Goal: Task Accomplishment & Management: Manage account settings

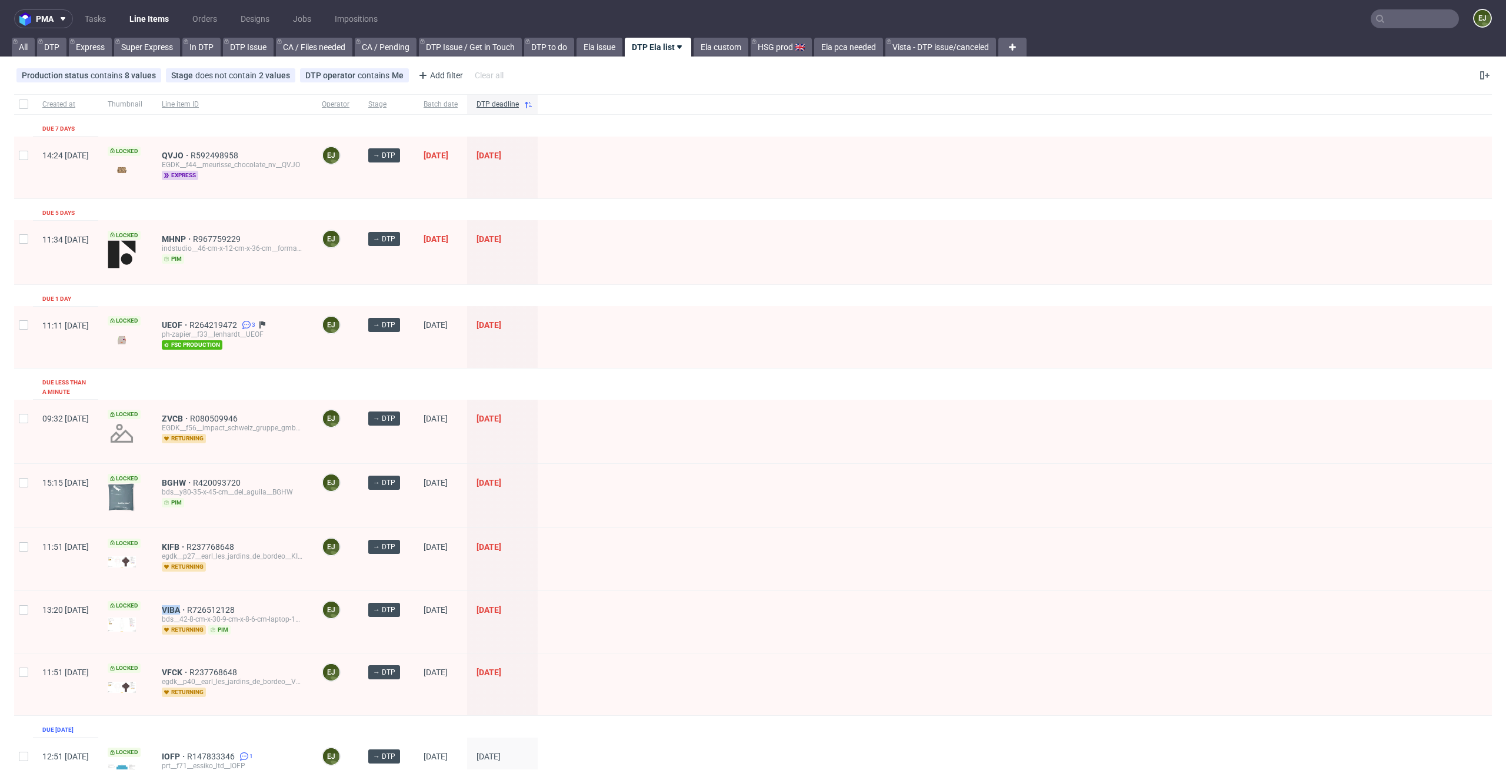
scroll to position [155, 0]
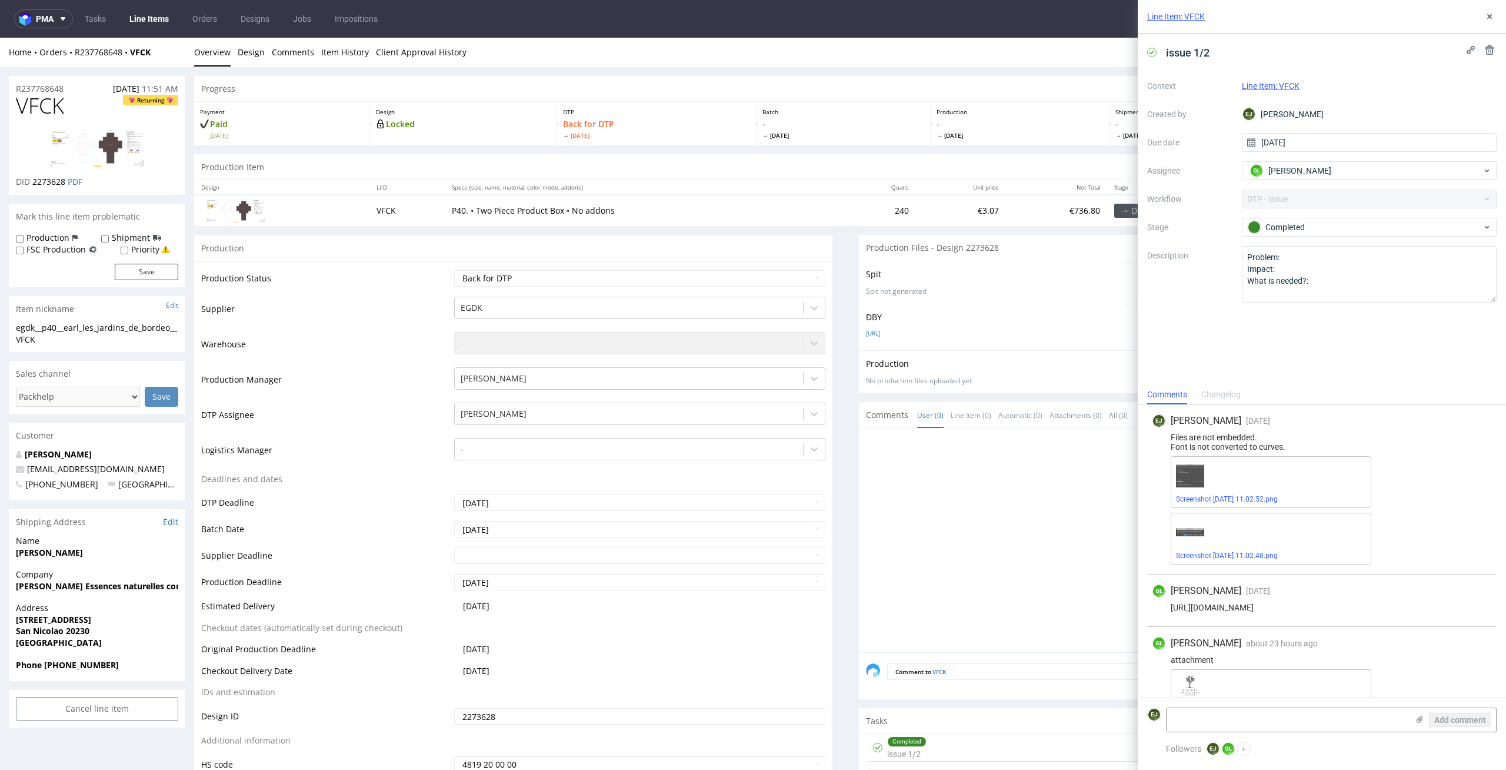
scroll to position [33, 0]
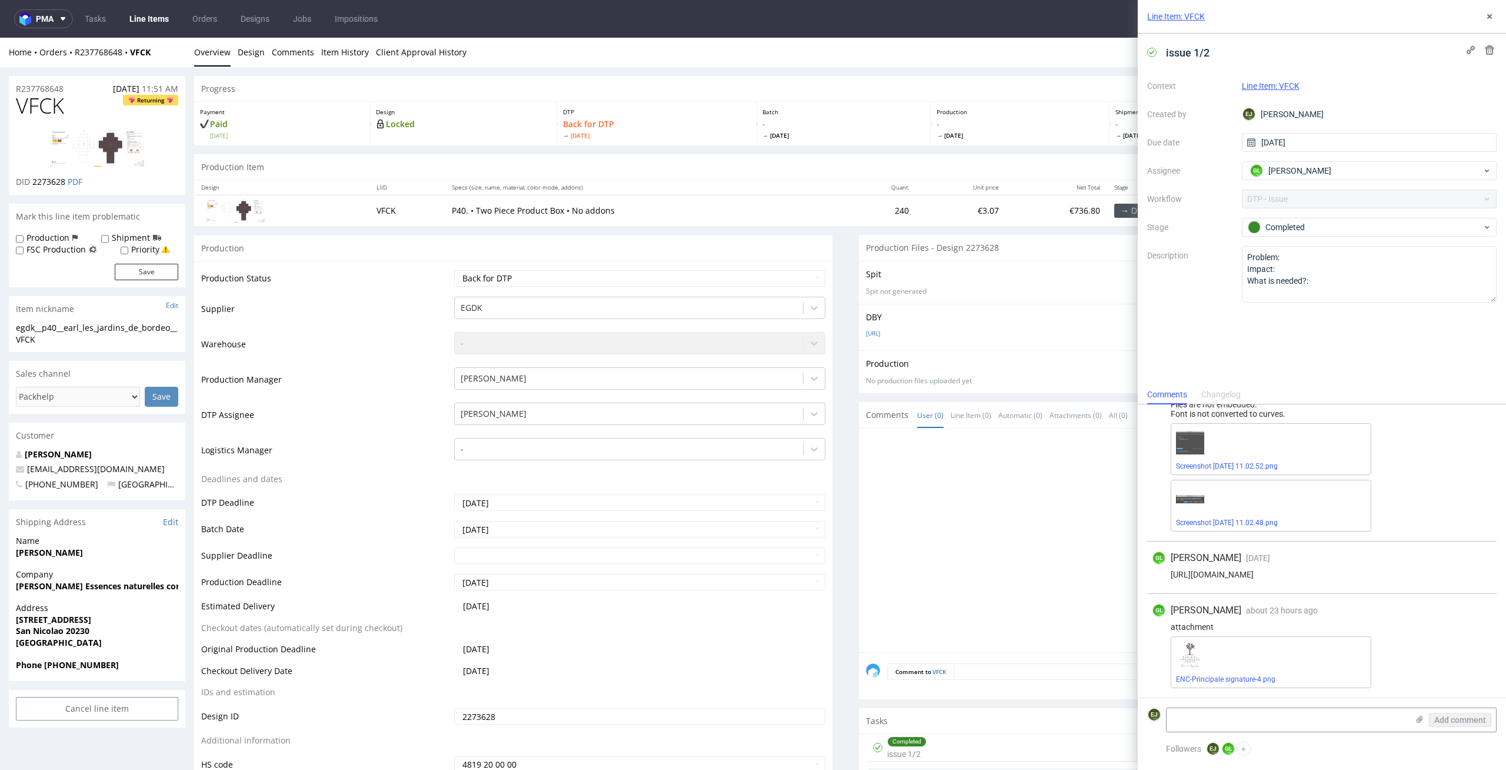
click at [467, 113] on p "Design" at bounding box center [463, 112] width 175 height 8
click at [1254, 702] on form "EJ Add comment" at bounding box center [1322, 719] width 368 height 44
click at [1254, 713] on textarea at bounding box center [1287, 720] width 241 height 24
paste textarea "Fonts are still not converted to outlines, please correct the file or send the …"
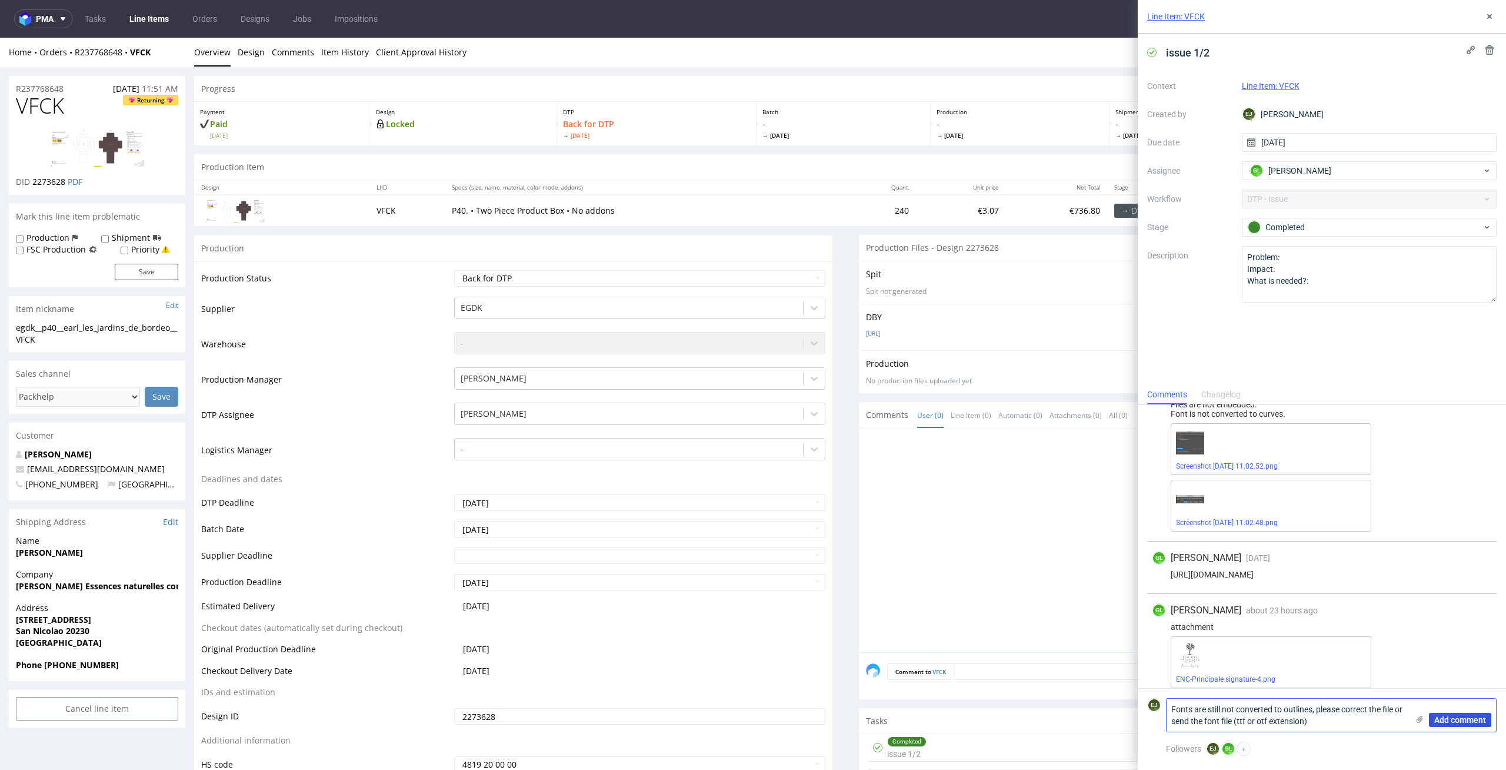
type textarea "Fonts are still not converted to outlines, please correct the file or send the …"
click at [1464, 718] on span "Add comment" at bounding box center [1460, 719] width 52 height 8
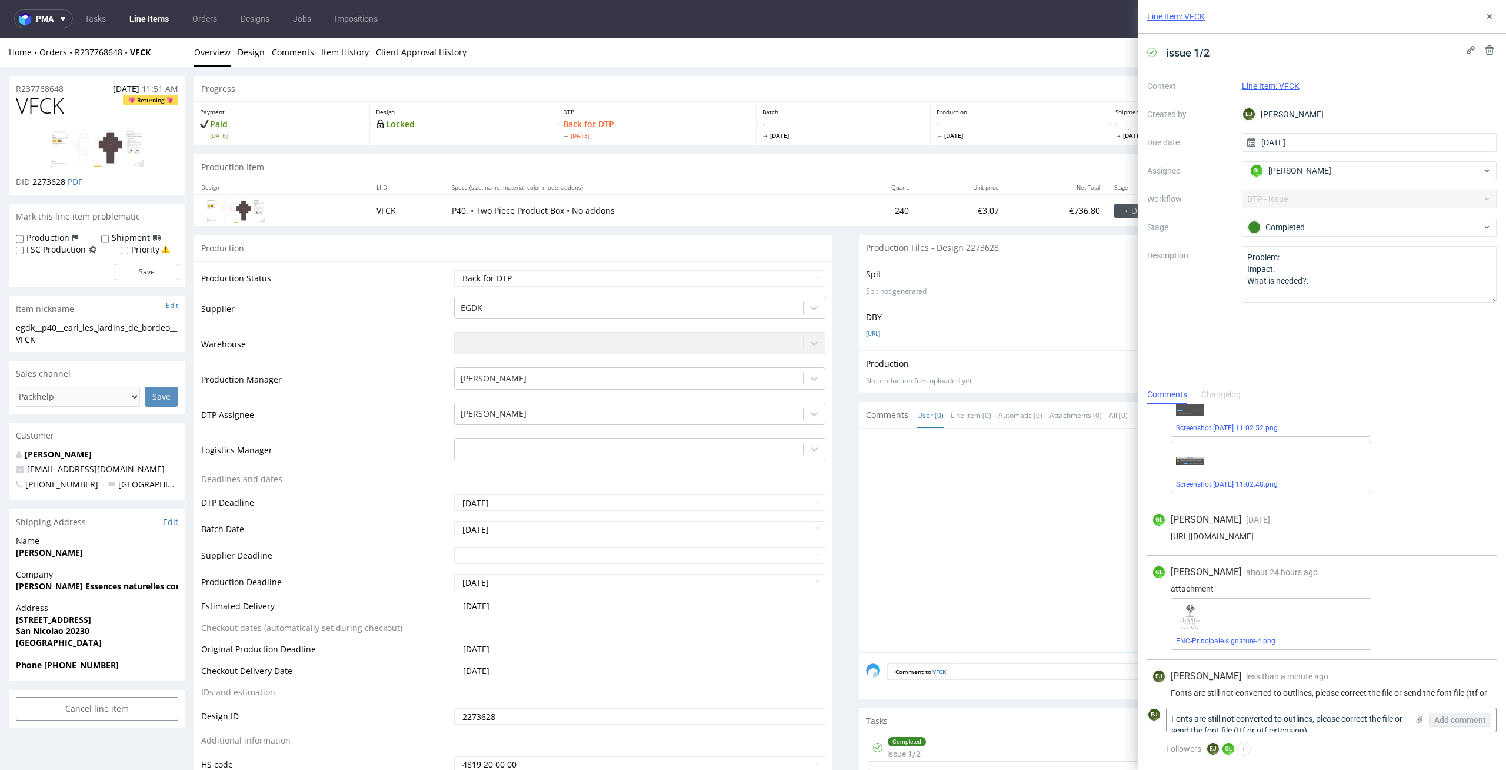
scroll to position [95, 0]
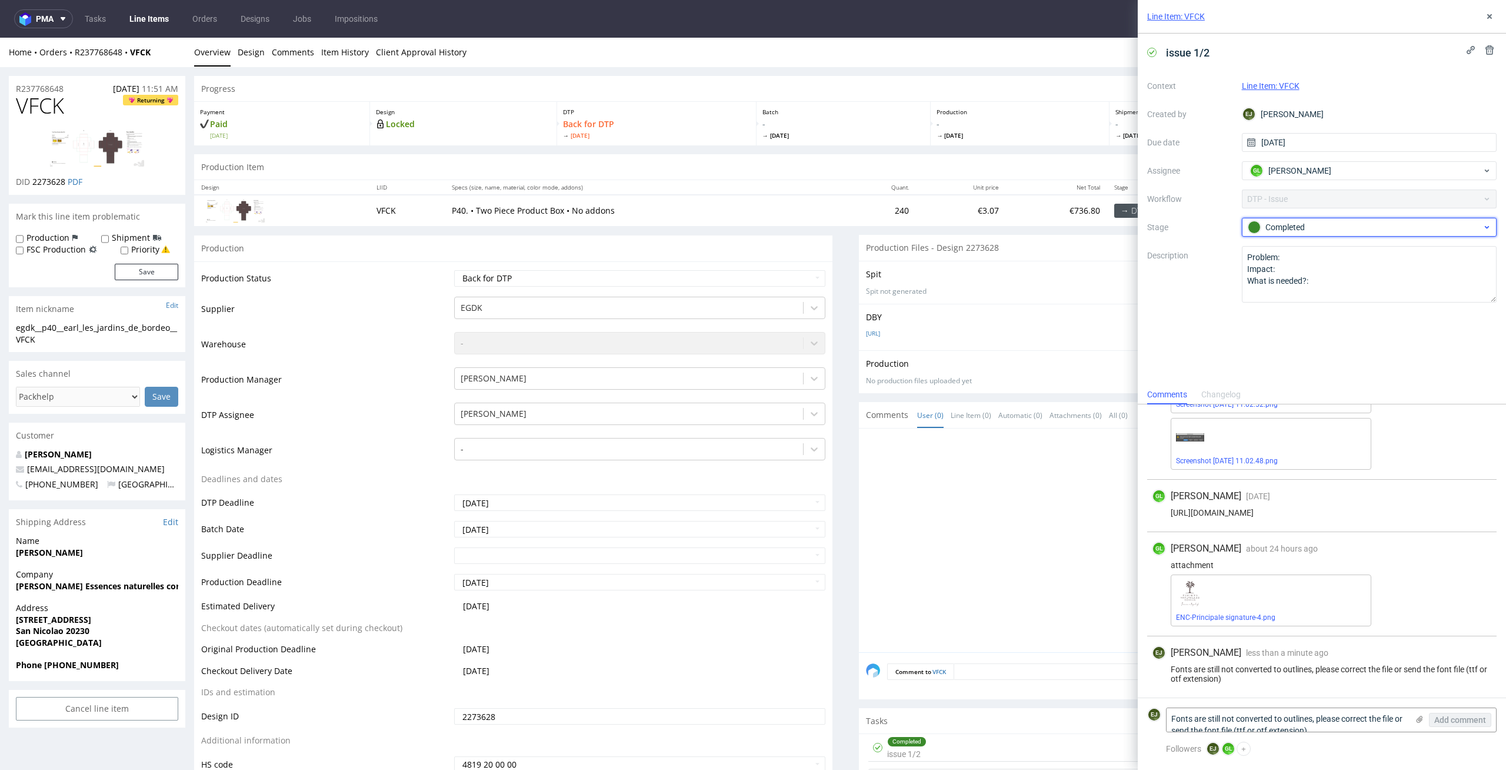
click at [1356, 221] on div "Completed" at bounding box center [1365, 227] width 234 height 13
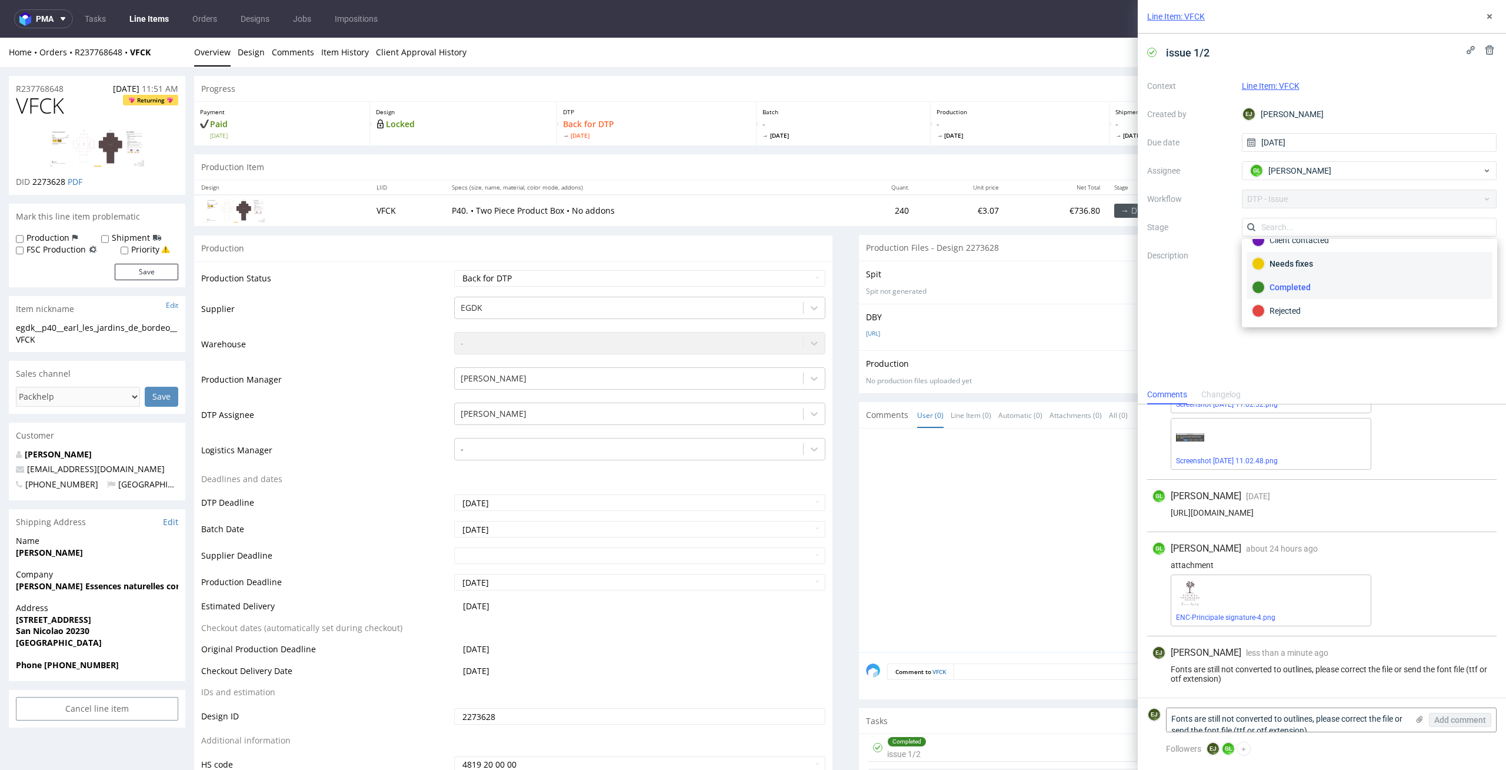
scroll to position [0, 0]
click at [1352, 261] on div "To Do" at bounding box center [1369, 255] width 235 height 13
click at [665, 280] on select "Waiting for Artwork Waiting for Diecut Waiting for Mockup Waiting for DTP Waiti…" at bounding box center [640, 278] width 372 height 16
select select "dtp_issue"
click at [454, 270] on select "Waiting for Artwork Waiting for Diecut Waiting for Mockup Waiting for DTP Waiti…" at bounding box center [640, 278] width 372 height 16
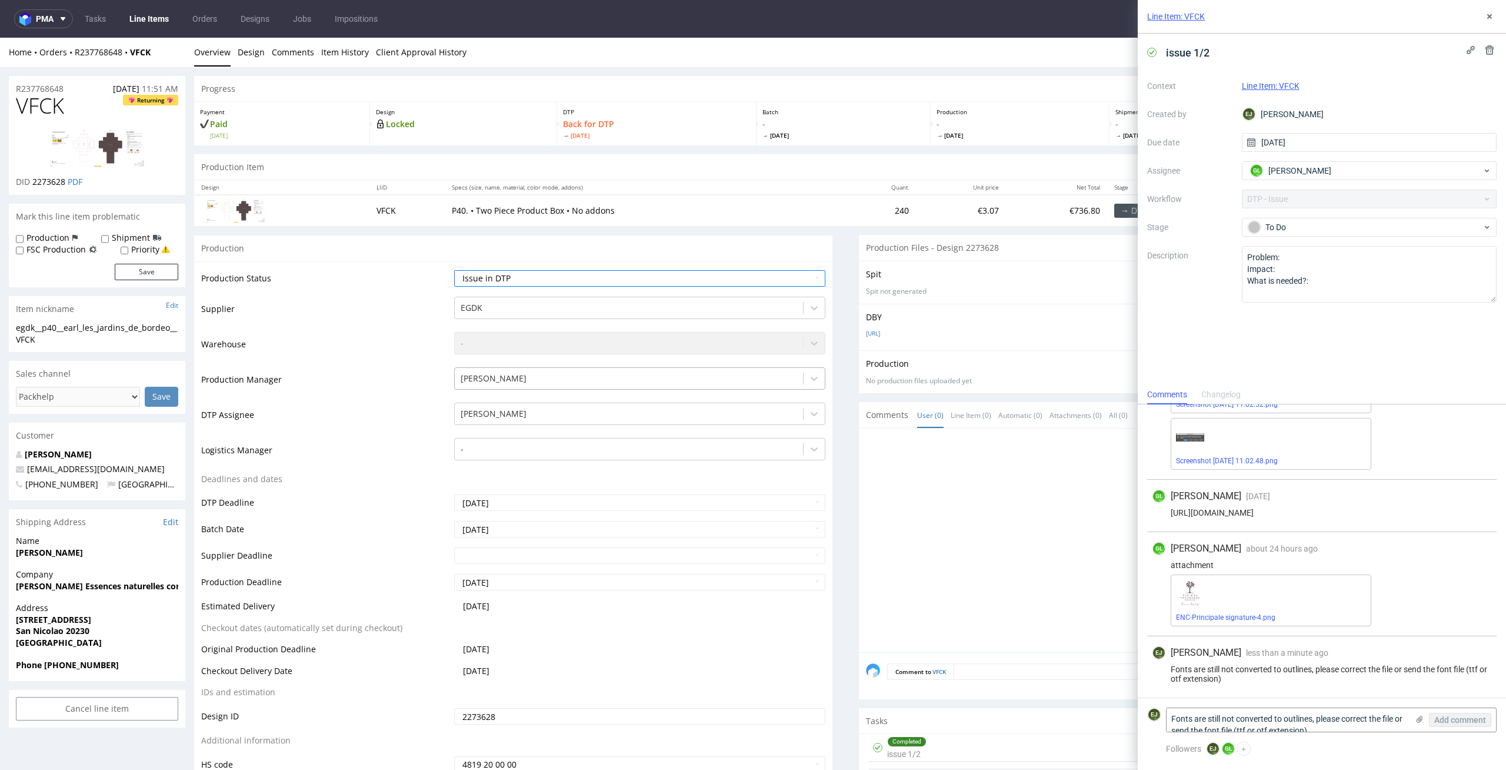
scroll to position [104, 0]
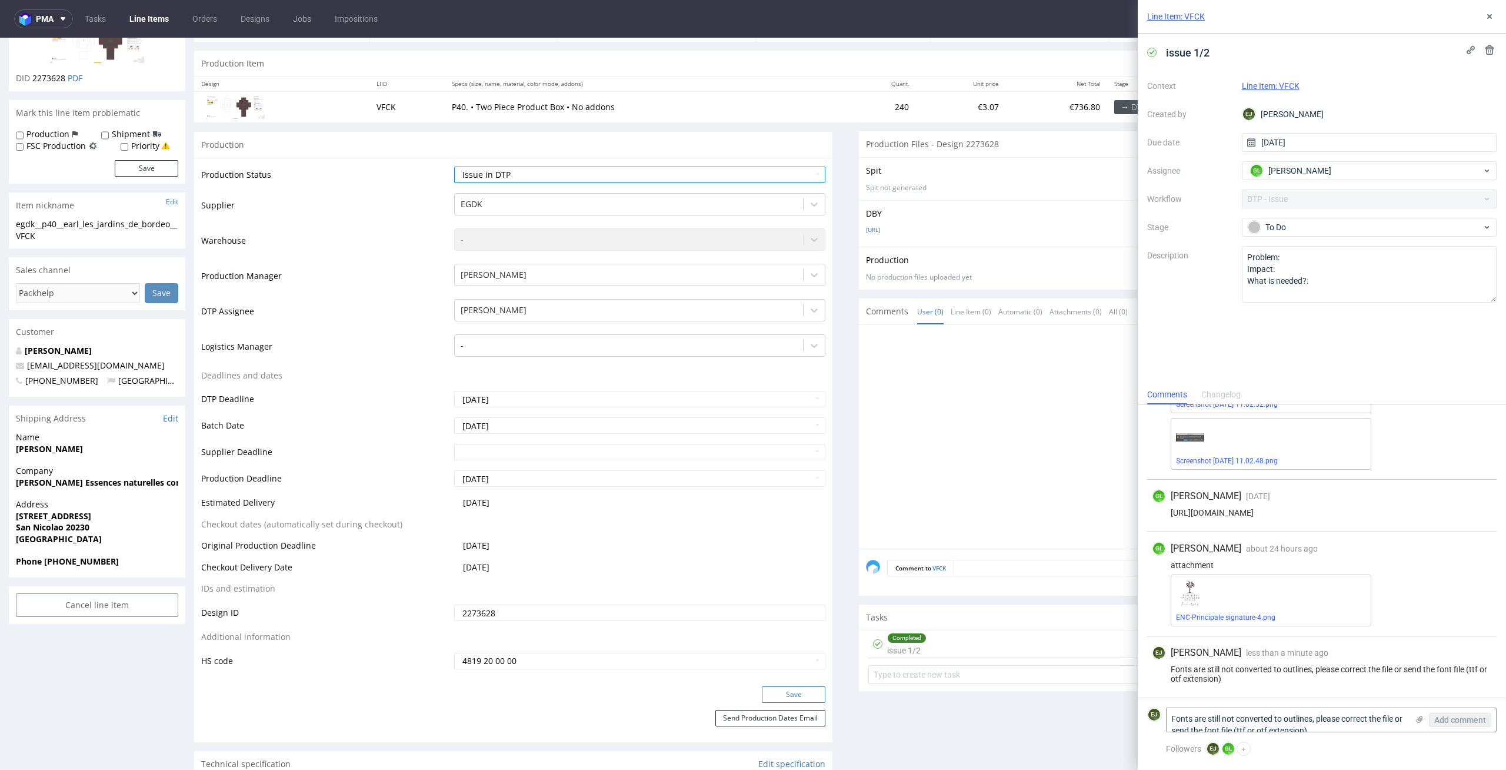
click at [804, 695] on button "Save" at bounding box center [794, 694] width 64 height 16
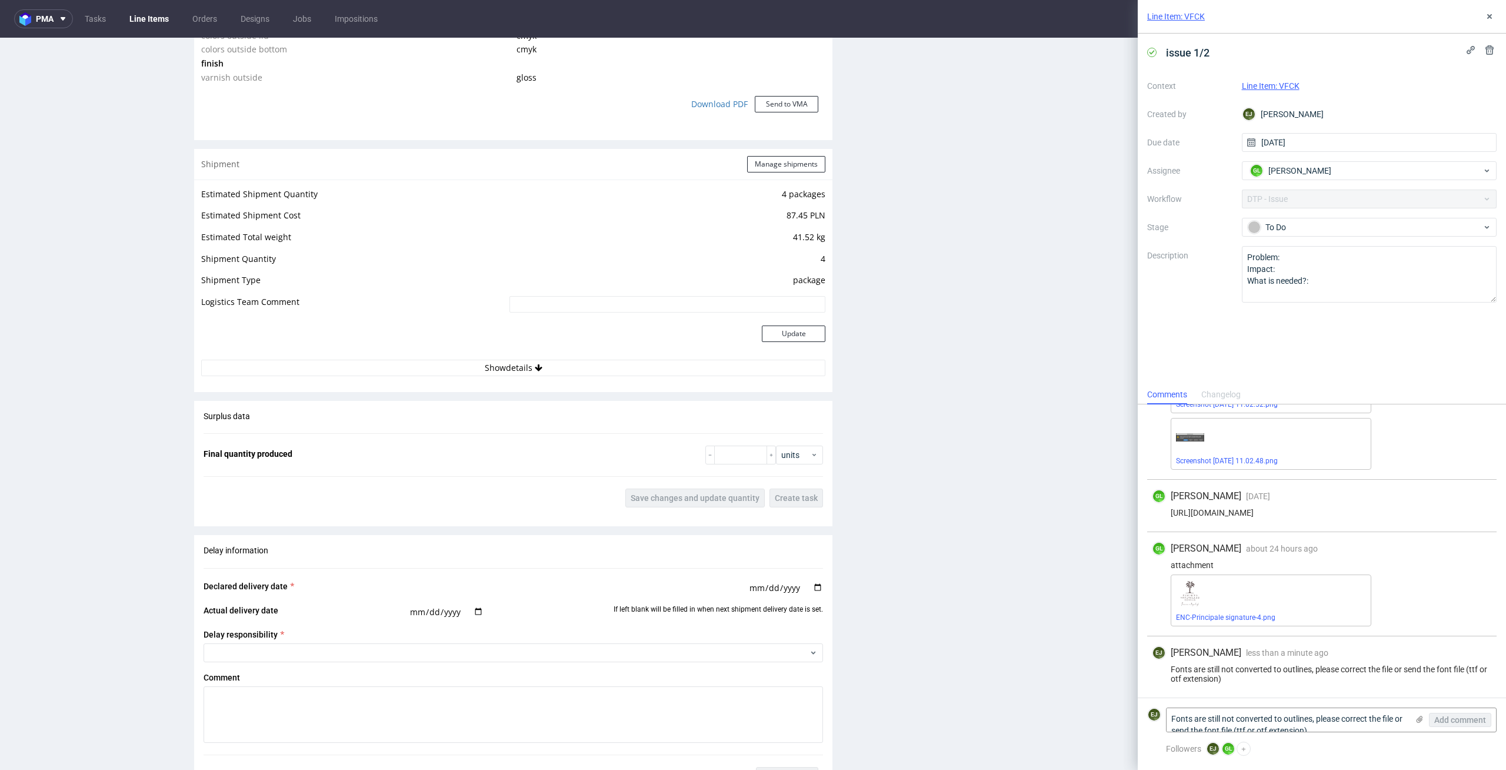
scroll to position [1446, 0]
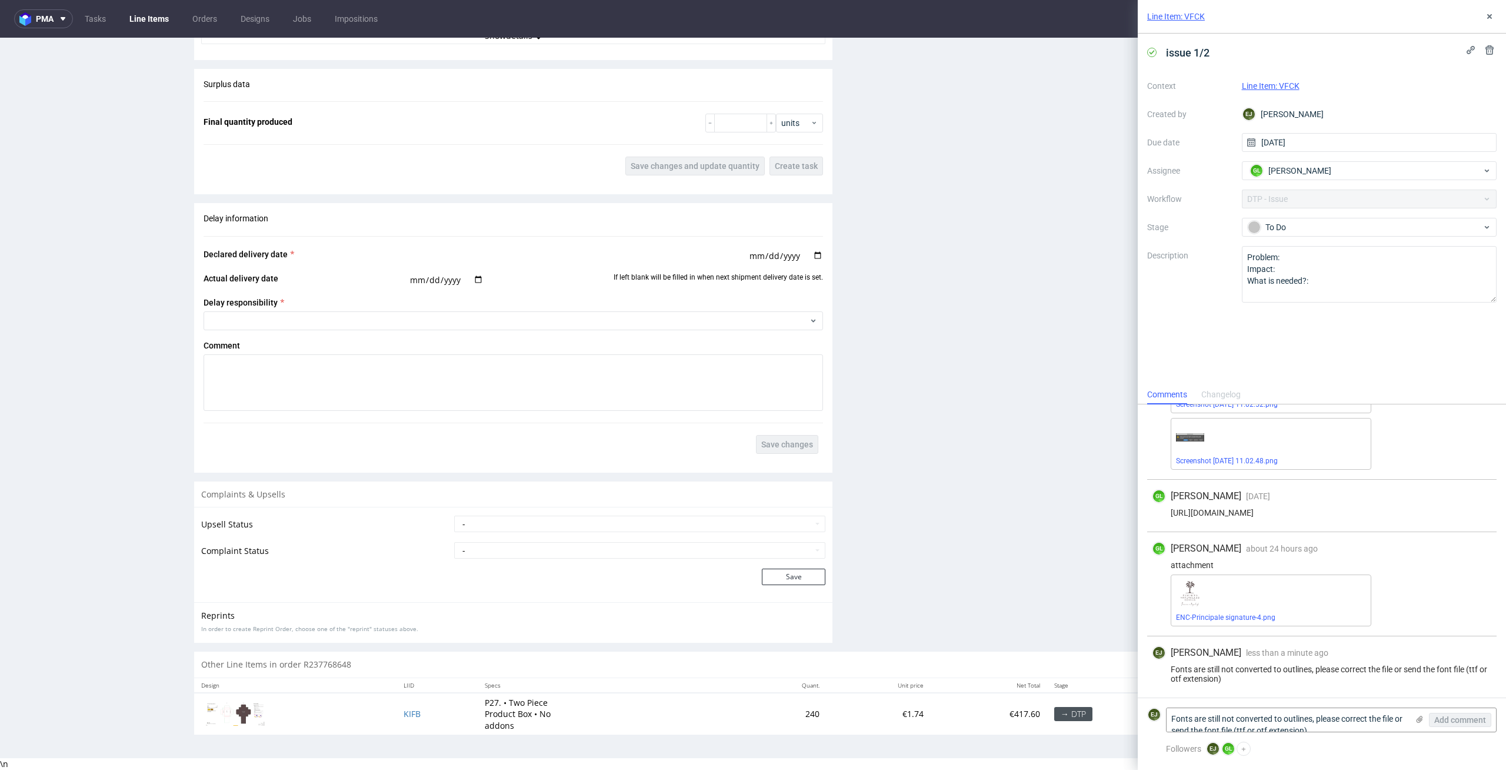
click at [397, 706] on td "KIFB" at bounding box center [437, 714] width 81 height 42
click at [404, 710] on span "KIFB" at bounding box center [412, 713] width 17 height 11
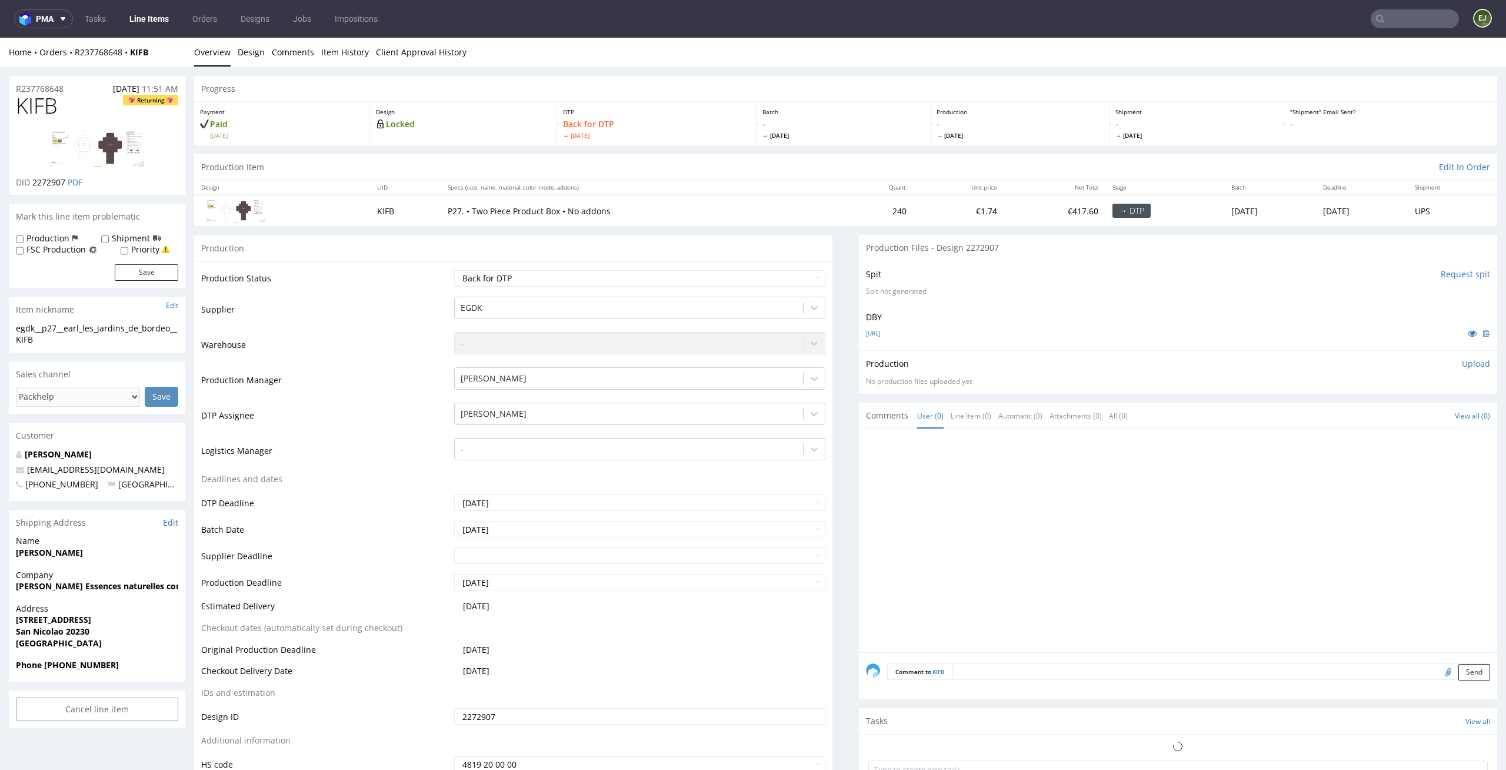
scroll to position [160, 0]
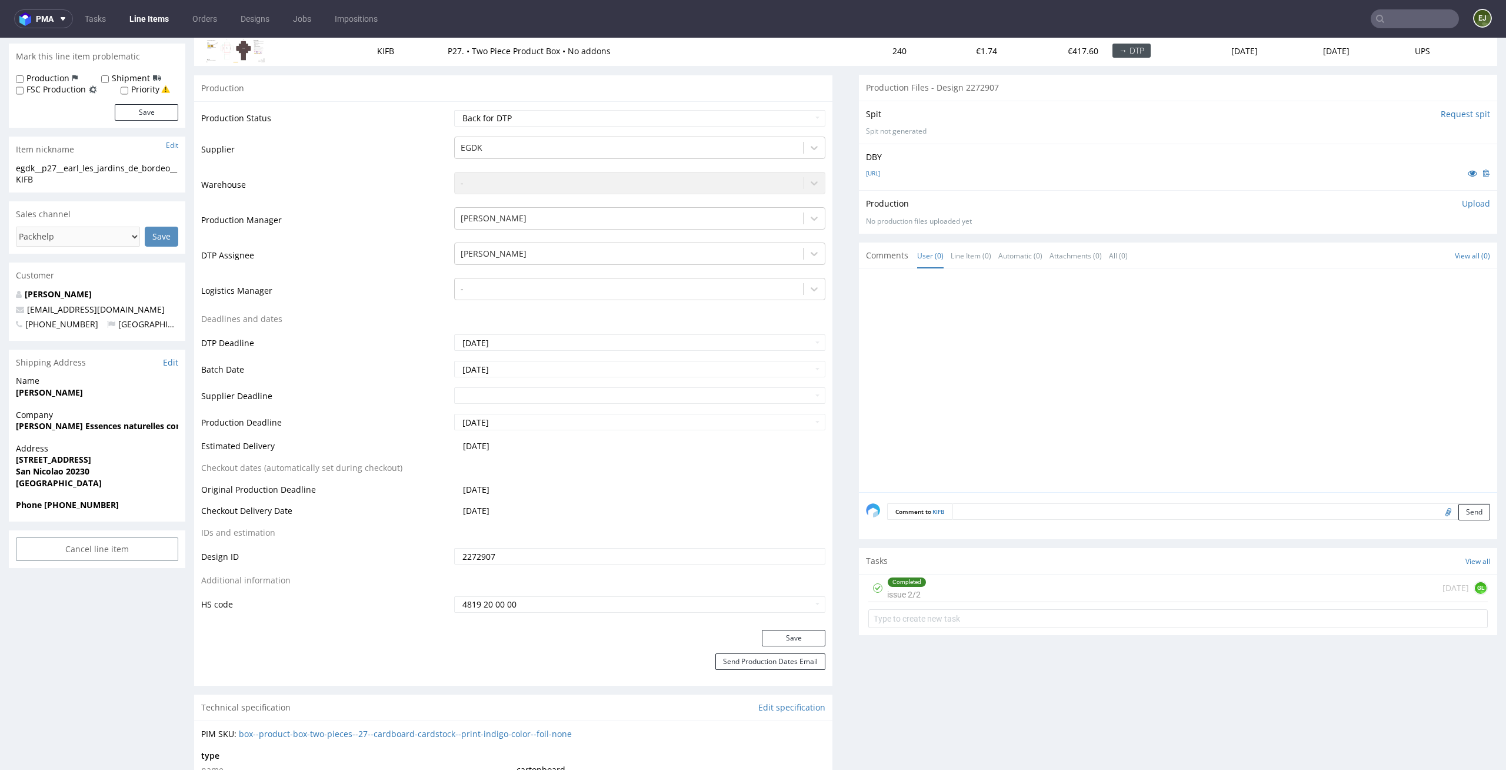
click at [1038, 593] on div "Completed issue 2/2 1 day ago GL" at bounding box center [1178, 588] width 620 height 28
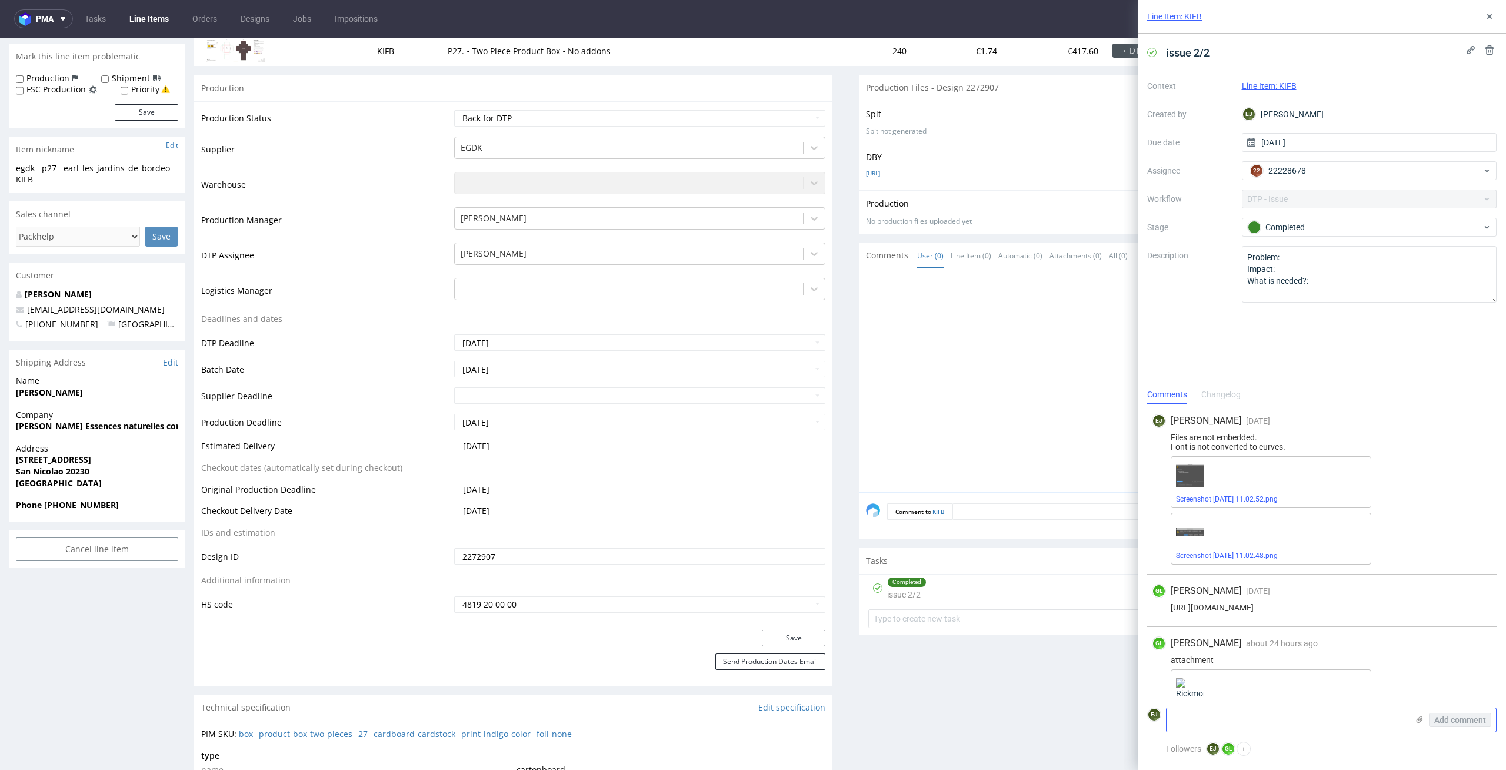
scroll to position [33, 0]
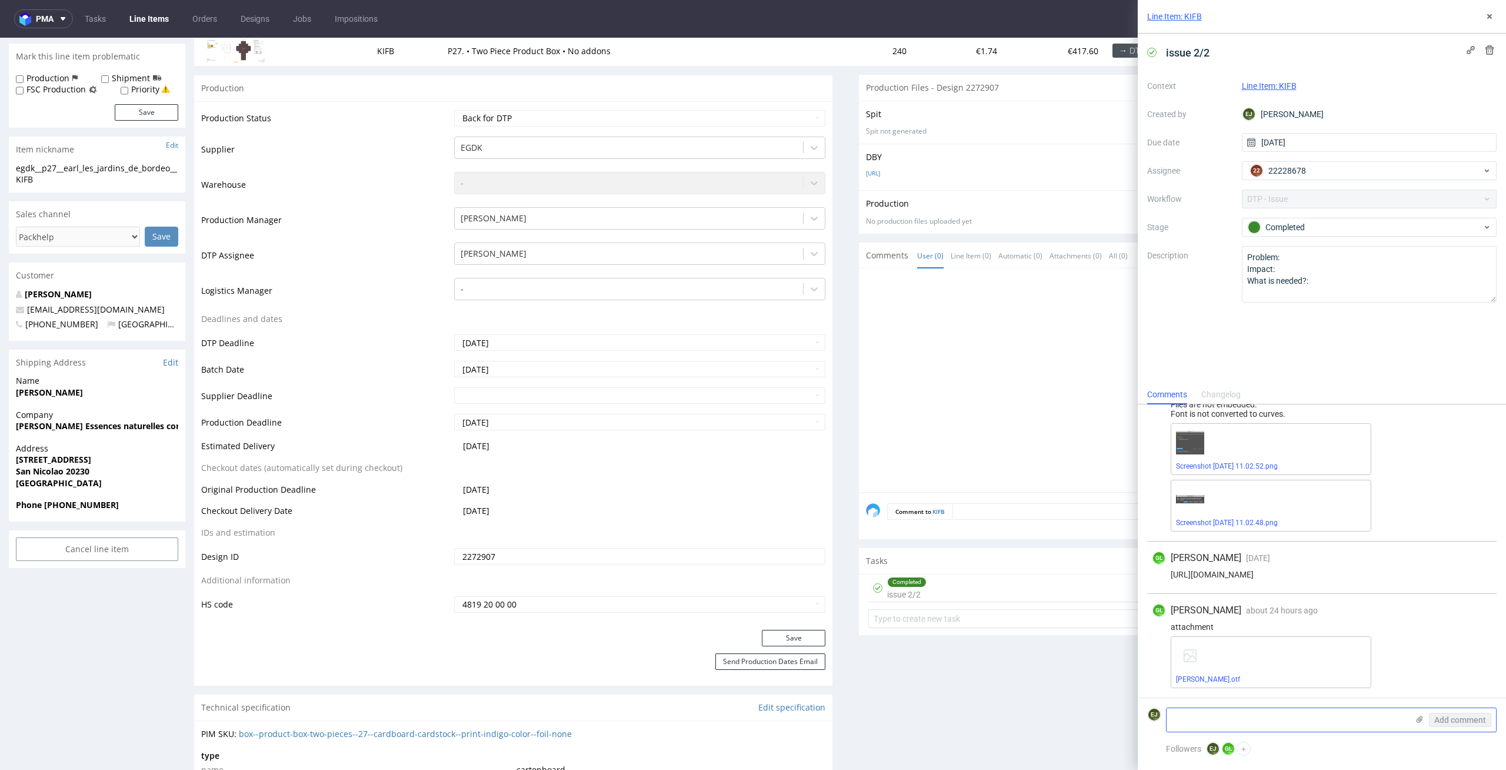
click at [1382, 726] on textarea at bounding box center [1287, 720] width 241 height 24
click at [1204, 674] on span "Rickmond.otf" at bounding box center [1271, 678] width 190 height 9
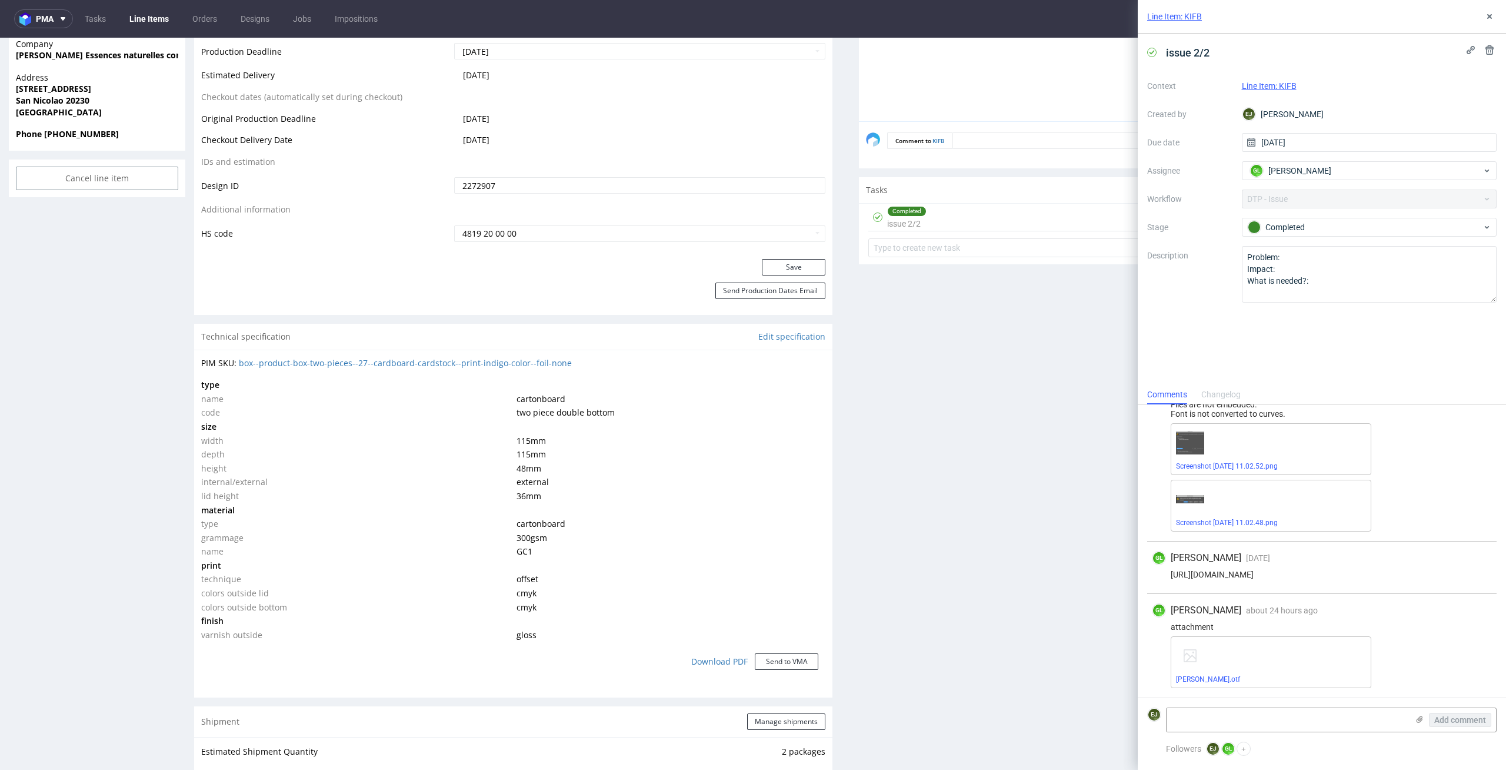
scroll to position [1409, 0]
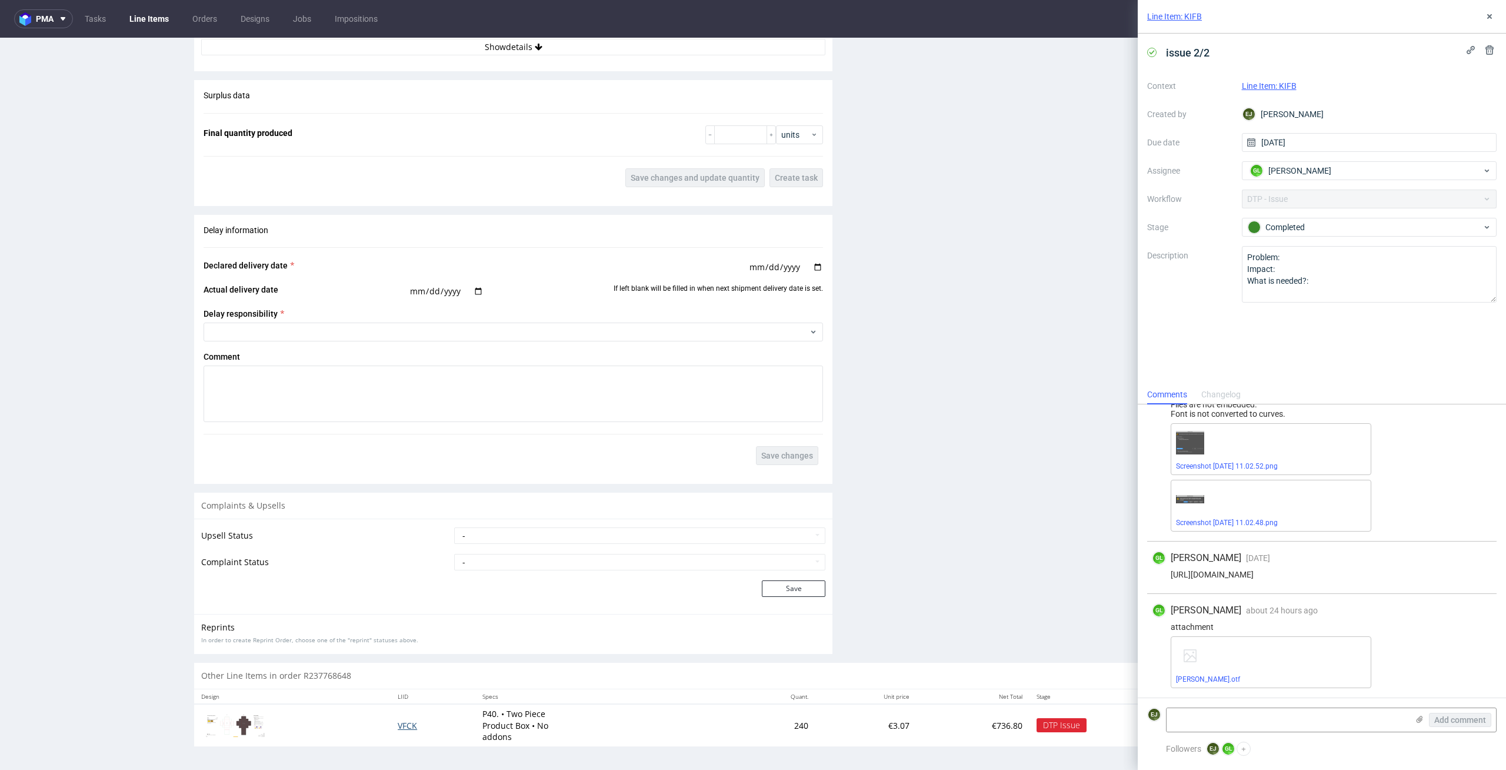
click at [401, 726] on span "VFCK" at bounding box center [407, 725] width 19 height 11
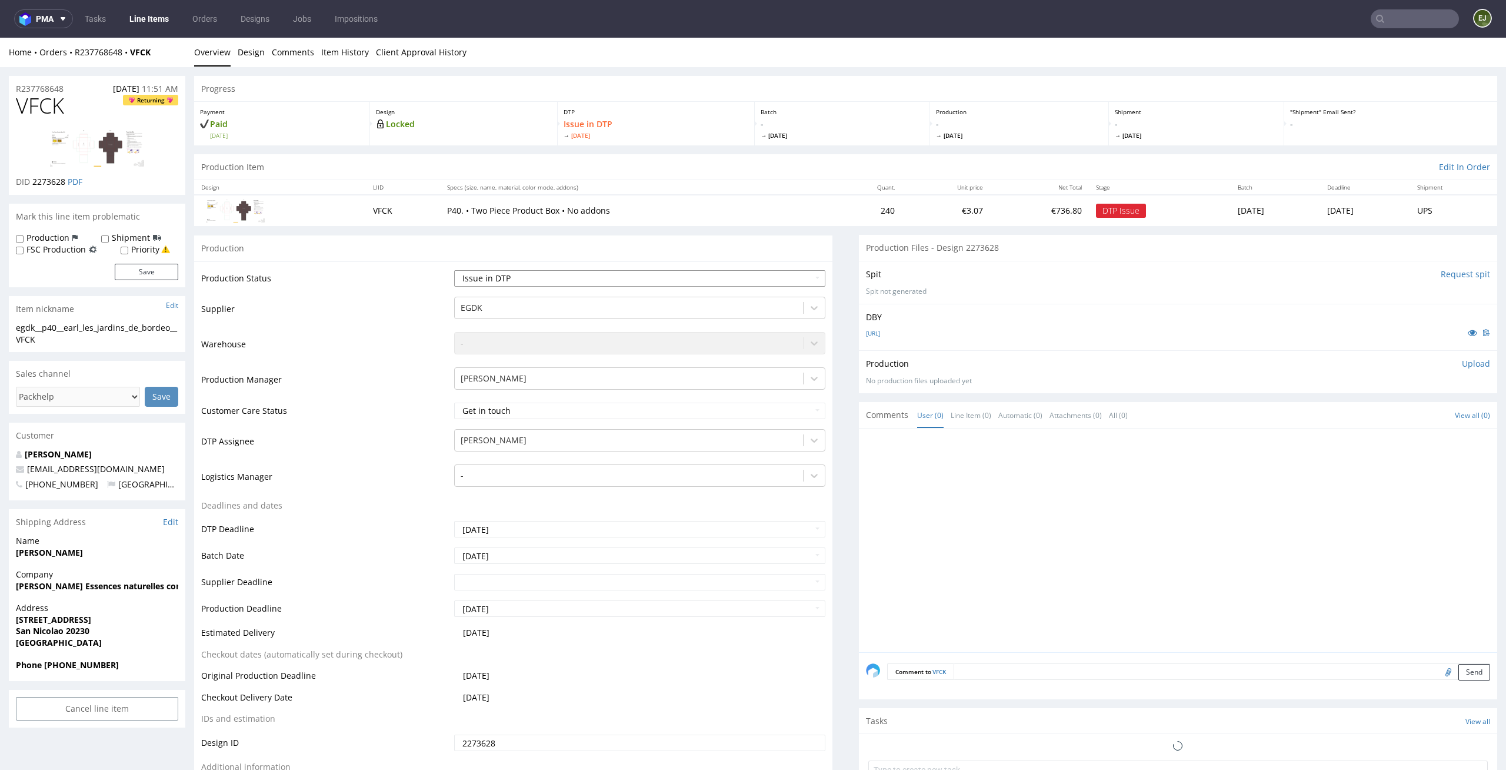
click at [786, 281] on select "Waiting for Artwork Waiting for Diecut Waiting for Mockup Waiting for DTP Waiti…" at bounding box center [640, 278] width 372 height 16
select select "back_for_dtp"
click at [454, 270] on select "Waiting for Artwork Waiting for Diecut Waiting for Mockup Waiting for DTP Waiti…" at bounding box center [640, 278] width 372 height 16
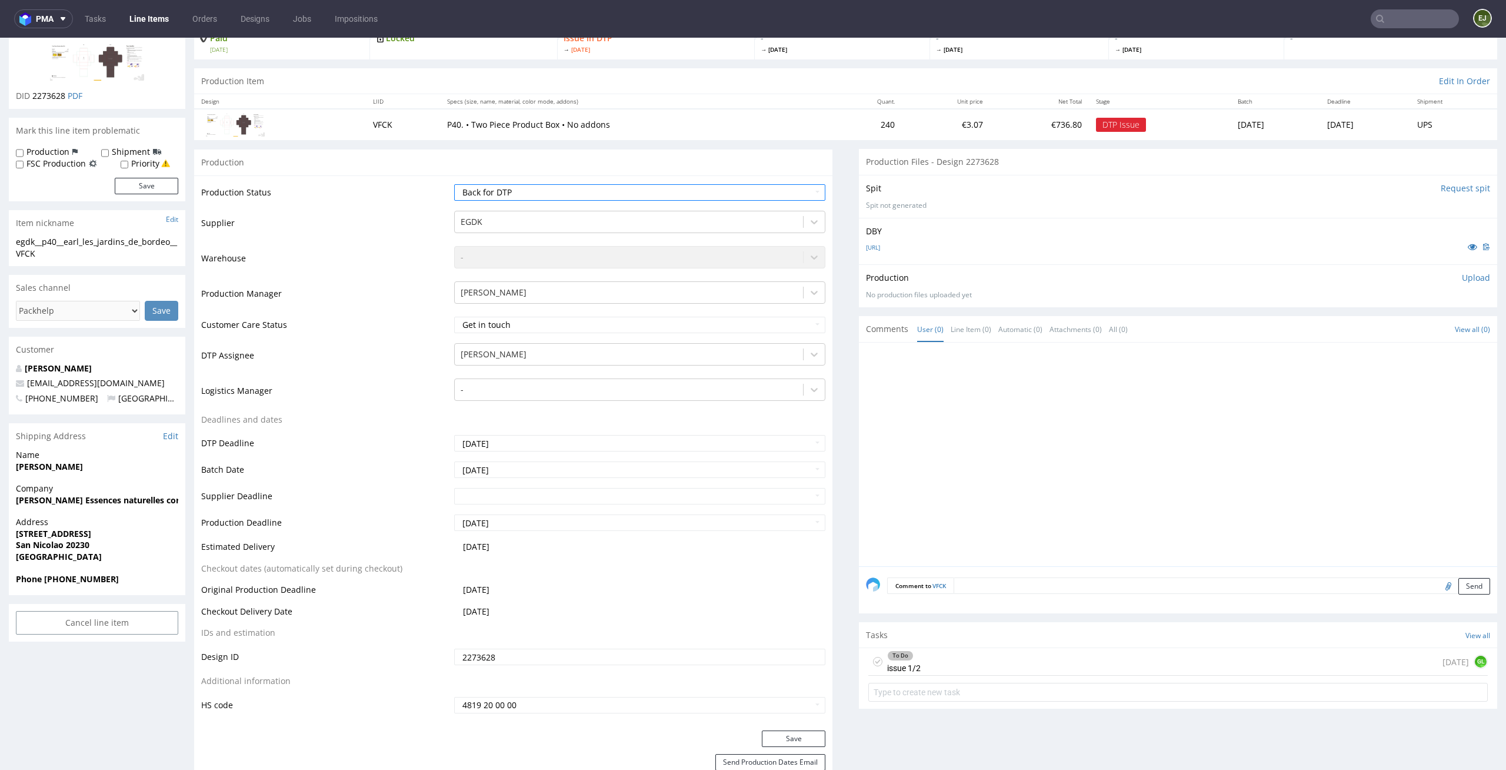
scroll to position [158, 0]
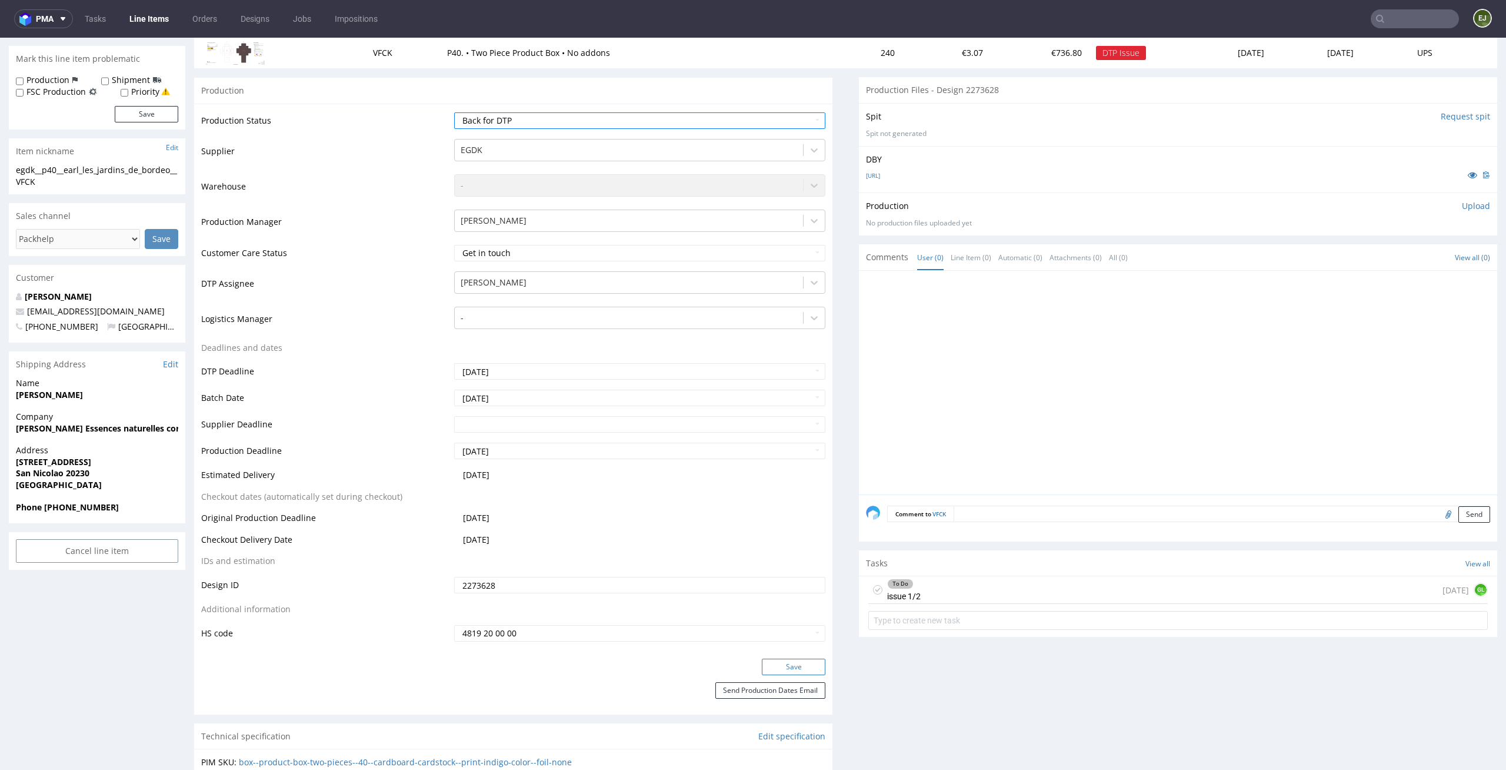
click at [780, 662] on button "Save" at bounding box center [794, 666] width 64 height 16
click at [928, 587] on div "To Do issue 1/2 1 day ago GL" at bounding box center [1178, 590] width 620 height 28
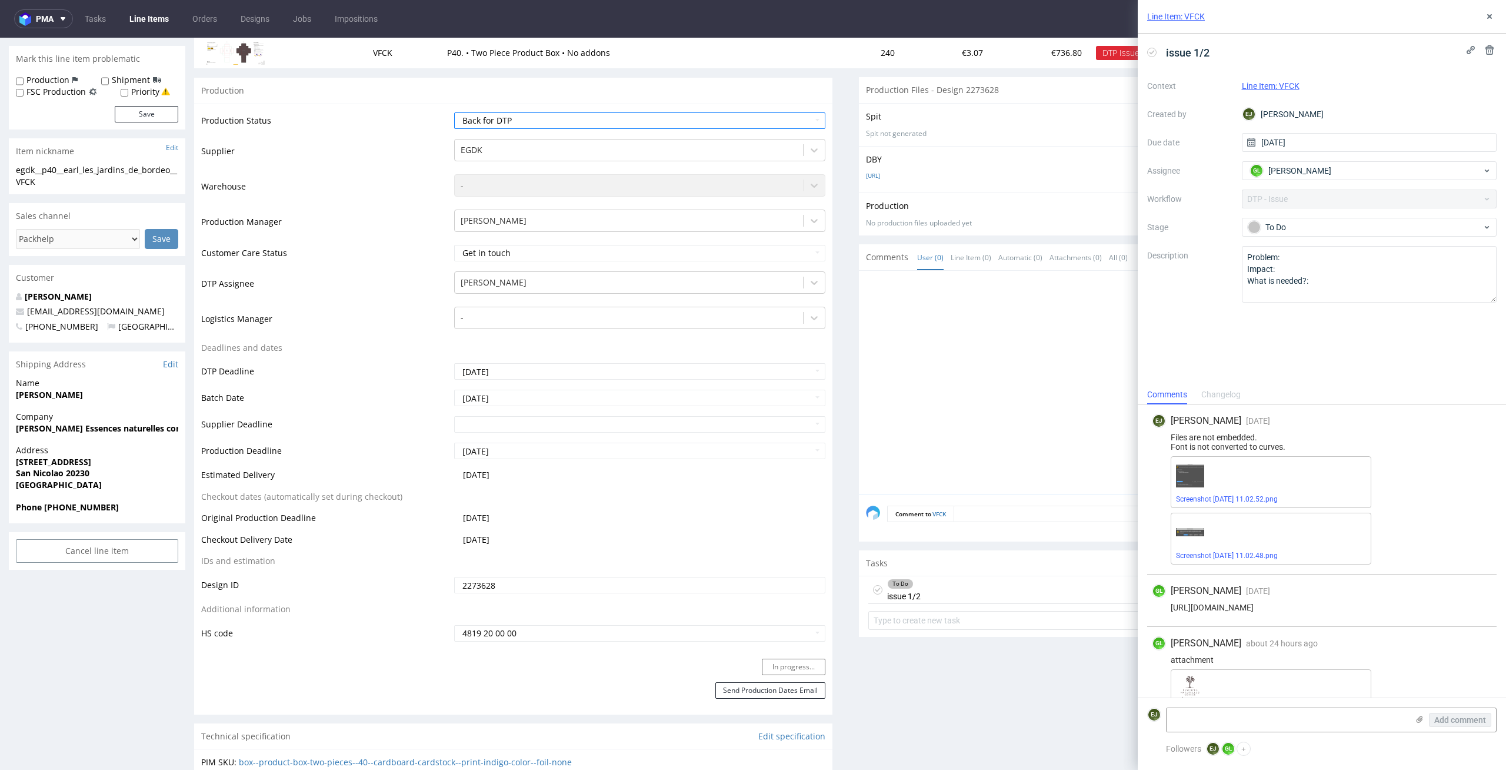
scroll to position [95, 0]
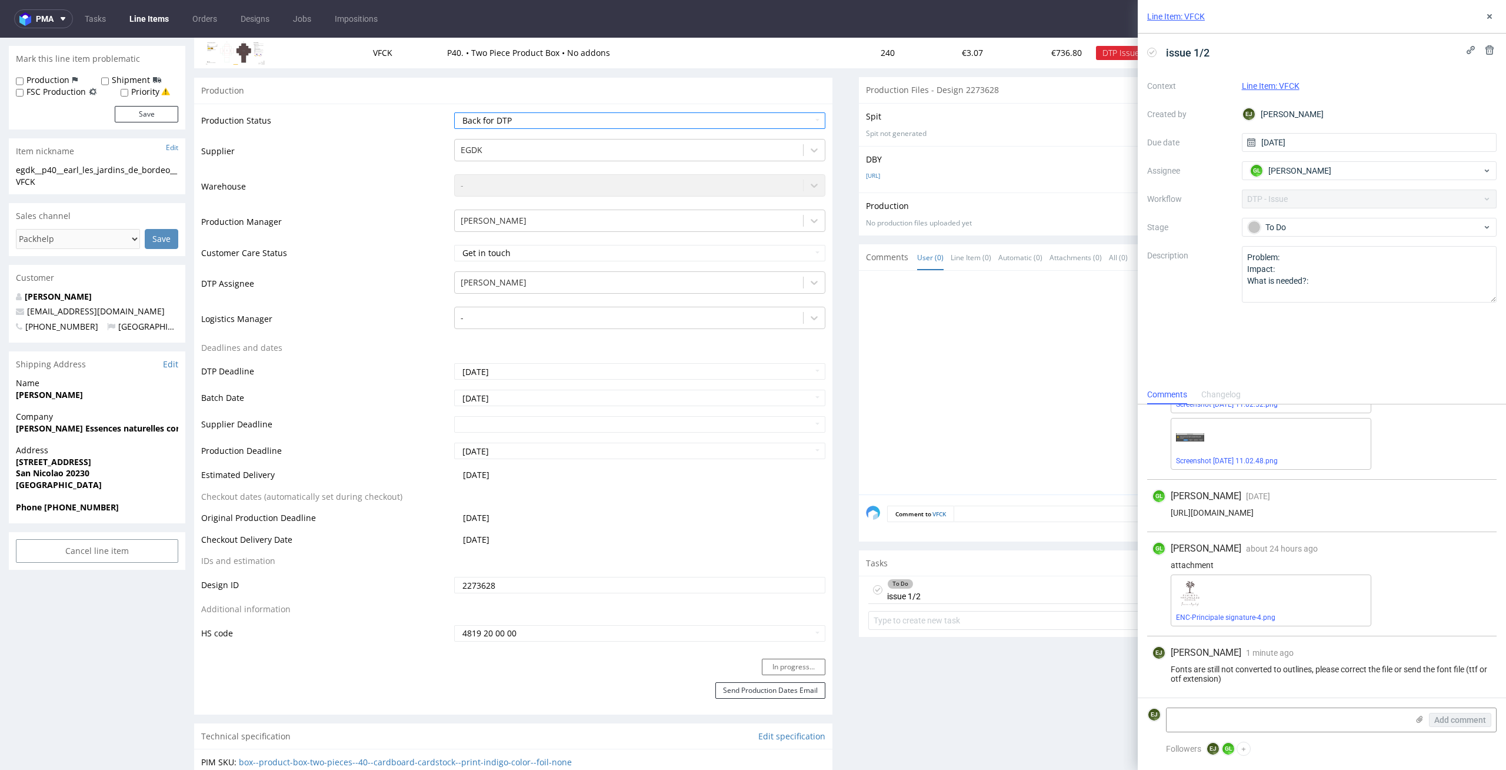
click at [1293, 739] on form "EJ Add comment" at bounding box center [1322, 719] width 368 height 44
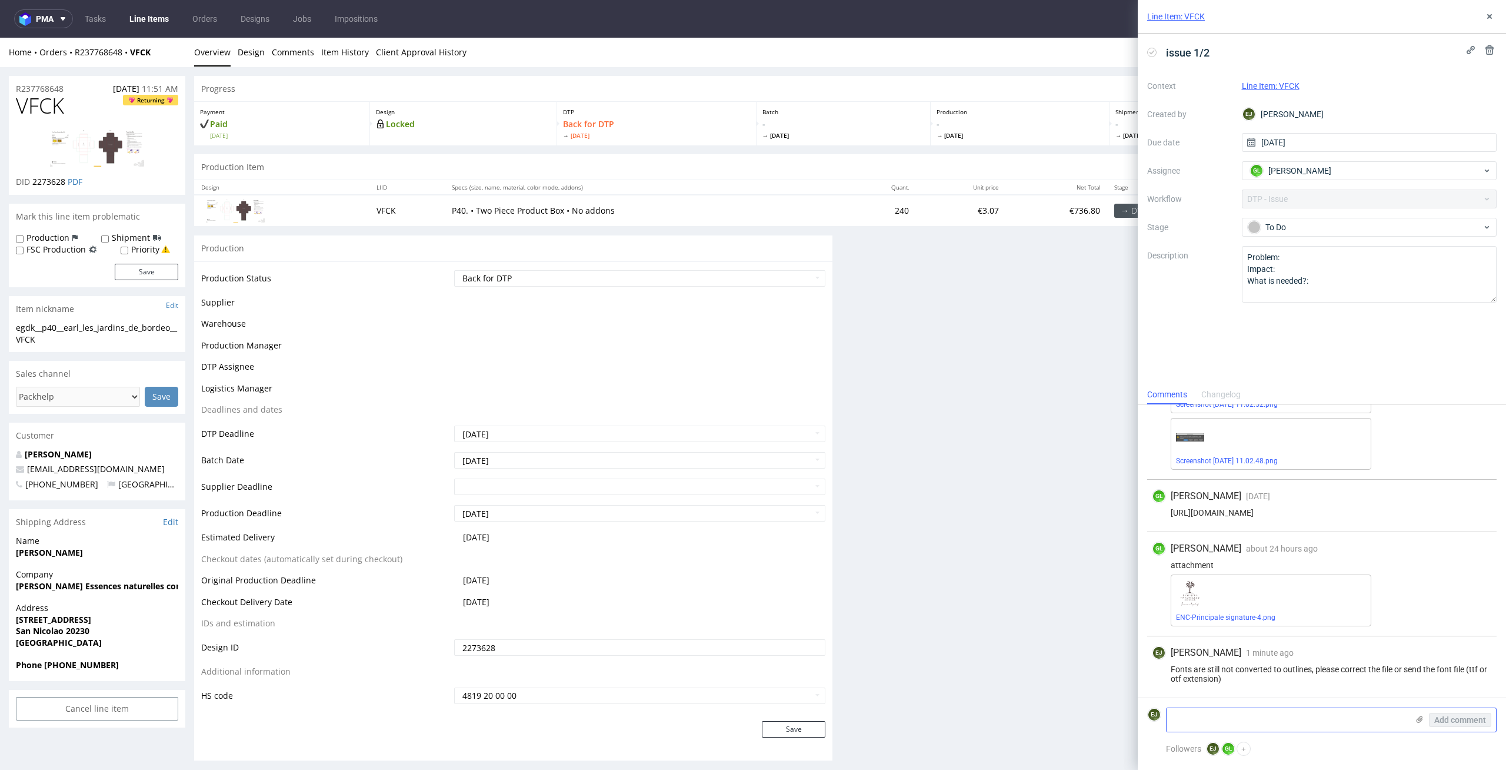
click at [1309, 725] on textarea at bounding box center [1287, 720] width 241 height 24
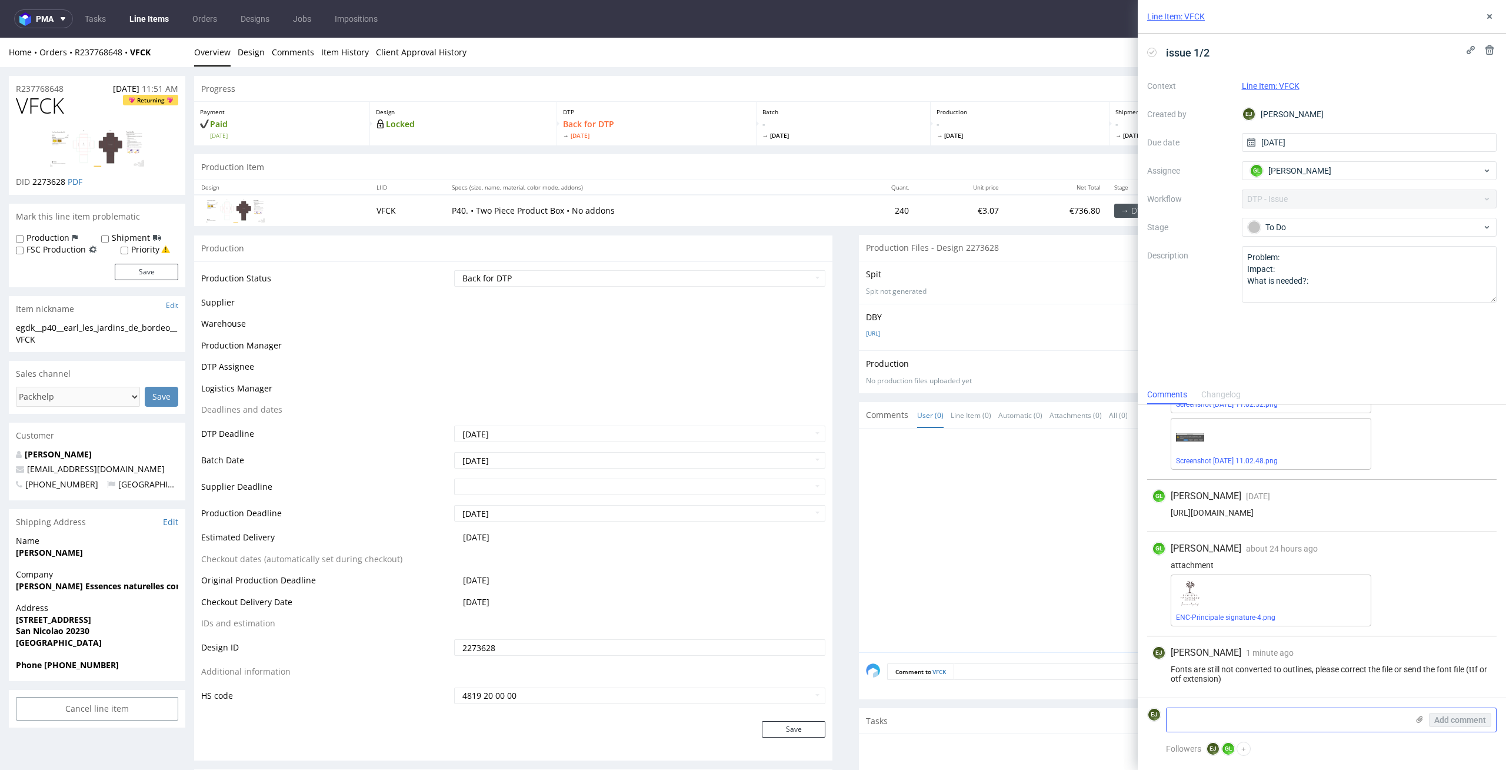
scroll to position [158, 0]
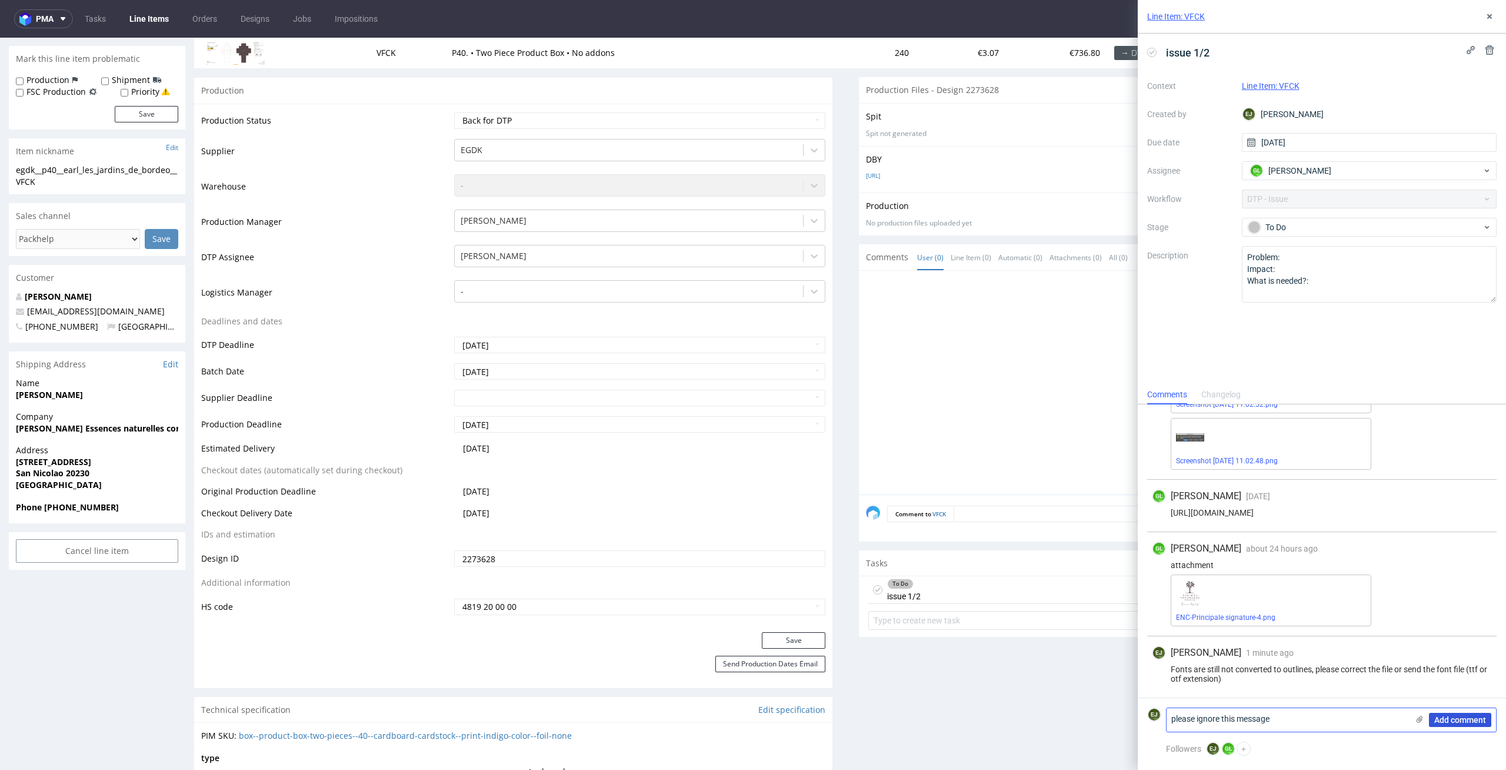
type textarea "please ignore this message"
click at [1473, 721] on span "Add comment" at bounding box center [1460, 719] width 52 height 8
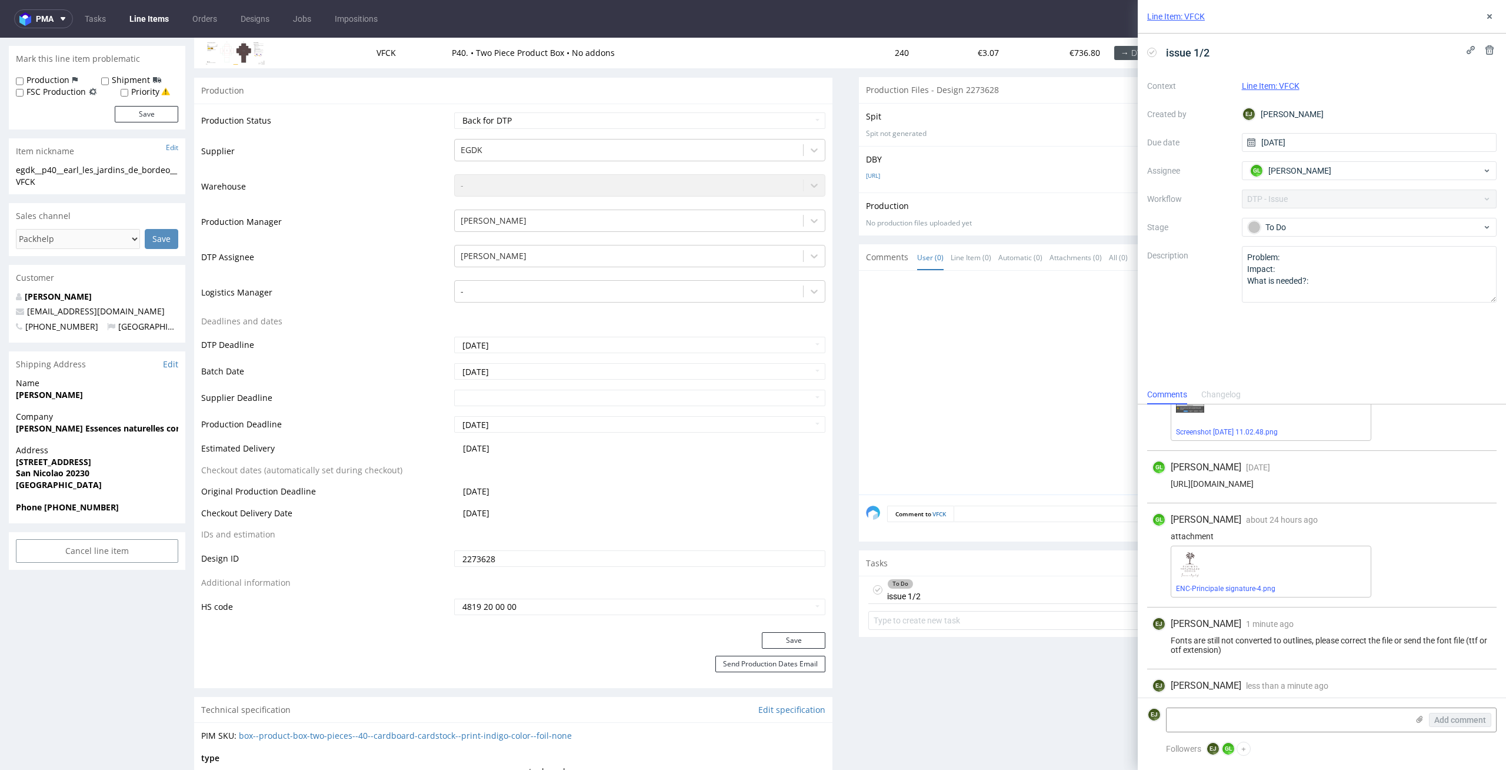
scroll to position [147, 0]
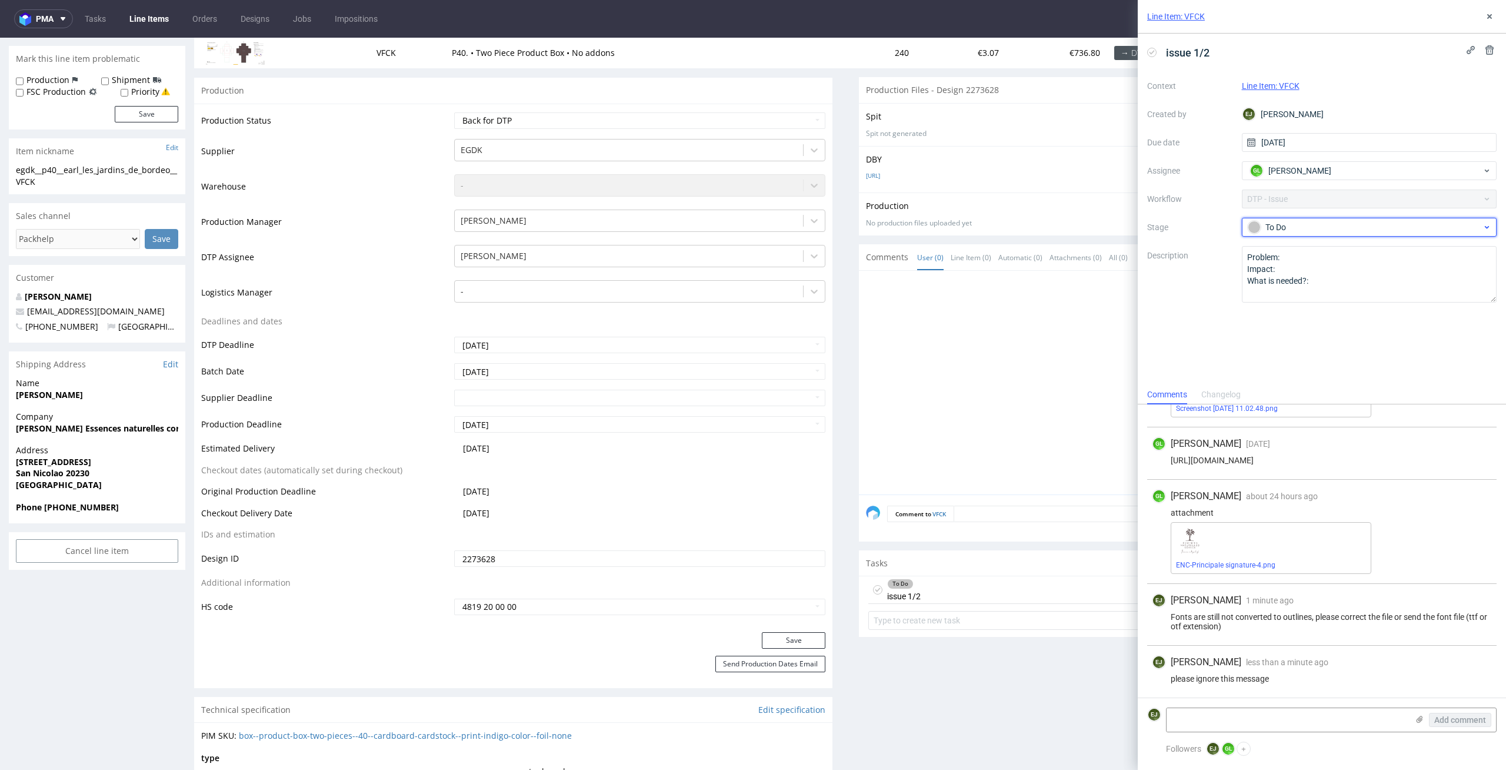
click at [1373, 224] on div "To Do" at bounding box center [1365, 227] width 234 height 13
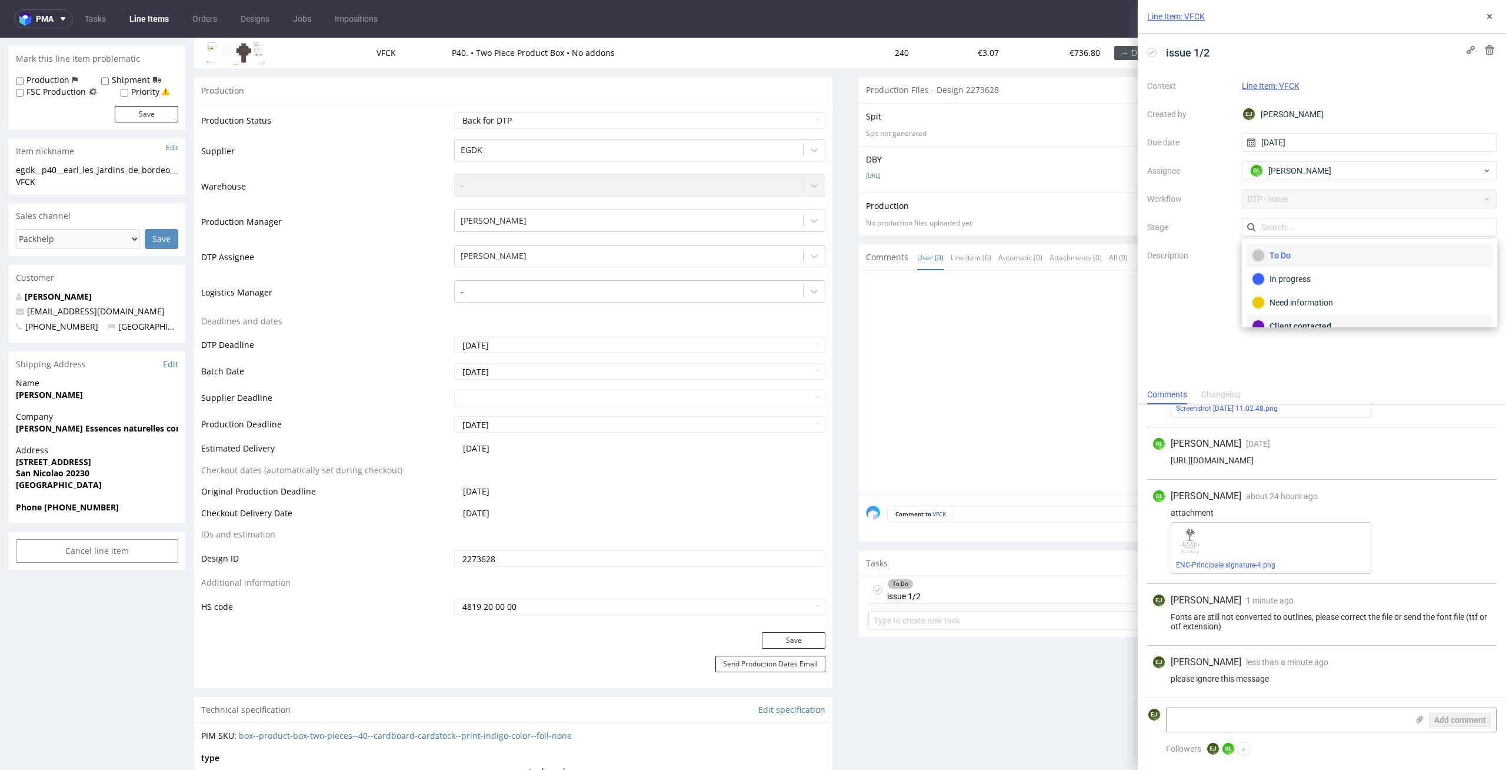
scroll to position [86, 0]
click at [1393, 248] on div "Client contacted" at bounding box center [1370, 240] width 246 height 24
click at [1153, 52] on use at bounding box center [1152, 52] width 5 height 4
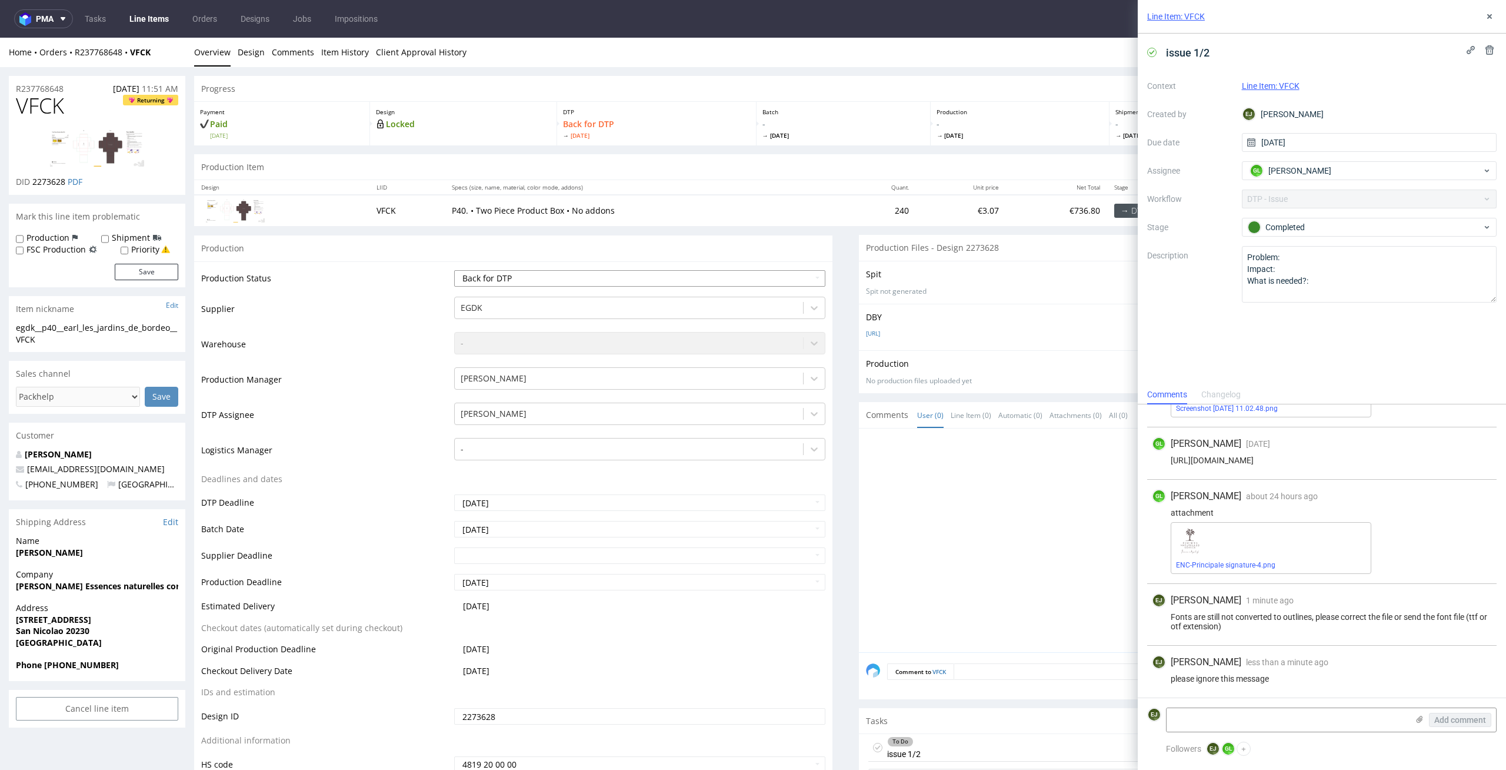
click at [788, 276] on select "Waiting for Artwork Waiting for Diecut Waiting for Mockup Waiting for DTP Waiti…" at bounding box center [640, 278] width 372 height 16
click at [454, 270] on select "Waiting for Artwork Waiting for Diecut Waiting for Mockup Waiting for DTP Waiti…" at bounding box center [640, 278] width 372 height 16
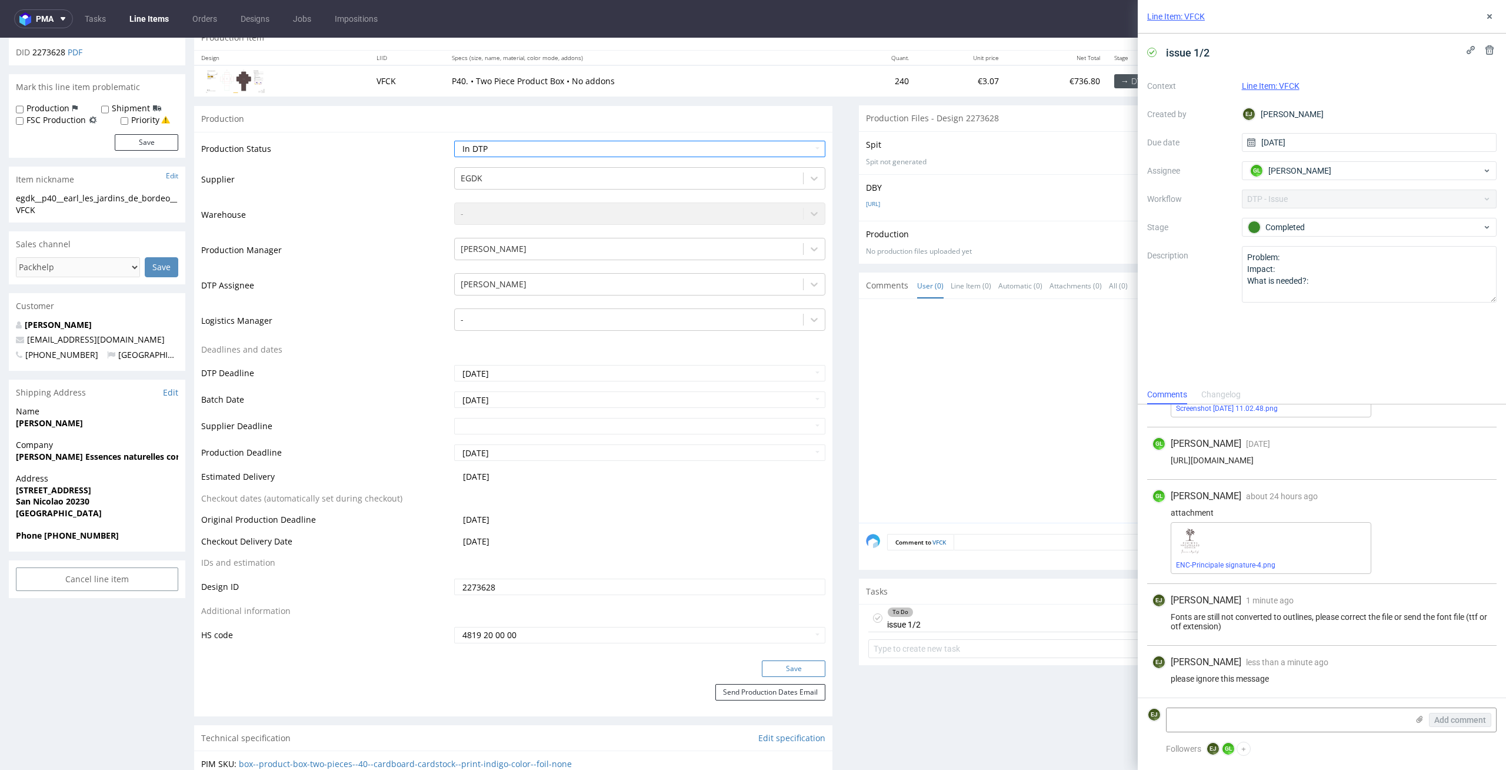
scroll to position [185, 0]
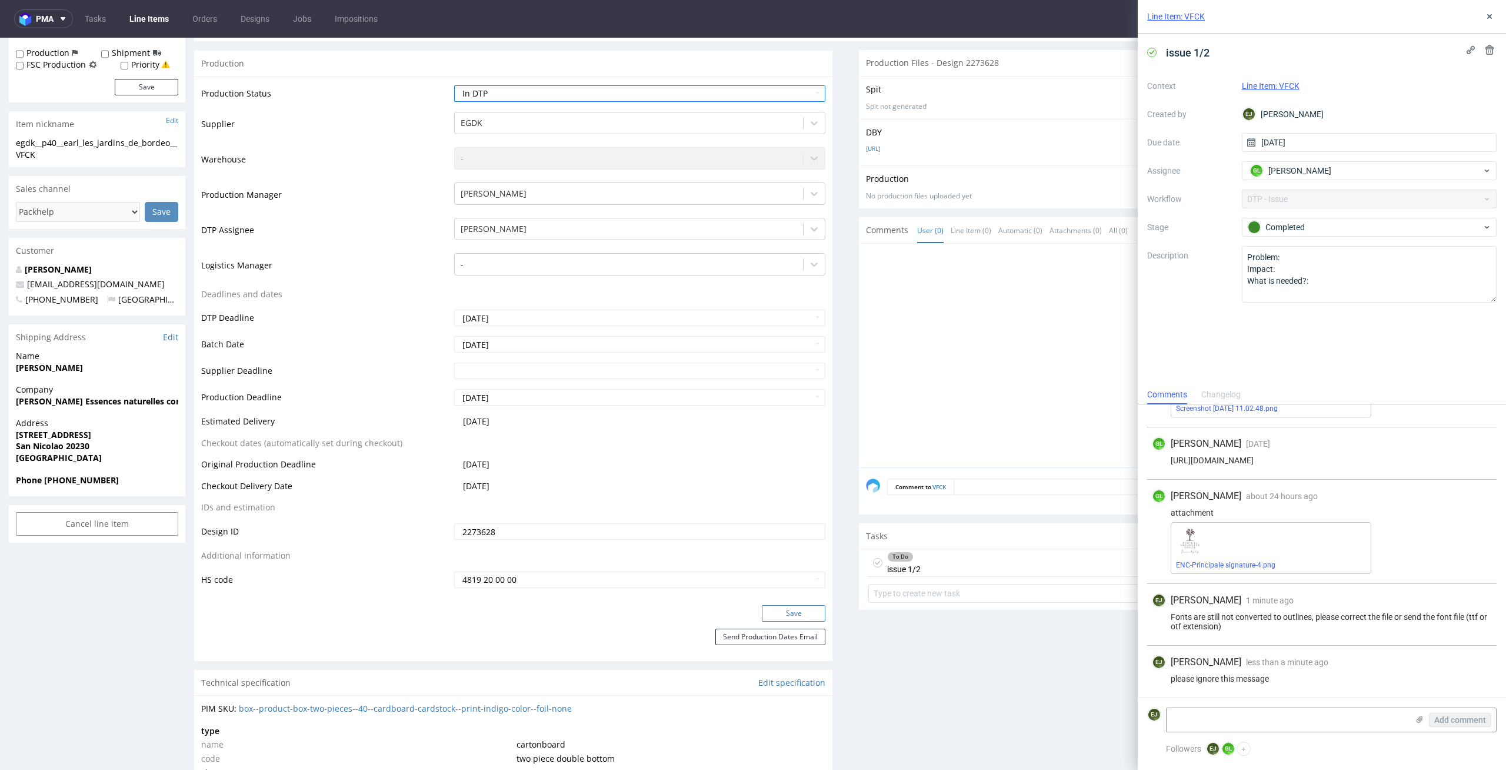
click at [779, 617] on button "Save" at bounding box center [794, 613] width 64 height 16
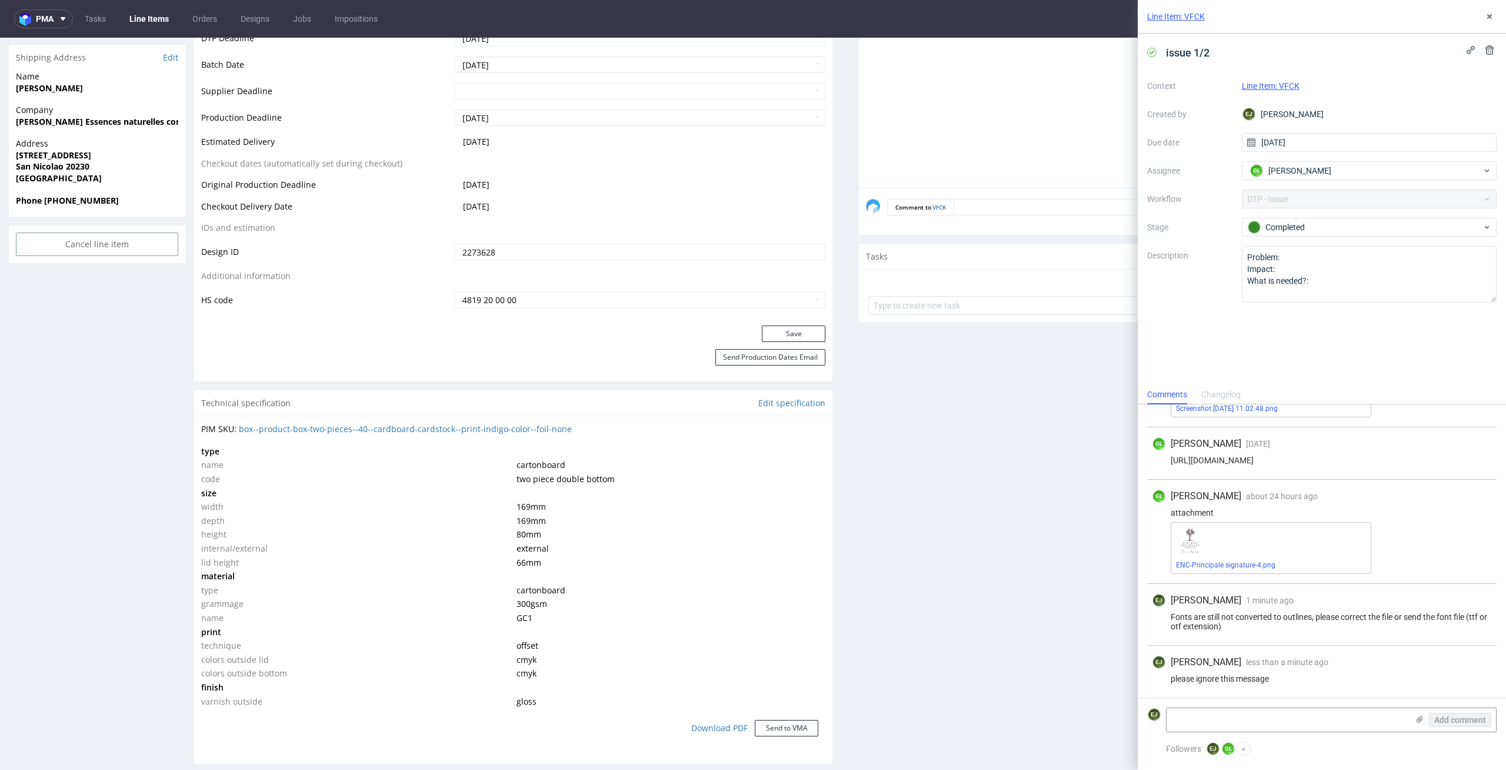
scroll to position [1372, 0]
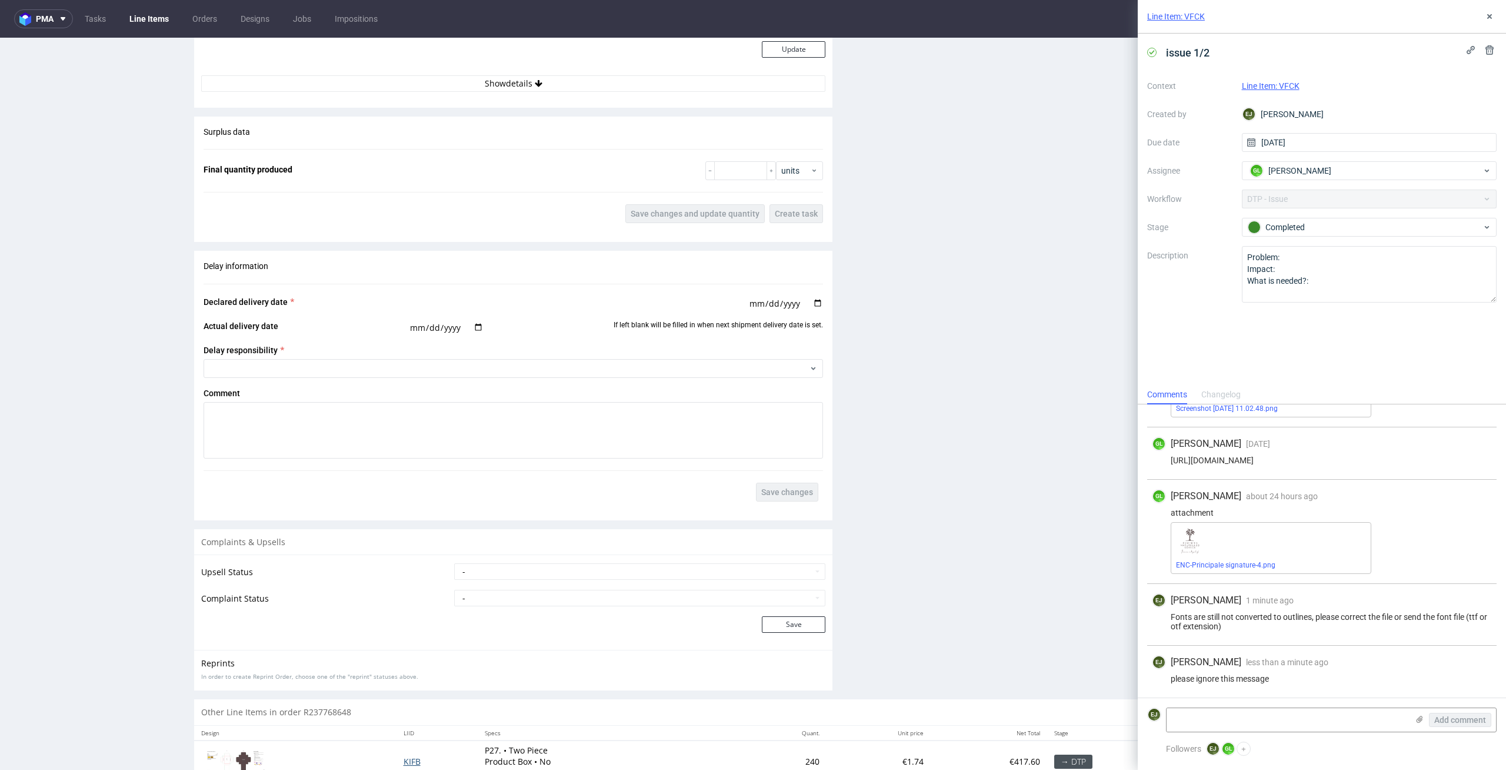
click at [404, 762] on span "KIFB" at bounding box center [412, 760] width 17 height 11
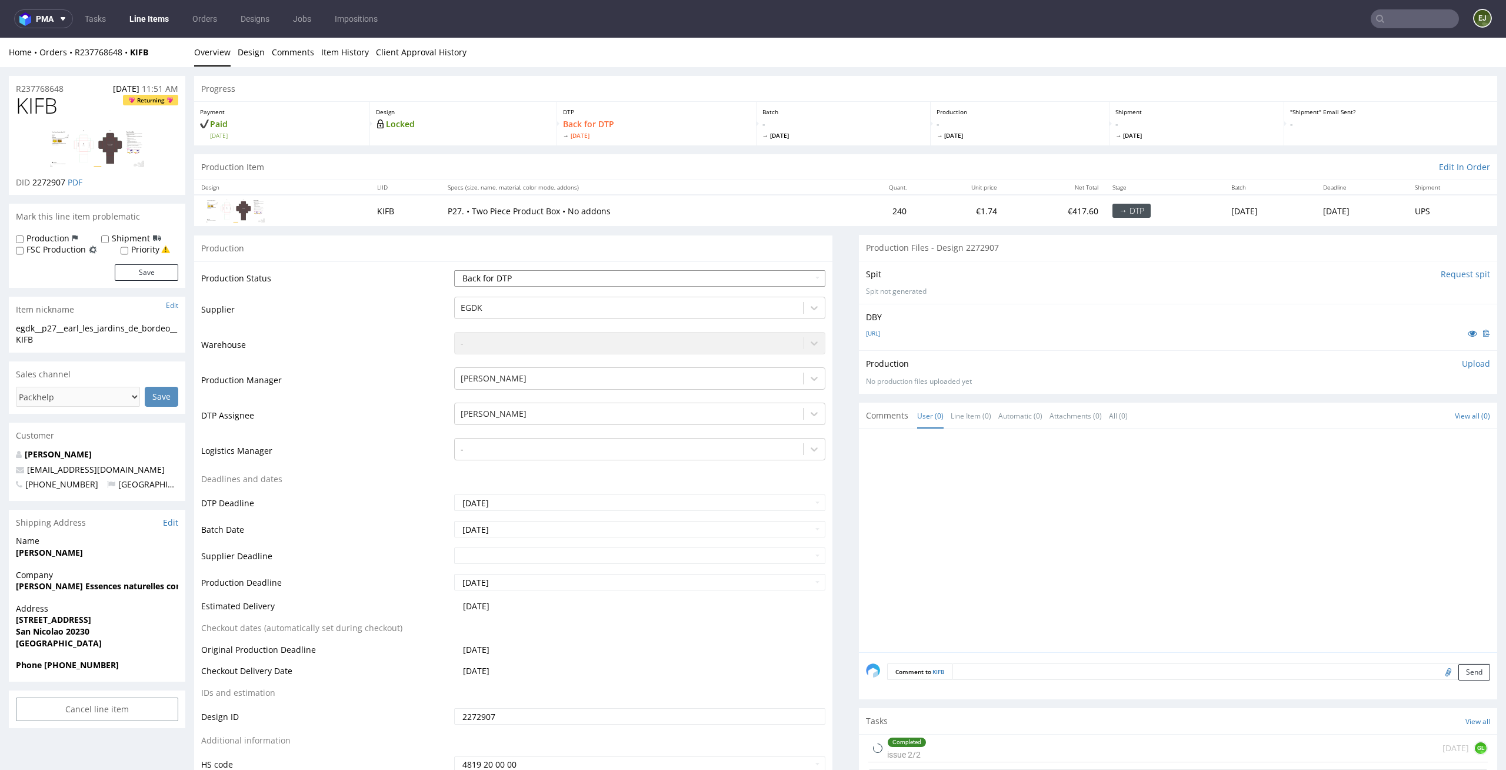
click at [662, 274] on select "Waiting for Artwork Waiting for Diecut Waiting for Mockup Waiting for DTP Waiti…" at bounding box center [640, 278] width 372 height 16
select select "dtp_in_process"
click at [454, 270] on select "Waiting for Artwork Waiting for Diecut Waiting for Mockup Waiting for DTP Waiti…" at bounding box center [640, 278] width 372 height 16
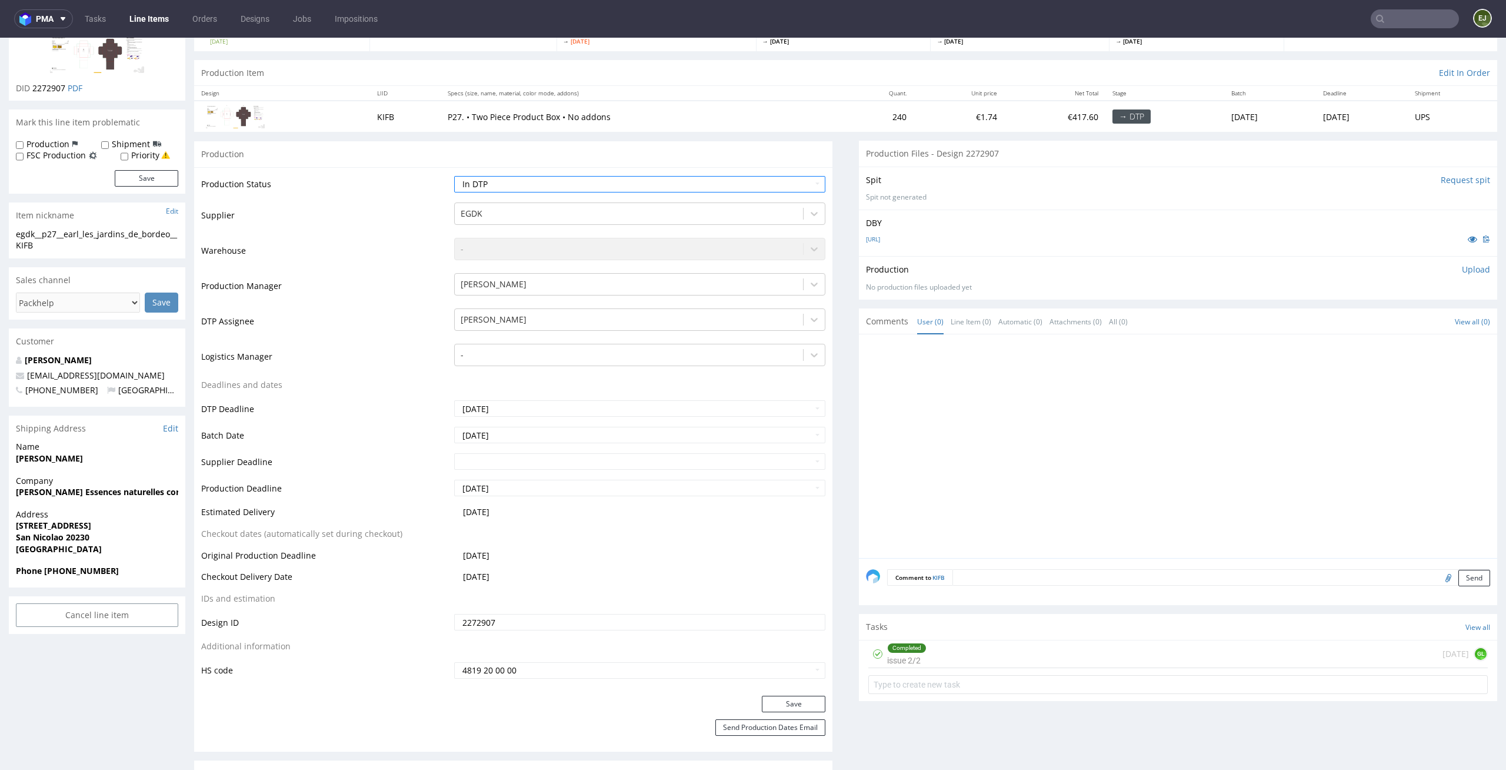
scroll to position [129, 0]
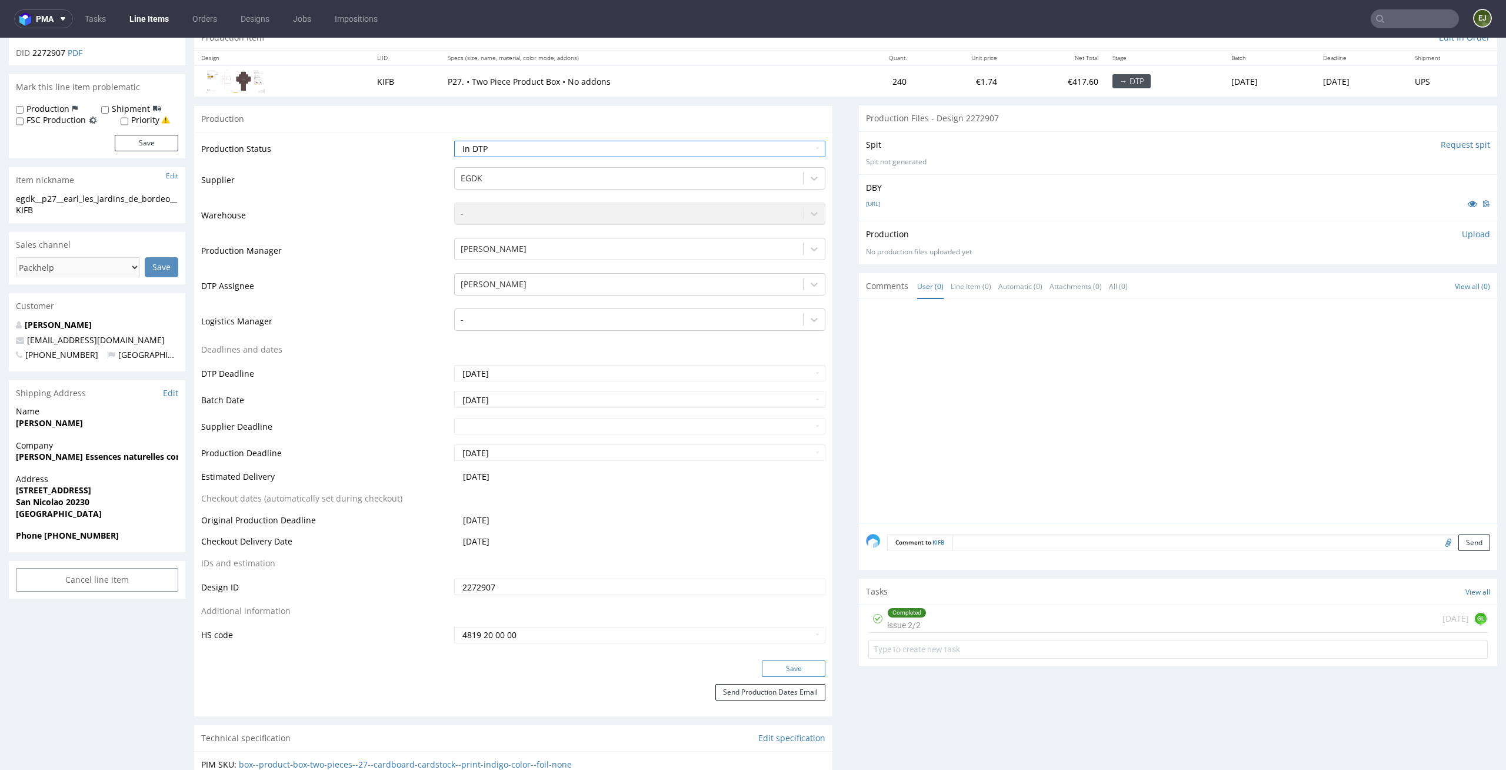
click at [793, 671] on button "Save" at bounding box center [794, 668] width 64 height 16
click at [1006, 203] on div "P27-BOX.ai" at bounding box center [1178, 203] width 624 height 13
click at [872, 203] on link "P27-BOX.ai" at bounding box center [873, 203] width 14 height 8
click at [926, 631] on div "Completed issue 2/2 1 day ago GL" at bounding box center [1178, 619] width 620 height 28
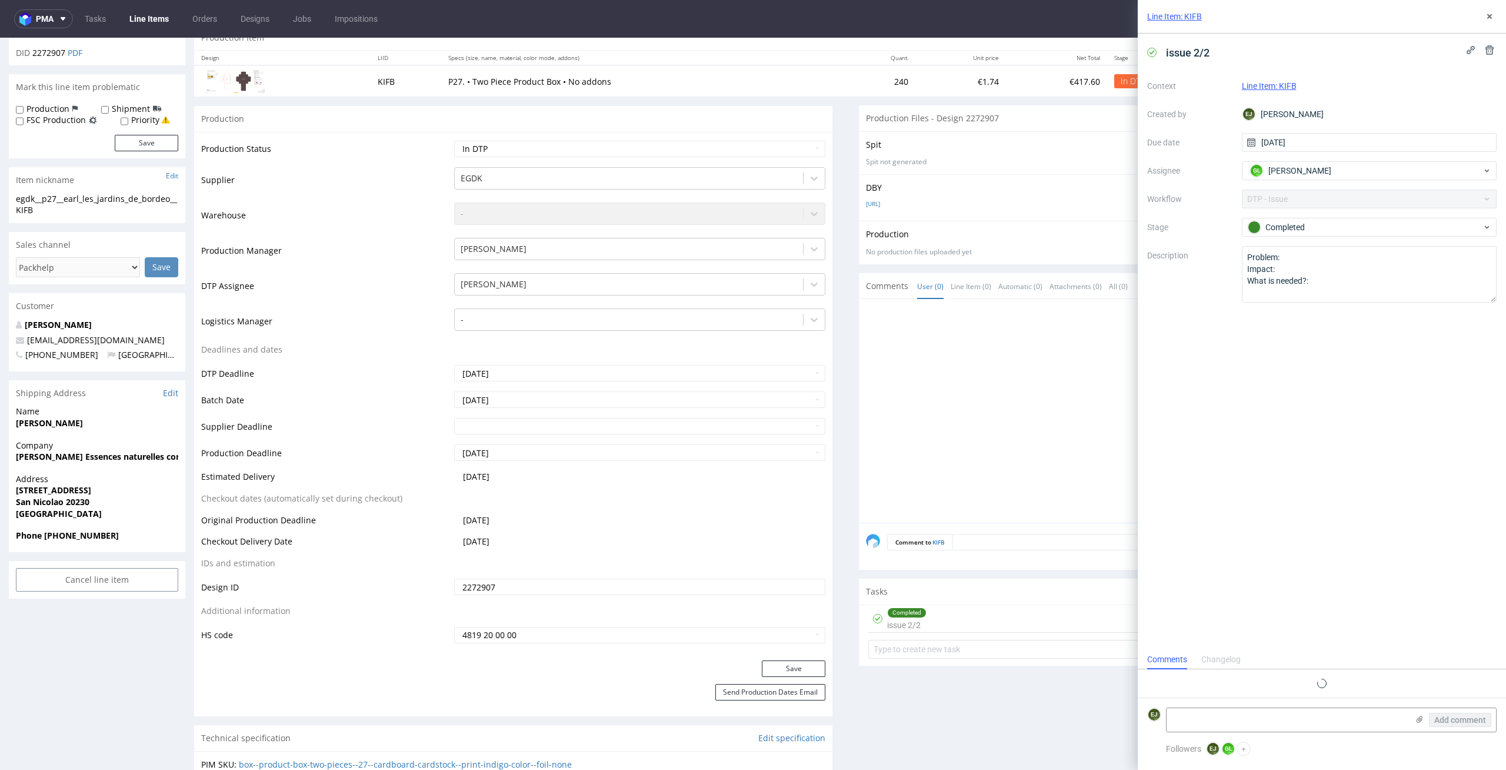
scroll to position [33, 0]
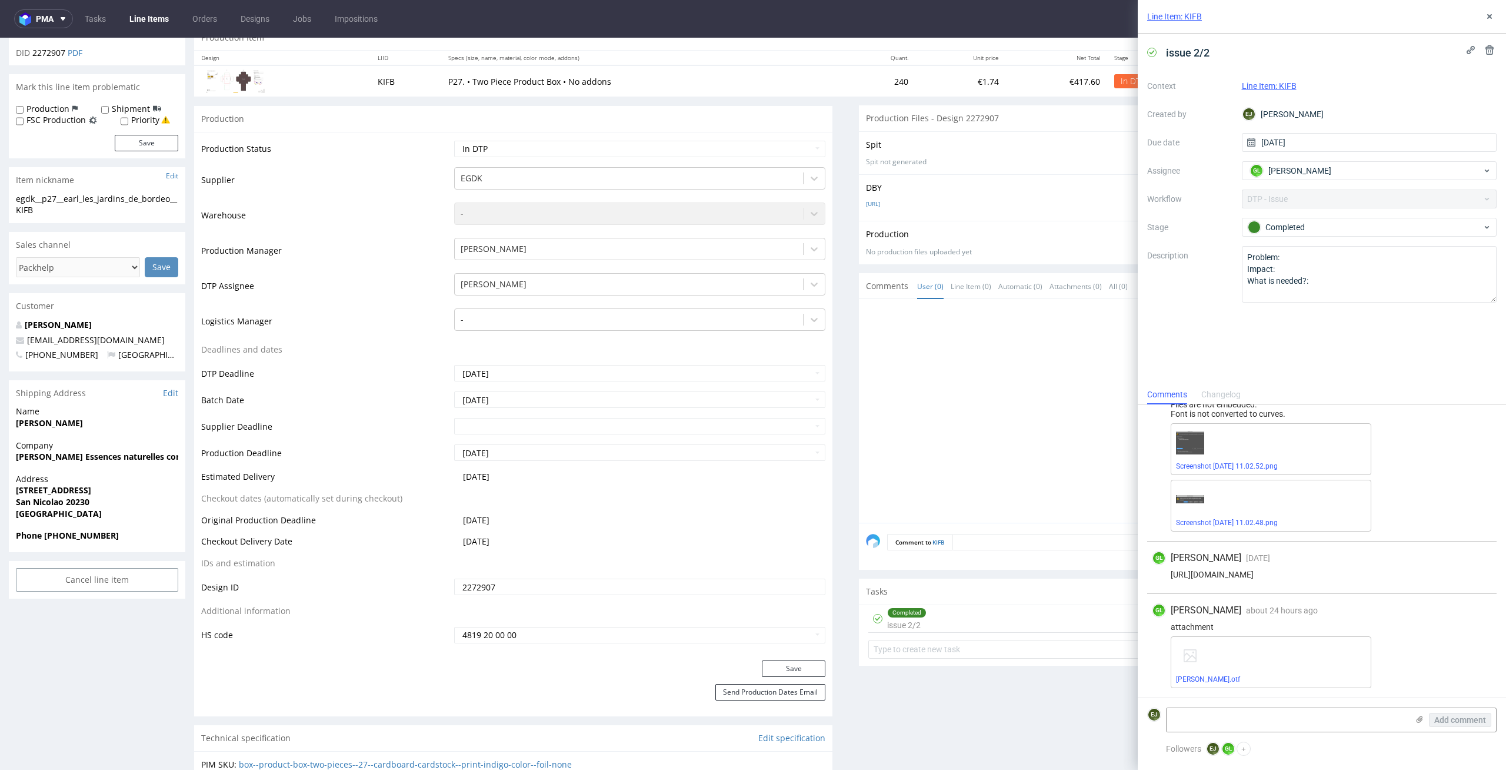
click at [1353, 595] on div "GL Guillaume Leroux about 24 hours ago 13th Oct 2025, 15:53 attachment Rickmond…" at bounding box center [1321, 646] width 349 height 104
click at [1196, 678] on link "Rickmond.otf" at bounding box center [1208, 679] width 64 height 8
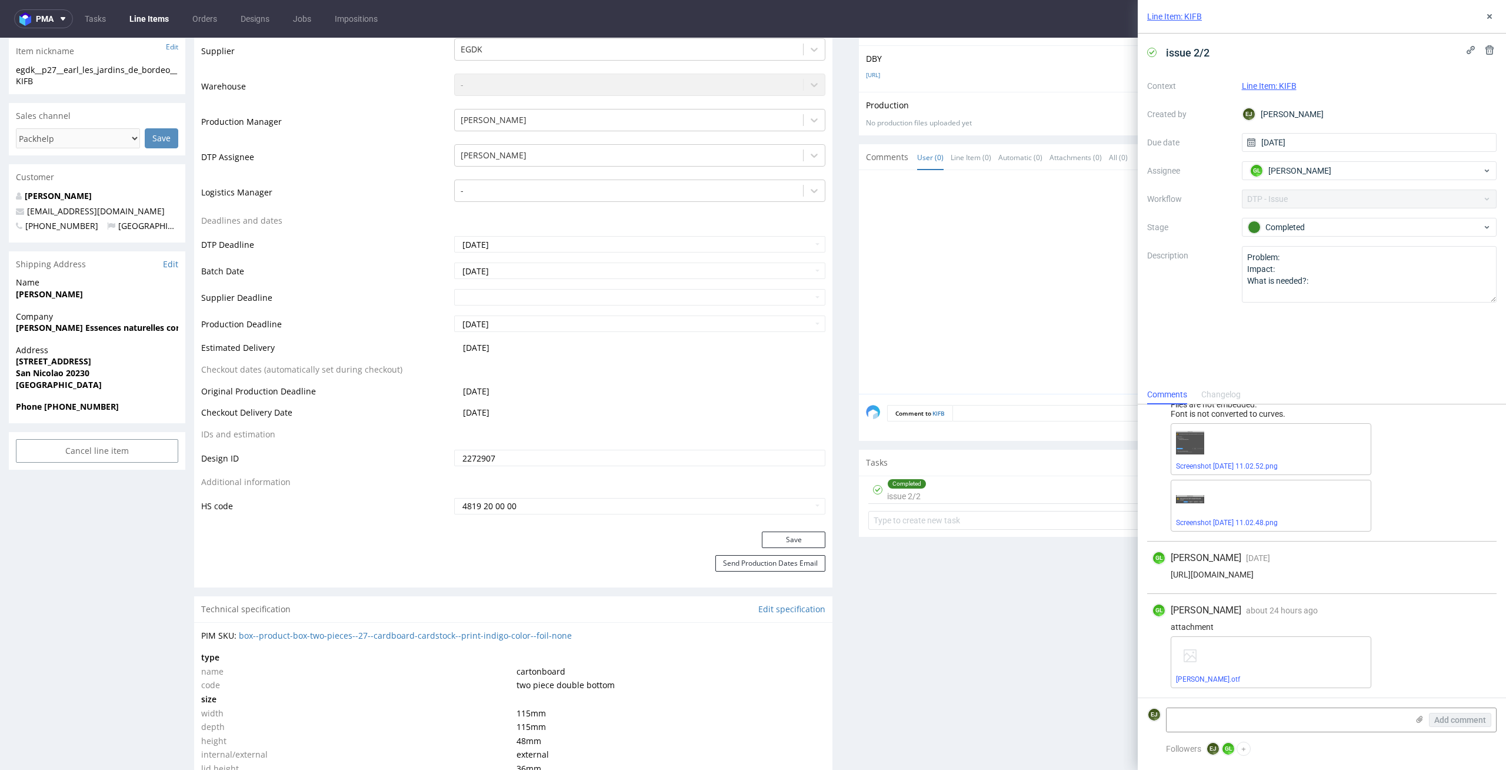
scroll to position [0, 0]
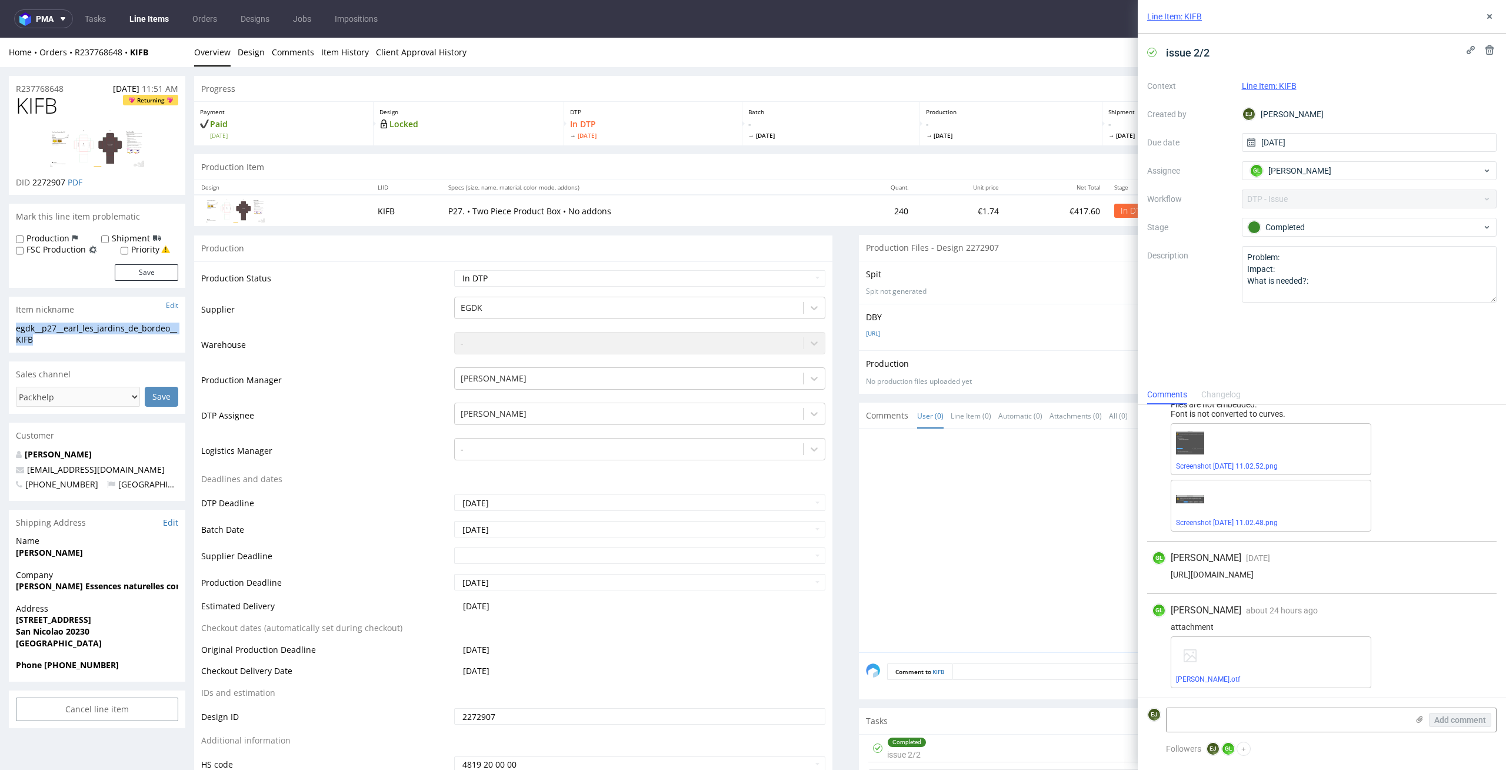
drag, startPoint x: 58, startPoint y: 337, endPoint x: 2, endPoint y: 332, distance: 56.1
copy div "egdk__p27__earl_les_jardins_de_bordeo__KIFB"
drag, startPoint x: 65, startPoint y: 180, endPoint x: 34, endPoint y: 181, distance: 31.8
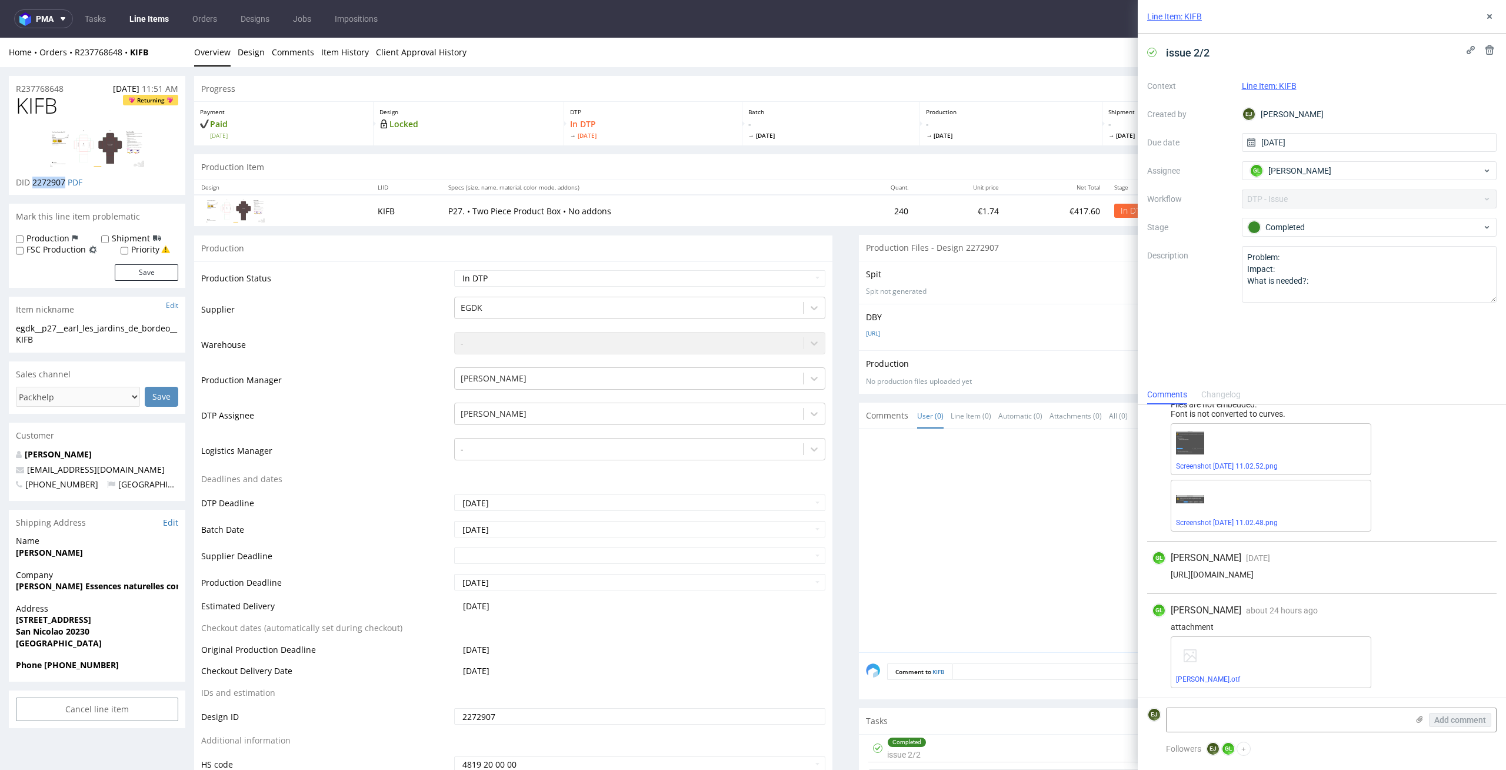
click at [34, 181] on p "DID 2272907 PDF" at bounding box center [49, 183] width 66 height 12
copy span "2272907"
drag, startPoint x: 71, startPoint y: 91, endPoint x: 0, endPoint y: 79, distance: 71.6
copy p "R237768648"
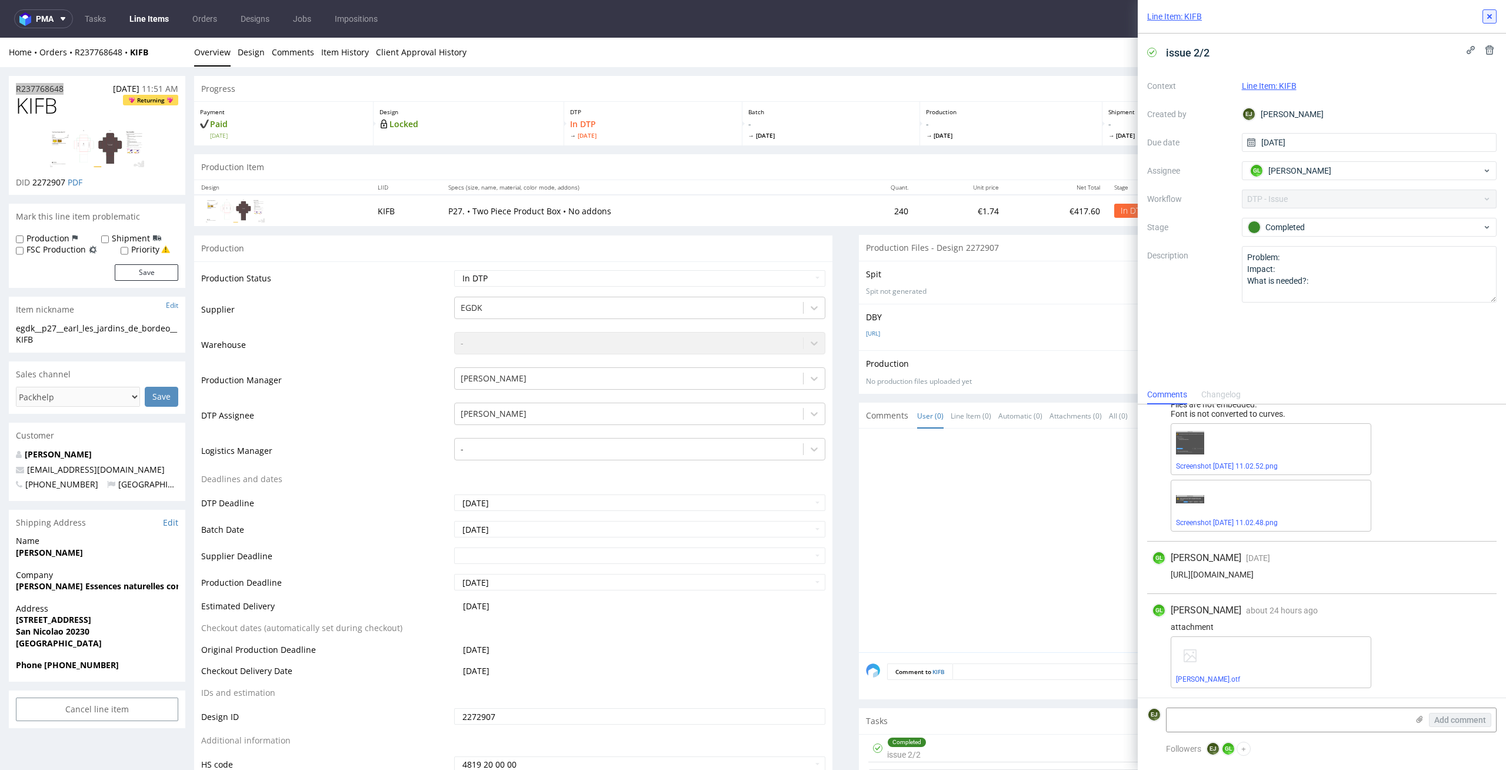
click at [1489, 15] on use at bounding box center [1489, 16] width 5 height 5
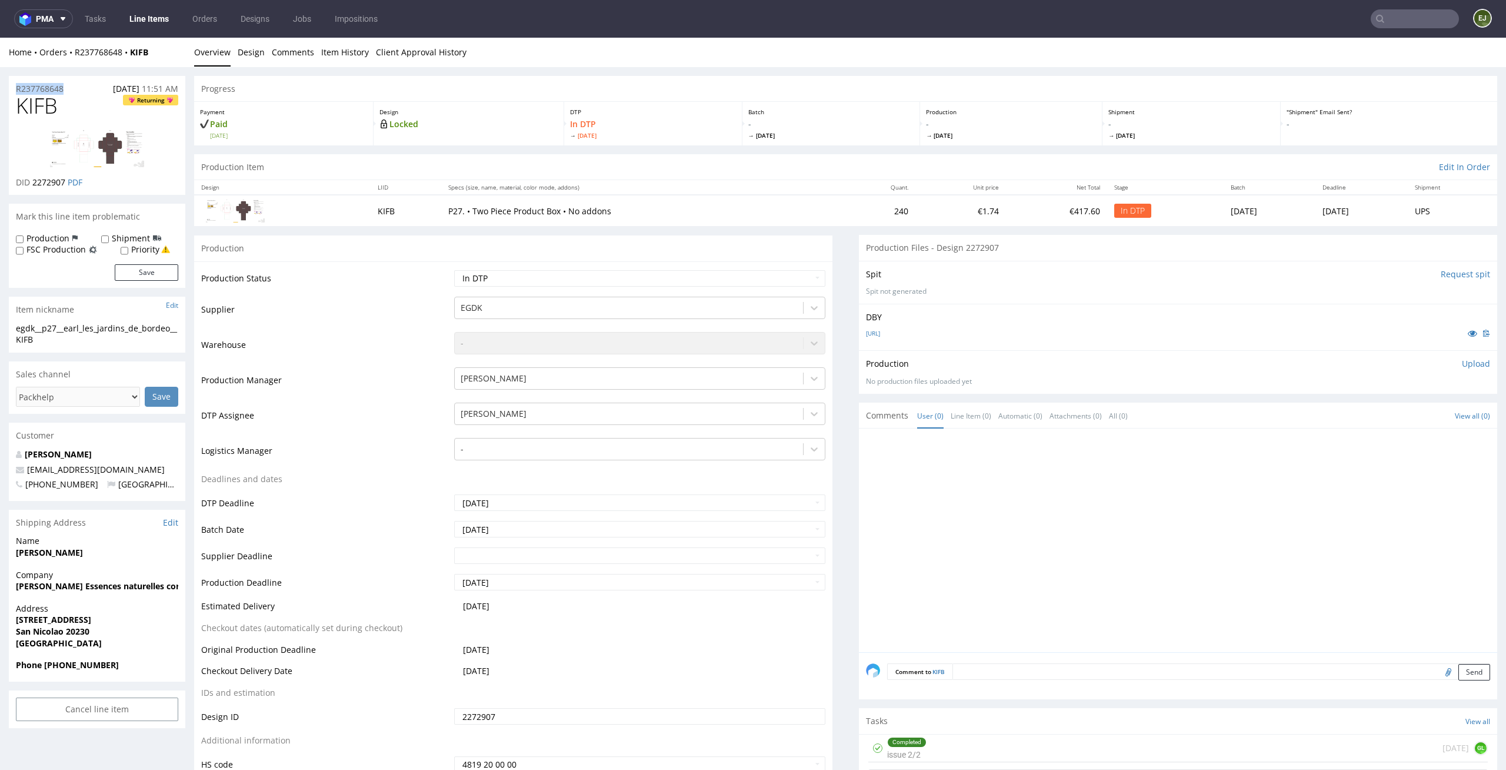
click at [1466, 368] on p "Upload" at bounding box center [1476, 364] width 28 height 12
click at [1383, 411] on div "Add files" at bounding box center [1406, 418] width 59 height 18
type input "C:\fakepath\egdk__p27__earl_les_jardins_de_bordeo__KIFB__d2272907__oR237768648_…"
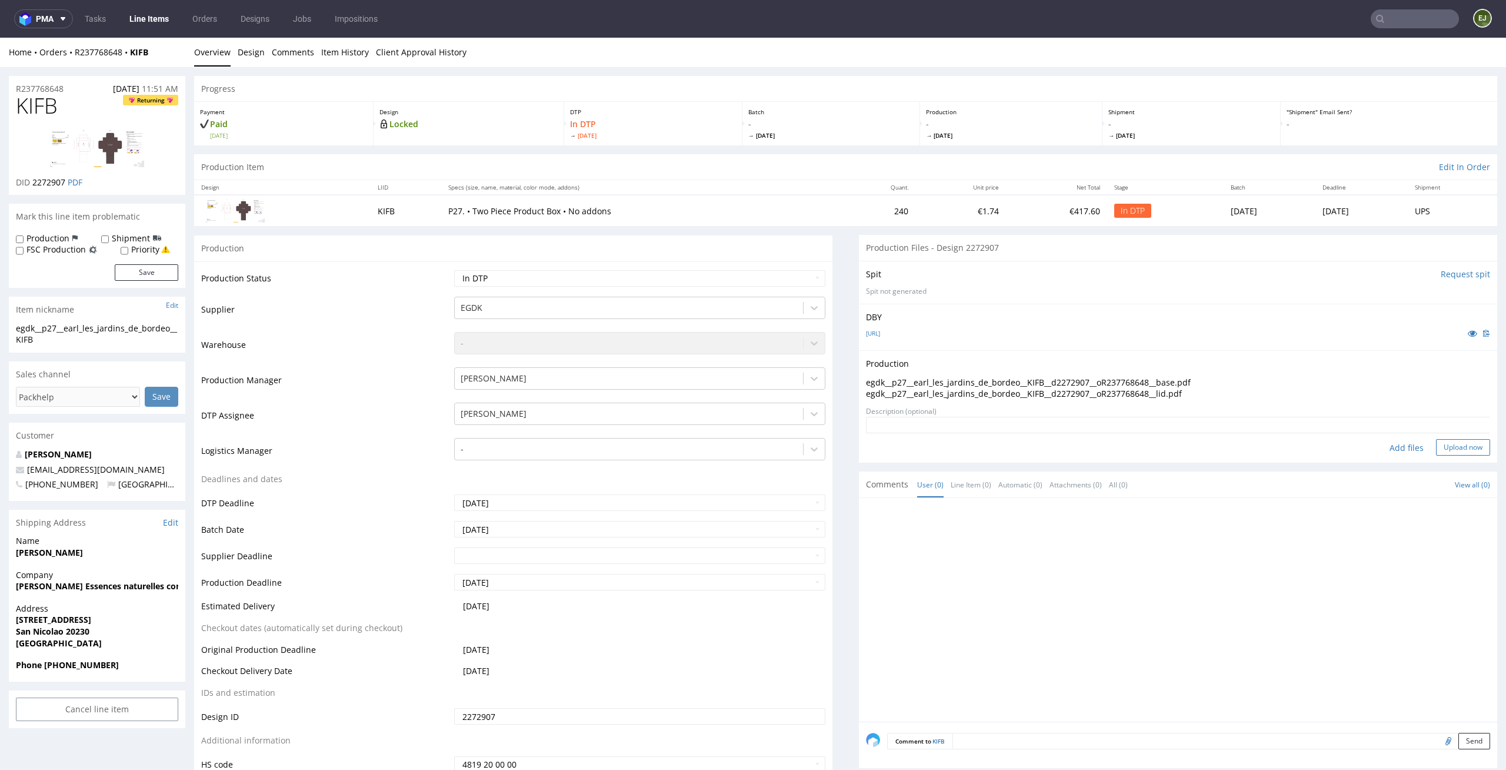
click at [1437, 447] on button "Upload now" at bounding box center [1463, 447] width 54 height 16
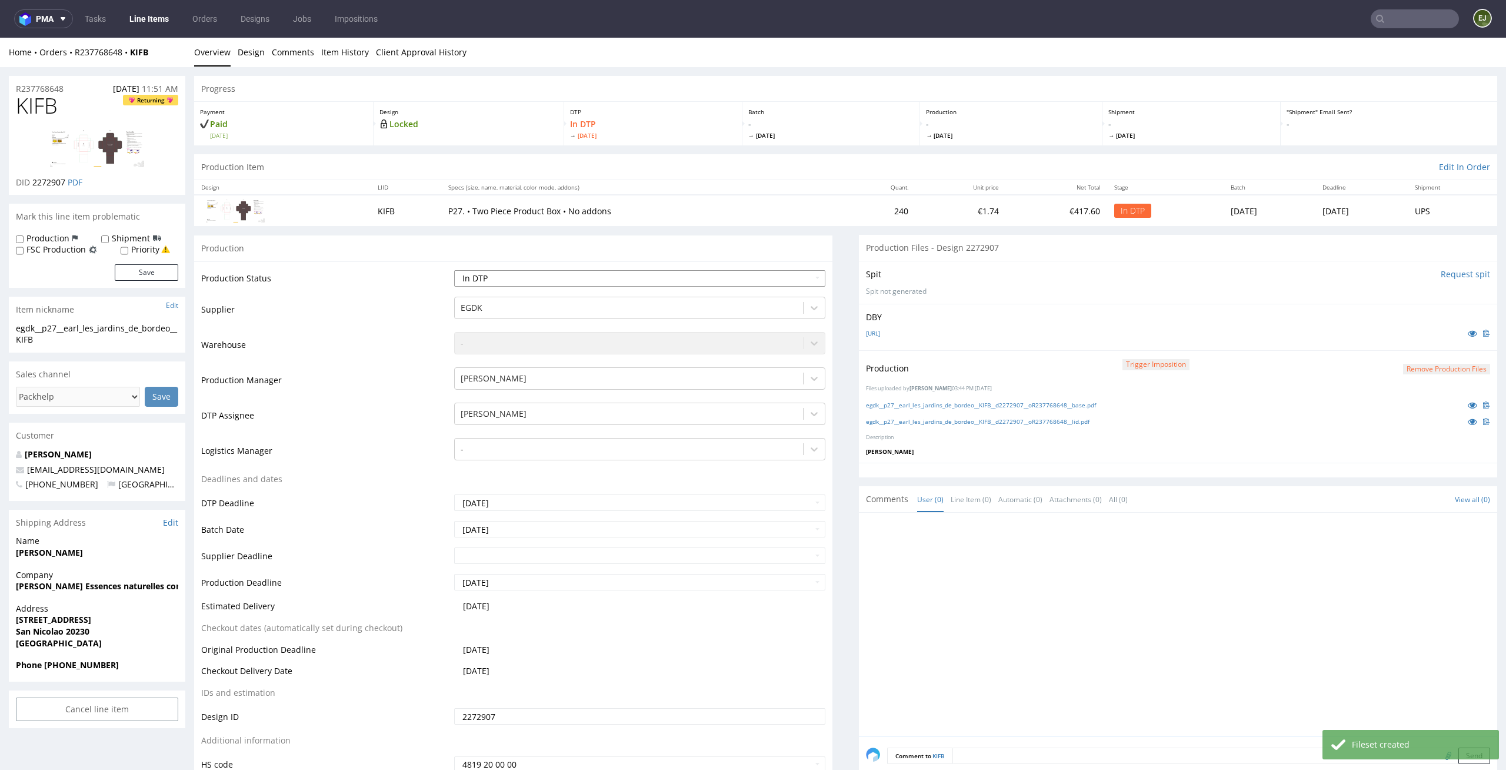
click at [775, 280] on select "Waiting for Artwork Waiting for Diecut Waiting for Mockup Waiting for DTP Waiti…" at bounding box center [640, 278] width 372 height 16
select select "dtp_production_ready"
click at [454, 270] on select "Waiting for Artwork Waiting for Diecut Waiting for Mockup Waiting for DTP Waiti…" at bounding box center [640, 278] width 372 height 16
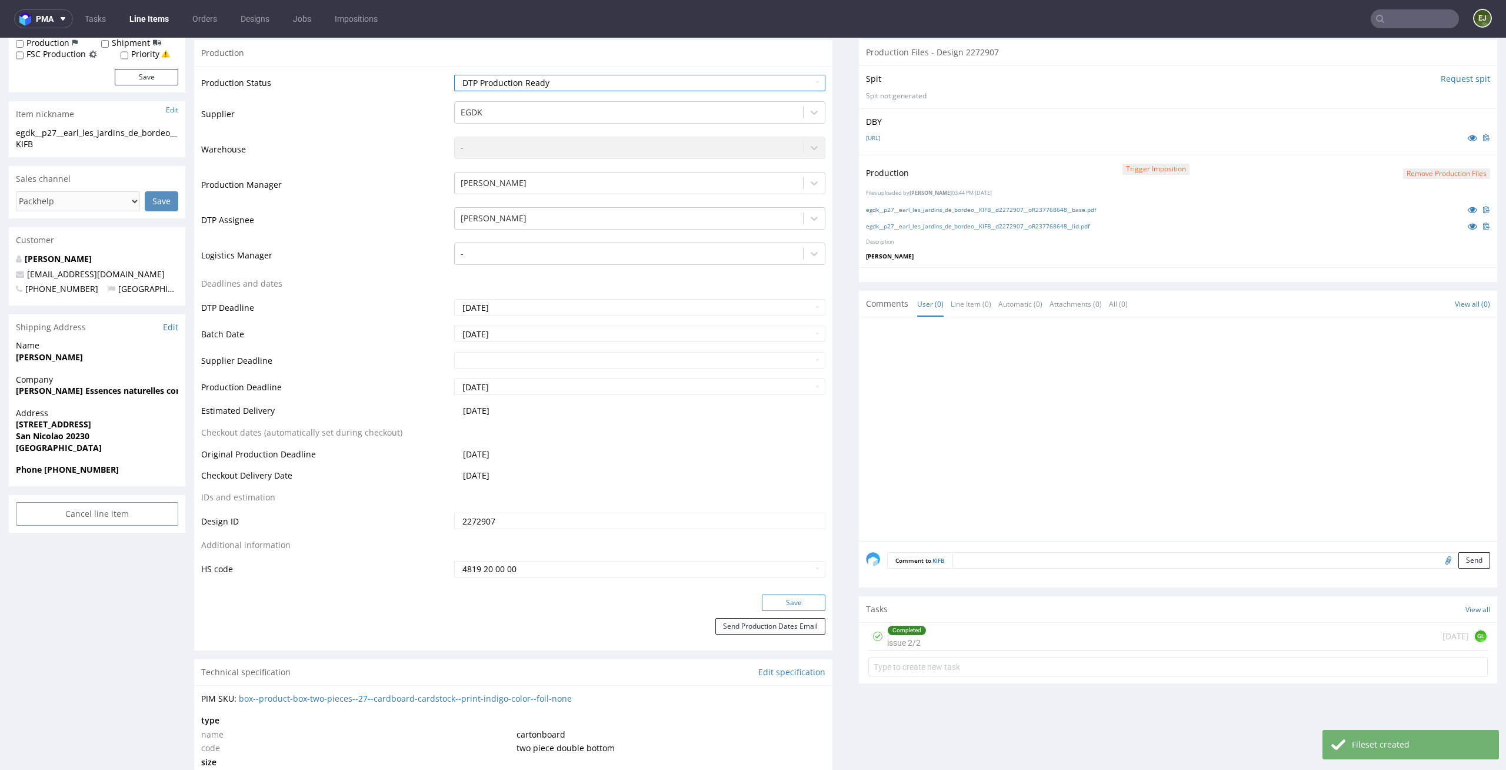
click at [800, 601] on button "Save" at bounding box center [794, 602] width 64 height 16
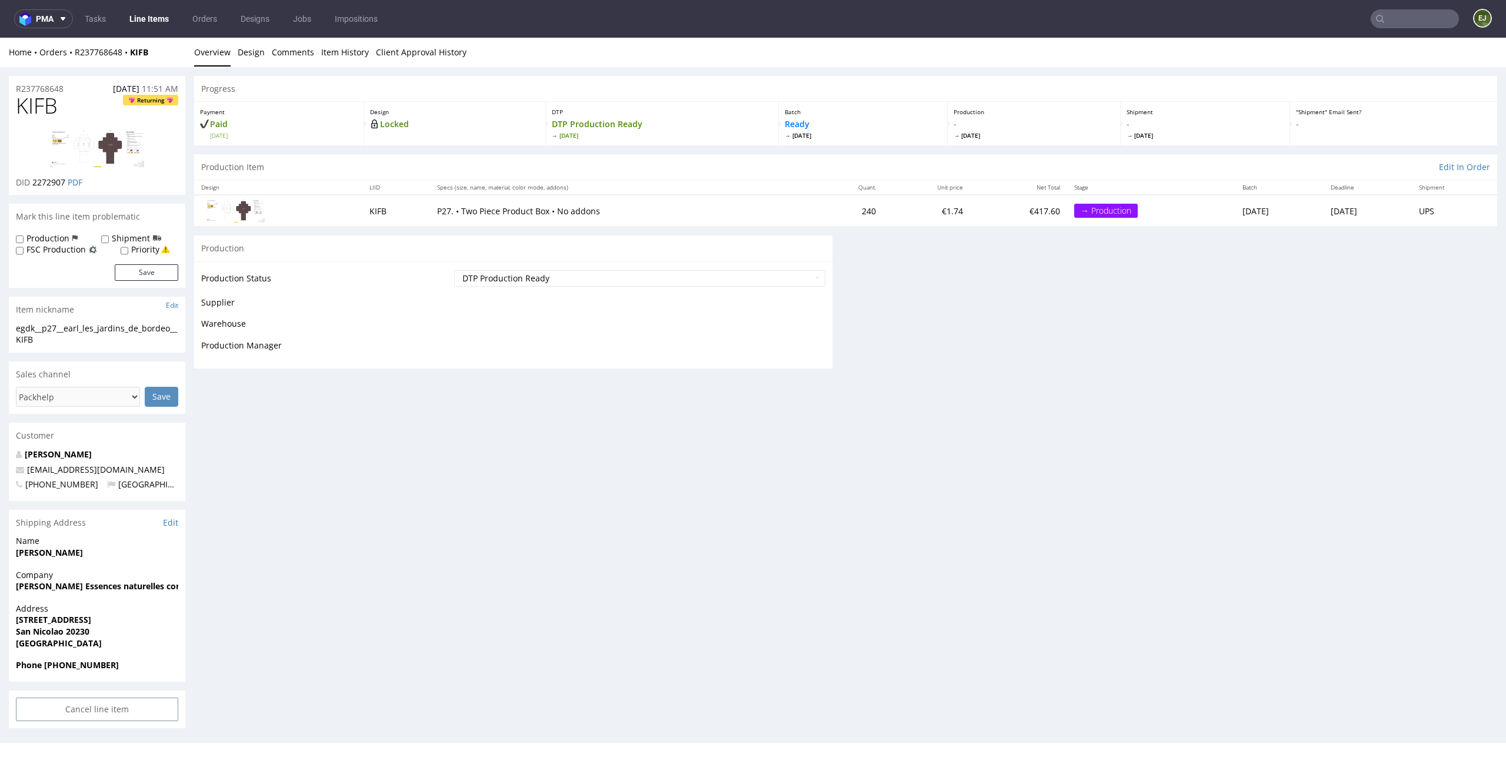
scroll to position [0, 0]
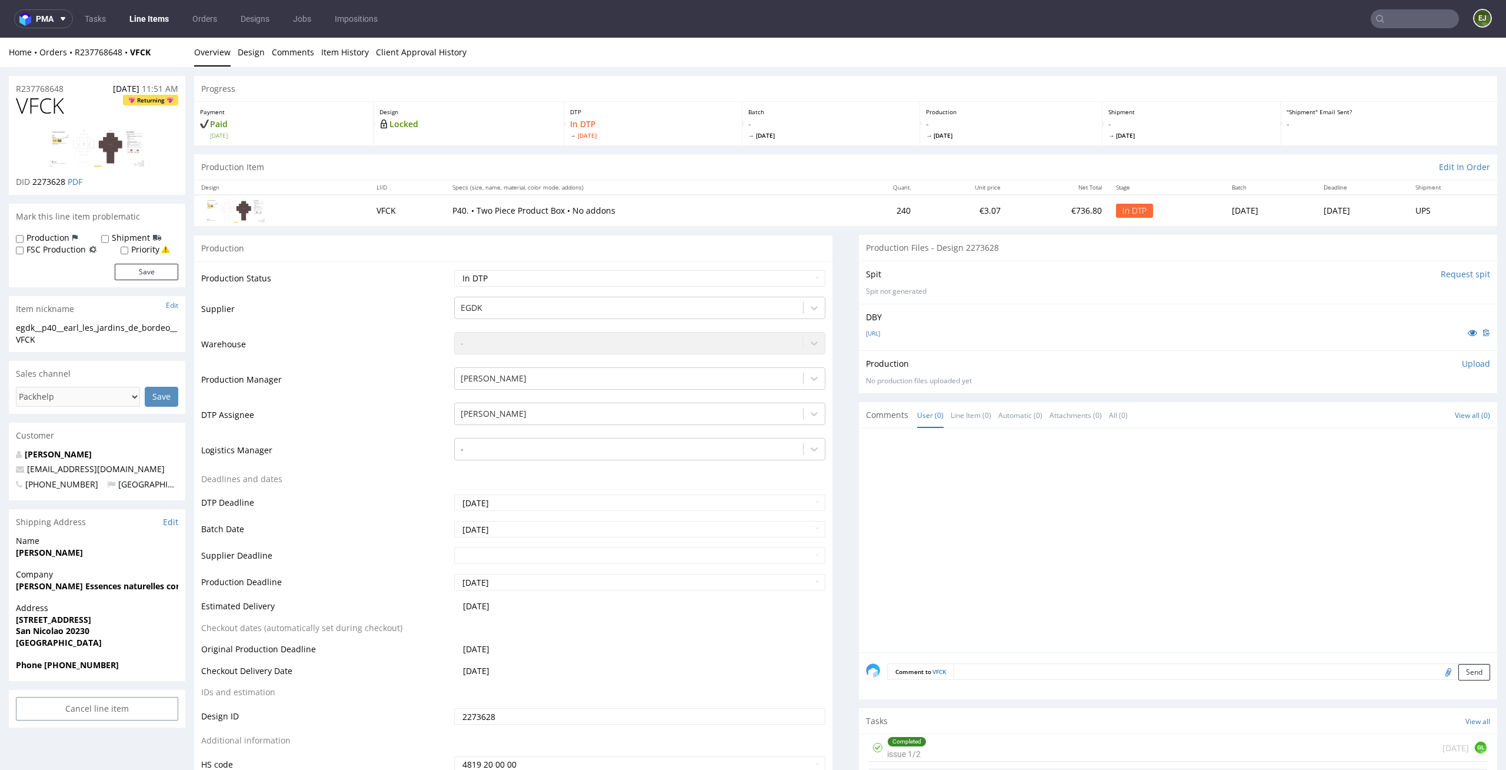
scroll to position [128, 0]
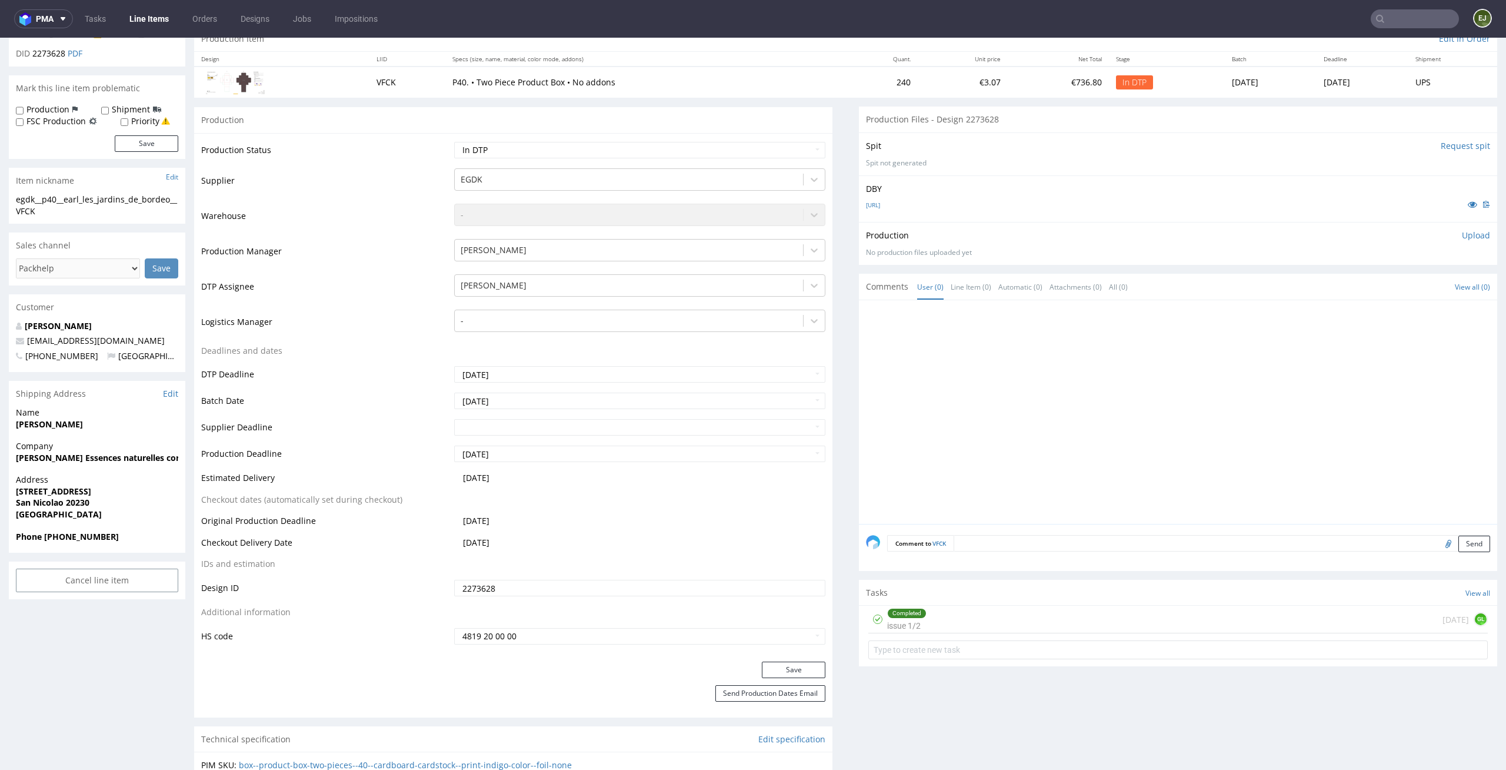
click at [914, 613] on div "Completed" at bounding box center [907, 612] width 38 height 9
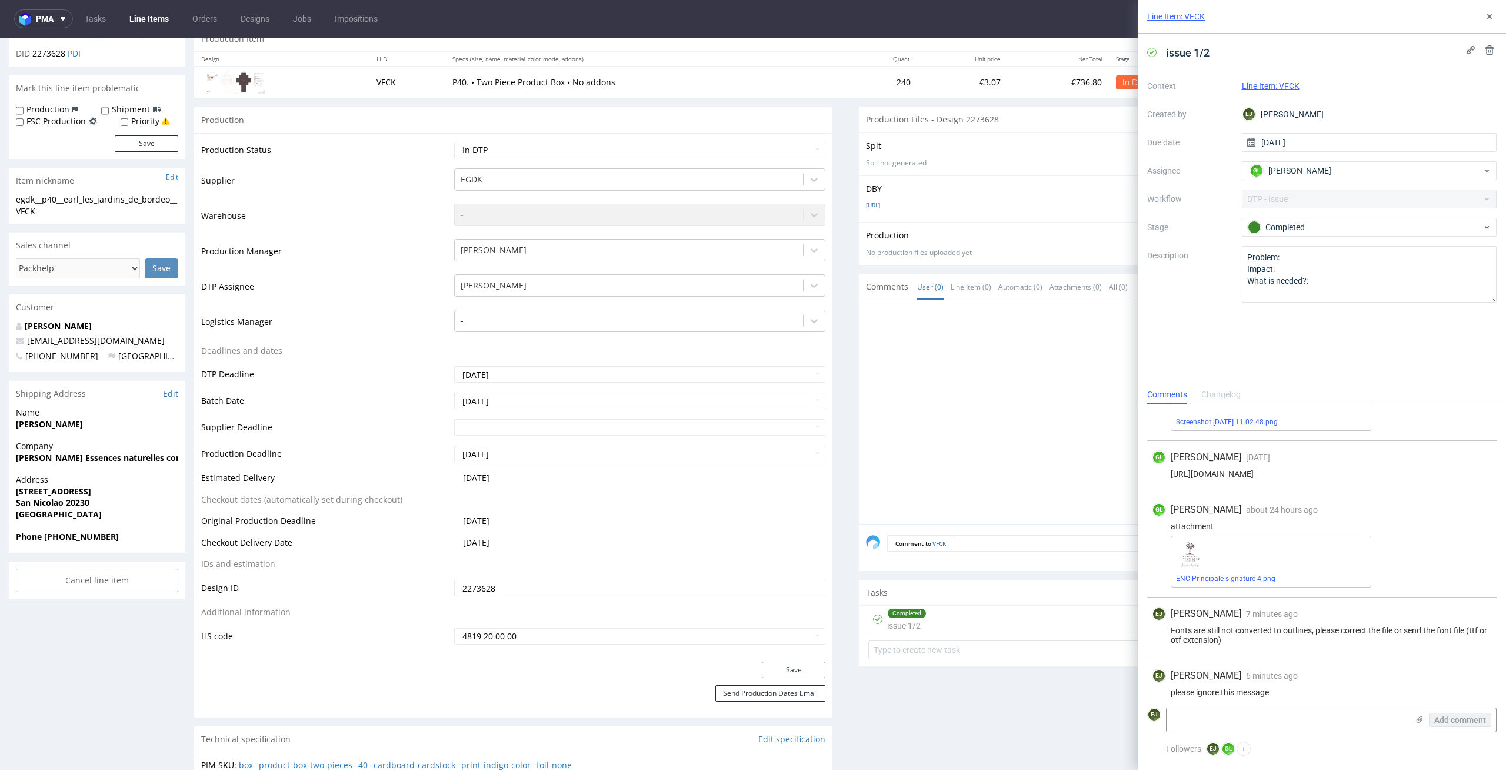
scroll to position [147, 0]
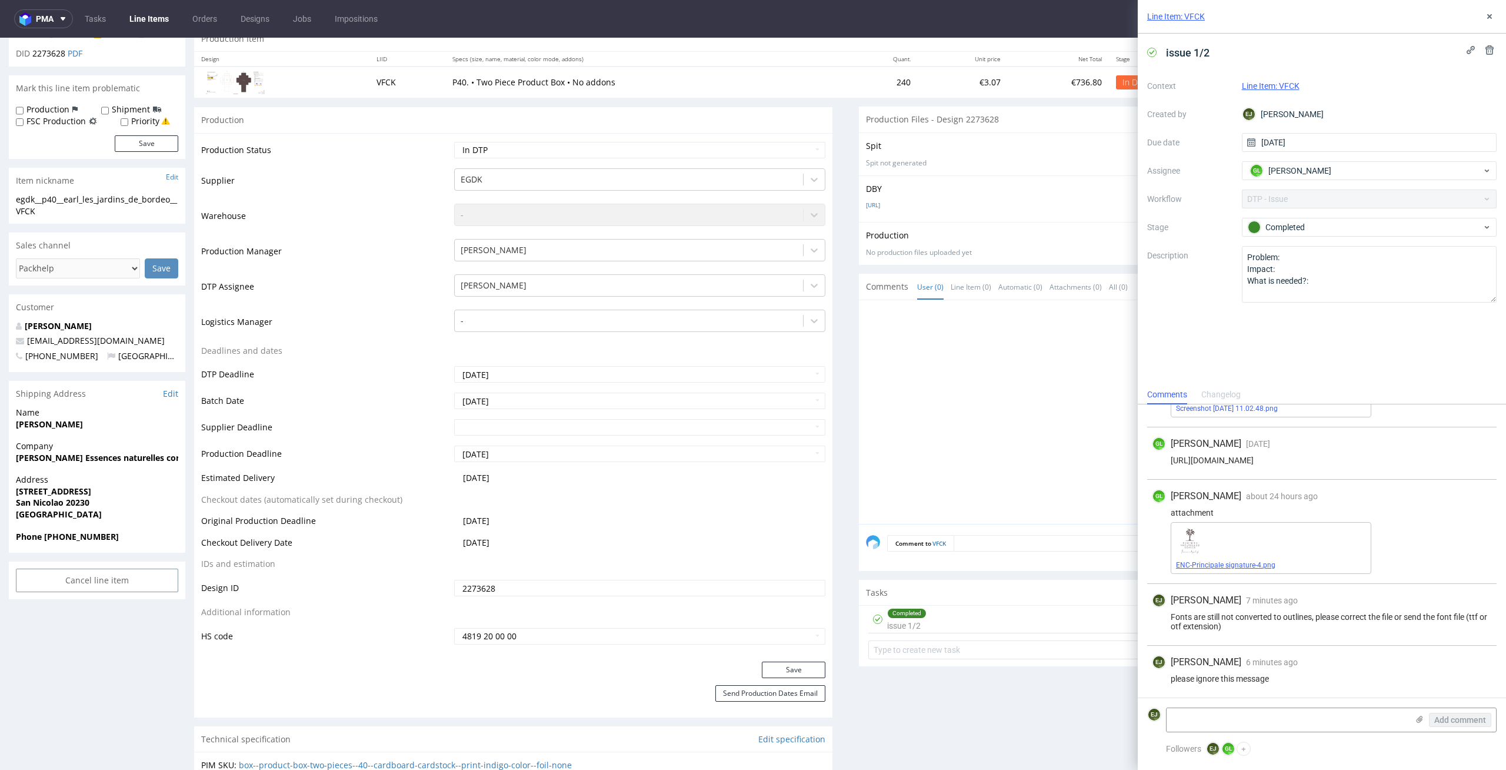
click at [1244, 561] on link "ENC-Principale signature-4.png" at bounding box center [1225, 565] width 99 height 8
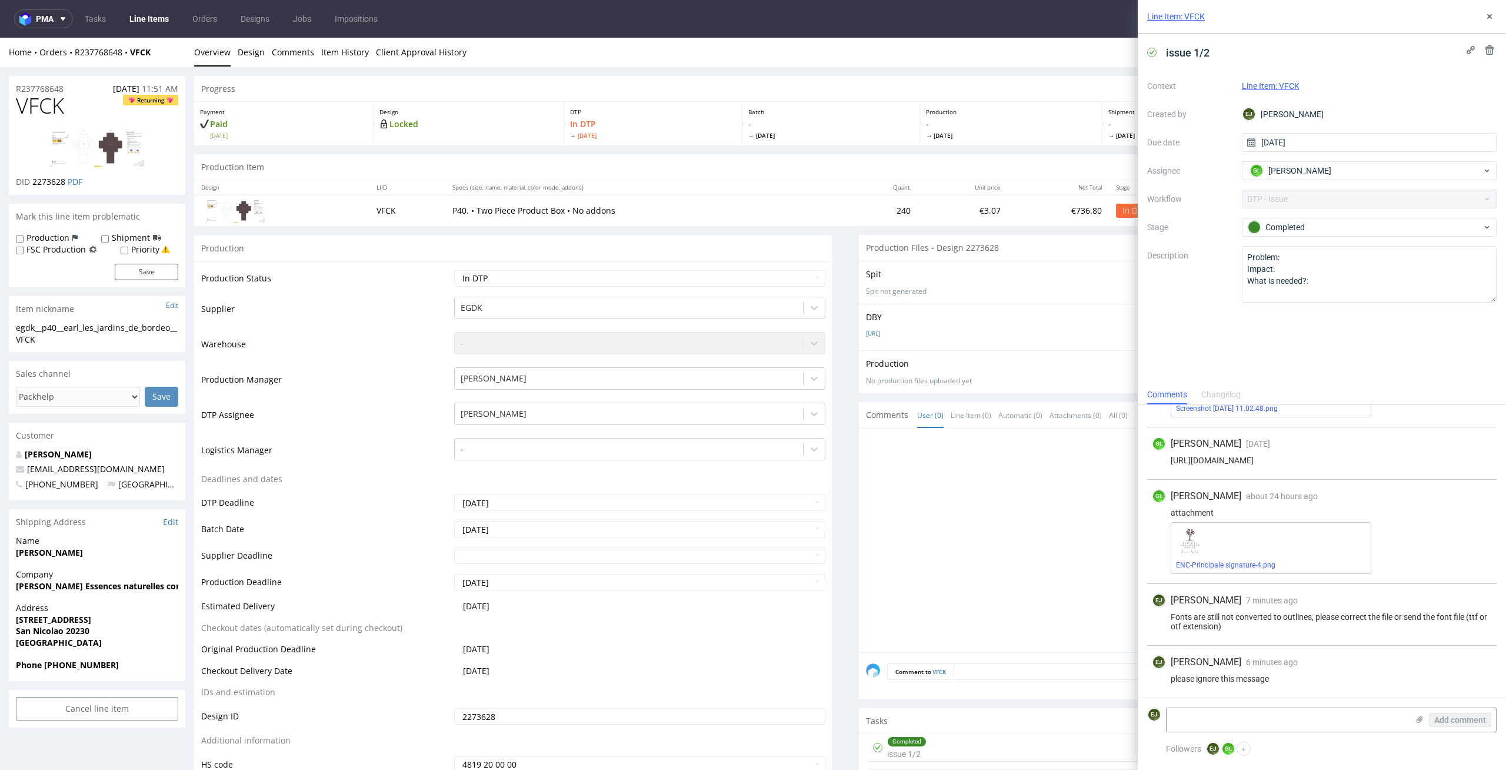
click at [50, 338] on div "egdk__p40__earl_les_jardins_de_bordeo__VFCK" at bounding box center [97, 333] width 162 height 23
click at [914, 295] on p "Spit not generated" at bounding box center [1178, 292] width 624 height 10
click at [870, 333] on link "P40-BOX.ai" at bounding box center [873, 333] width 14 height 8
click at [55, 332] on div "egdk__p40__earl_les_jardins_de_bordeo__VFCK" at bounding box center [97, 333] width 162 height 23
drag, startPoint x: 47, startPoint y: 339, endPoint x: 0, endPoint y: 321, distance: 50.3
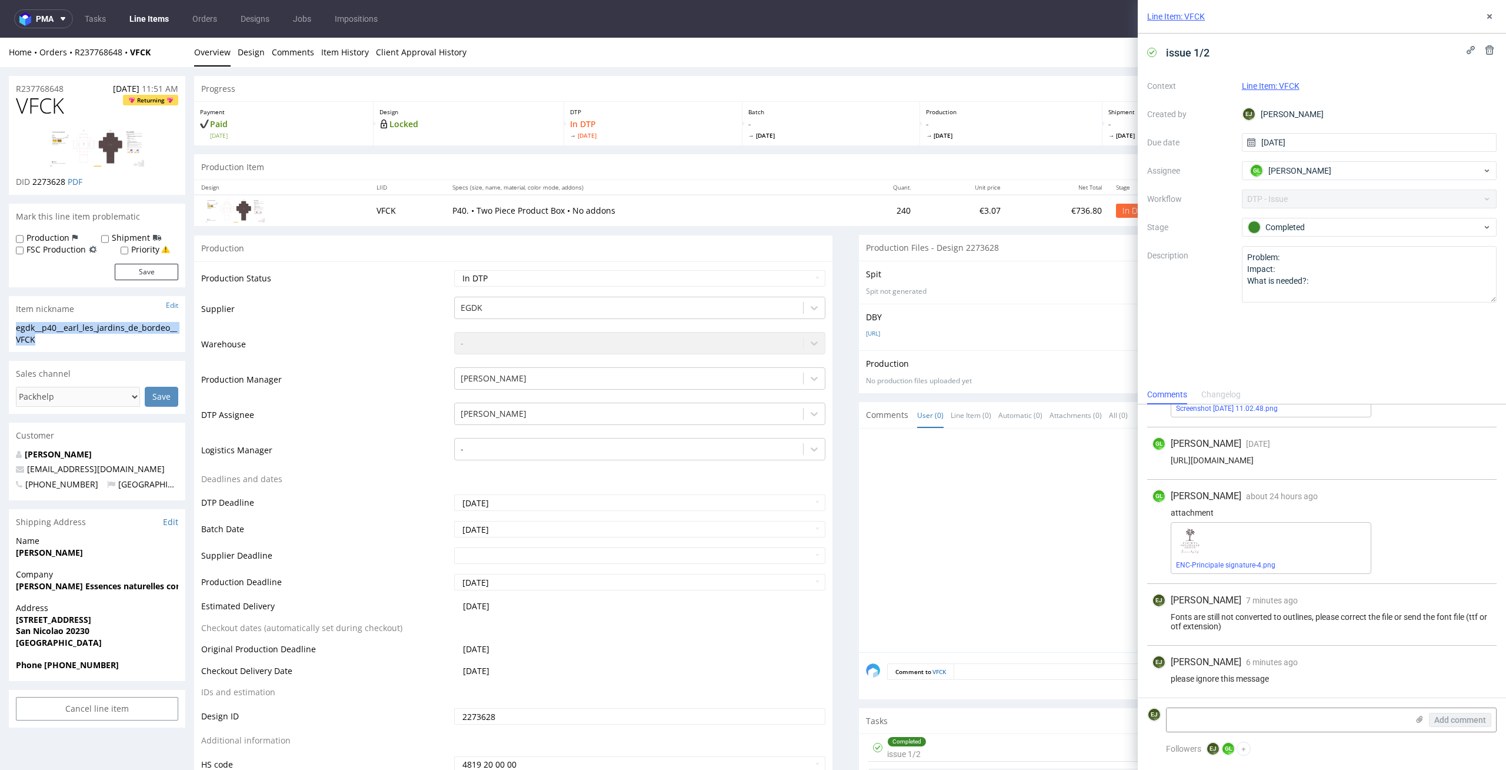
copy section "egdk__p40__earl_les_jardins_de_bordeo__VFCK"
drag, startPoint x: 64, startPoint y: 179, endPoint x: 34, endPoint y: 179, distance: 30.0
click at [34, 179] on span "2273628" at bounding box center [48, 181] width 33 height 11
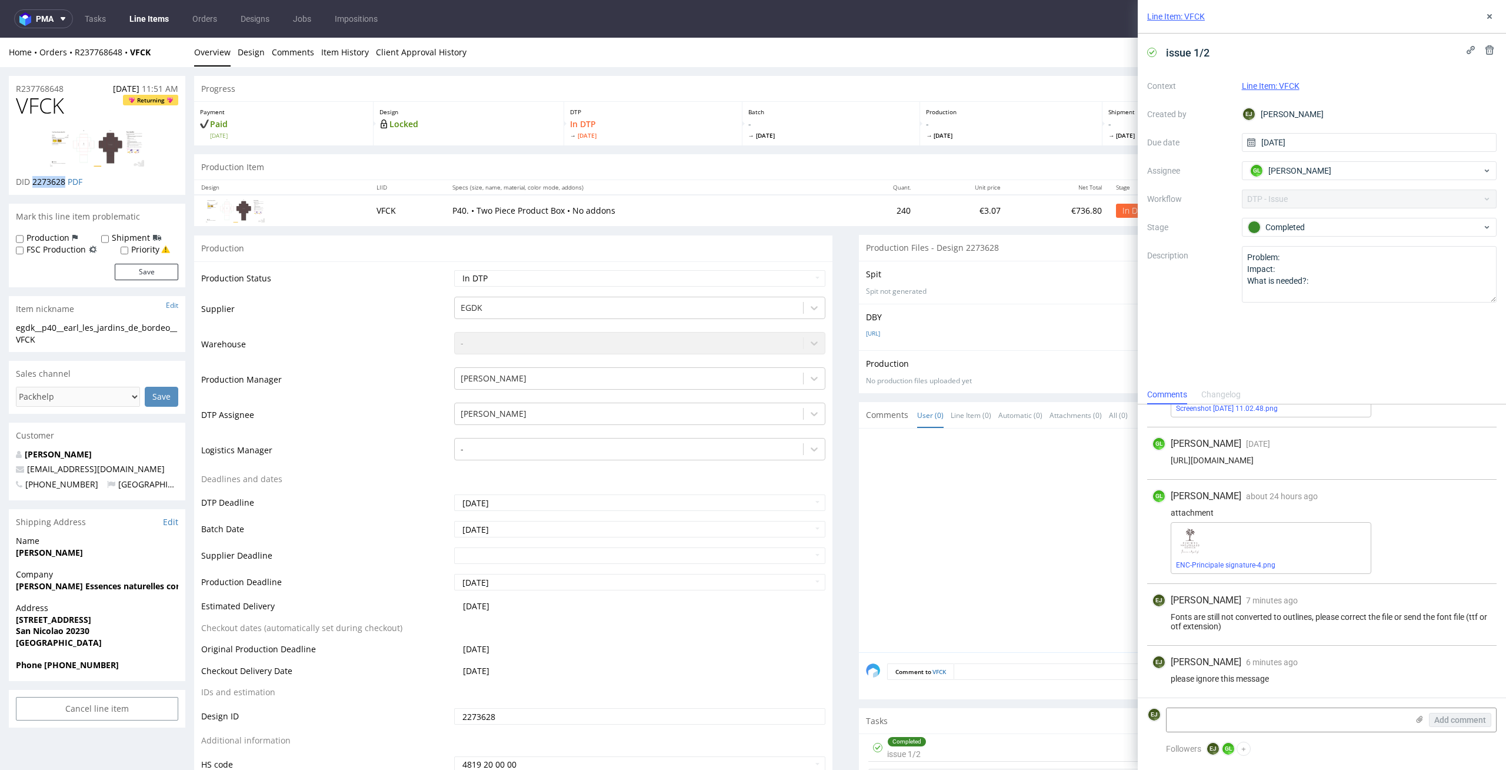
copy span "2273628"
drag, startPoint x: 74, startPoint y: 88, endPoint x: 0, endPoint y: 92, distance: 73.7
copy p "R237768648"
click at [1493, 18] on icon at bounding box center [1489, 16] width 9 height 9
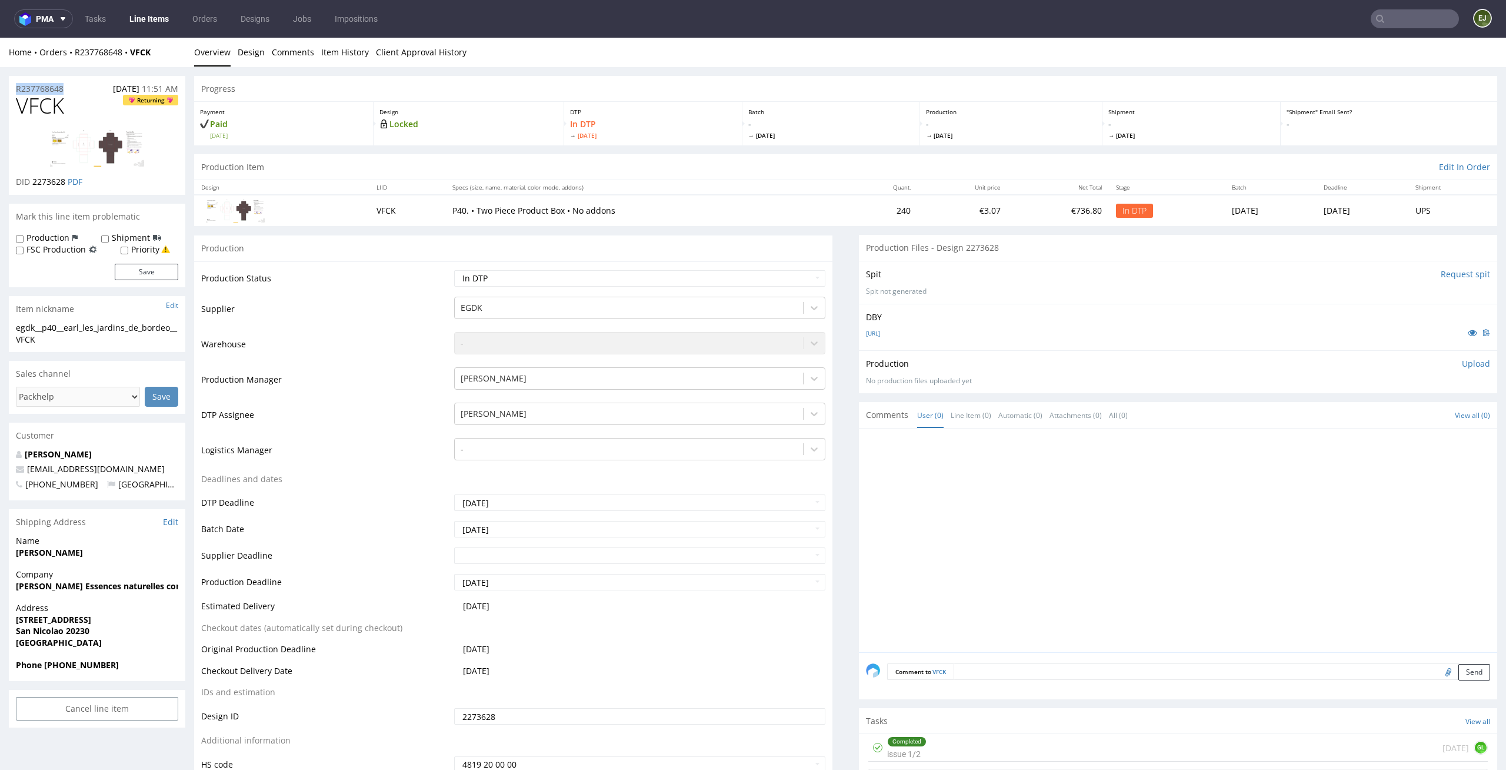
click at [1469, 360] on p "Upload" at bounding box center [1476, 364] width 28 height 12
click at [1383, 409] on div "Add files" at bounding box center [1406, 417] width 59 height 18
type input "C:\fakepath\ egdk__p40__earl_les_jardins_de_bordeo__VFCK__d2273628__oR237768648…"
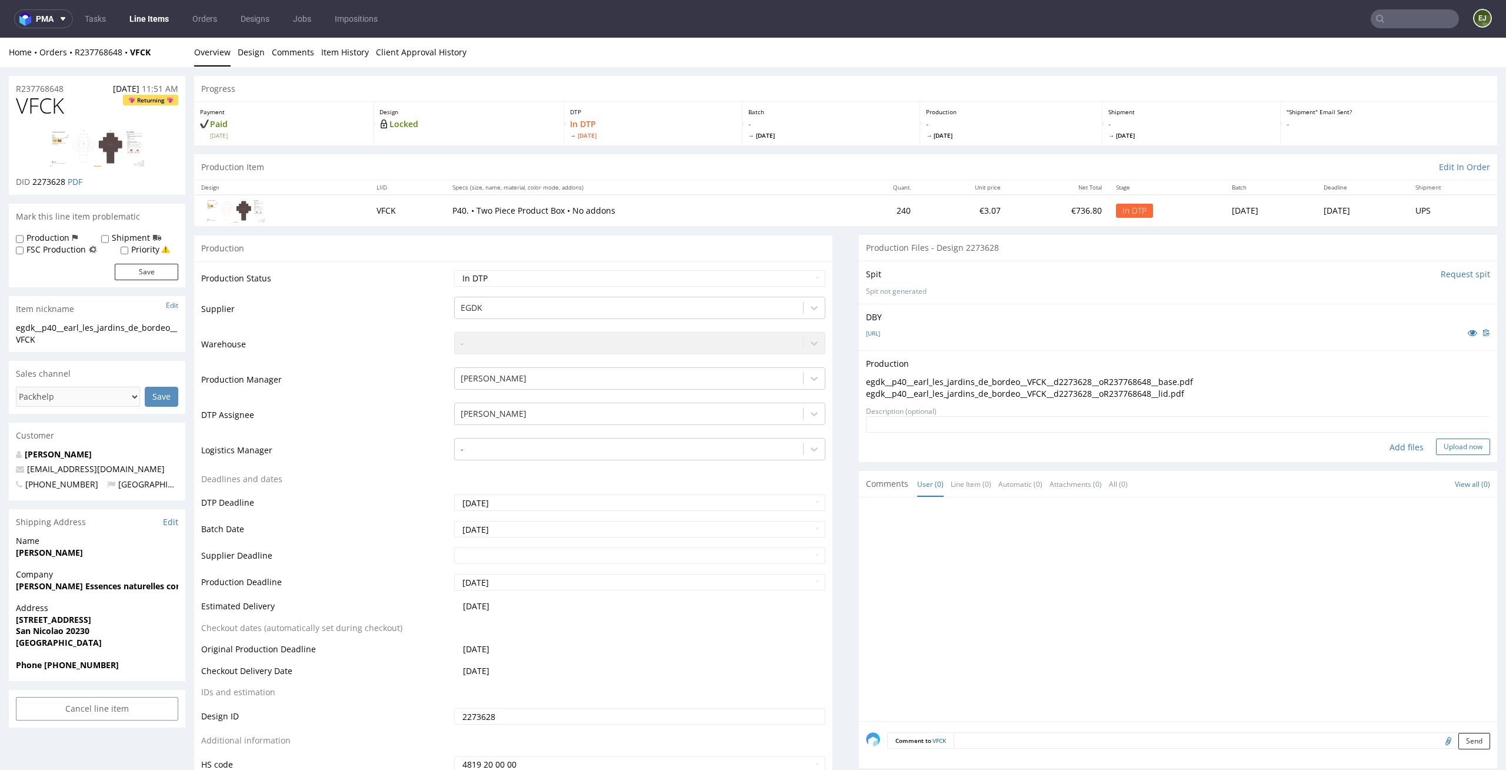
click at [1464, 442] on button "Upload now" at bounding box center [1463, 446] width 54 height 16
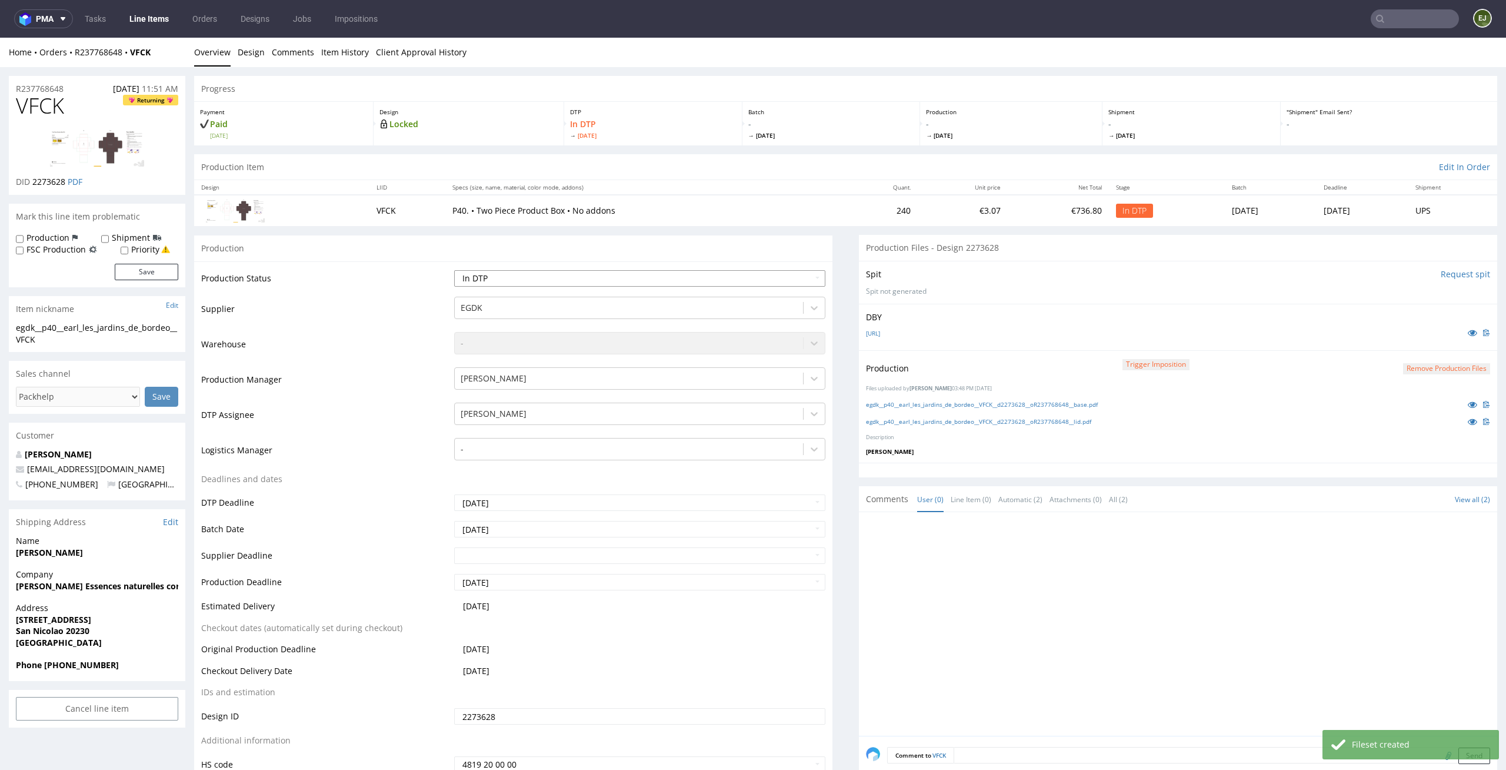
click at [740, 280] on select "Waiting for Artwork Waiting for Diecut Waiting for Mockup Waiting for DTP Waiti…" at bounding box center [640, 278] width 372 height 16
select select "dtp_production_ready"
click at [454, 270] on select "Waiting for Artwork Waiting for Diecut Waiting for Mockup Waiting for DTP Waiti…" at bounding box center [640, 278] width 372 height 16
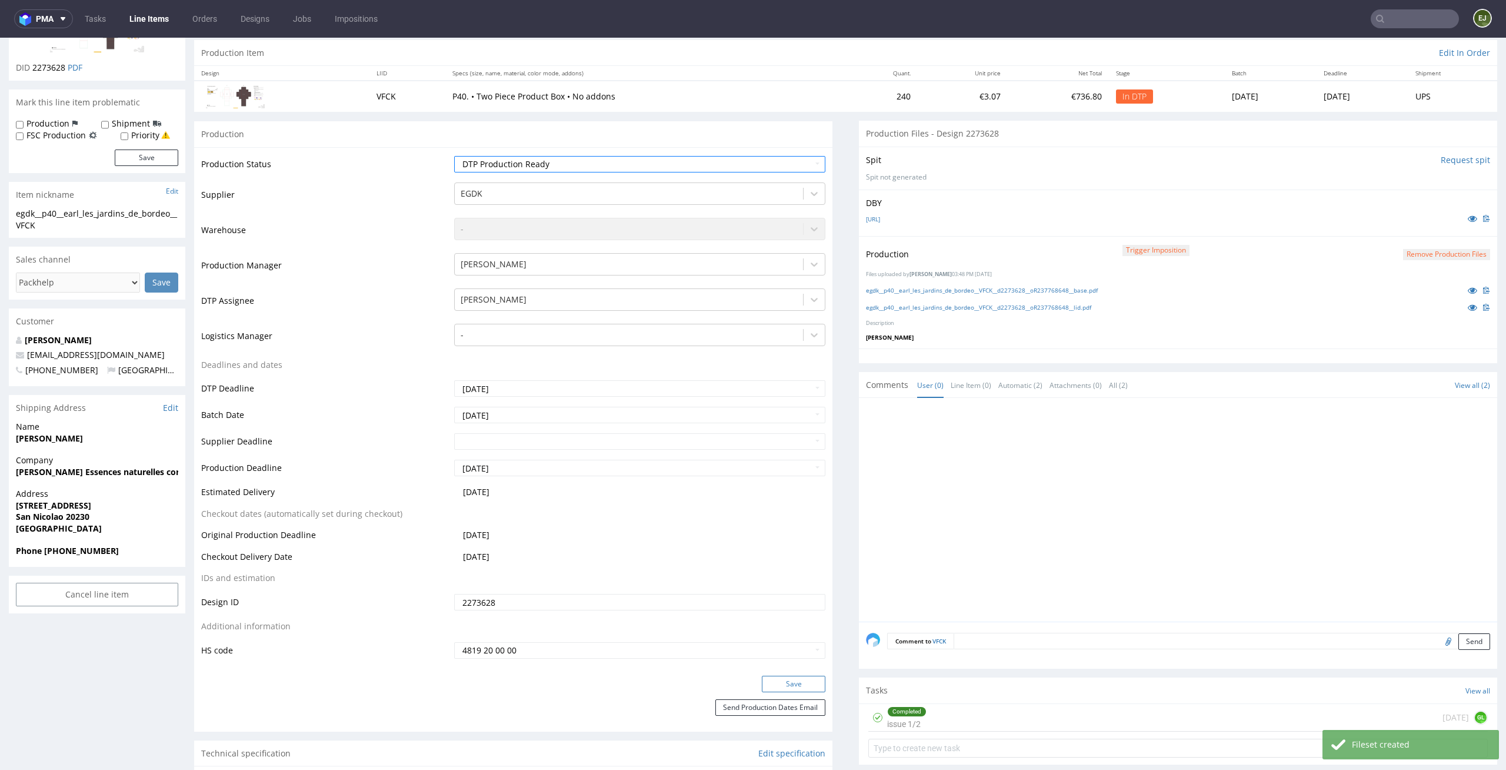
click at [782, 679] on button "Save" at bounding box center [794, 683] width 64 height 16
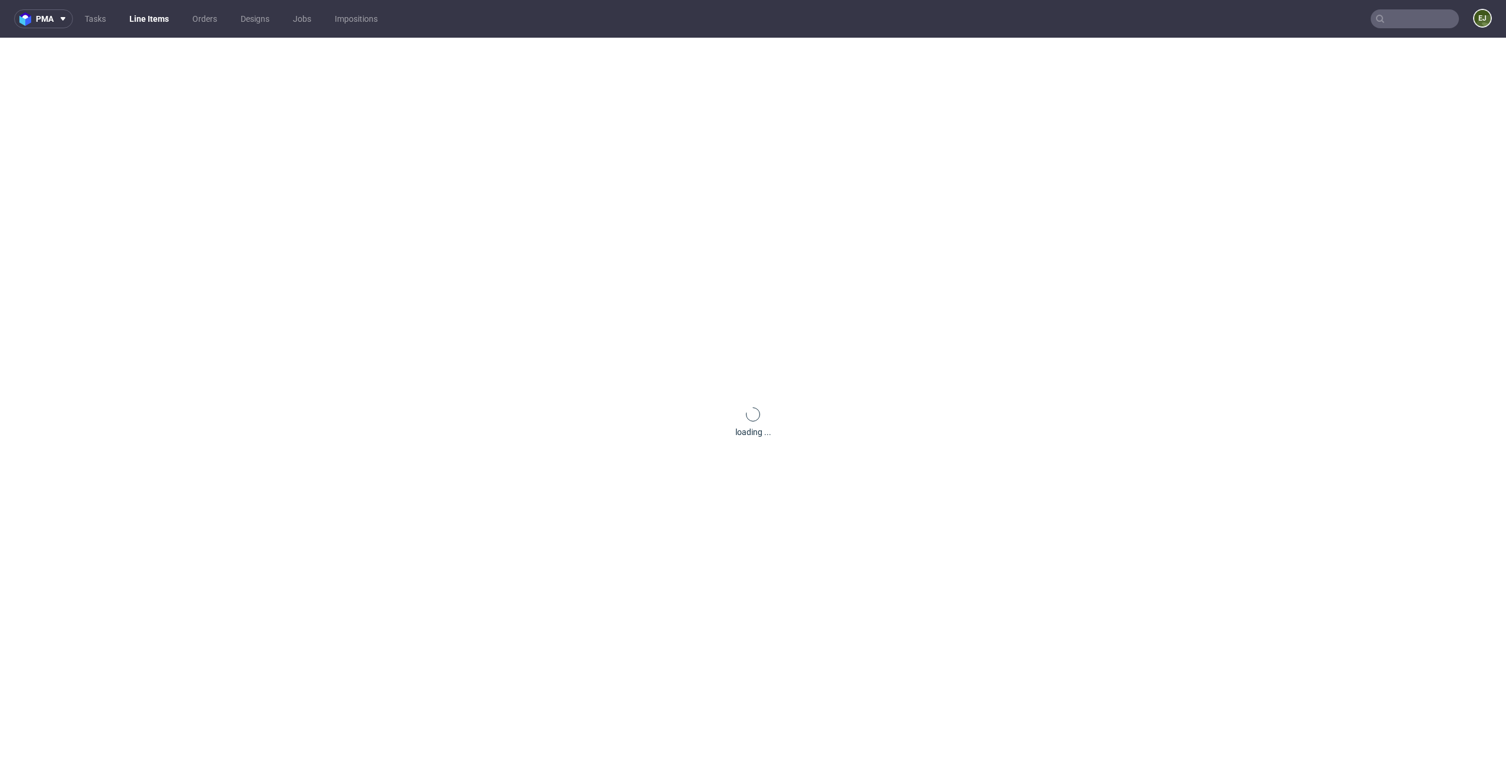
scroll to position [0, 0]
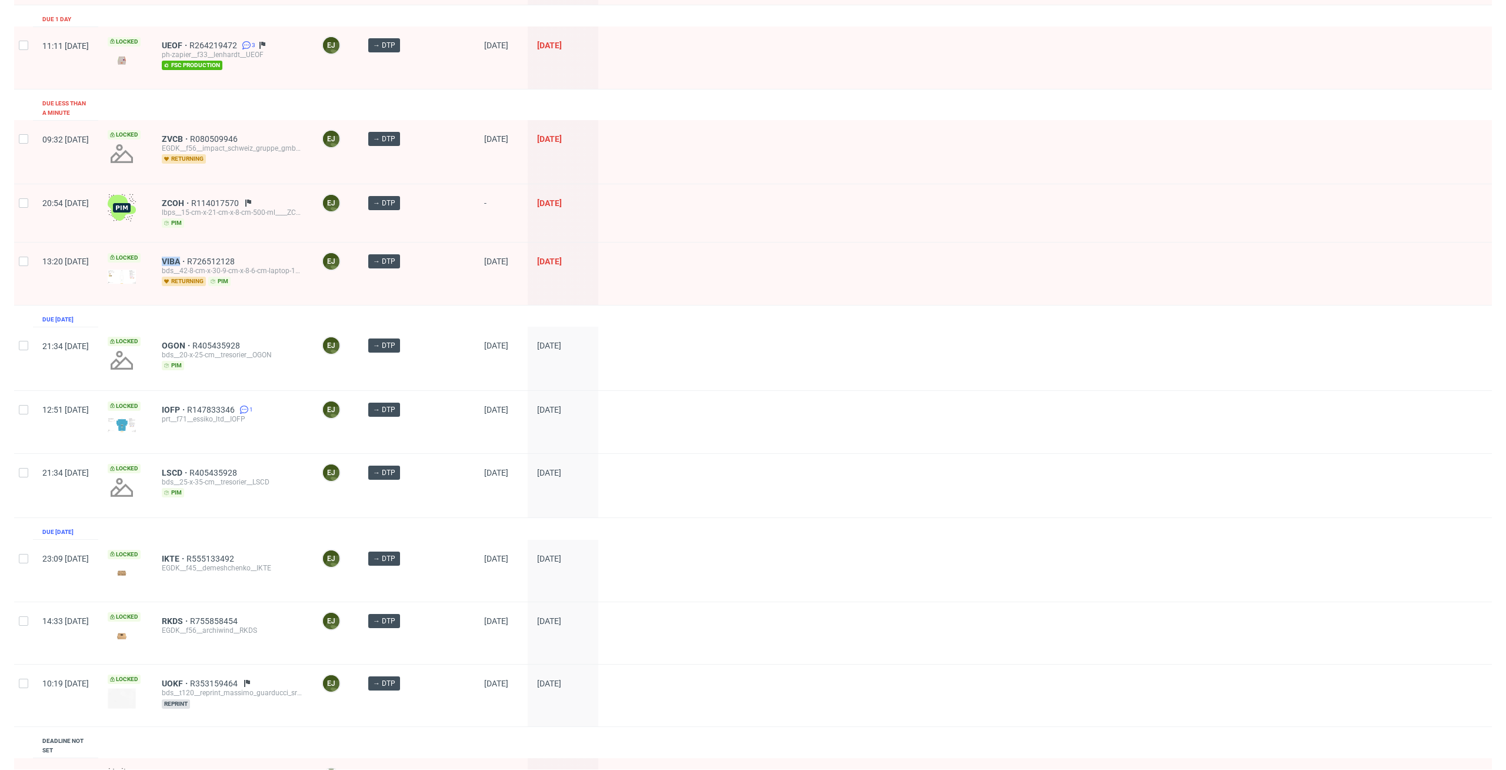
scroll to position [257, 0]
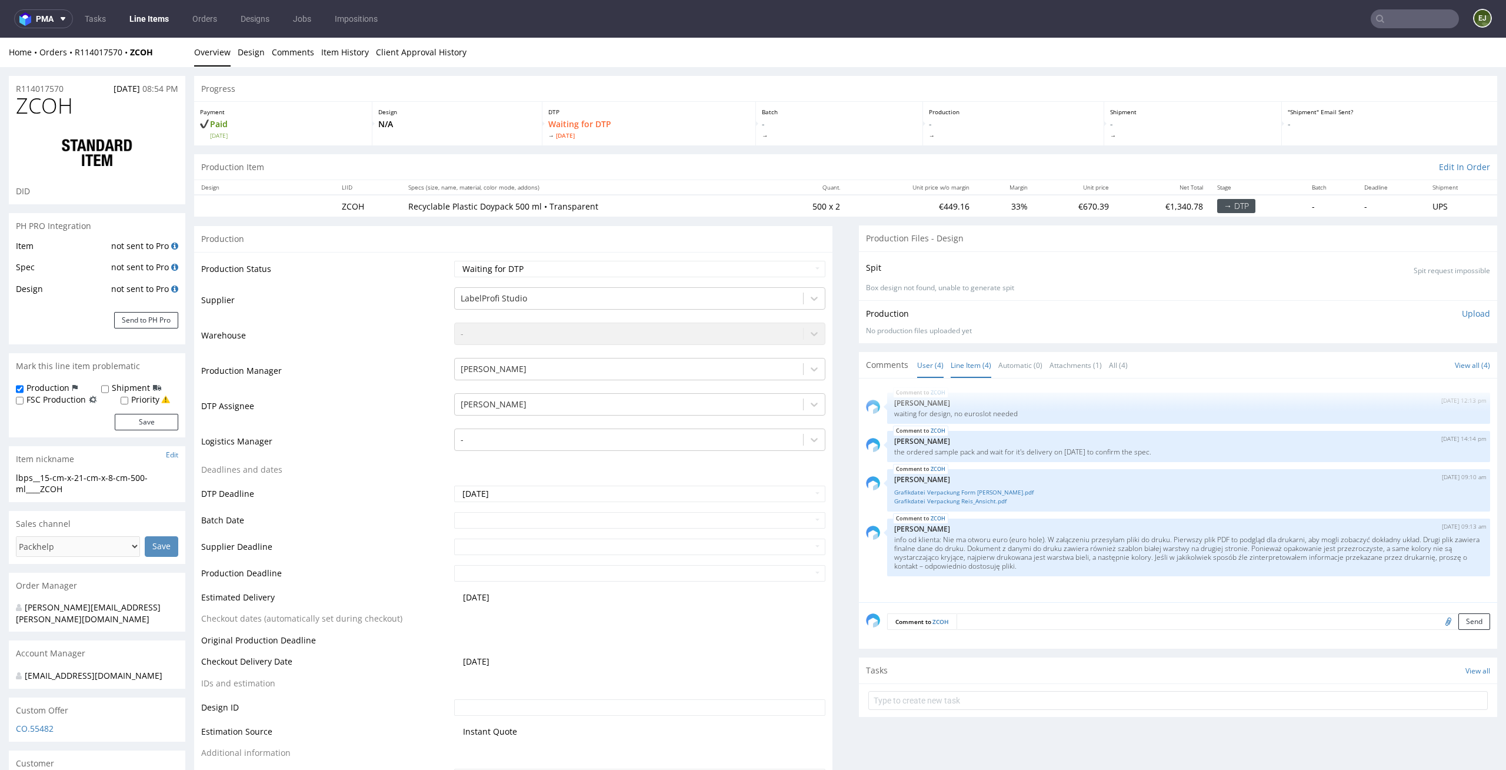
click at [976, 358] on link "Line Item (4)" at bounding box center [971, 364] width 41 height 25
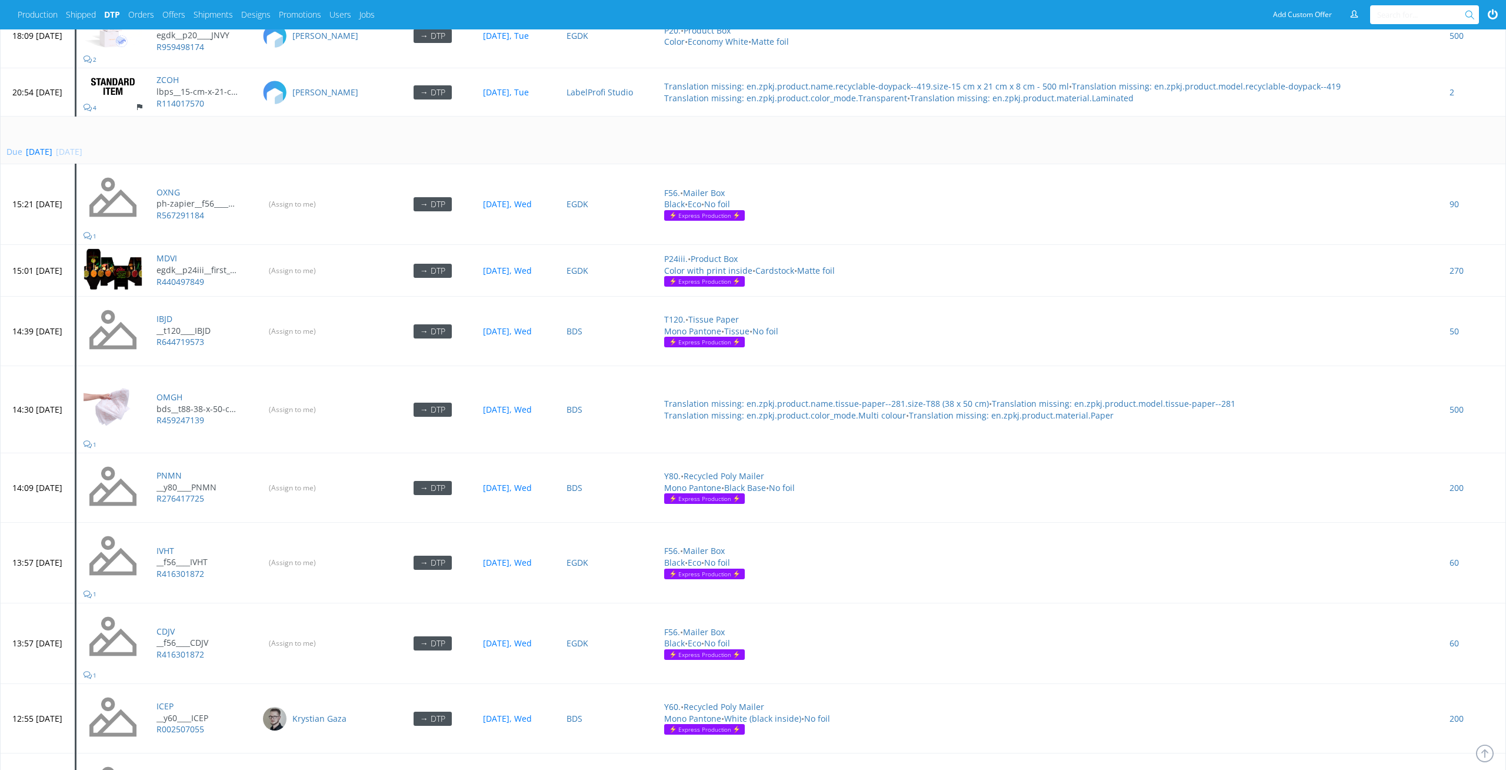
scroll to position [3902, 0]
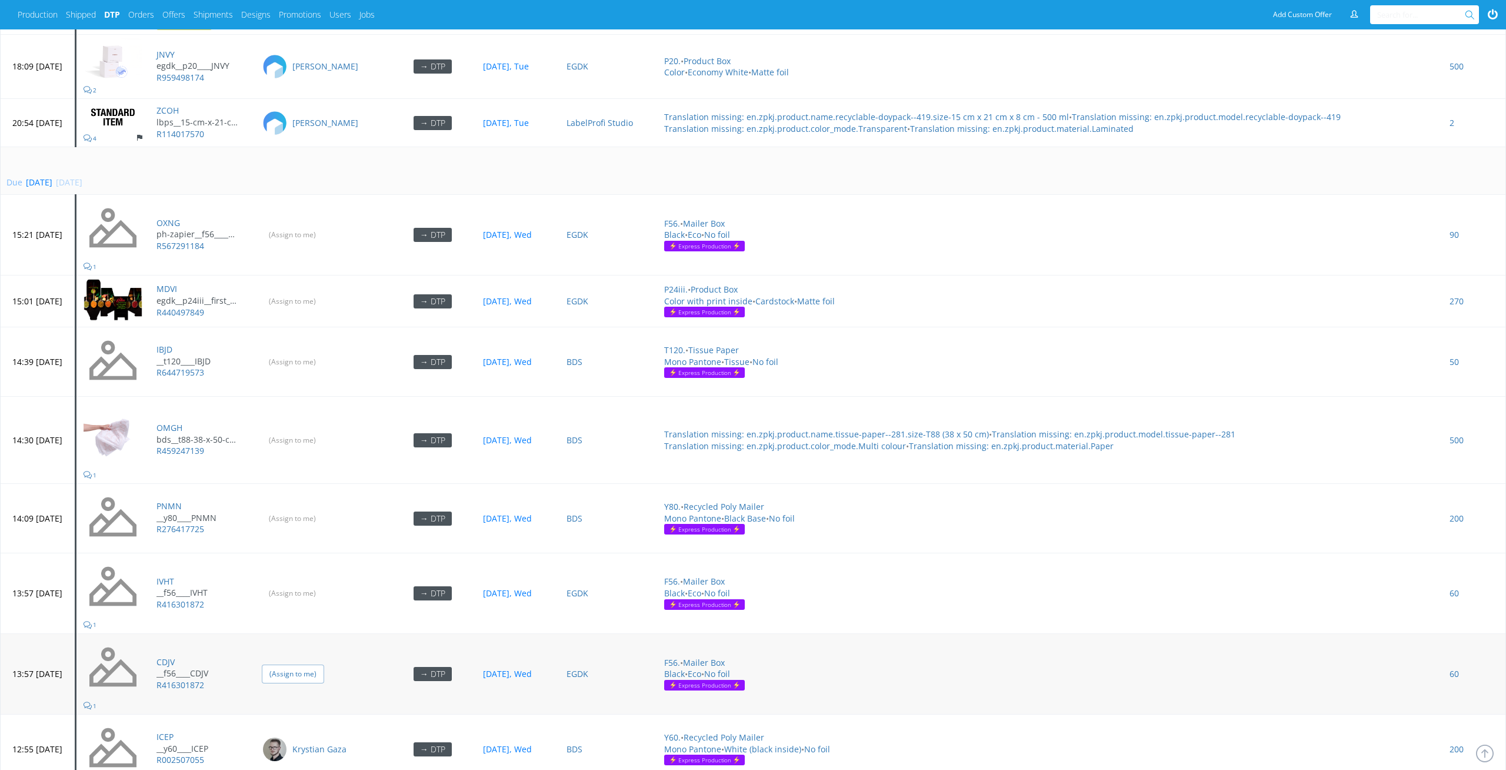
click at [324, 664] on input "(Assign to me)" at bounding box center [293, 673] width 62 height 18
click at [324, 584] on input "(Assign to me)" at bounding box center [293, 593] width 62 height 18
click at [324, 509] on input "(Assign to me)" at bounding box center [293, 518] width 62 height 18
click at [324, 352] on input "(Assign to me)" at bounding box center [293, 361] width 62 height 18
click at [324, 225] on input "(Assign to me)" at bounding box center [293, 234] width 62 height 18
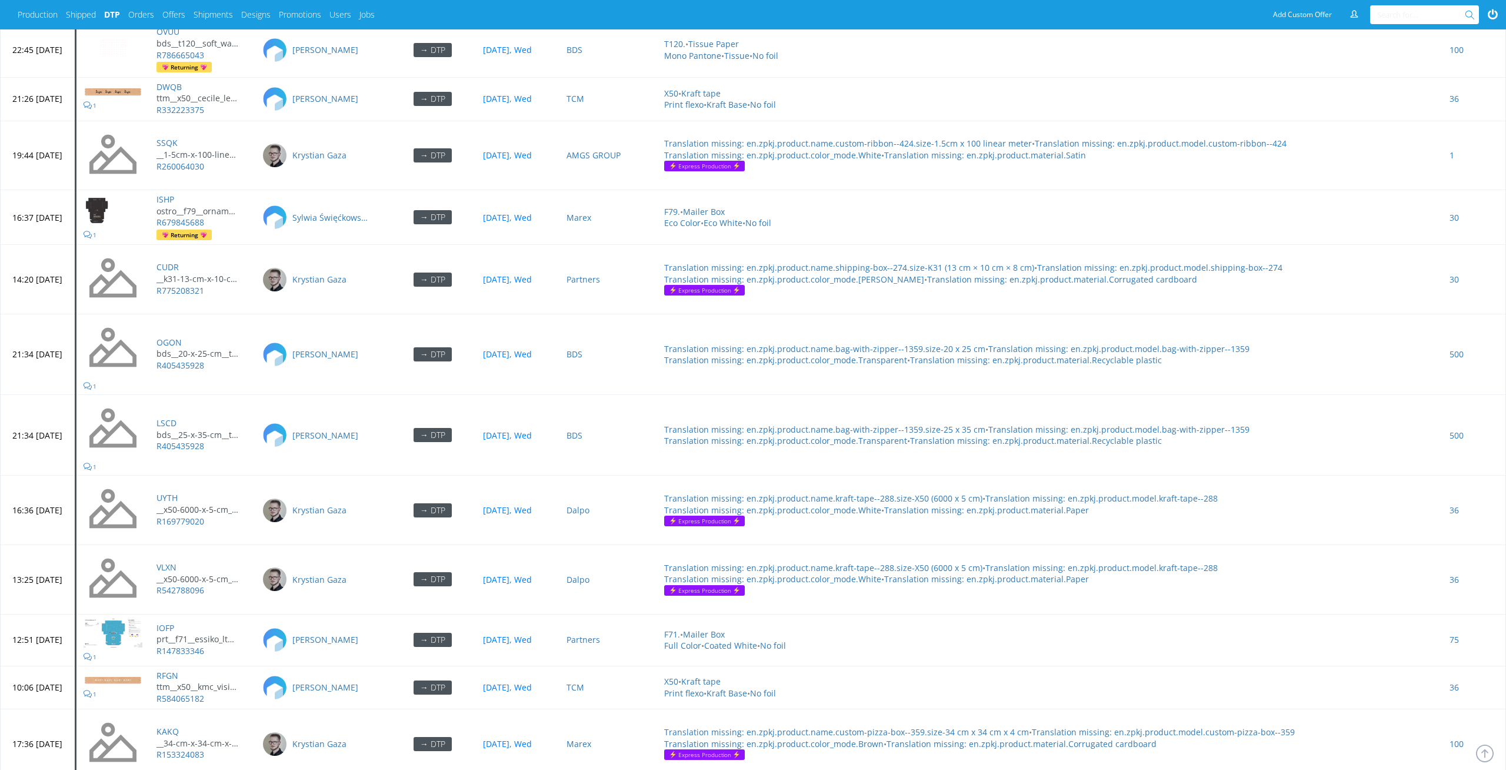
scroll to position [5277, 0]
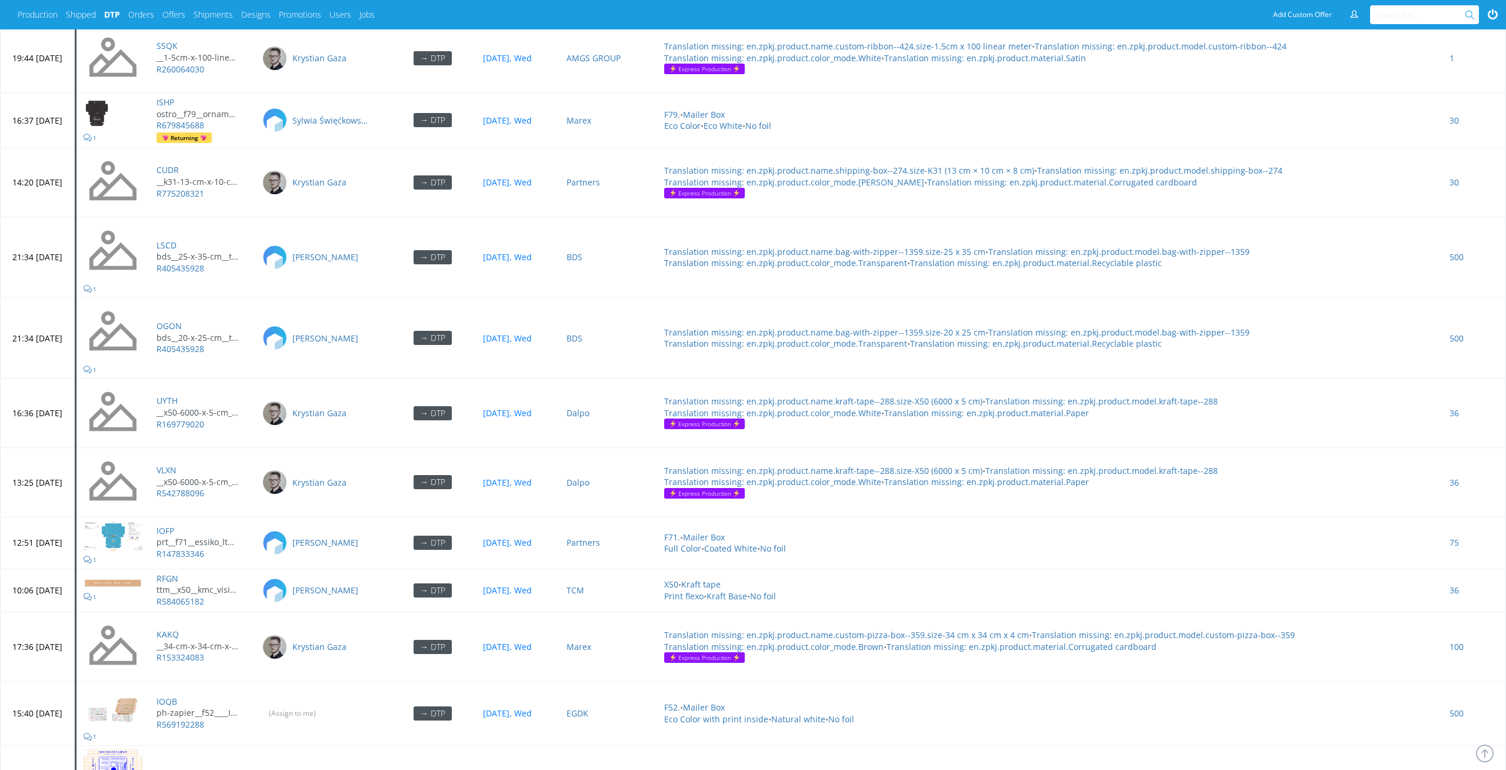
scroll to position [5288, 0]
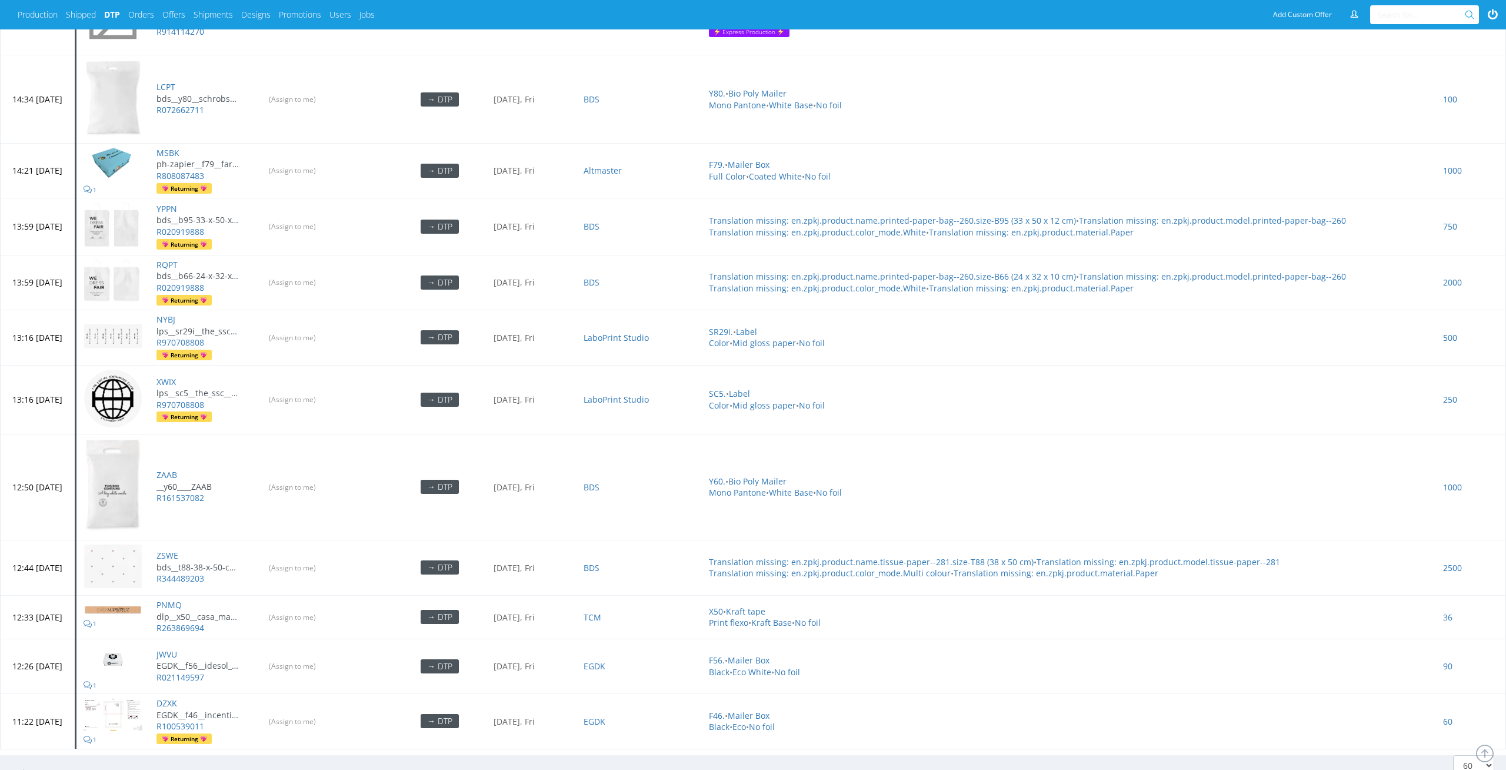
scroll to position [3871, 0]
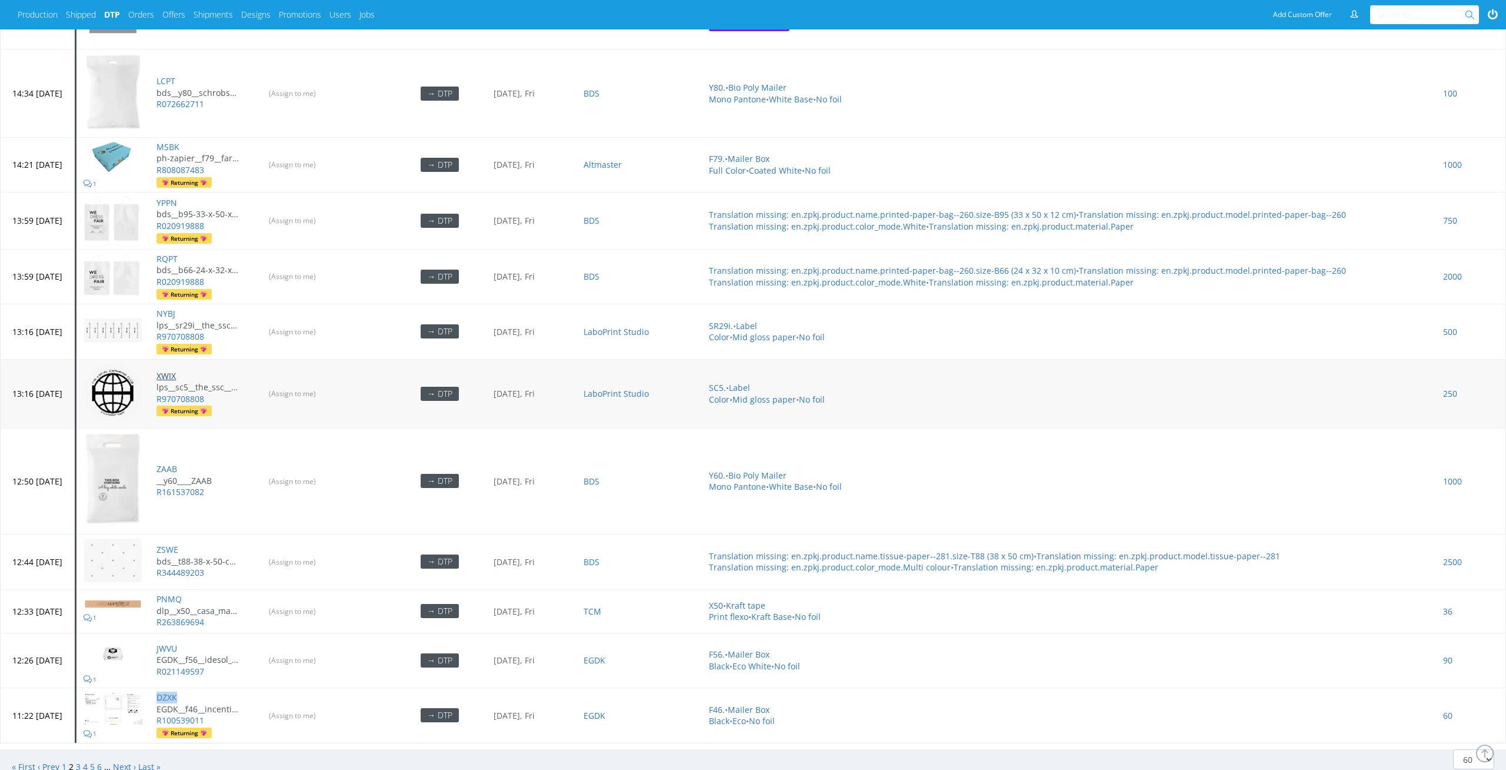
click at [176, 370] on link "XWIX" at bounding box center [166, 375] width 19 height 11
click at [82, 761] on span "3" at bounding box center [79, 766] width 7 height 11
click at [80, 761] on link "3" at bounding box center [78, 766] width 5 height 11
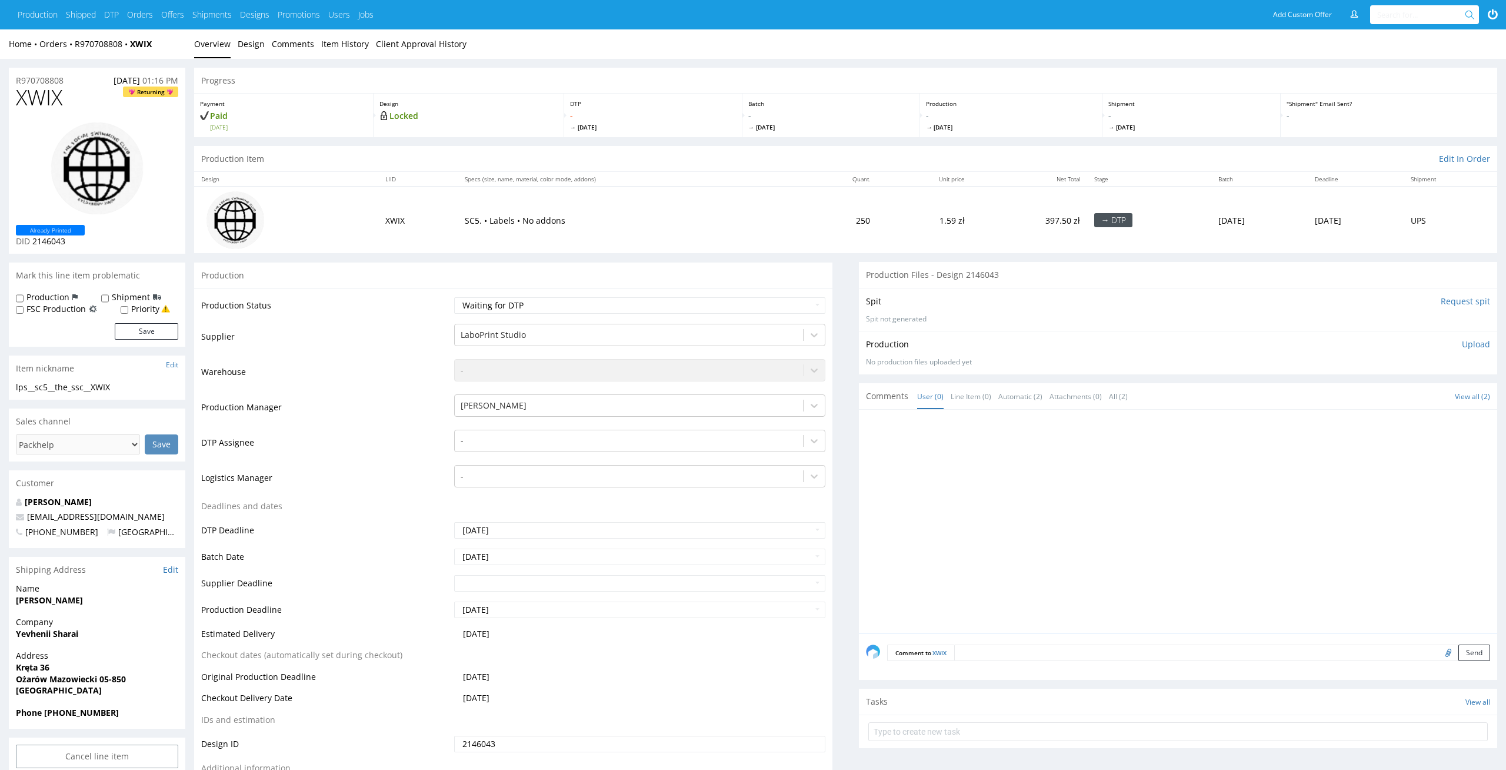
click at [588, 454] on td "-" at bounding box center [638, 445] width 375 height 35
click at [604, 437] on div at bounding box center [629, 441] width 337 height 14
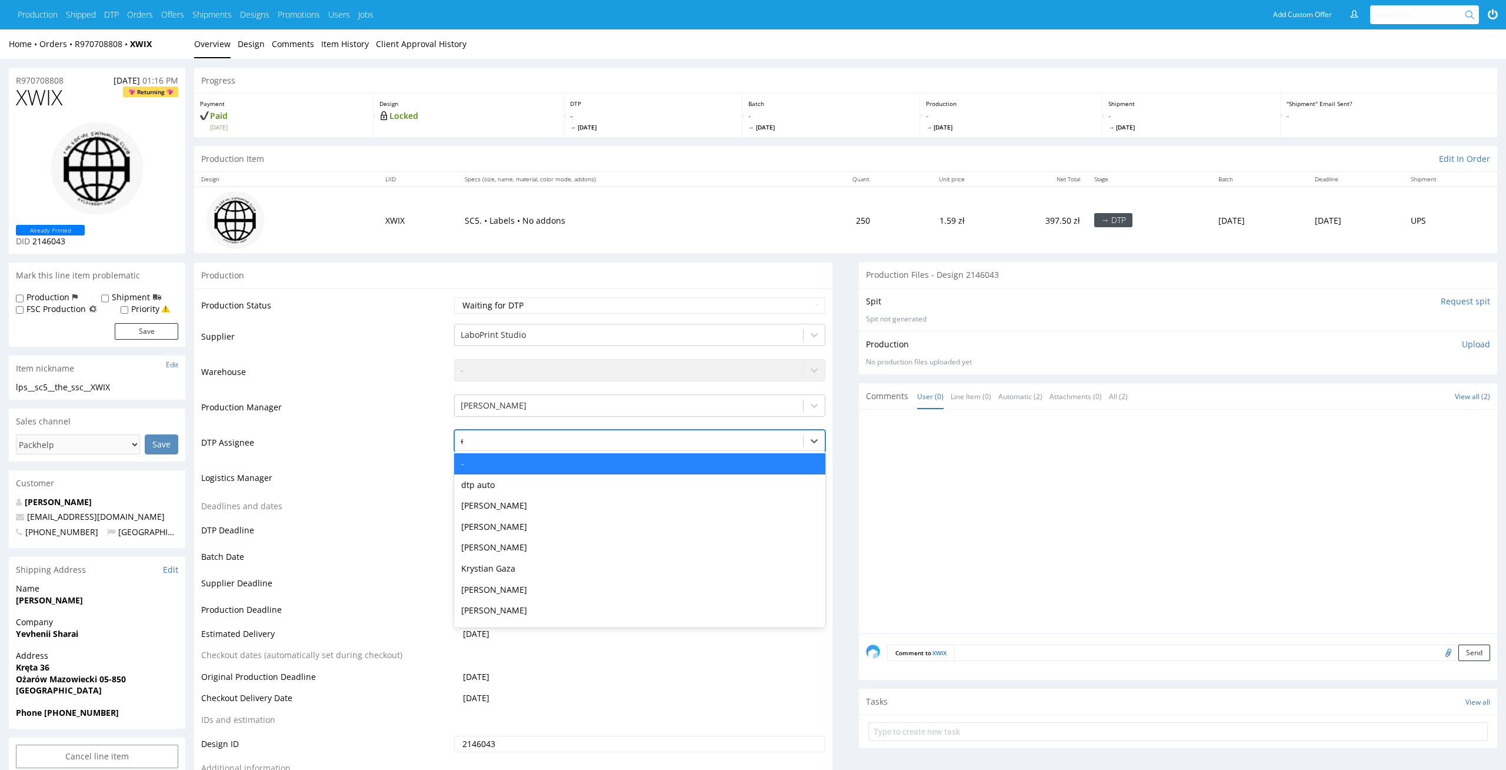
type input "el"
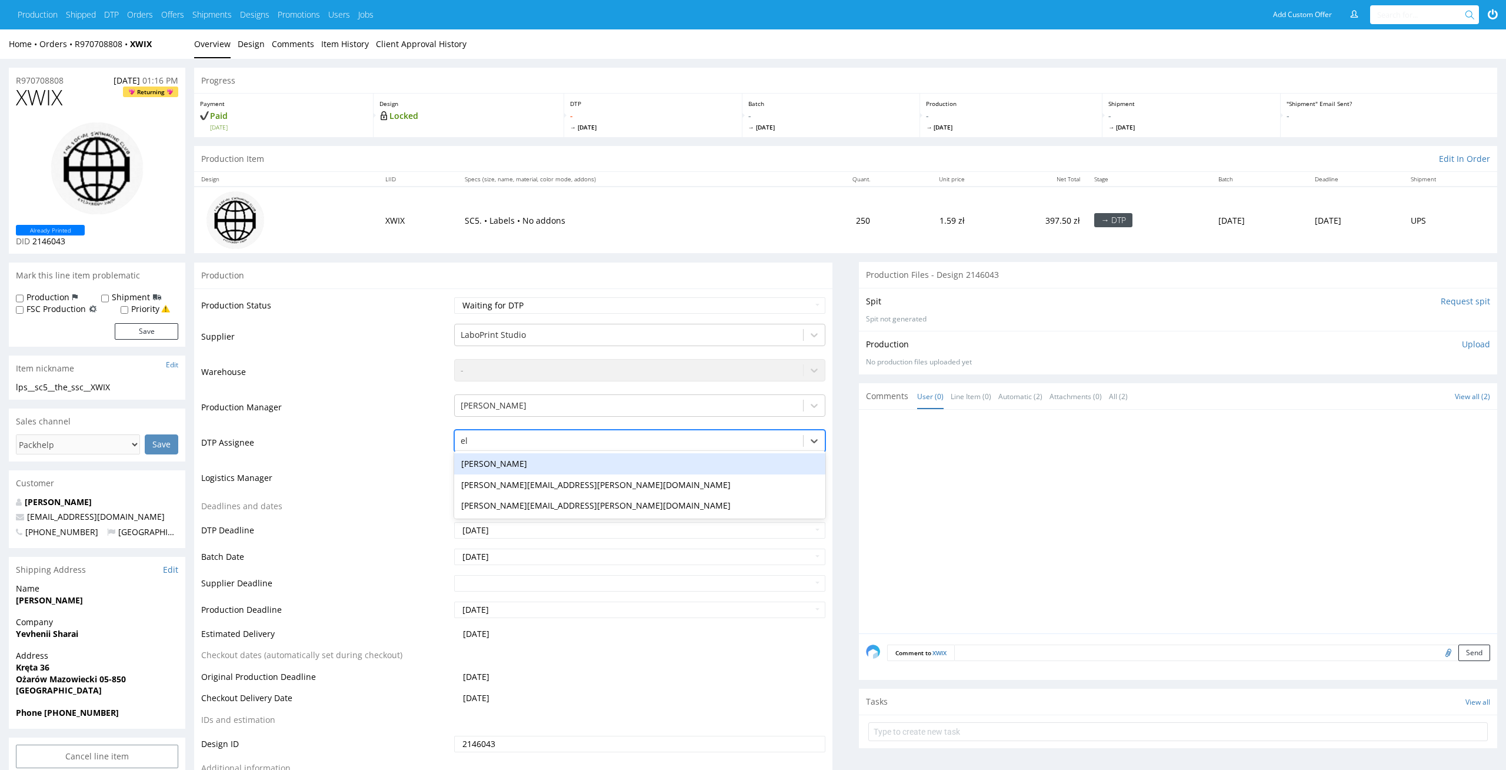
click at [595, 455] on div "[PERSON_NAME]" at bounding box center [640, 463] width 372 height 21
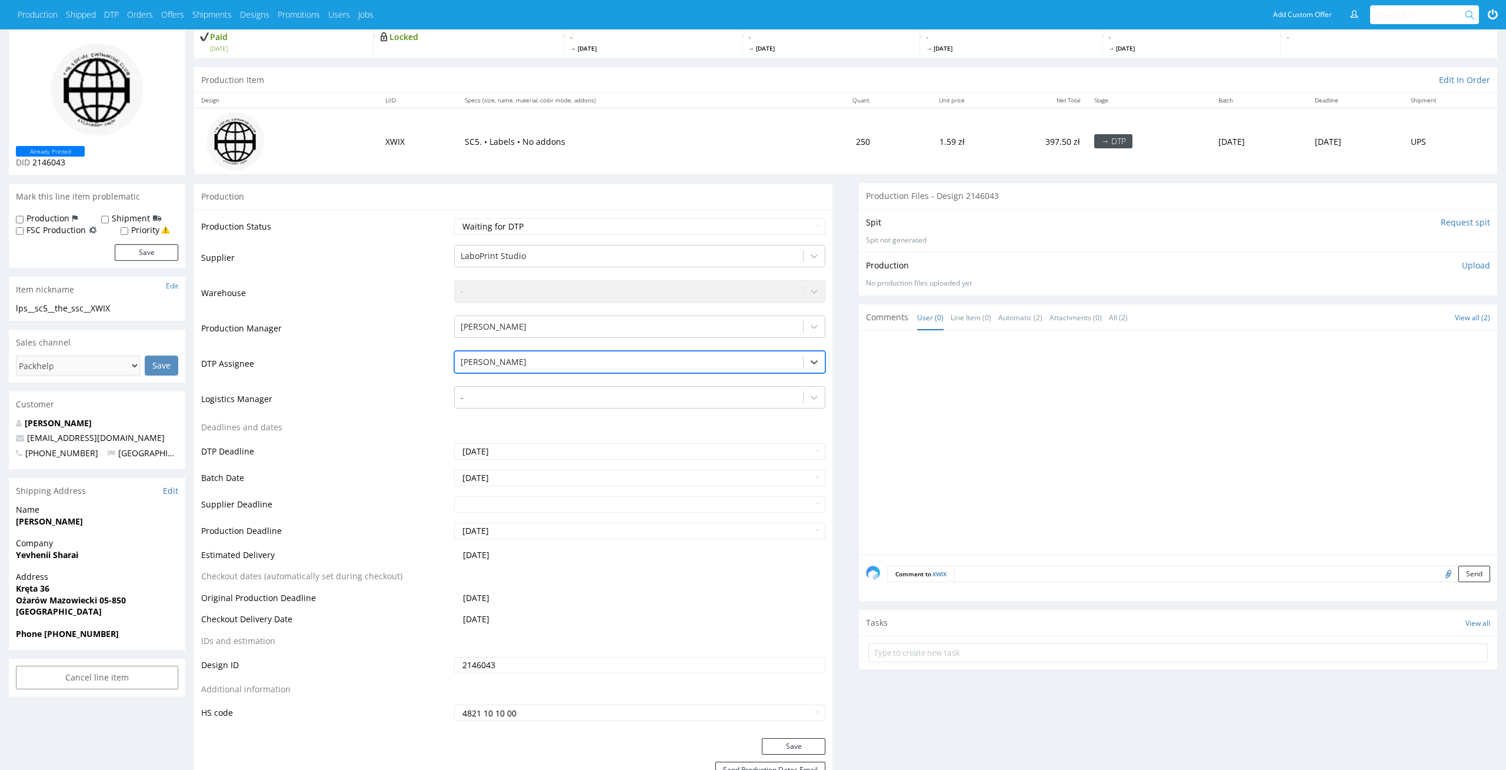
scroll to position [87, 0]
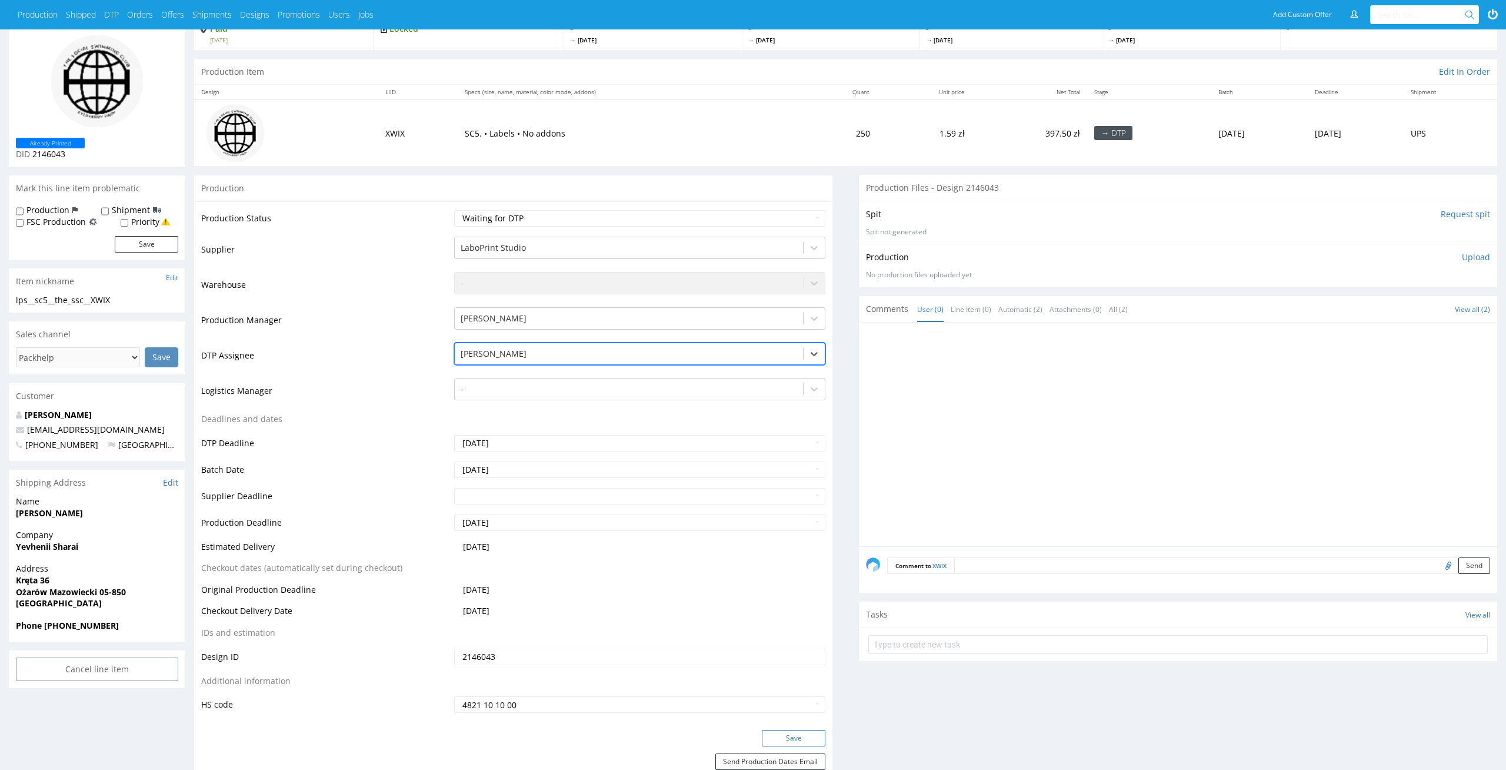
click at [817, 744] on button "Save" at bounding box center [794, 738] width 64 height 16
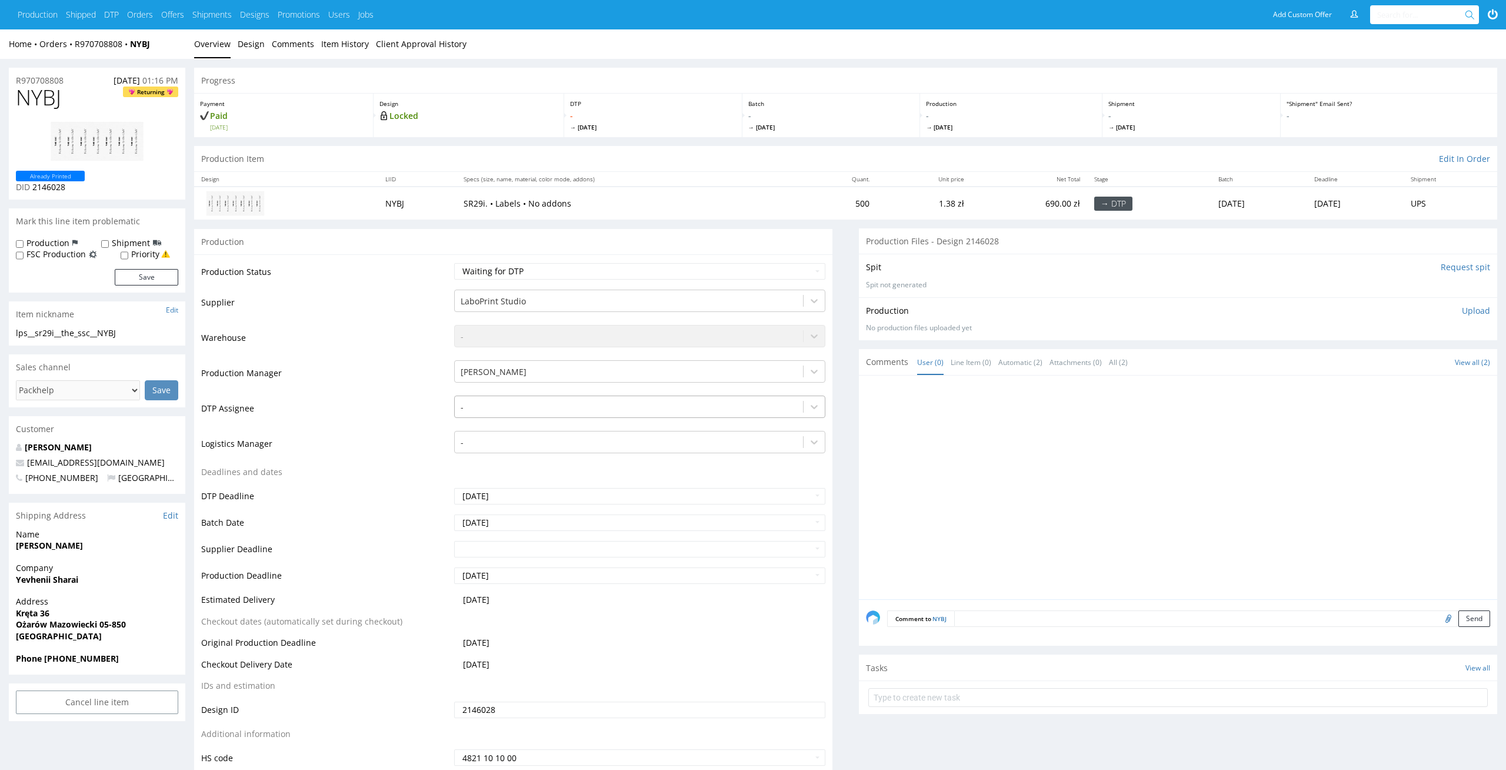
click at [575, 406] on div at bounding box center [629, 407] width 337 height 14
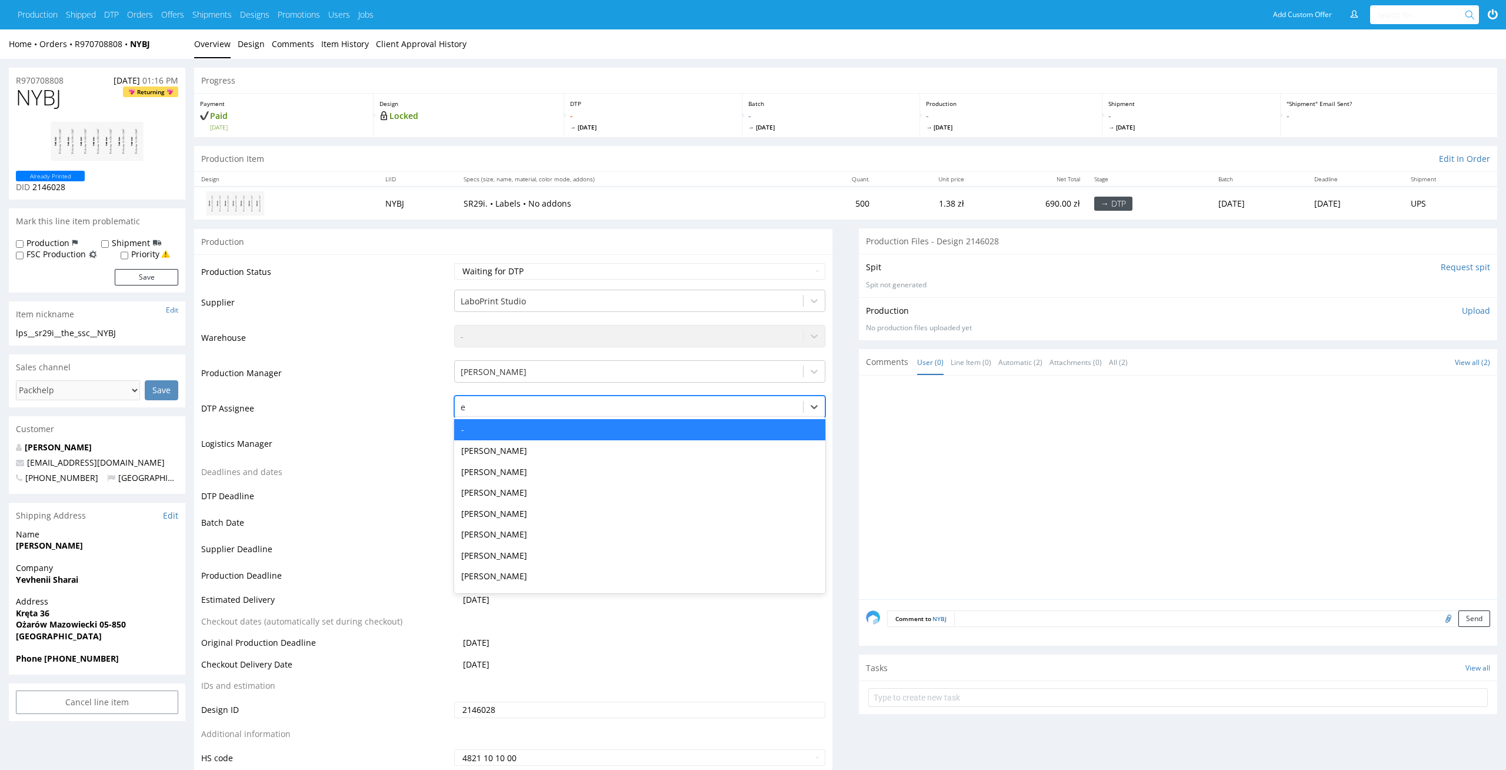
type input "el"
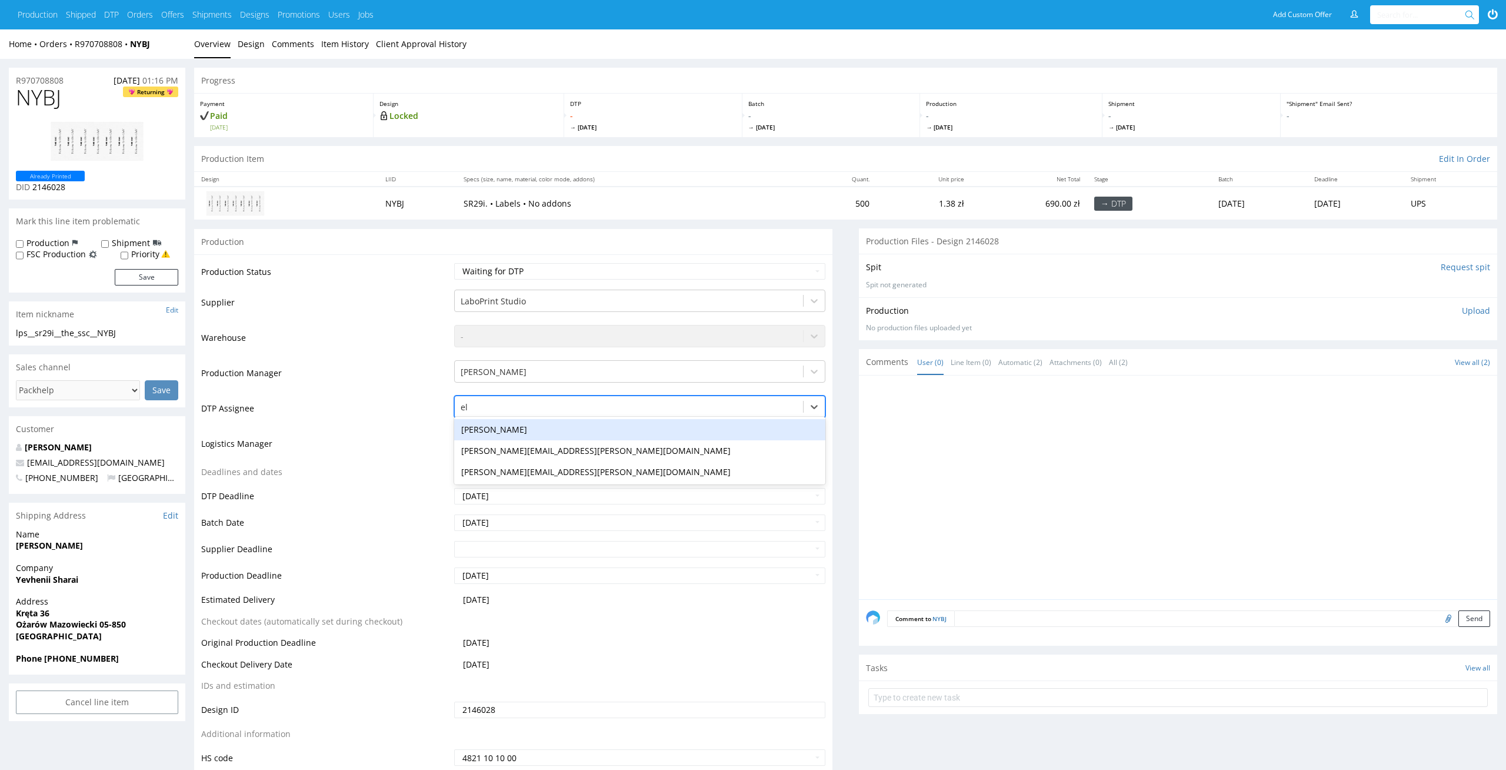
click at [565, 428] on div "[PERSON_NAME]" at bounding box center [640, 429] width 372 height 21
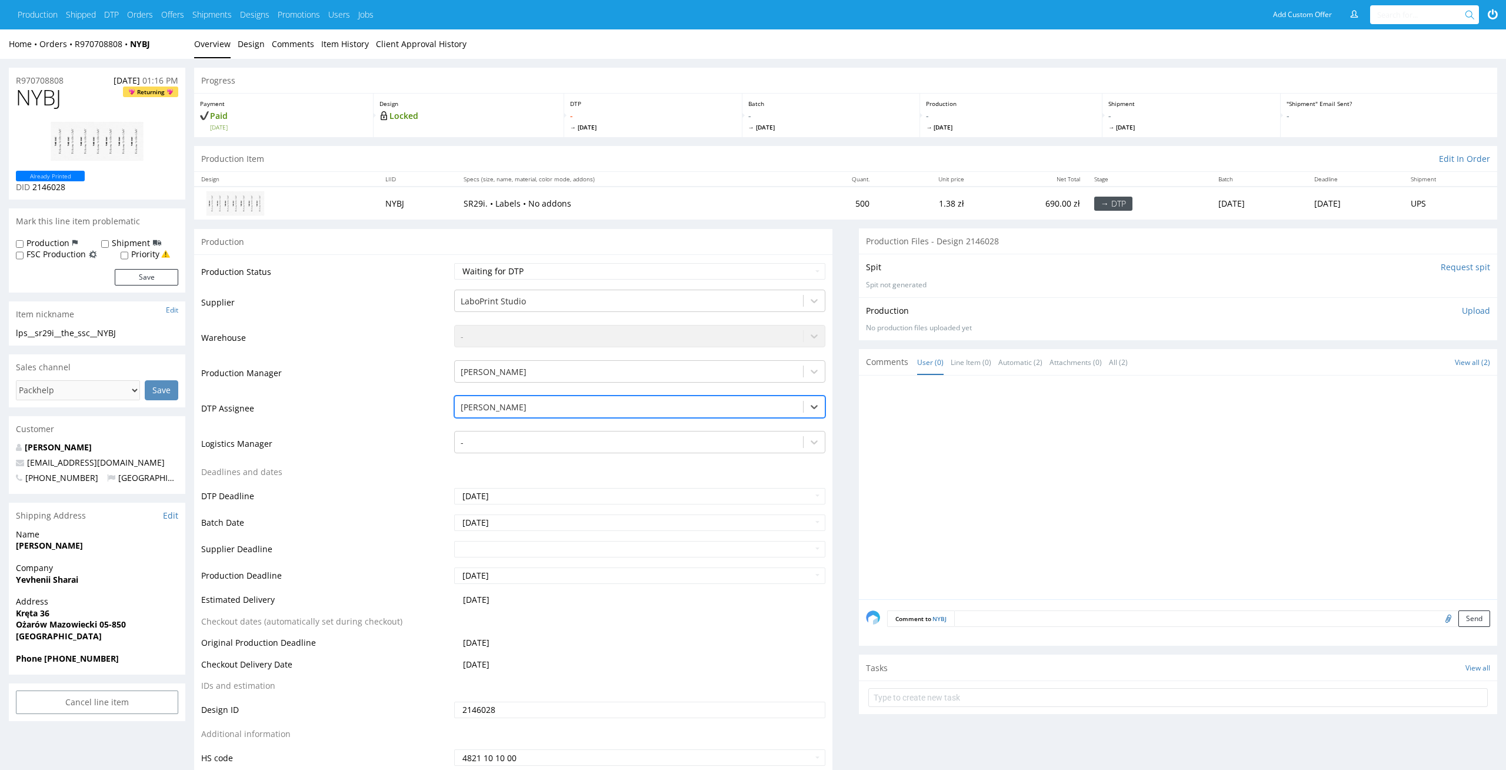
scroll to position [127, 0]
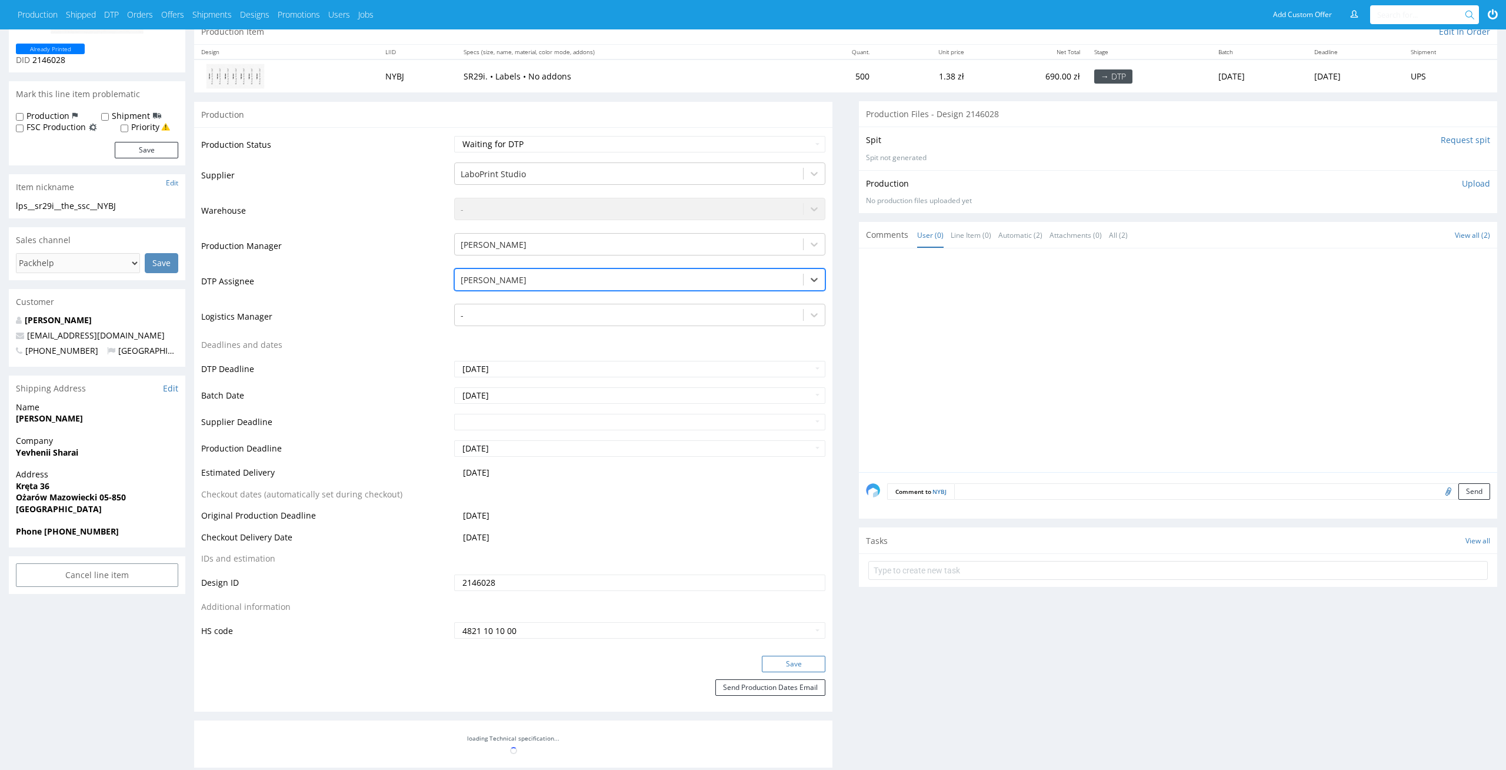
click at [800, 665] on button "Save" at bounding box center [794, 663] width 64 height 16
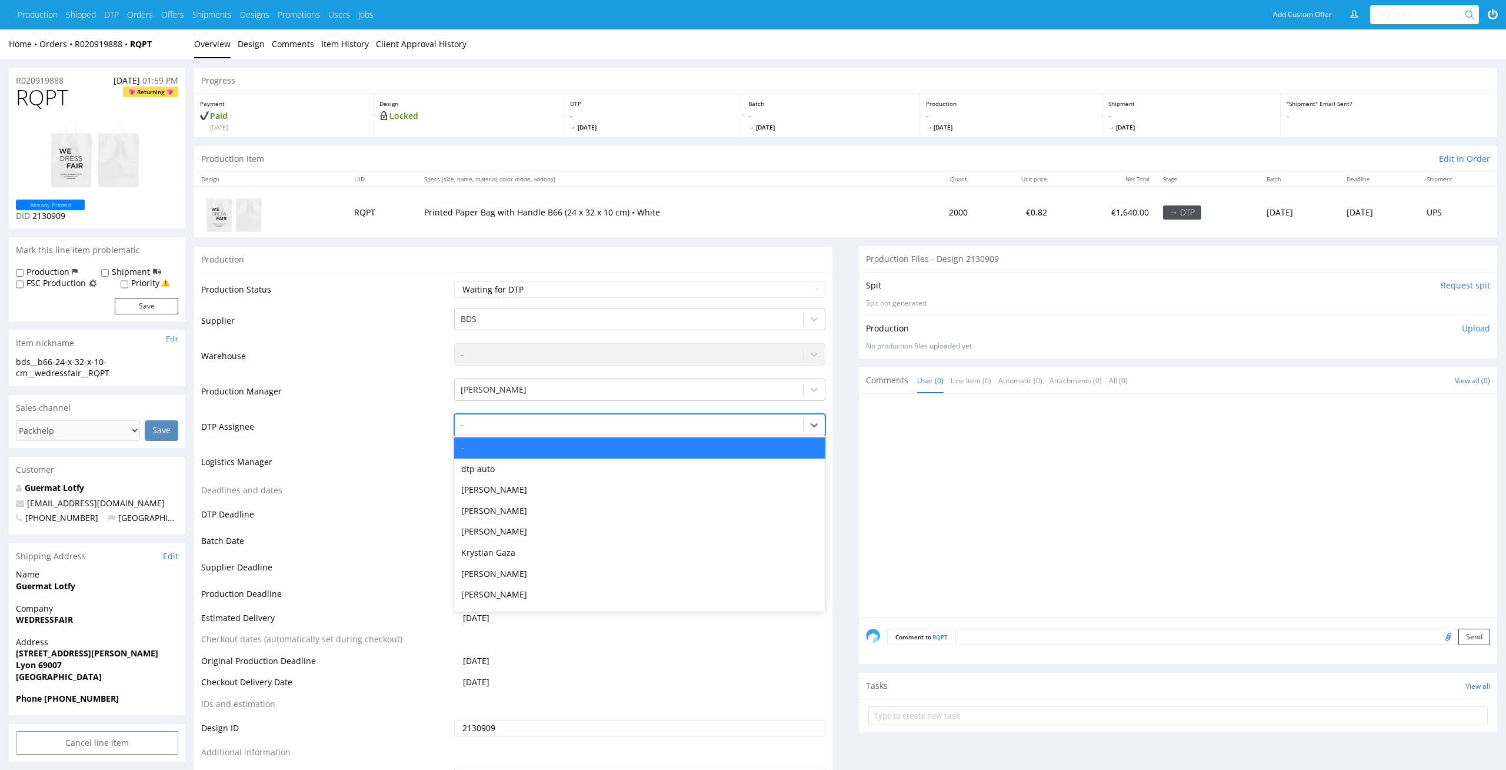
click at [601, 415] on div "-" at bounding box center [629, 424] width 349 height 19
type input "el"
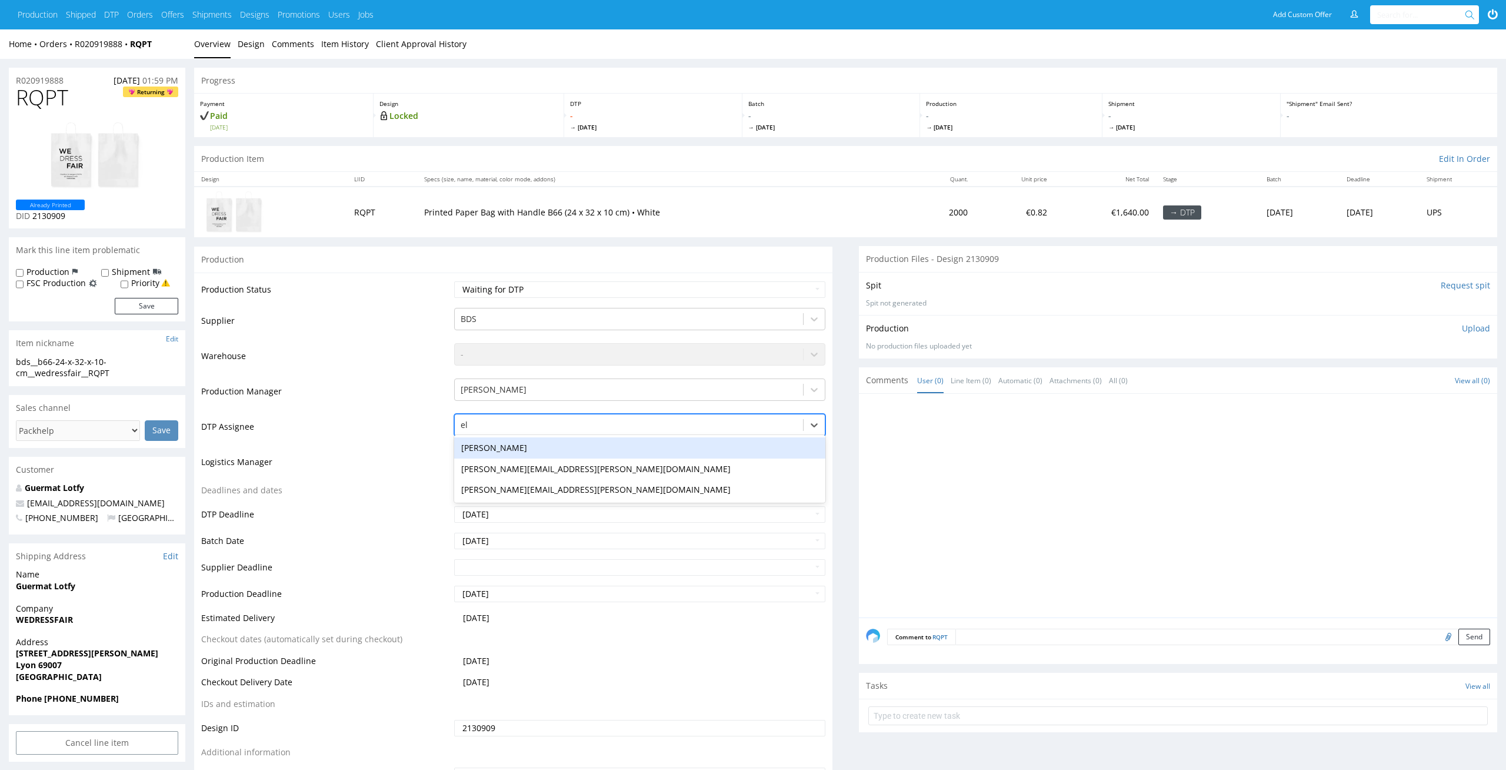
click at [594, 451] on div "[PERSON_NAME]" at bounding box center [640, 447] width 372 height 21
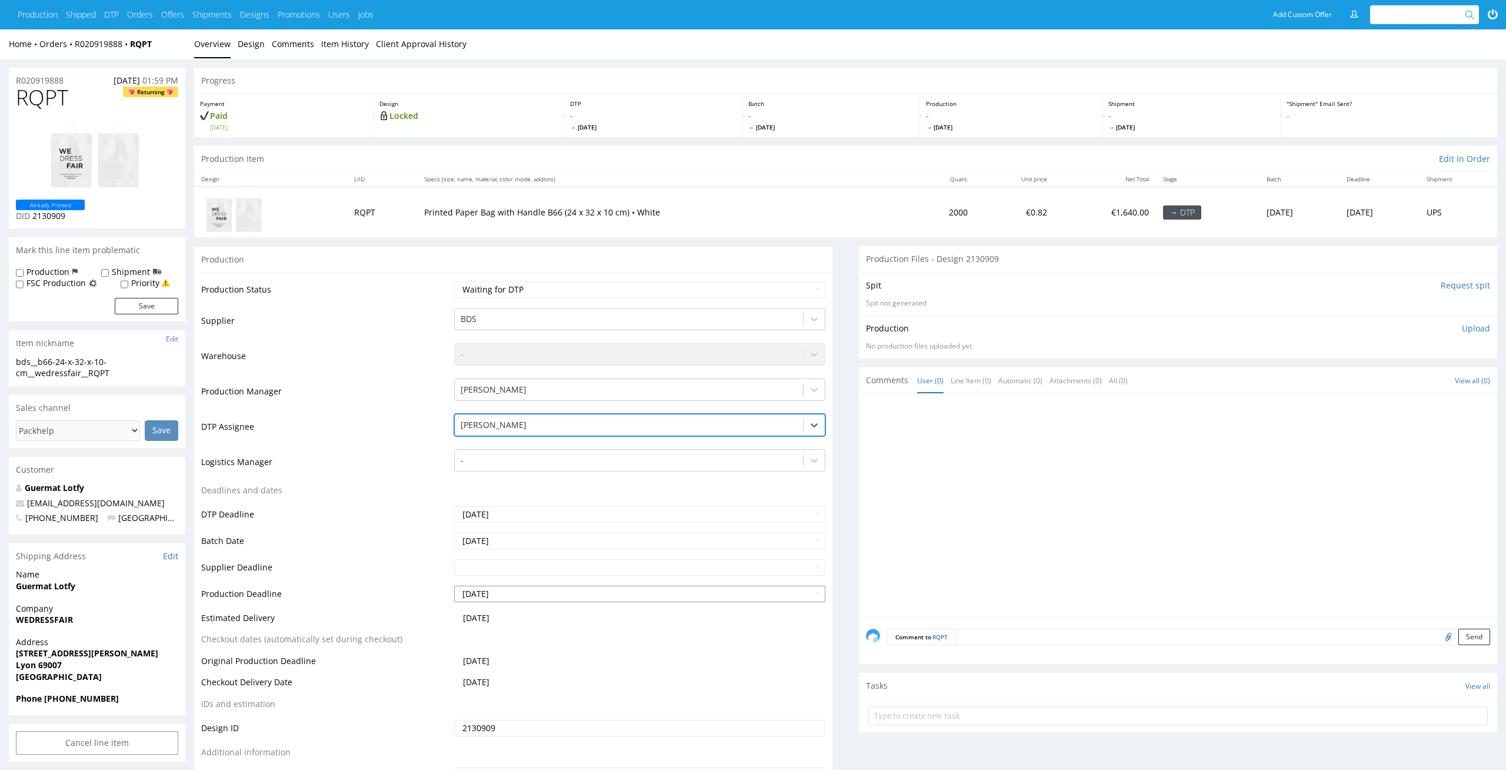
scroll to position [127, 0]
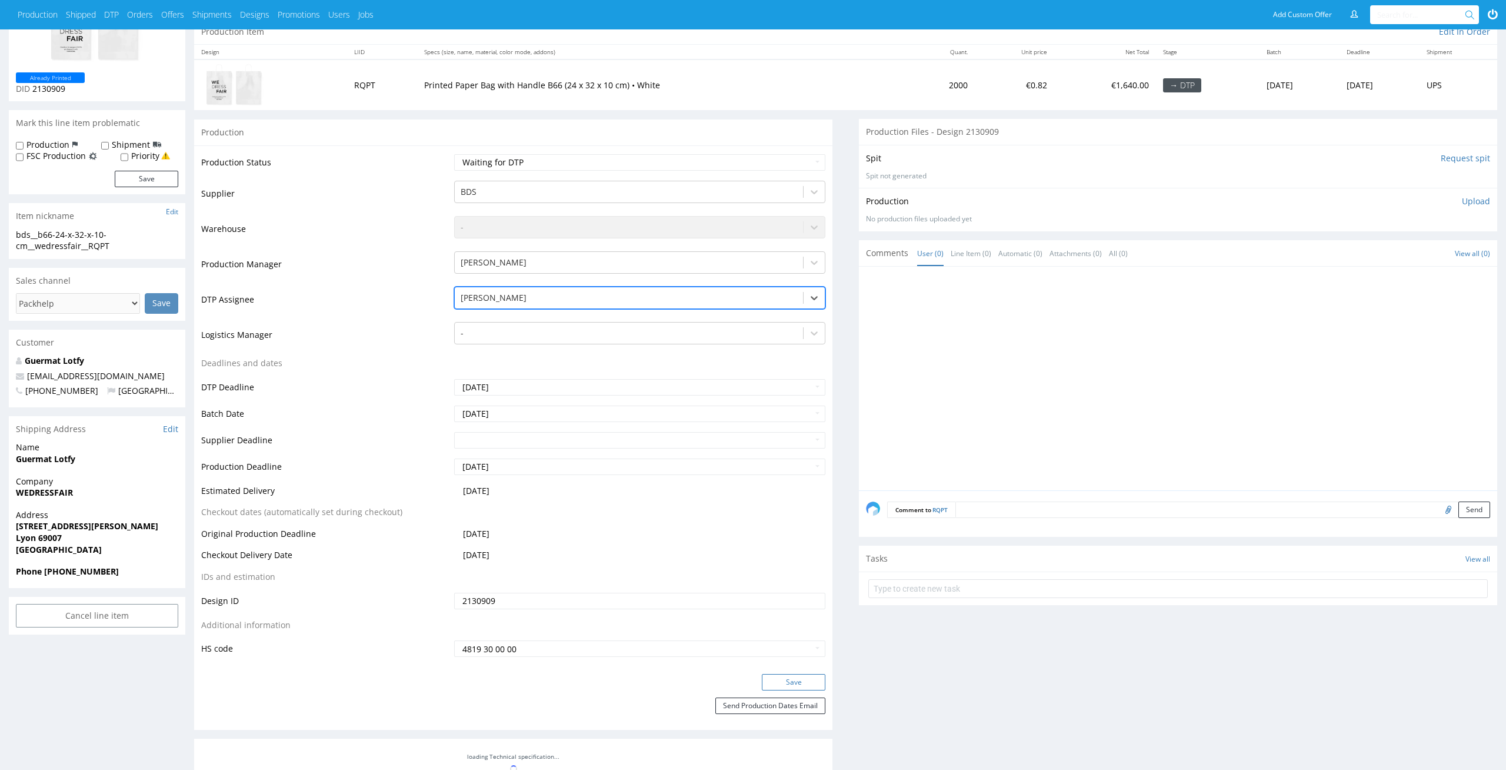
click at [798, 680] on button "Save" at bounding box center [794, 682] width 64 height 16
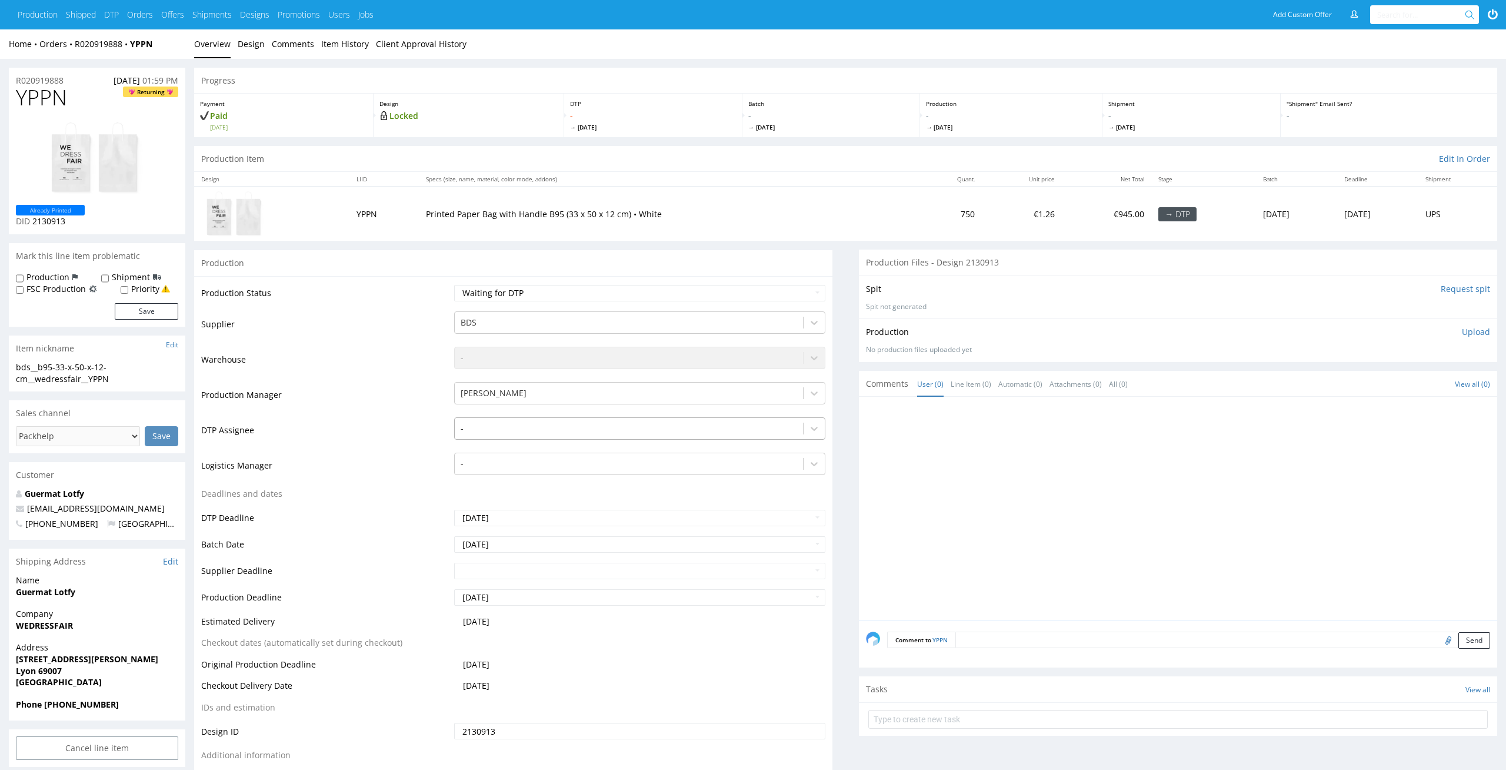
click at [623, 420] on div "-" at bounding box center [629, 428] width 349 height 19
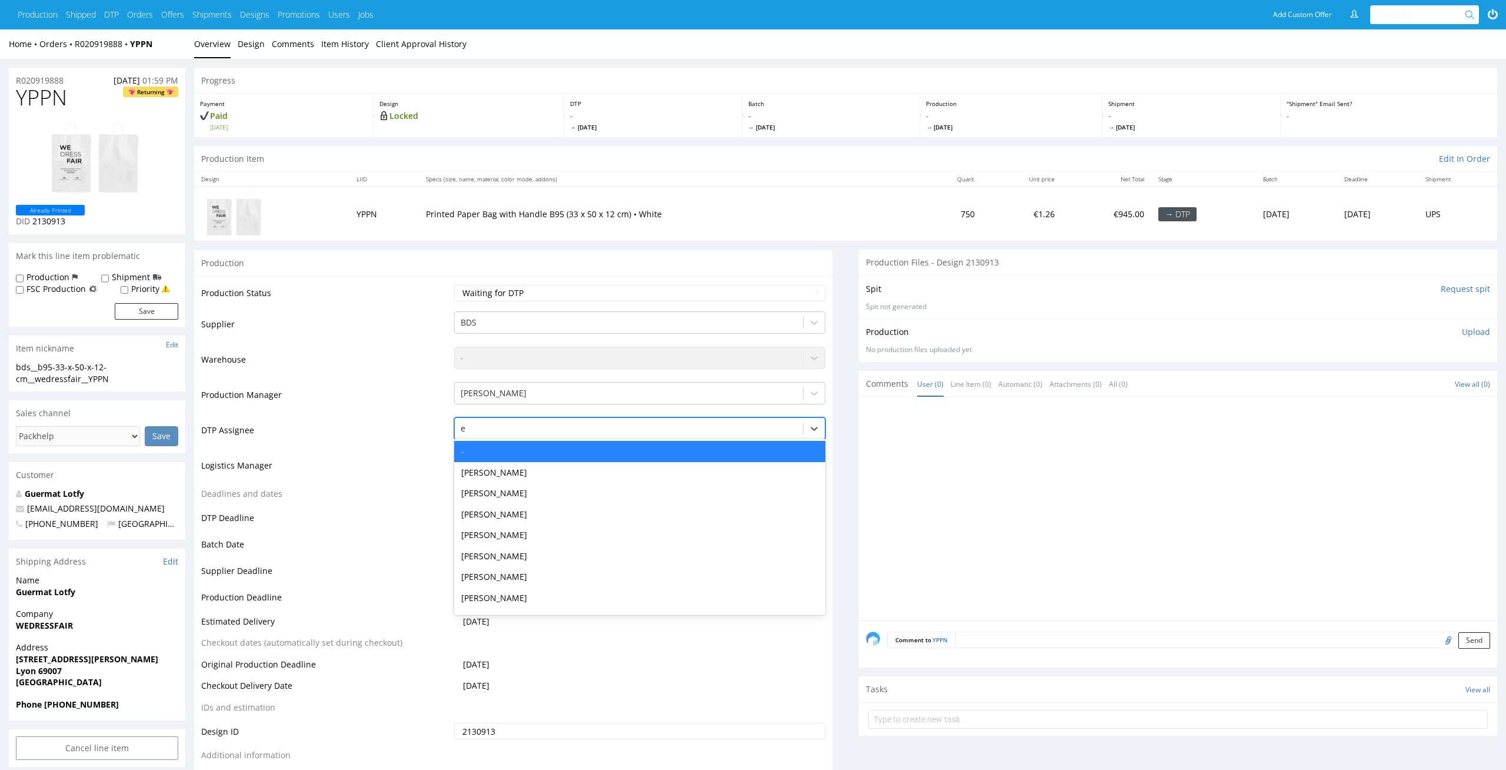
type input "el"
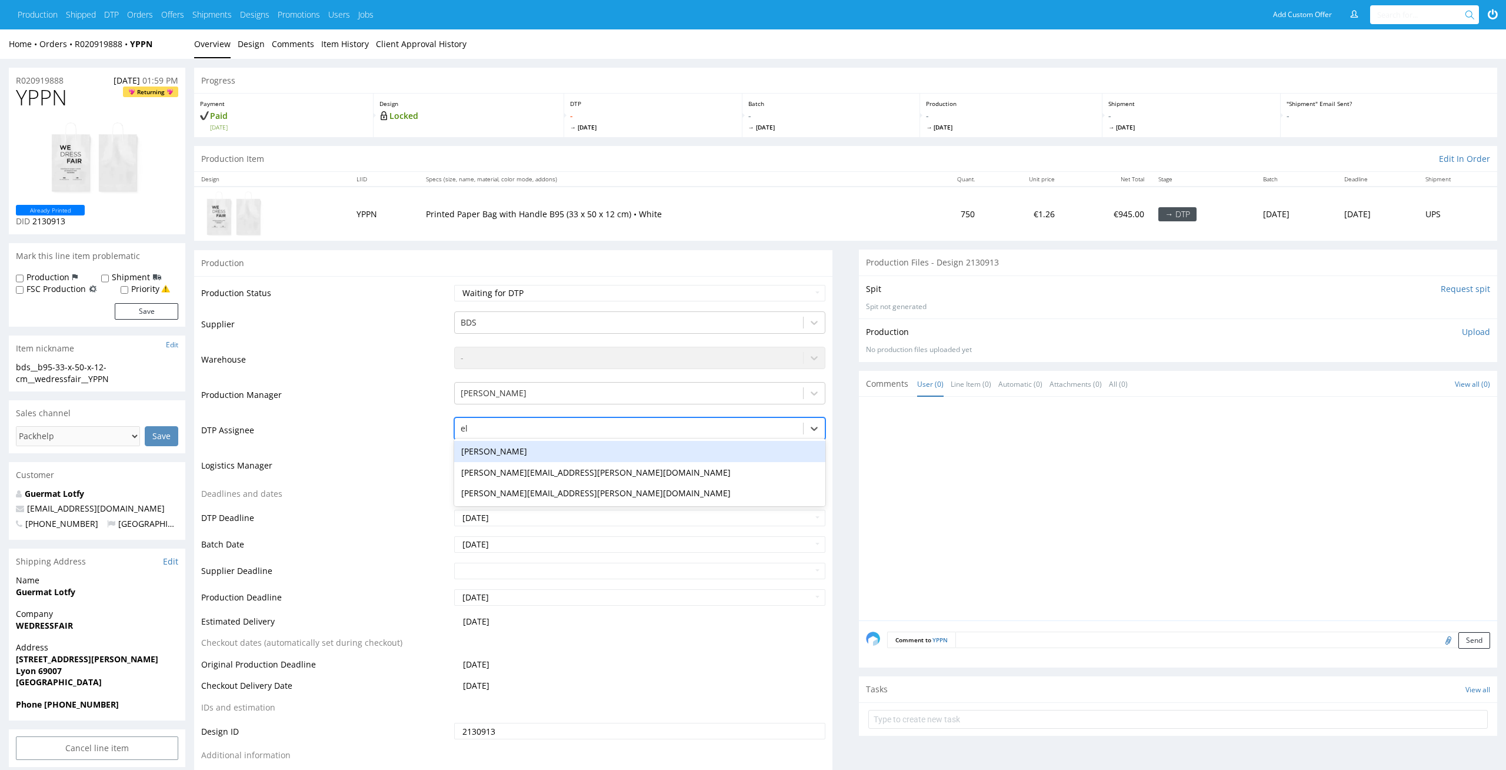
click at [607, 442] on div "[PERSON_NAME]" at bounding box center [640, 451] width 372 height 21
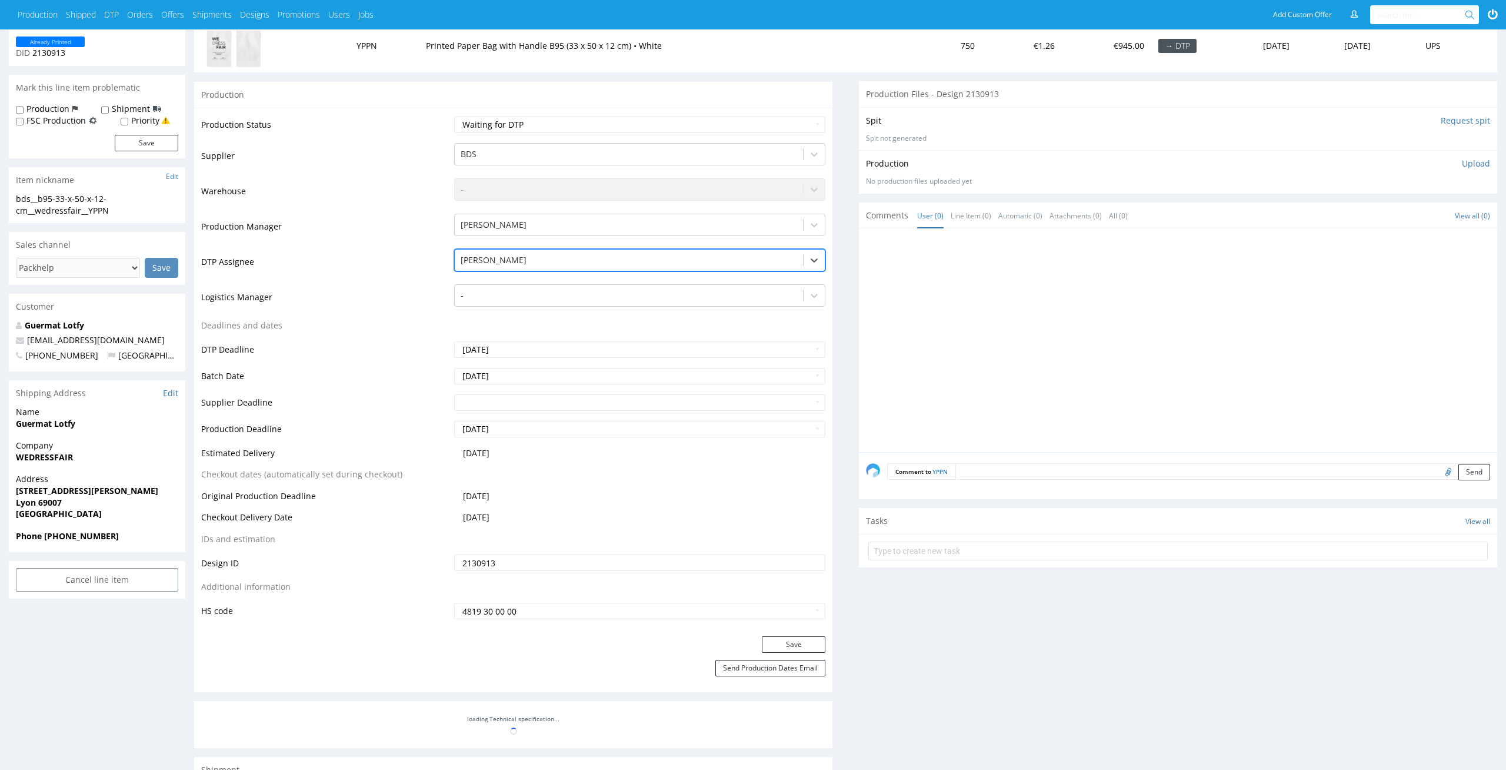
scroll to position [251, 0]
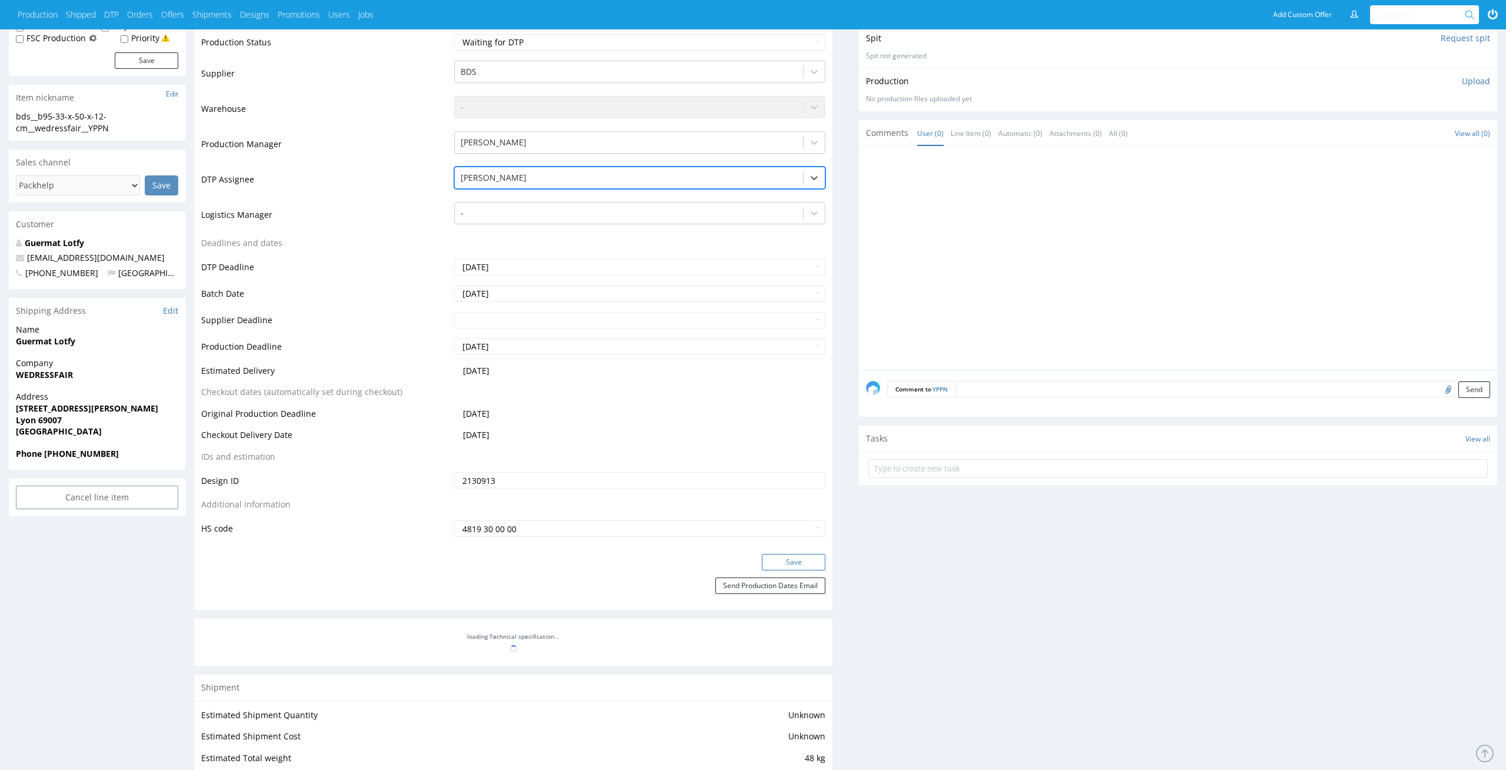
click at [803, 556] on button "Save" at bounding box center [794, 562] width 64 height 16
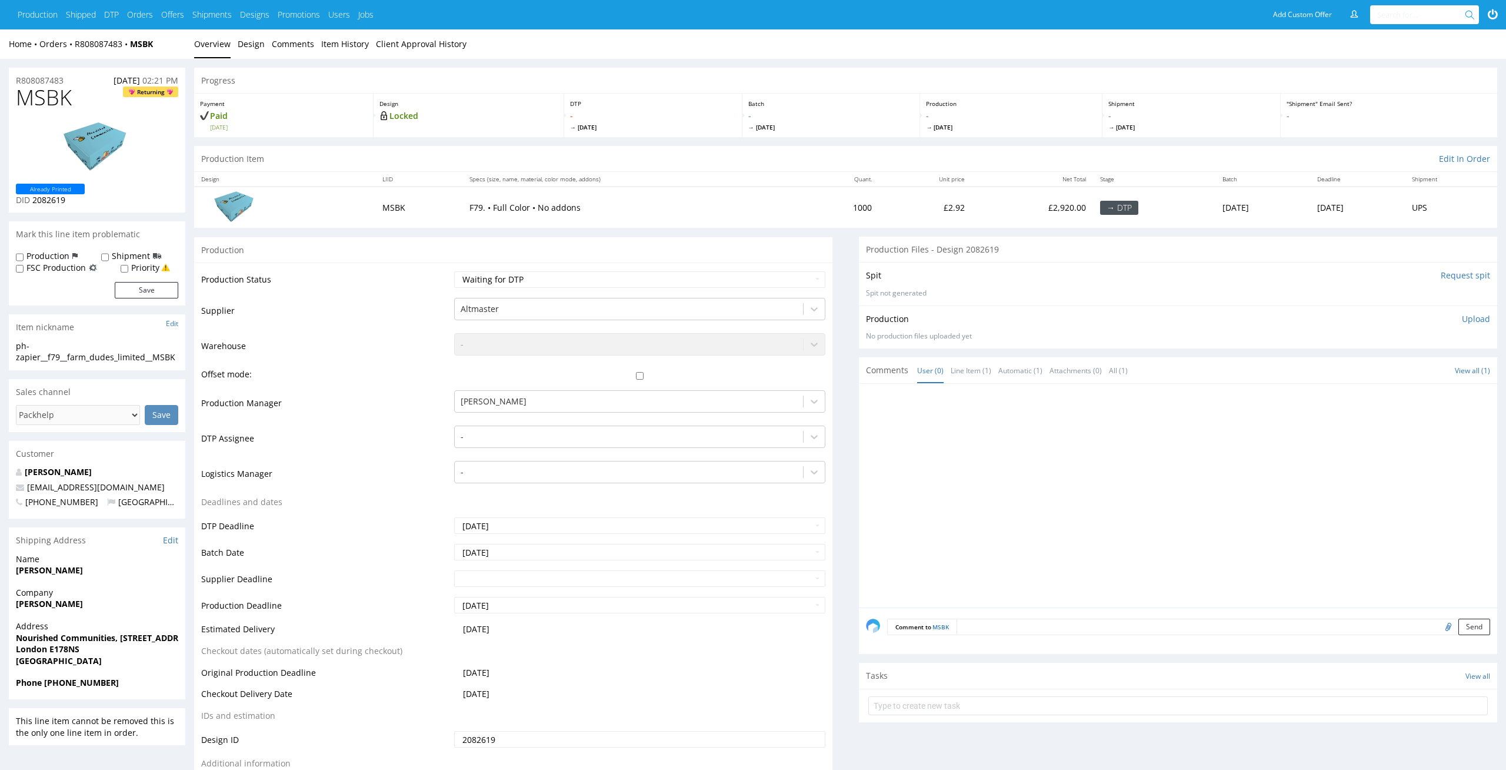
click at [638, 455] on td "-" at bounding box center [638, 441] width 375 height 35
click at [667, 424] on td "-" at bounding box center [638, 441] width 375 height 35
click at [655, 438] on div at bounding box center [629, 437] width 337 height 14
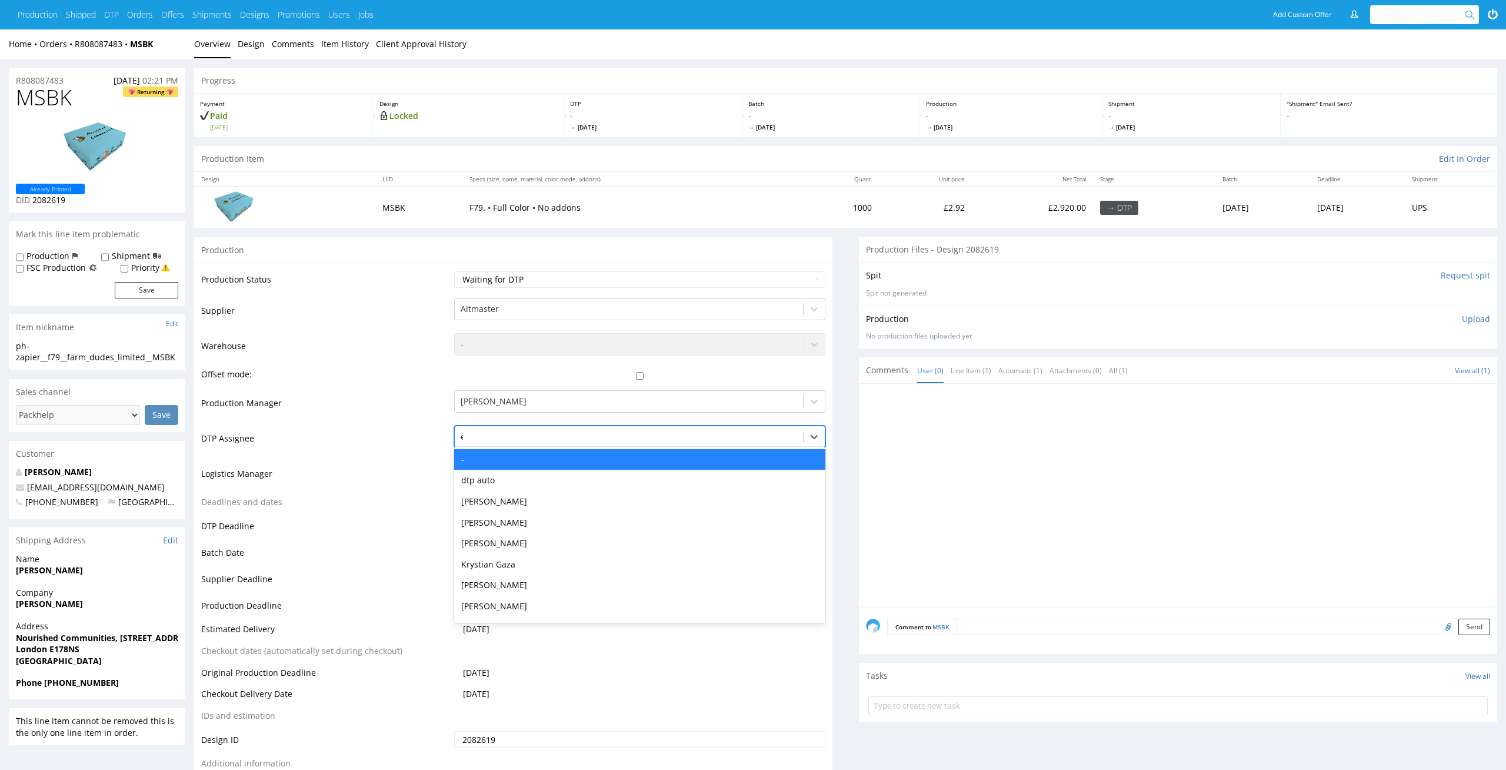
type input "el"
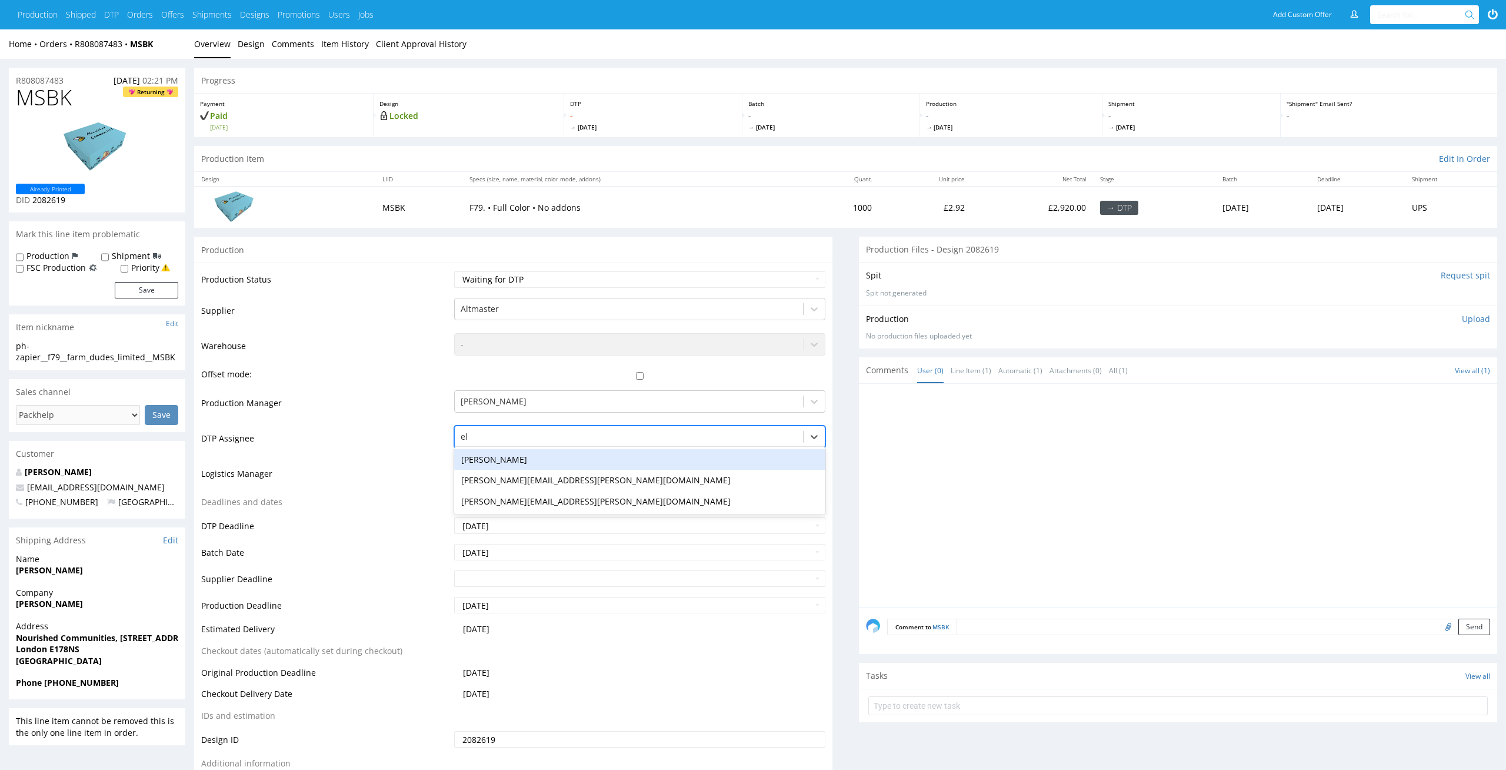
click at [646, 452] on div "[PERSON_NAME]" at bounding box center [640, 459] width 372 height 21
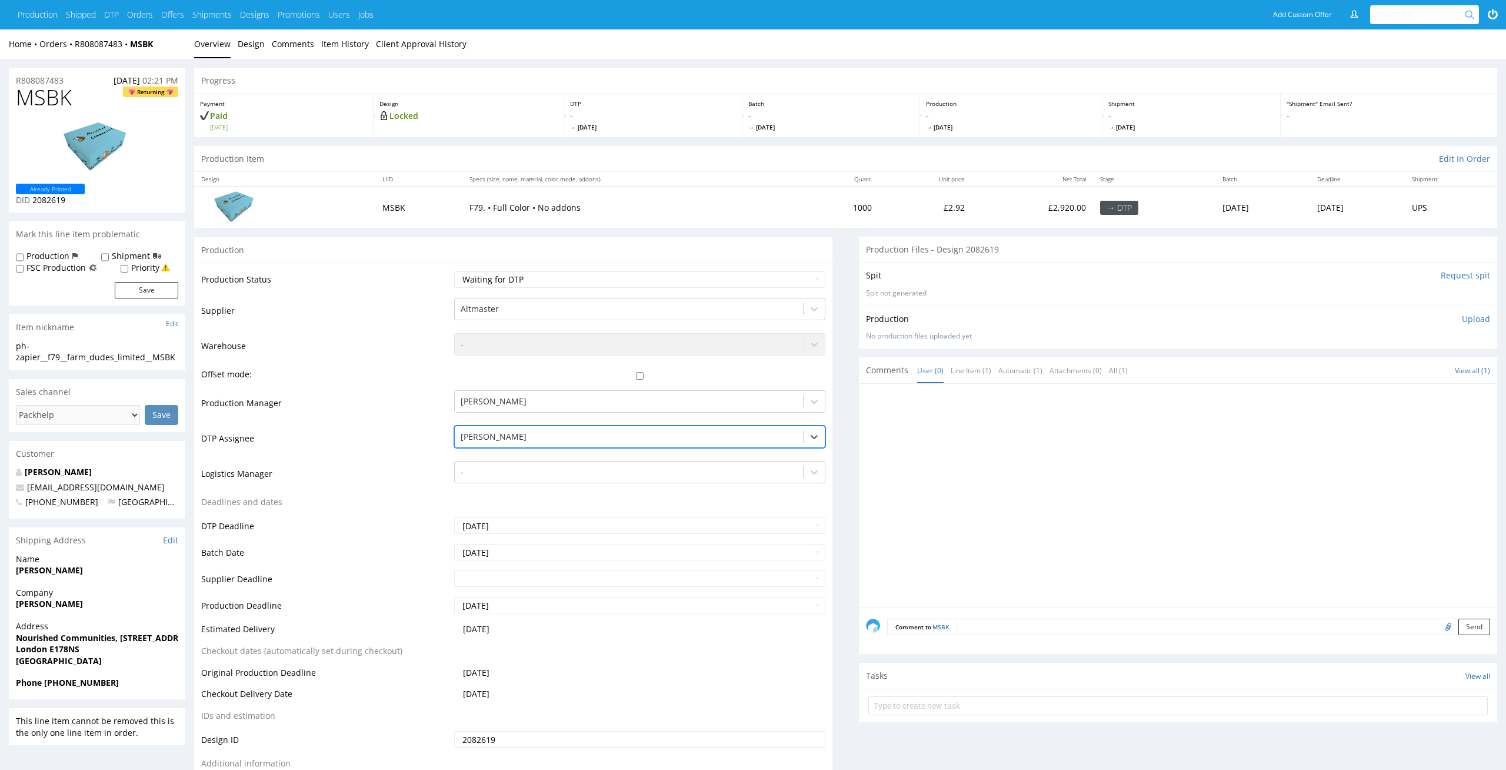
scroll to position [59, 0]
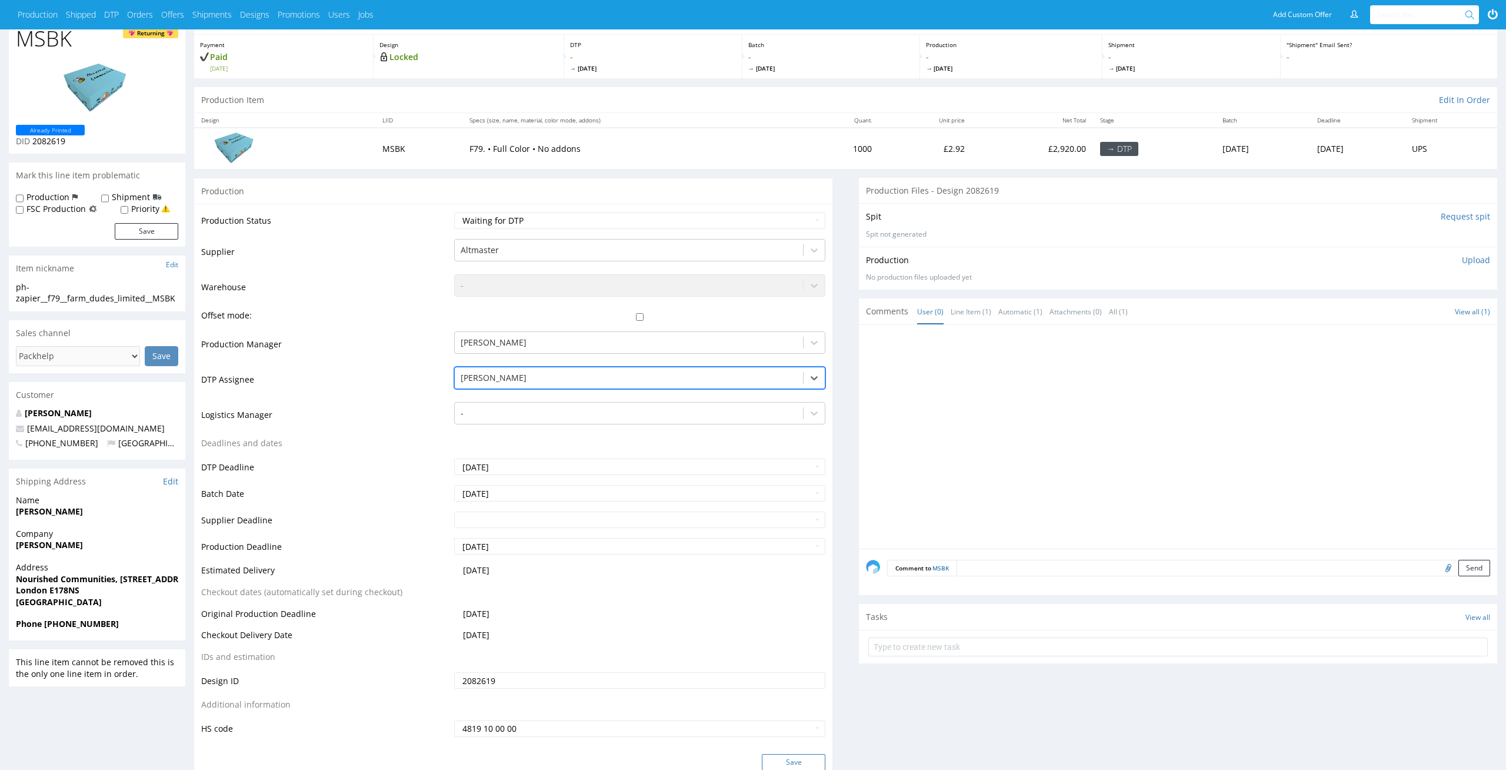
click at [795, 761] on button "Save" at bounding box center [794, 762] width 64 height 16
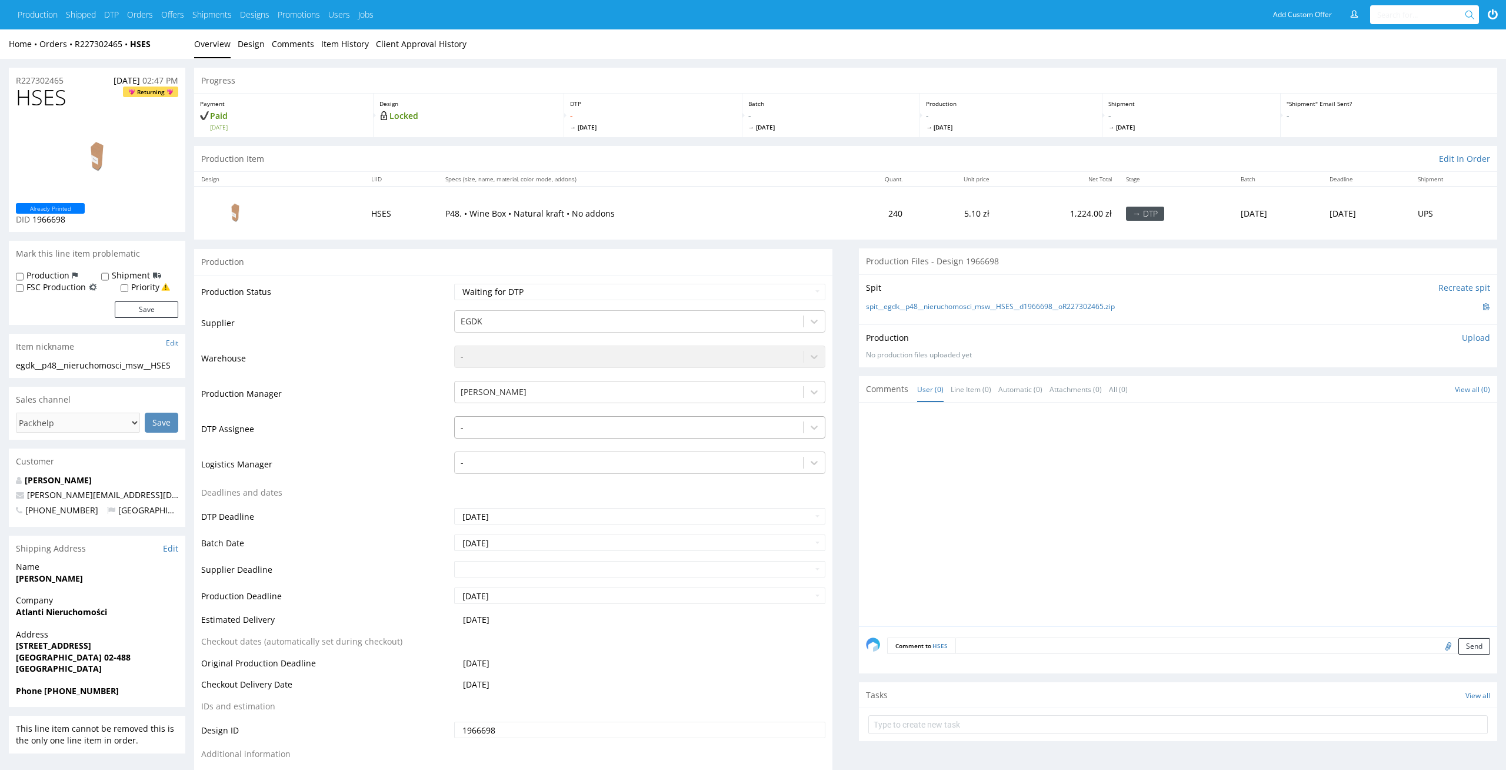
click at [571, 435] on div "-" at bounding box center [629, 427] width 349 height 19
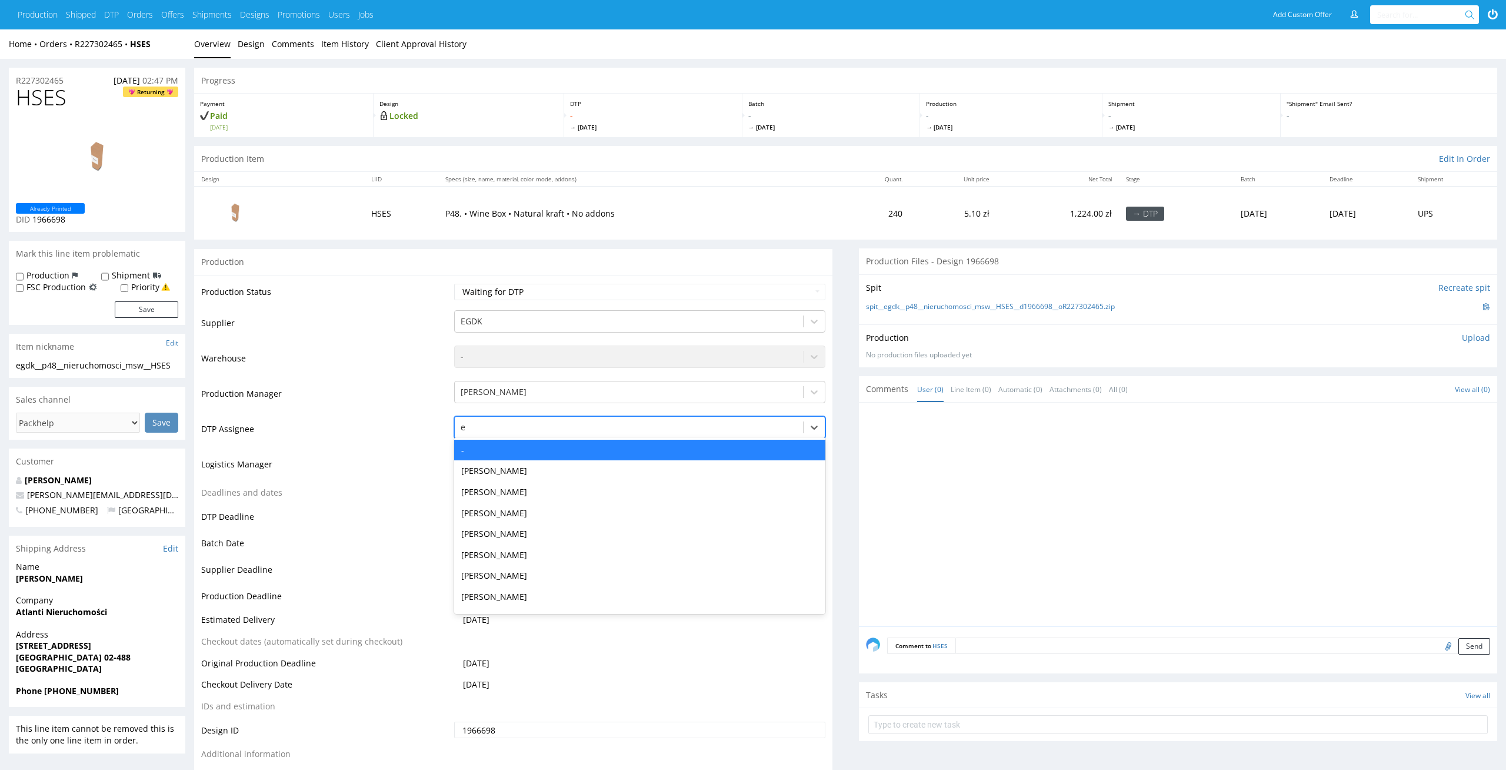
type input "el"
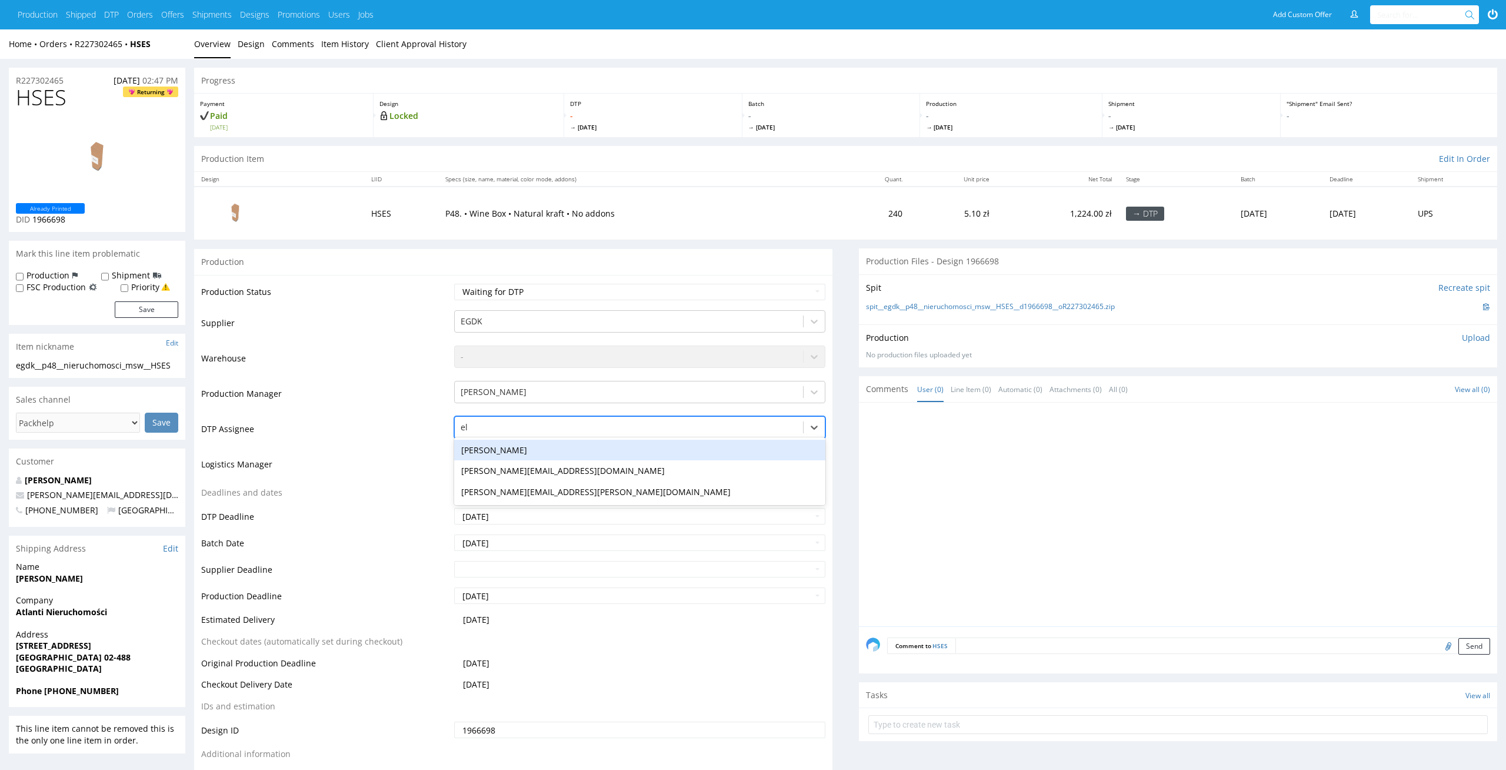
click at [558, 451] on div "[PERSON_NAME]" at bounding box center [640, 450] width 372 height 21
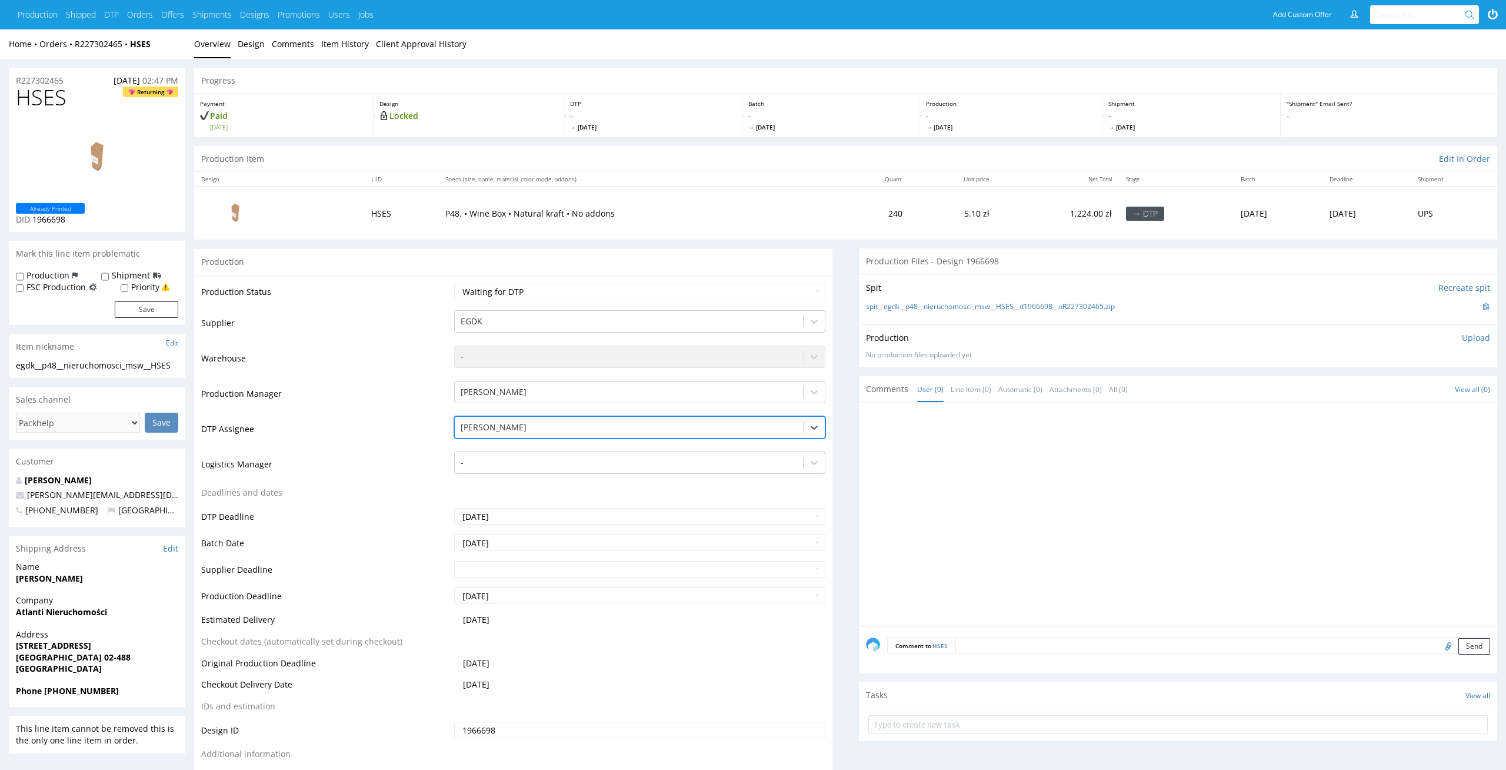
scroll to position [154, 0]
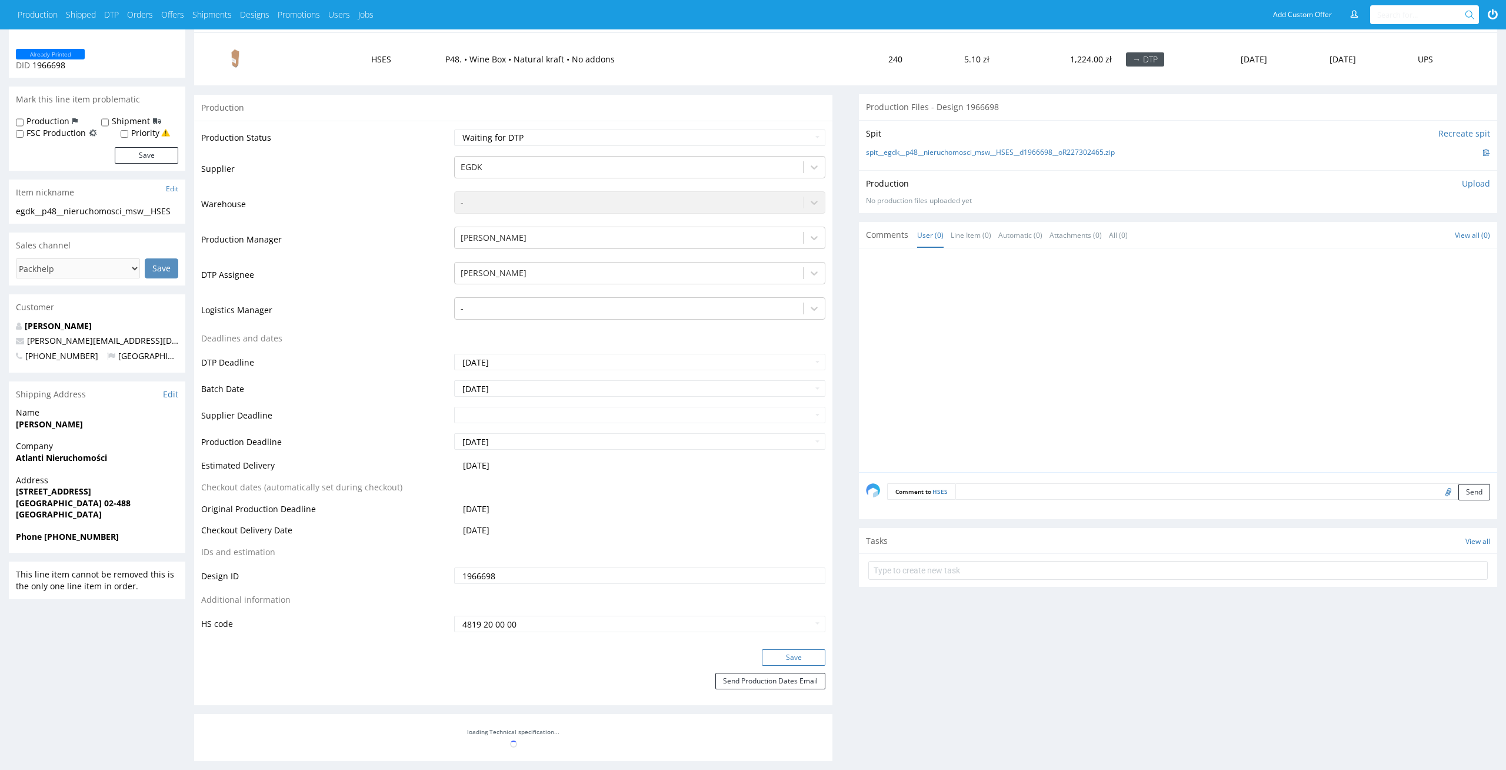
click at [773, 650] on button "Save" at bounding box center [794, 657] width 64 height 16
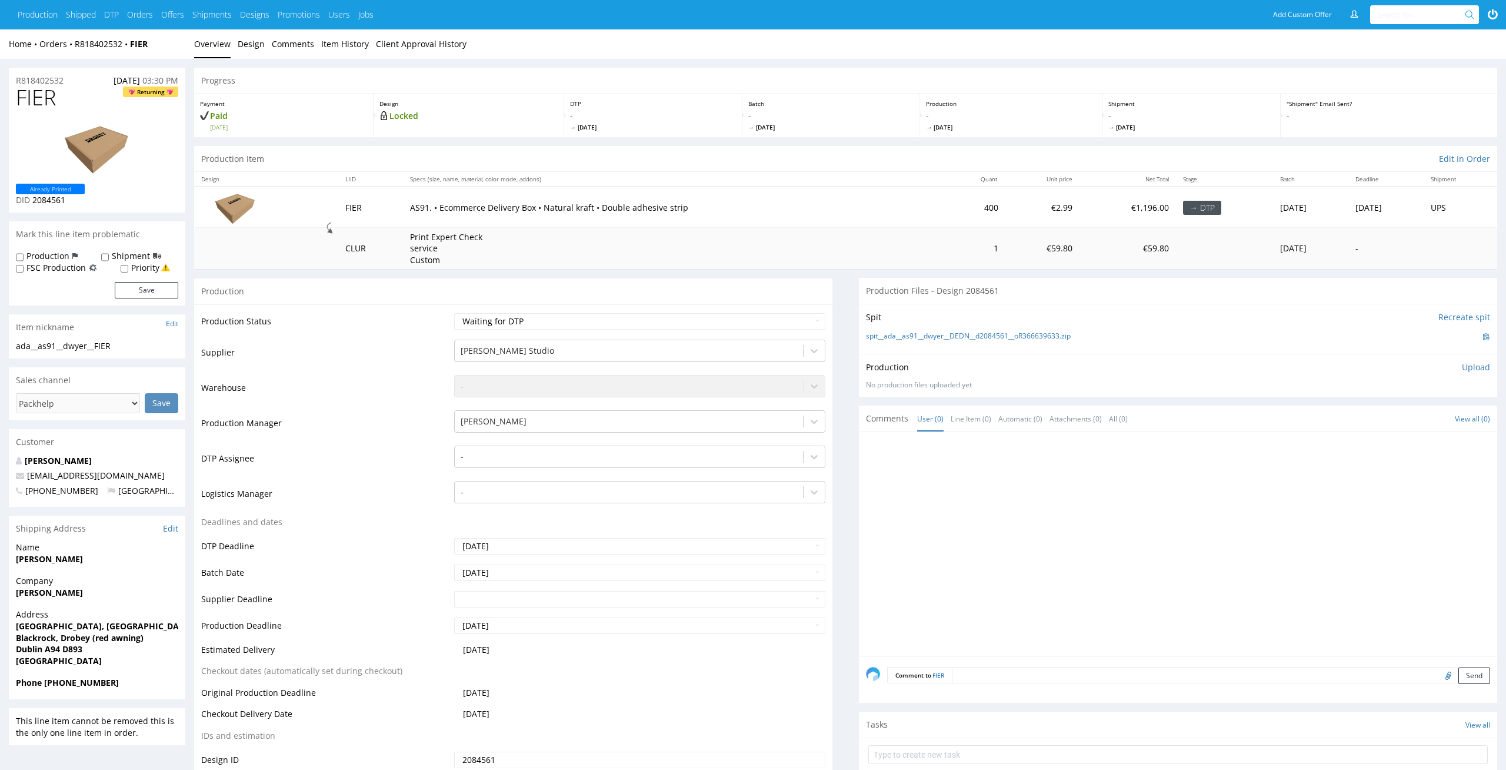
click at [607, 471] on td "-" at bounding box center [638, 461] width 375 height 35
click at [637, 451] on div at bounding box center [629, 457] width 337 height 14
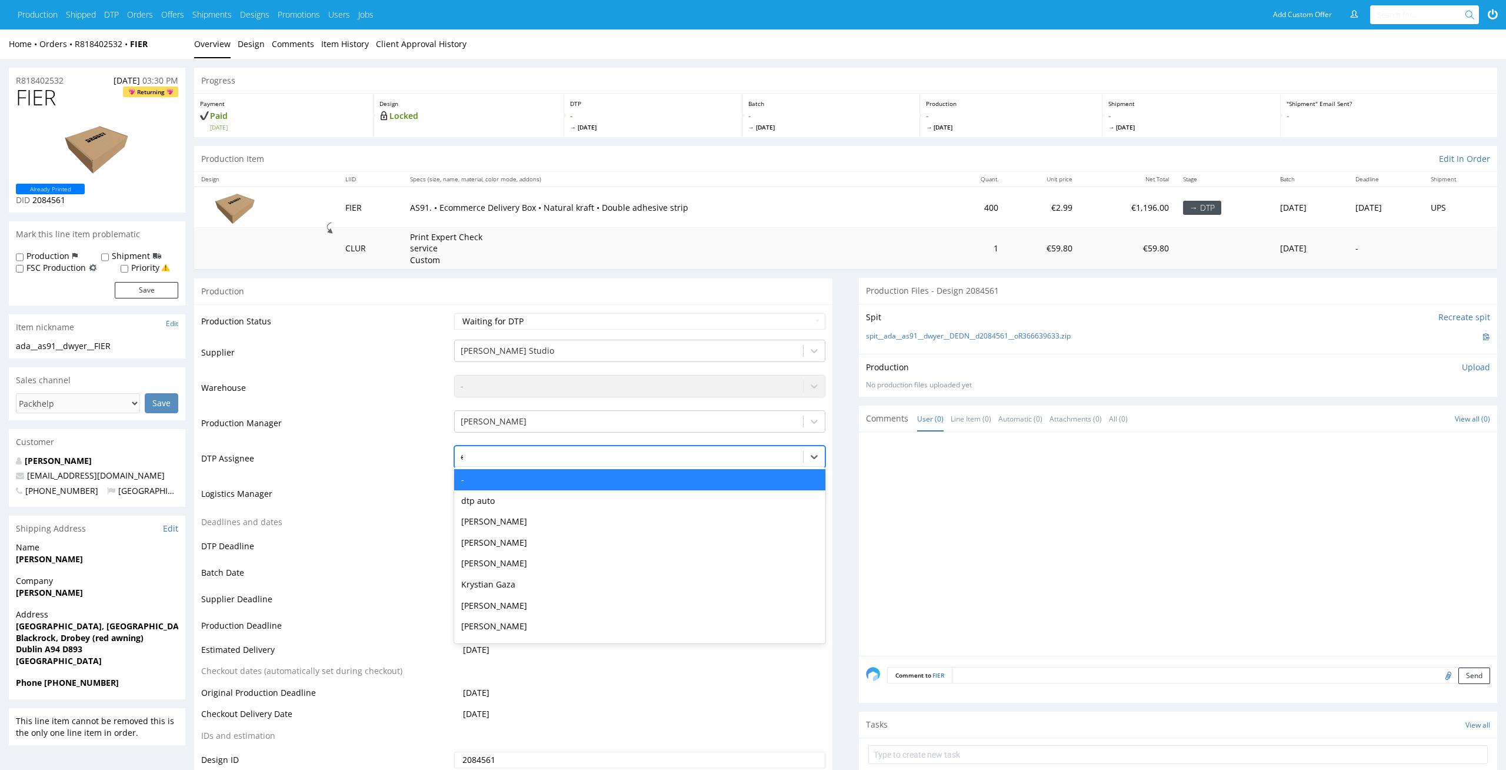
type input "el"
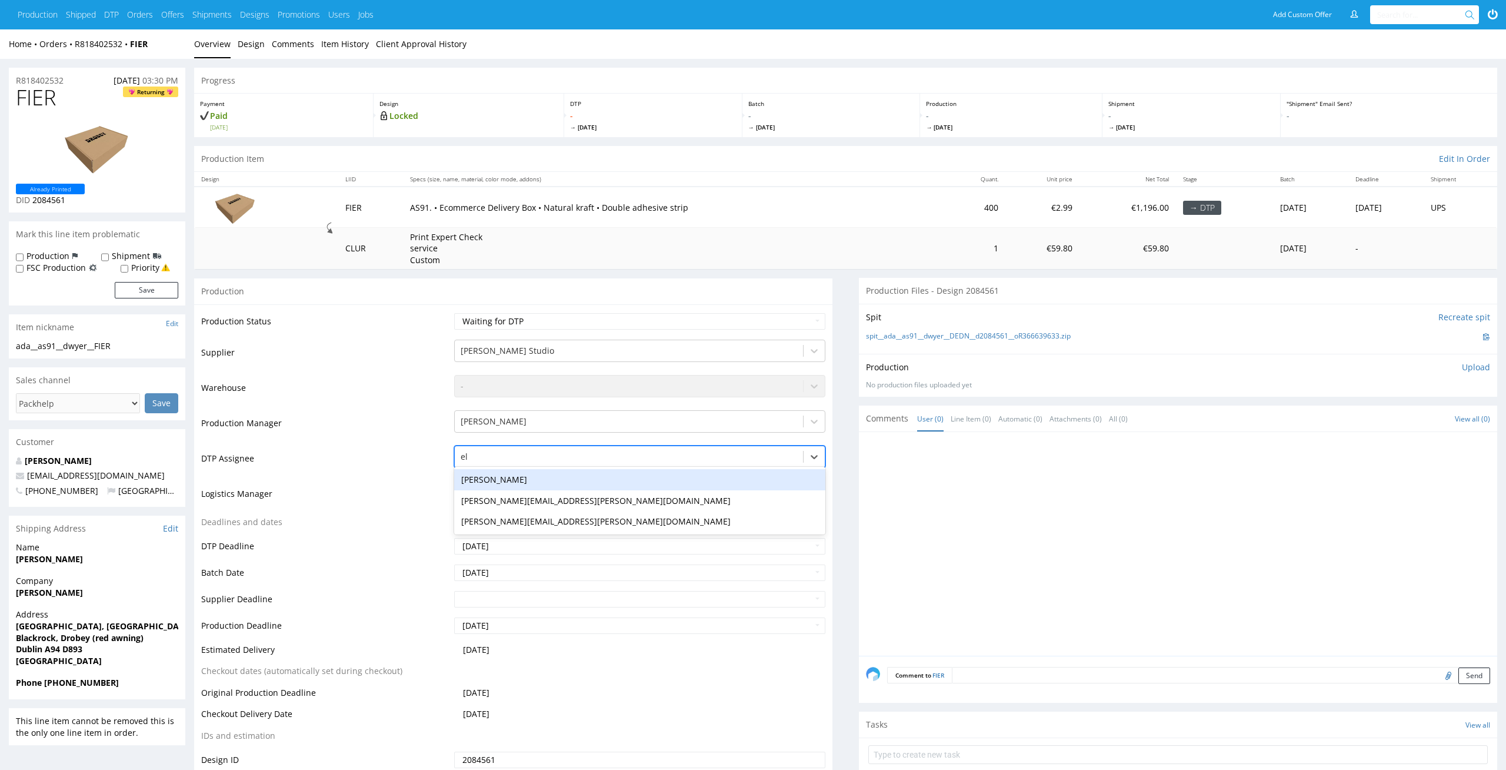
click at [631, 474] on div "[PERSON_NAME]" at bounding box center [640, 479] width 372 height 21
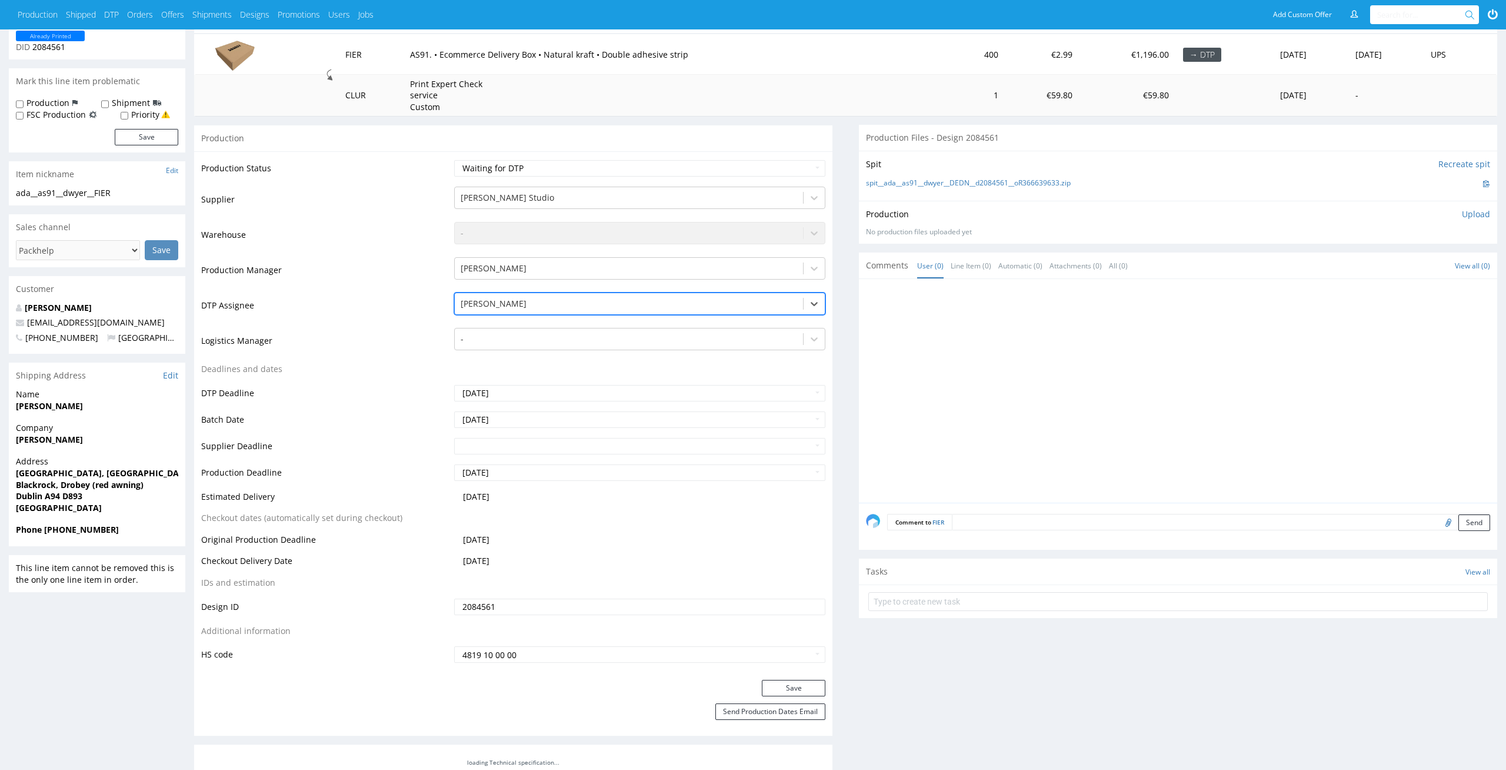
scroll to position [195, 0]
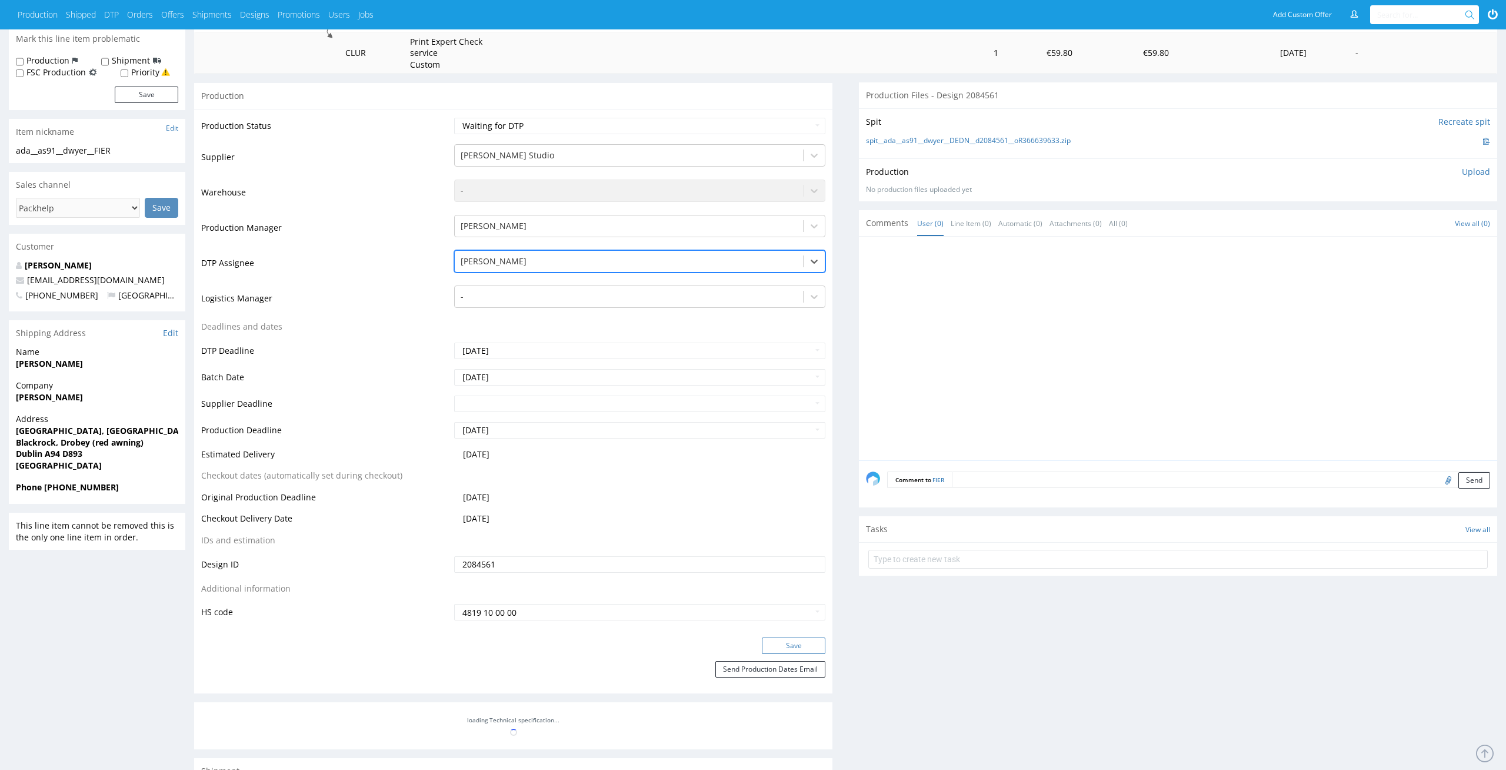
click at [814, 646] on button "Save" at bounding box center [794, 645] width 64 height 16
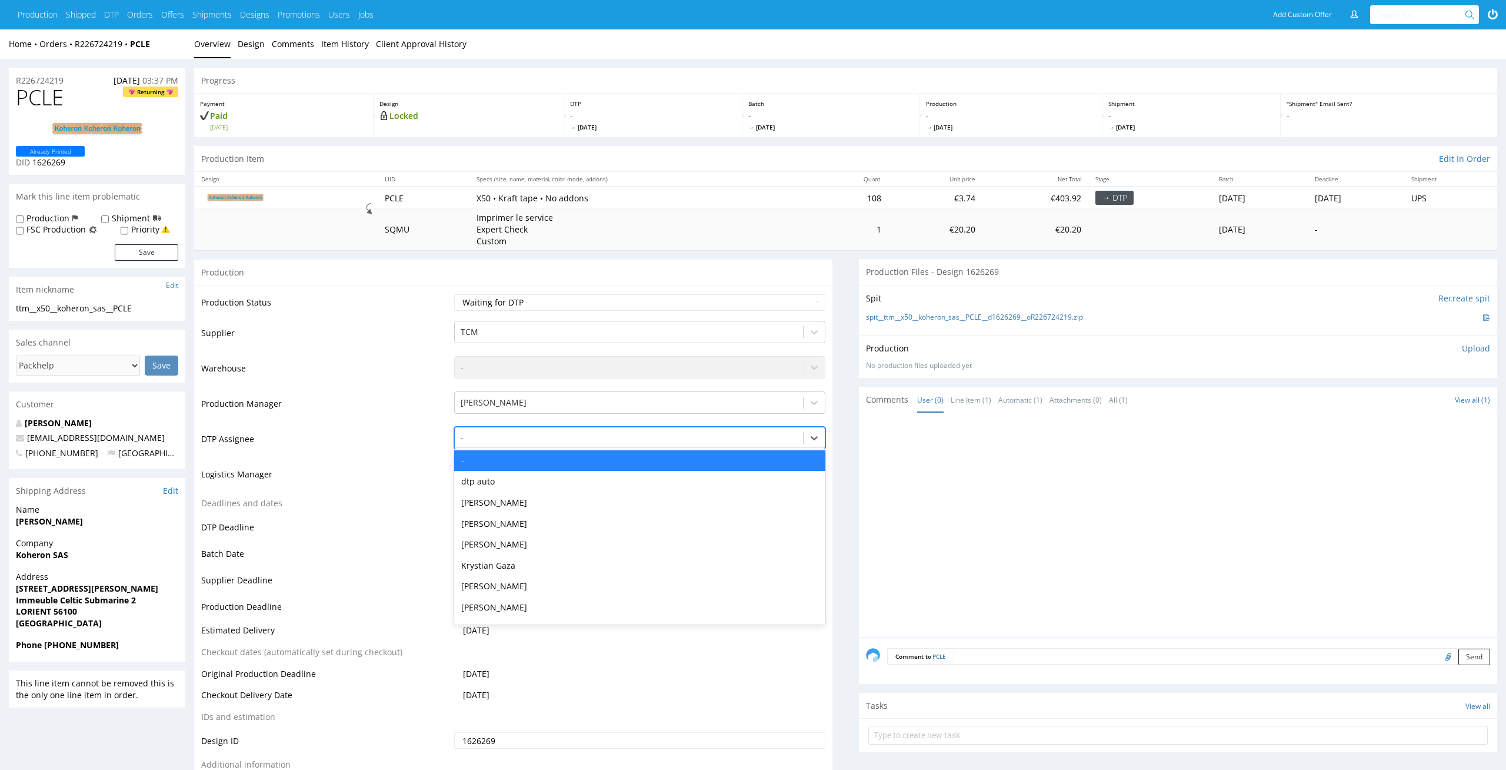
click at [559, 444] on div at bounding box center [629, 438] width 337 height 14
type input "el"
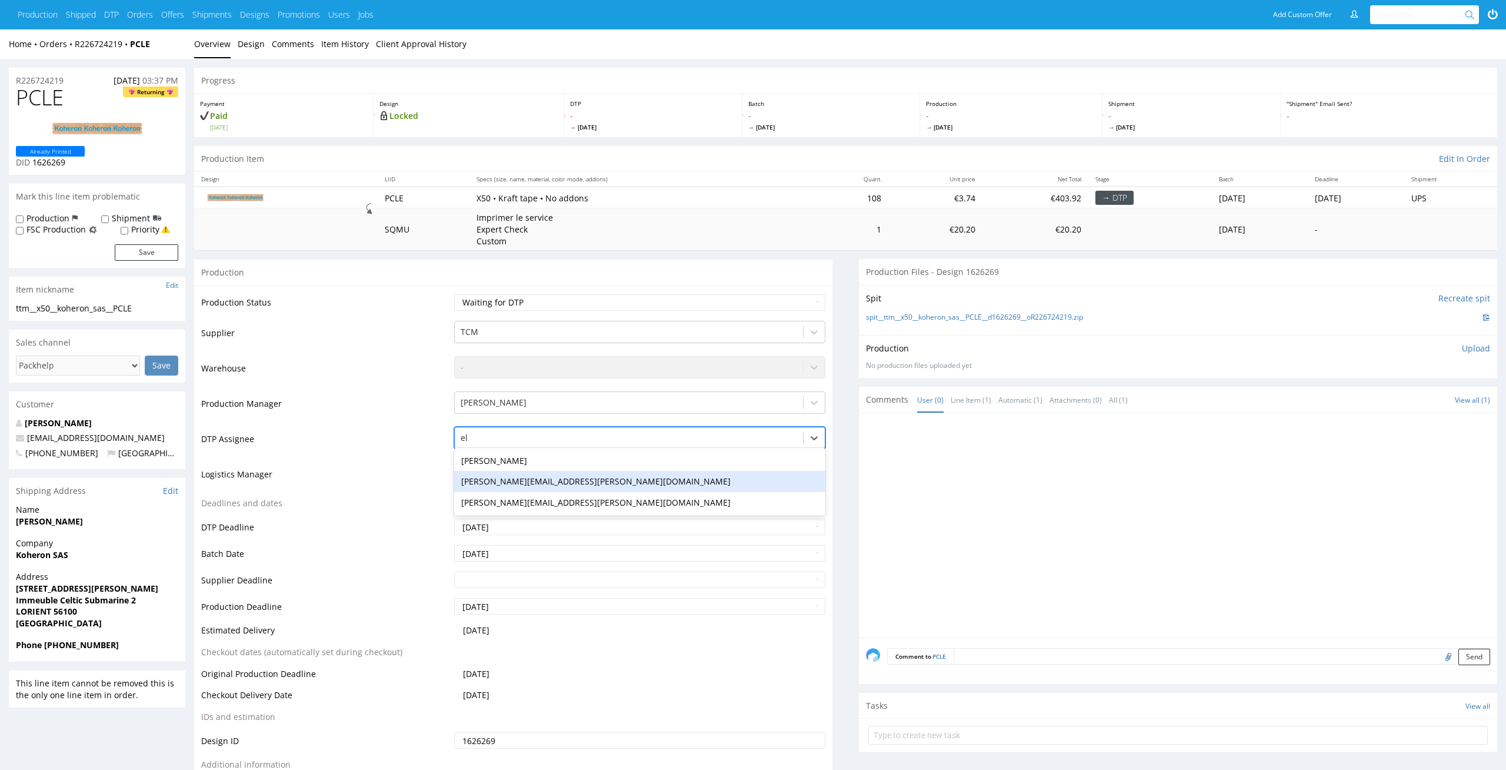
click at [554, 471] on div "maciej.sikora@packhelp.com" at bounding box center [640, 481] width 372 height 21
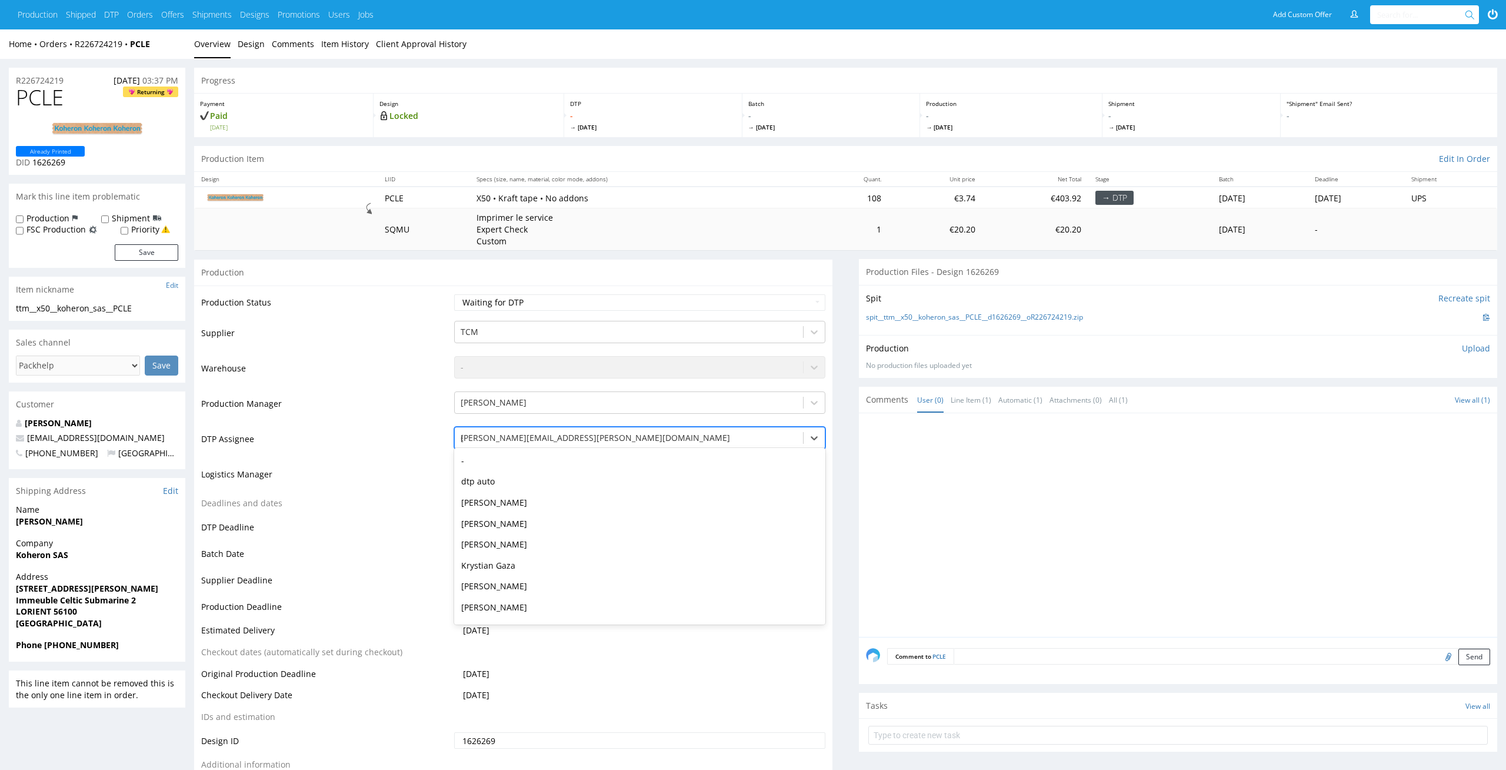
click at [559, 437] on div "el" at bounding box center [629, 438] width 337 height 14
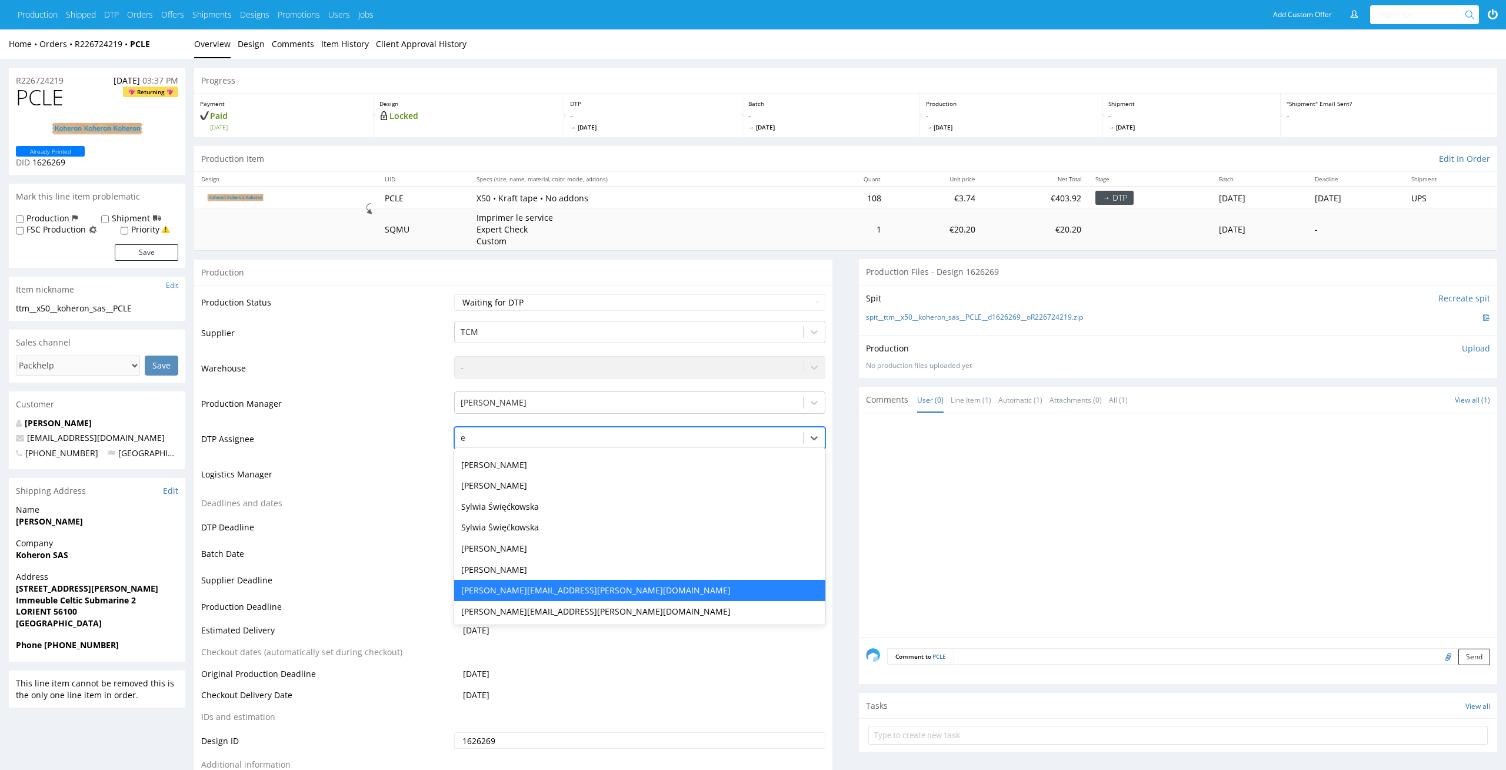
type input "el"
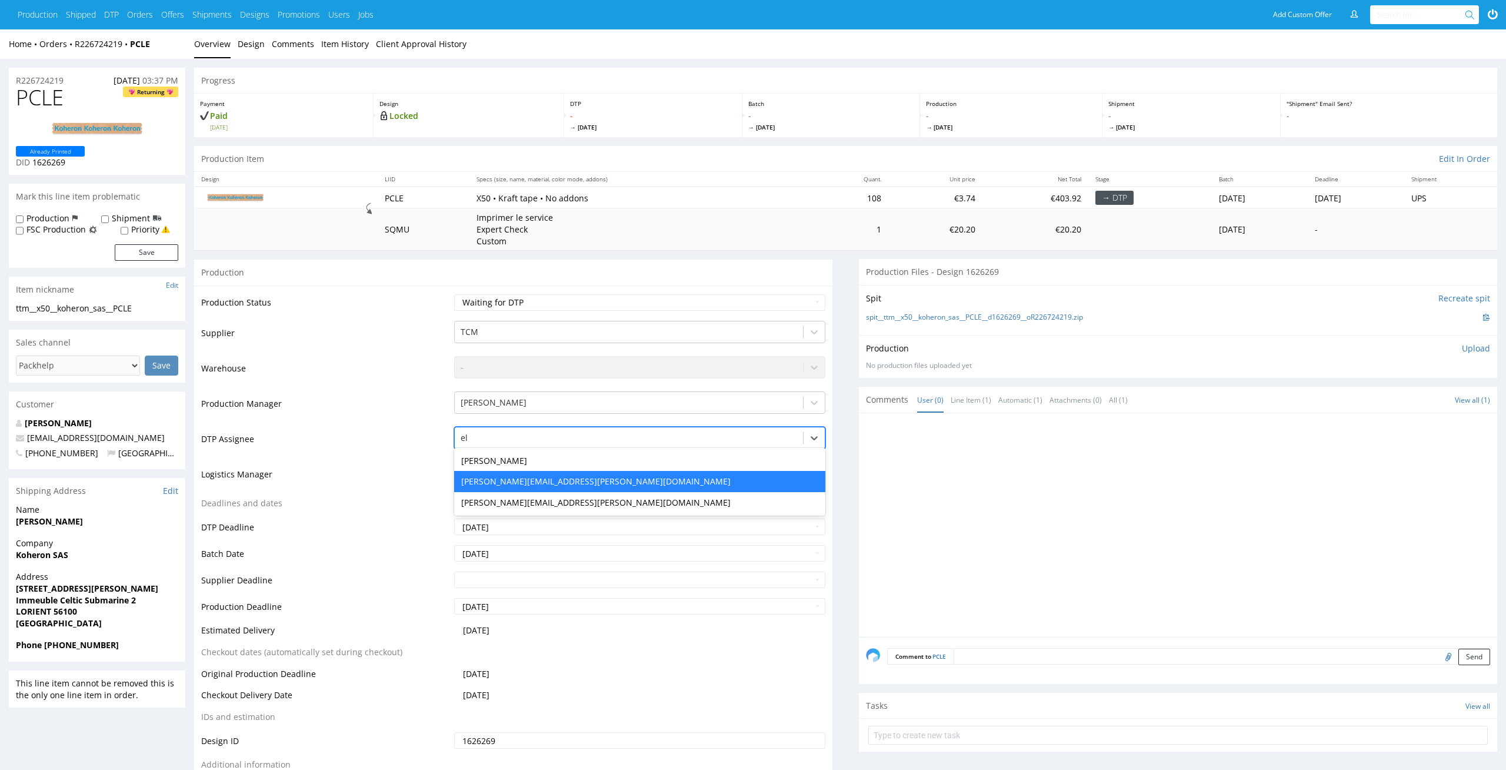
scroll to position [0, 0]
click at [550, 454] on div "Elżbieta Jelińska" at bounding box center [640, 460] width 372 height 21
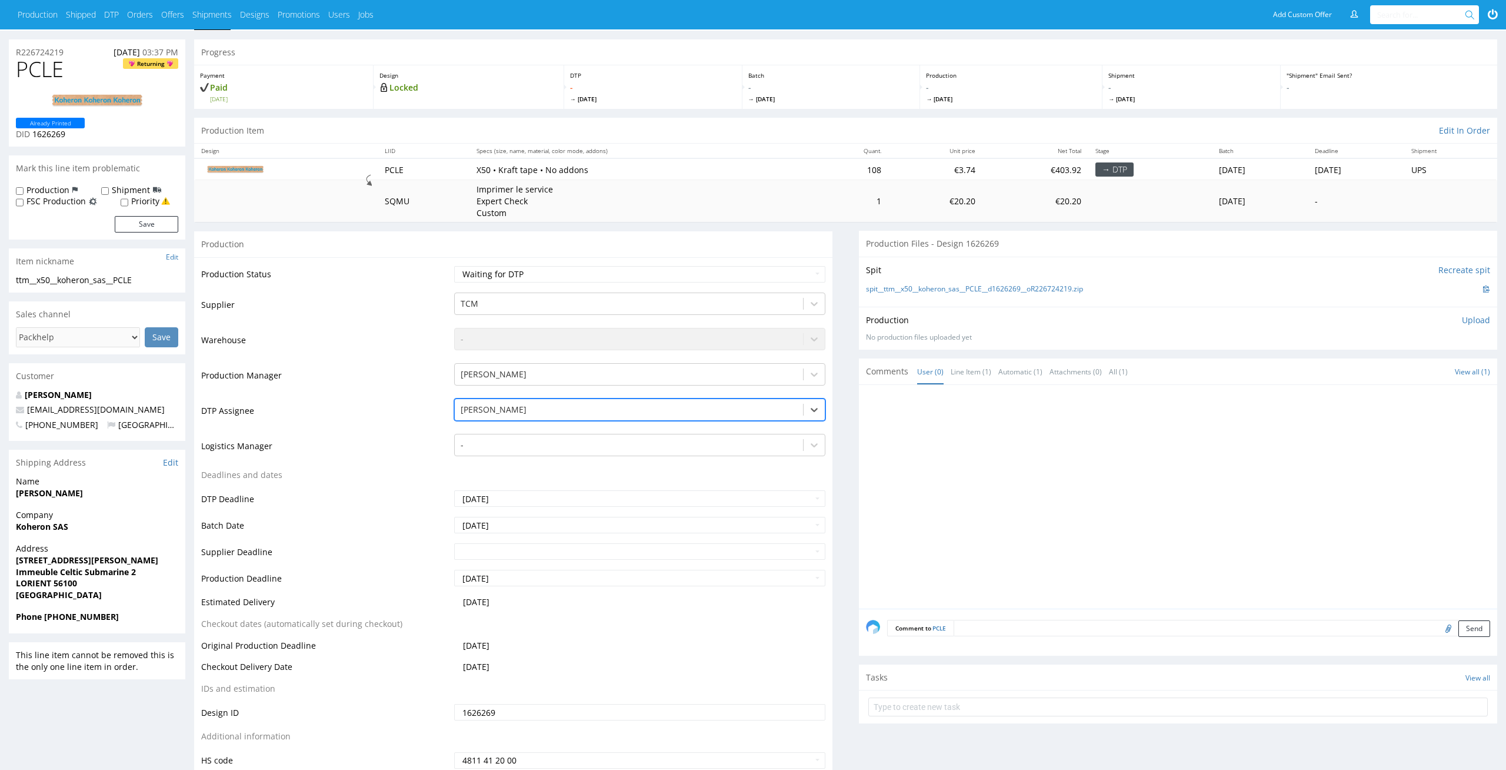
scroll to position [56, 0]
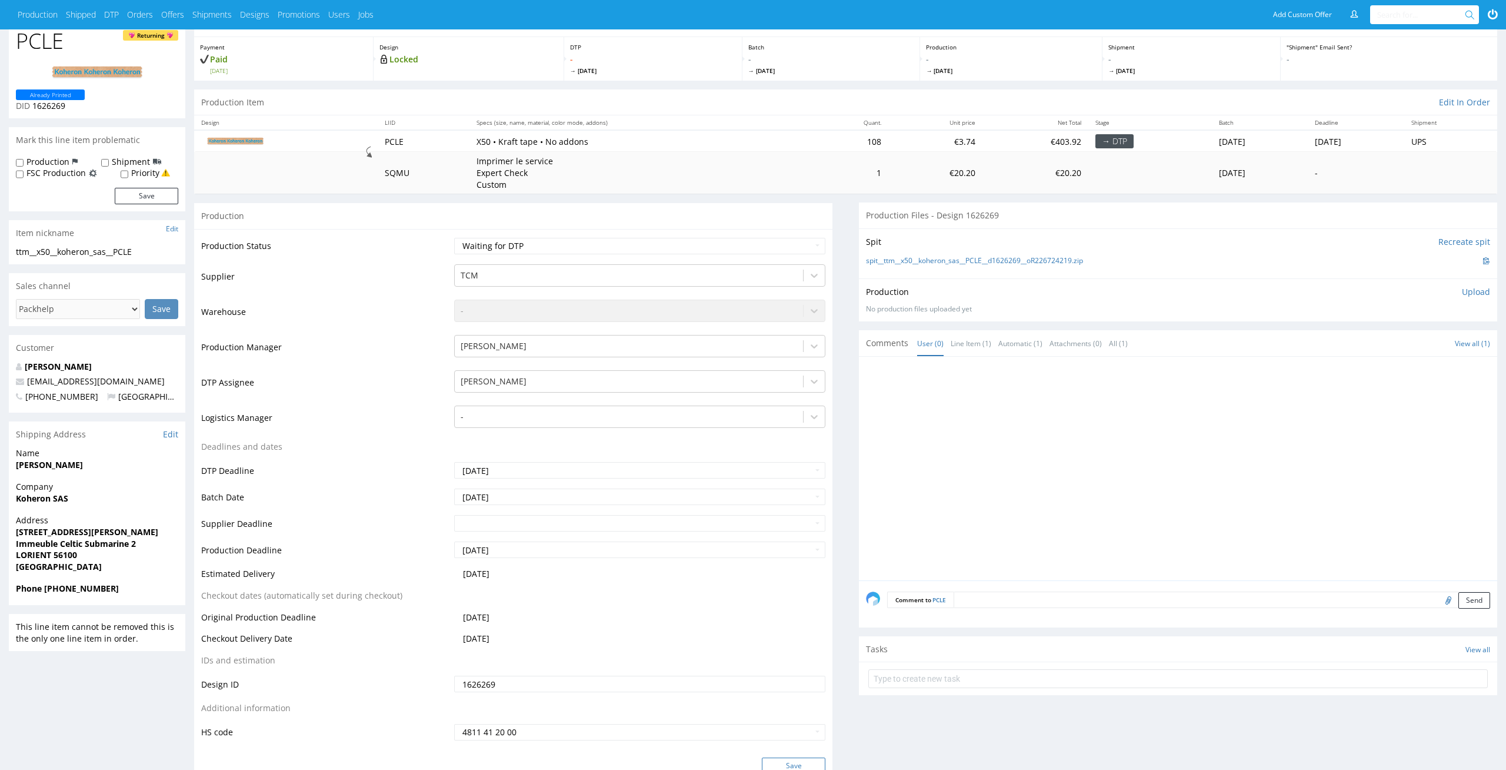
click at [816, 759] on button "Save" at bounding box center [794, 765] width 64 height 16
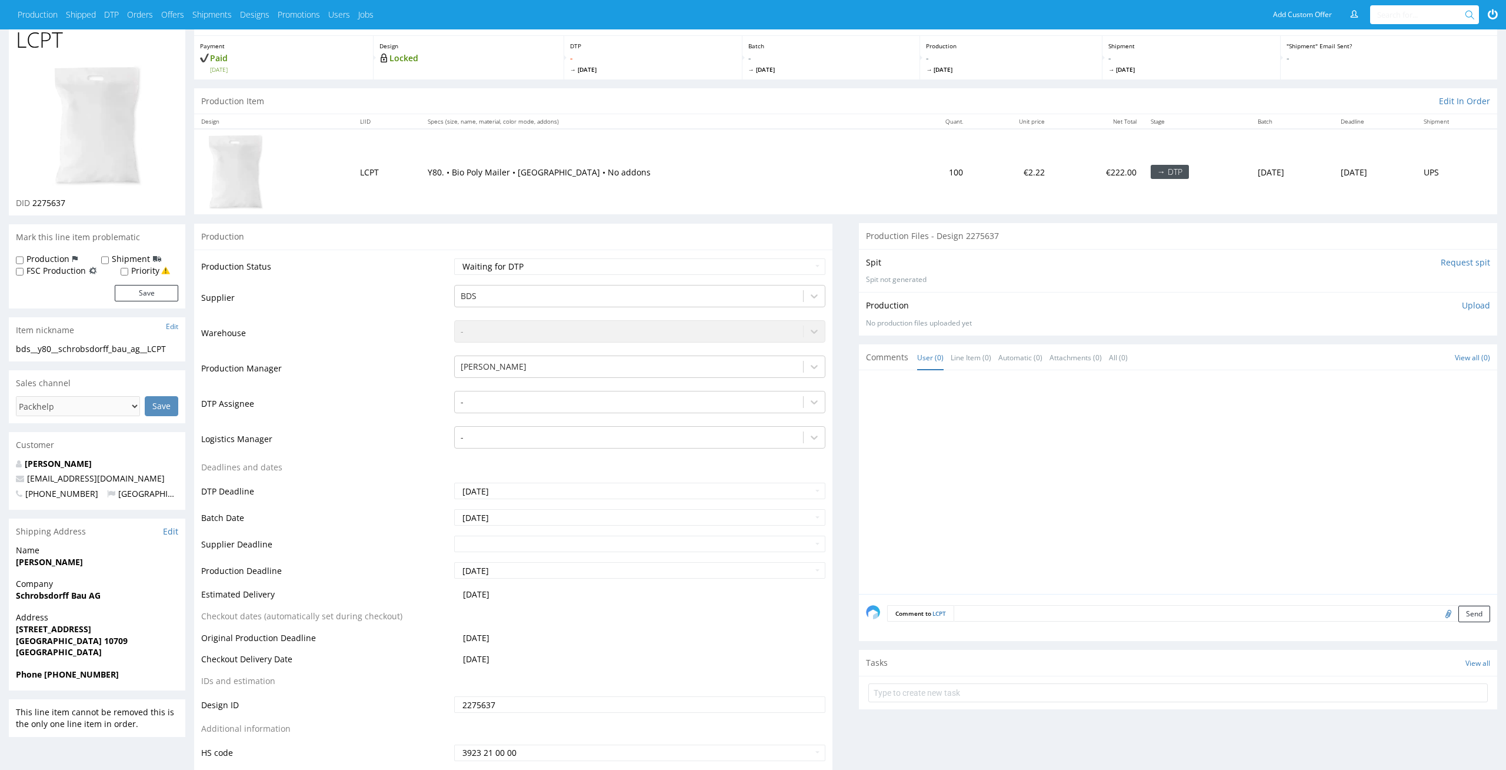
scroll to position [55, 0]
click at [624, 393] on div "-" at bounding box center [640, 404] width 372 height 22
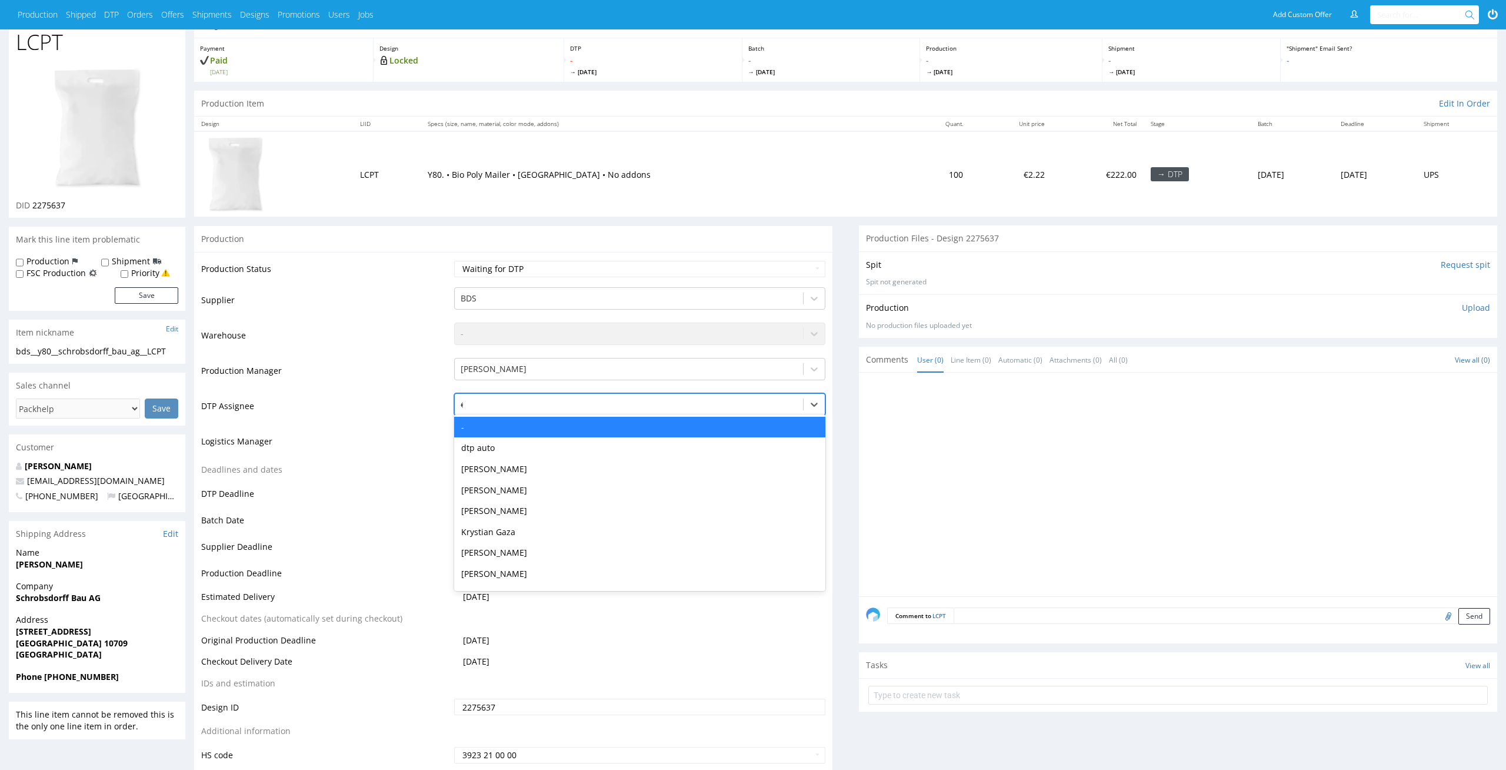
type input "el"
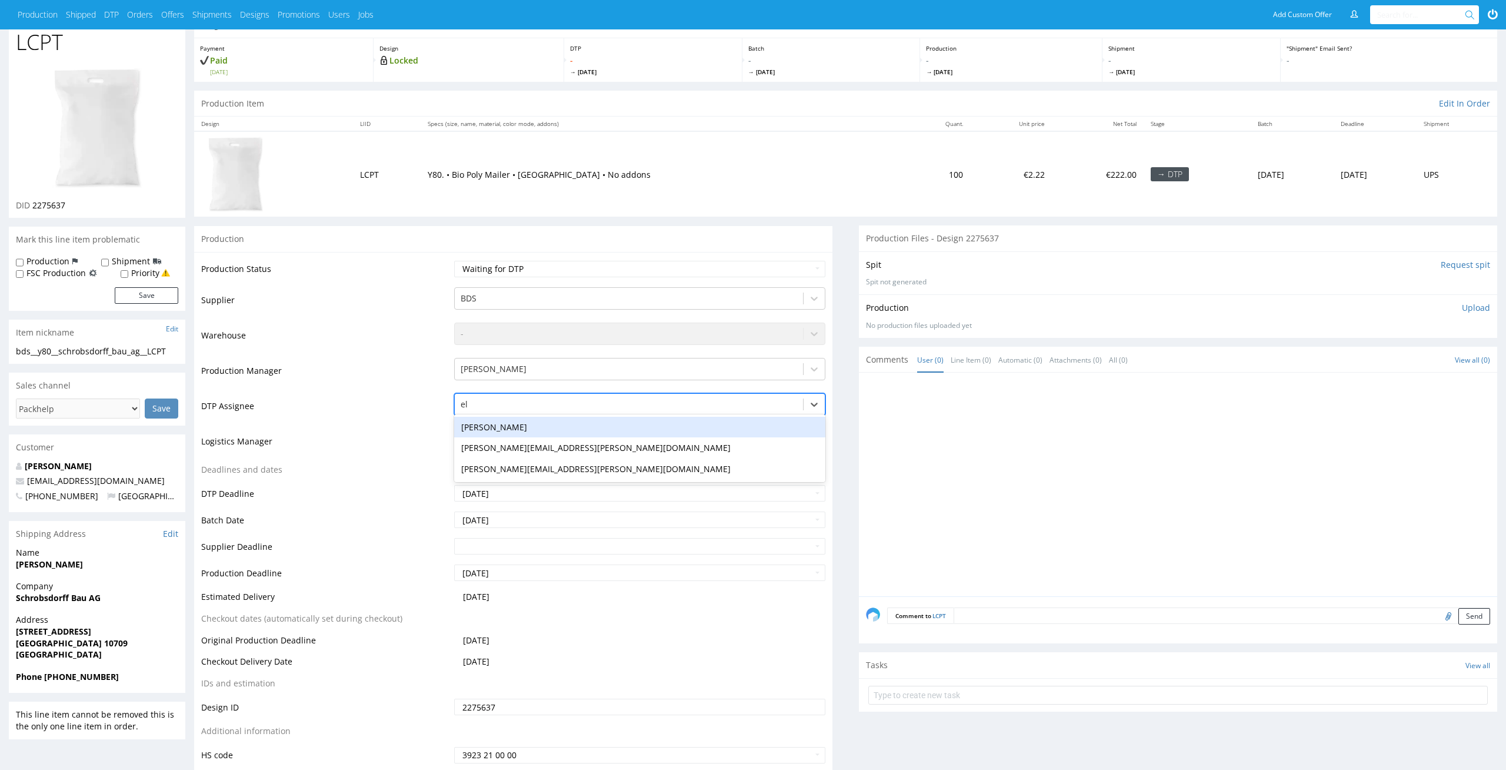
click at [611, 424] on div "Elżbieta Jelińska" at bounding box center [640, 427] width 372 height 21
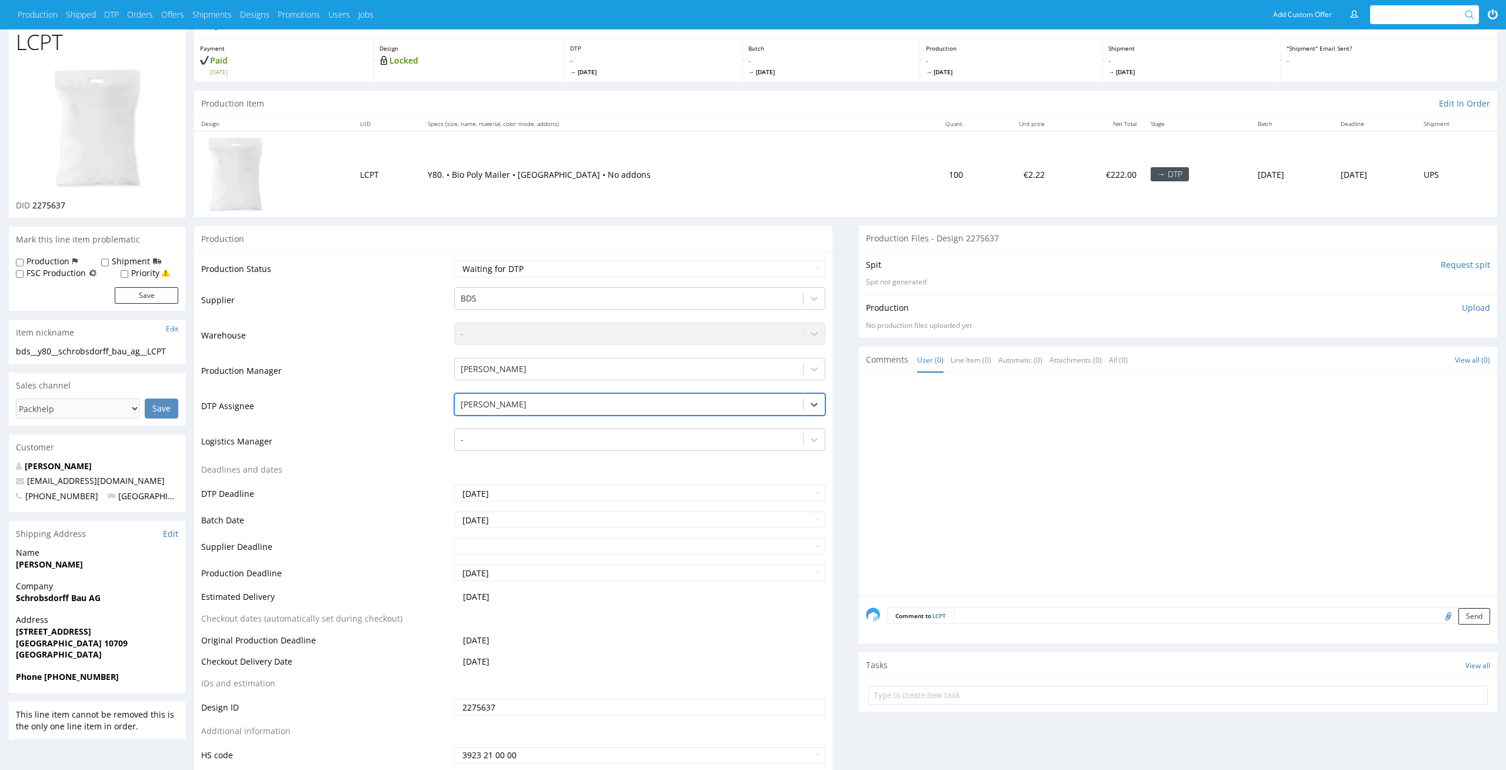
scroll to position [128, 0]
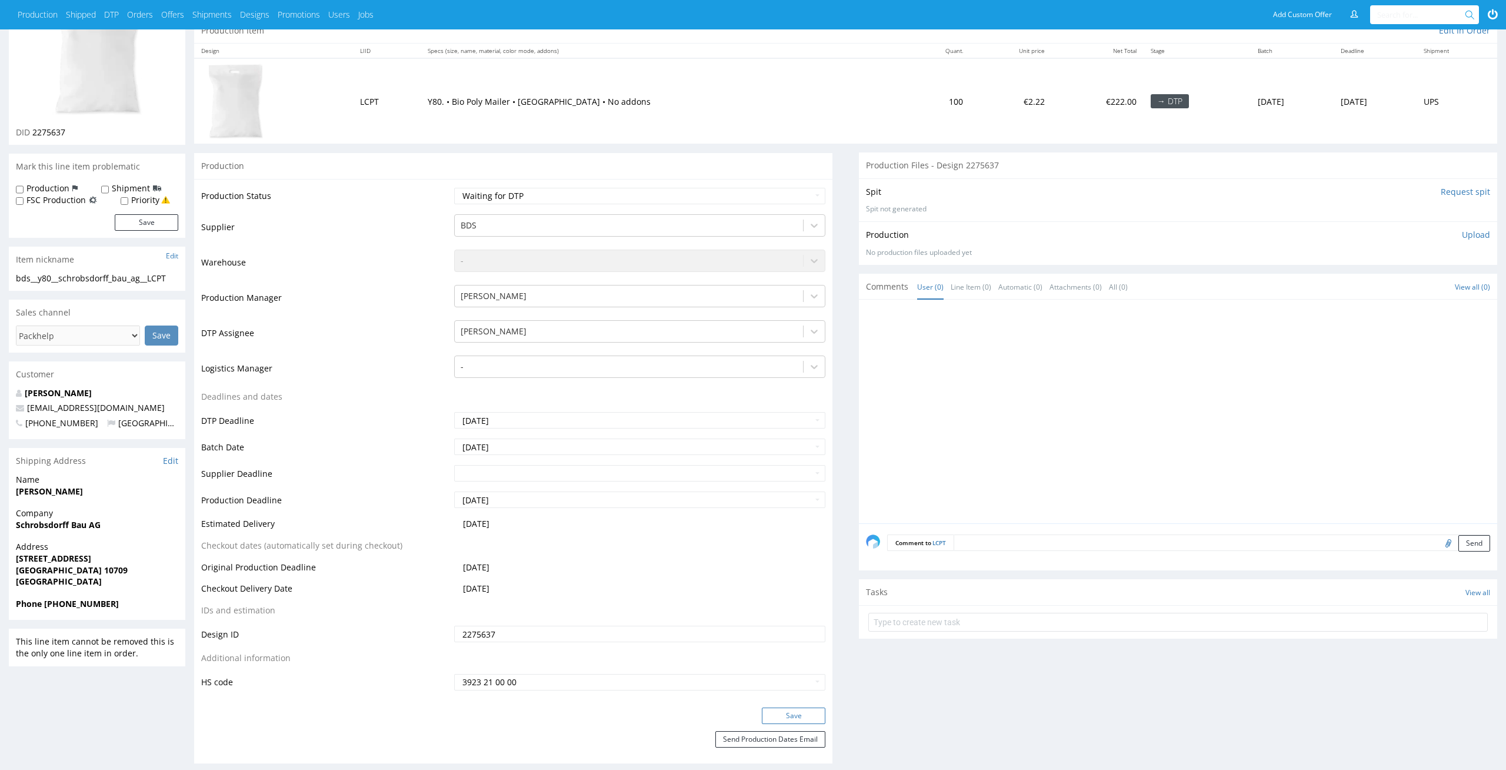
click at [813, 720] on button "Save" at bounding box center [794, 715] width 64 height 16
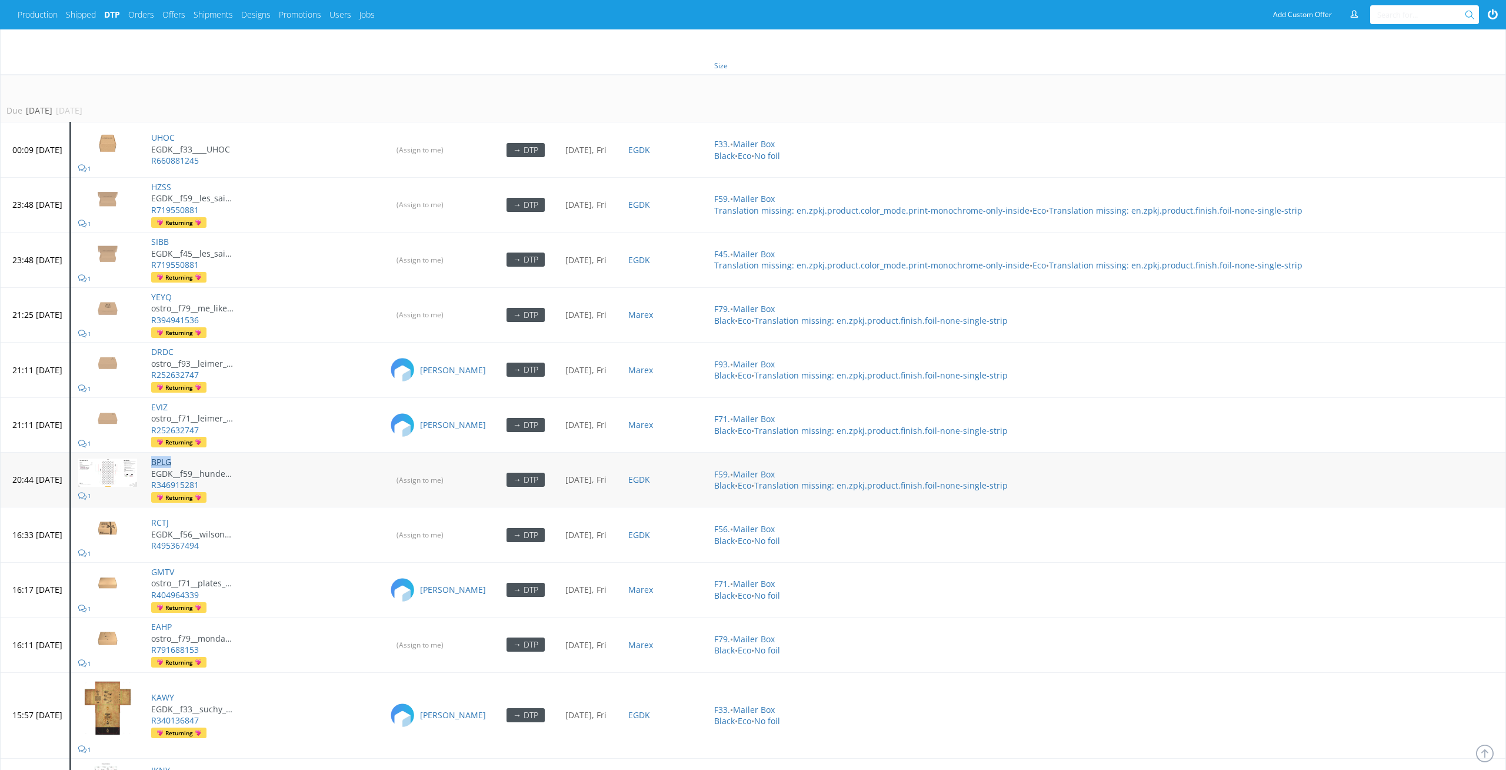
scroll to position [810, 0]
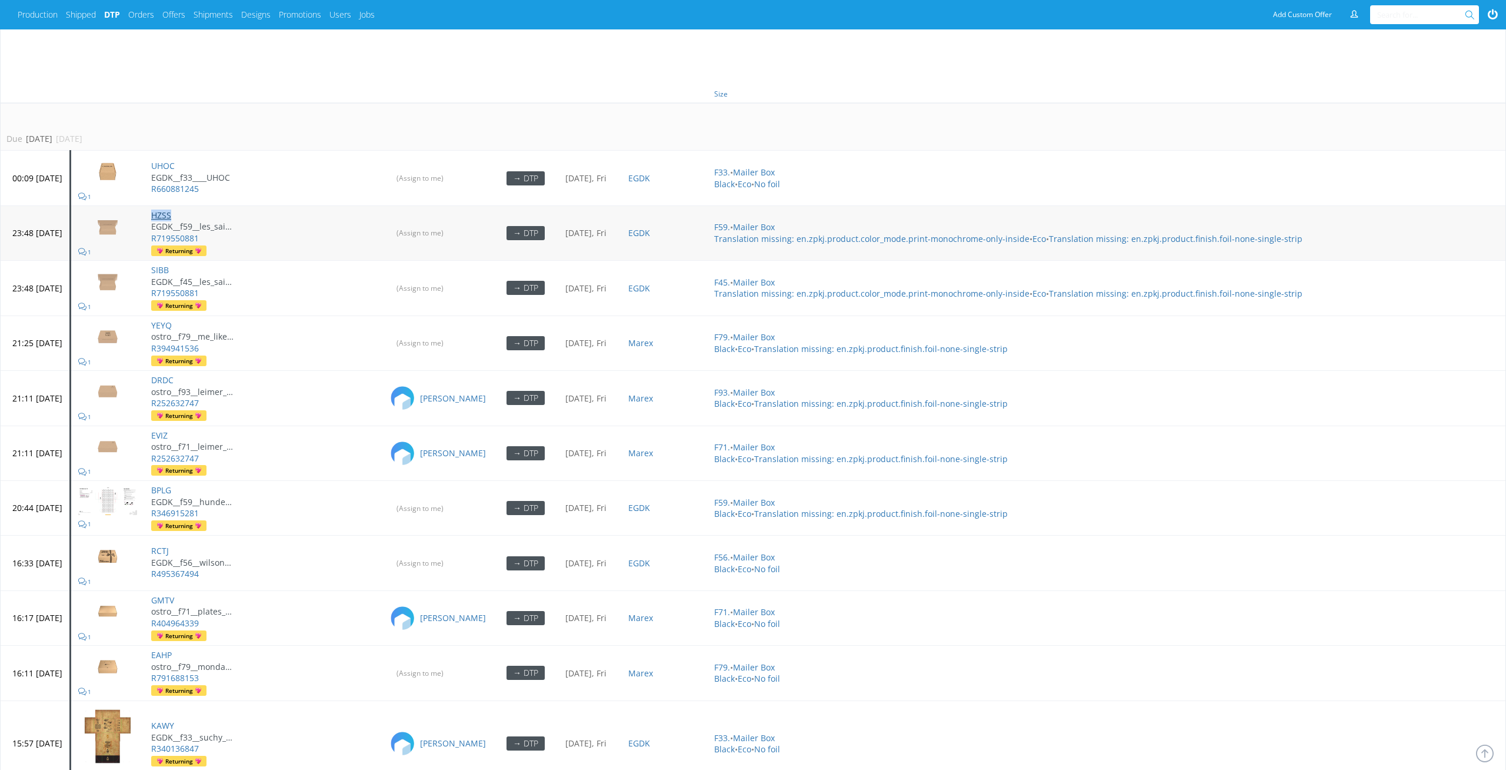
click at [171, 209] on link "HZSS" at bounding box center [161, 214] width 20 height 11
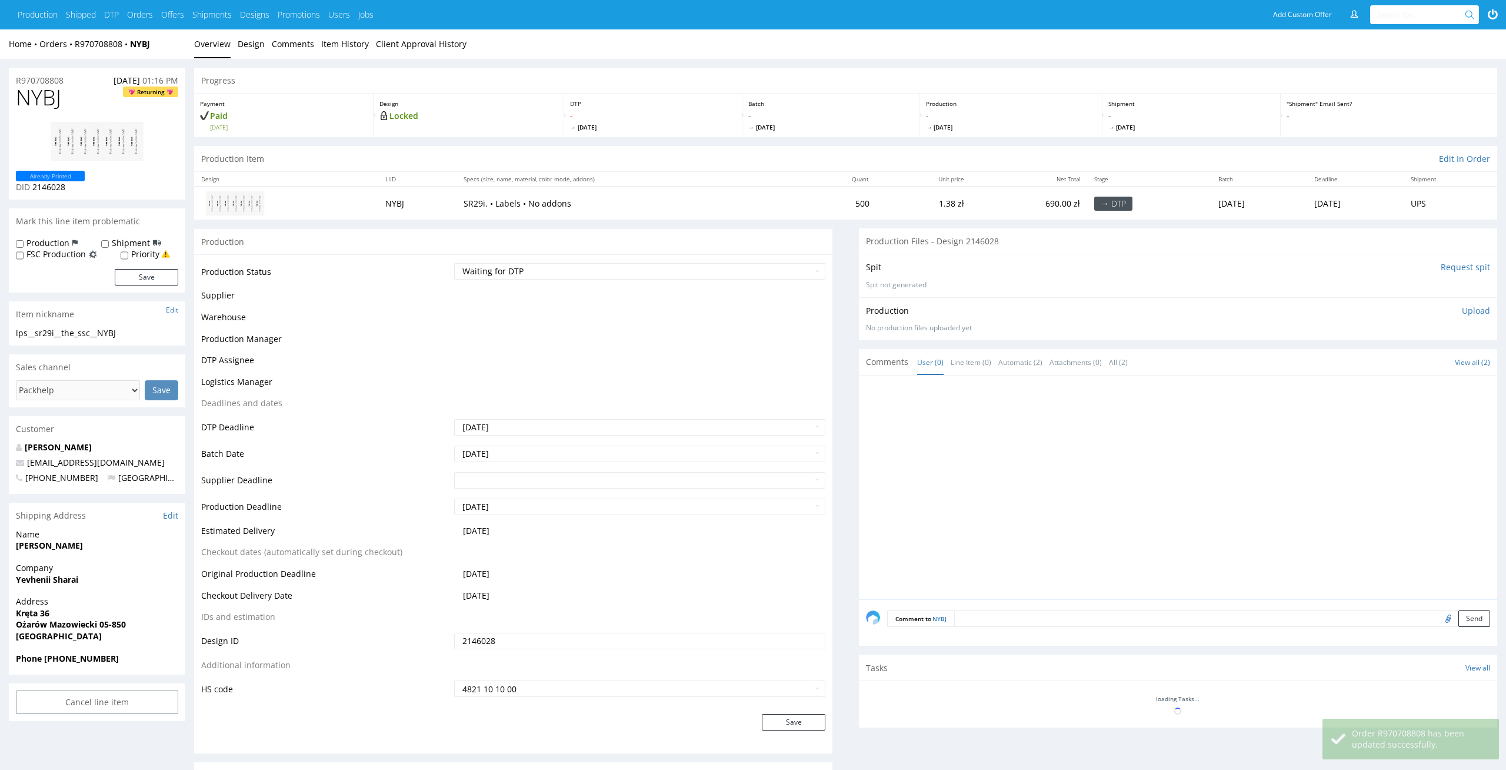
scroll to position [127, 0]
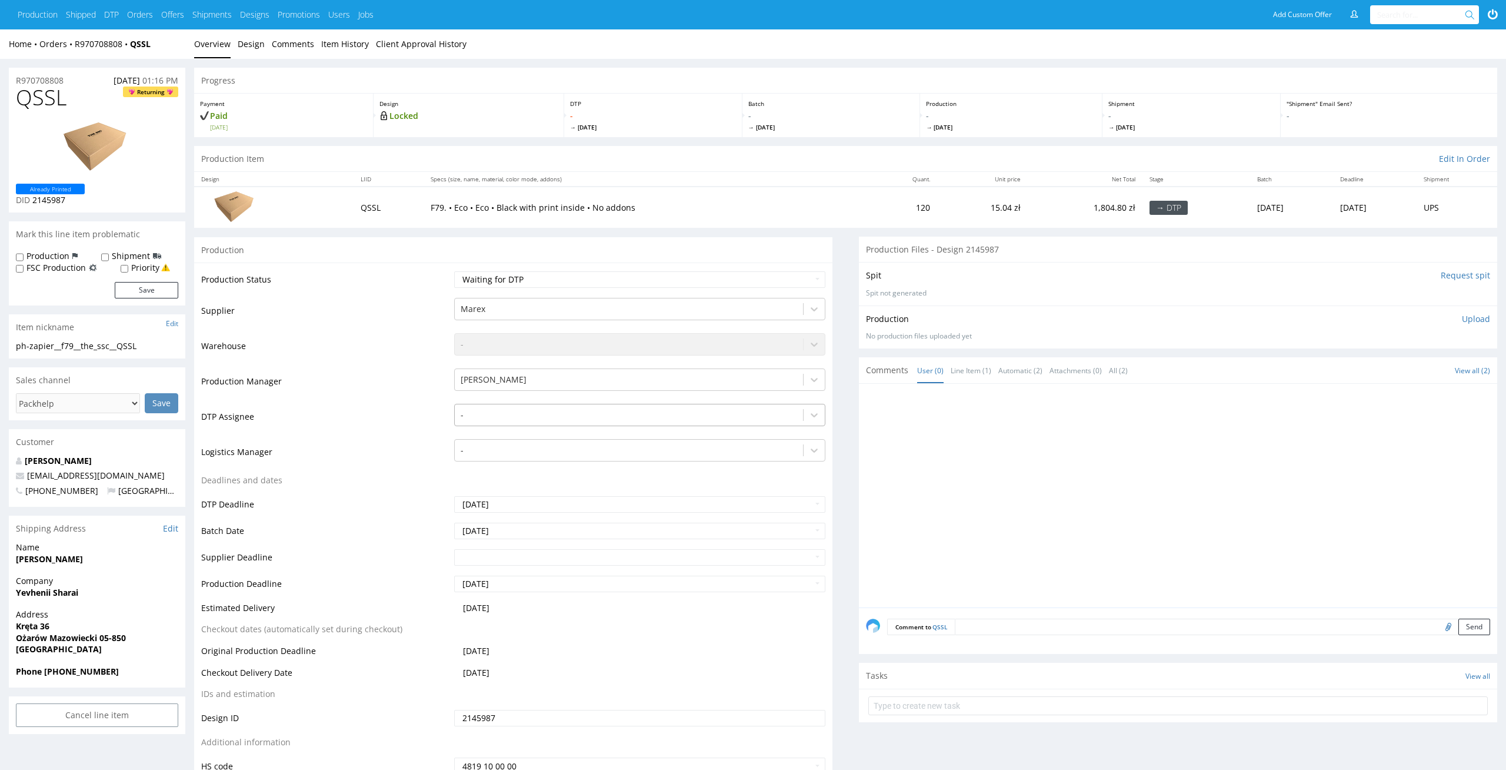
click at [613, 420] on div at bounding box center [629, 415] width 337 height 14
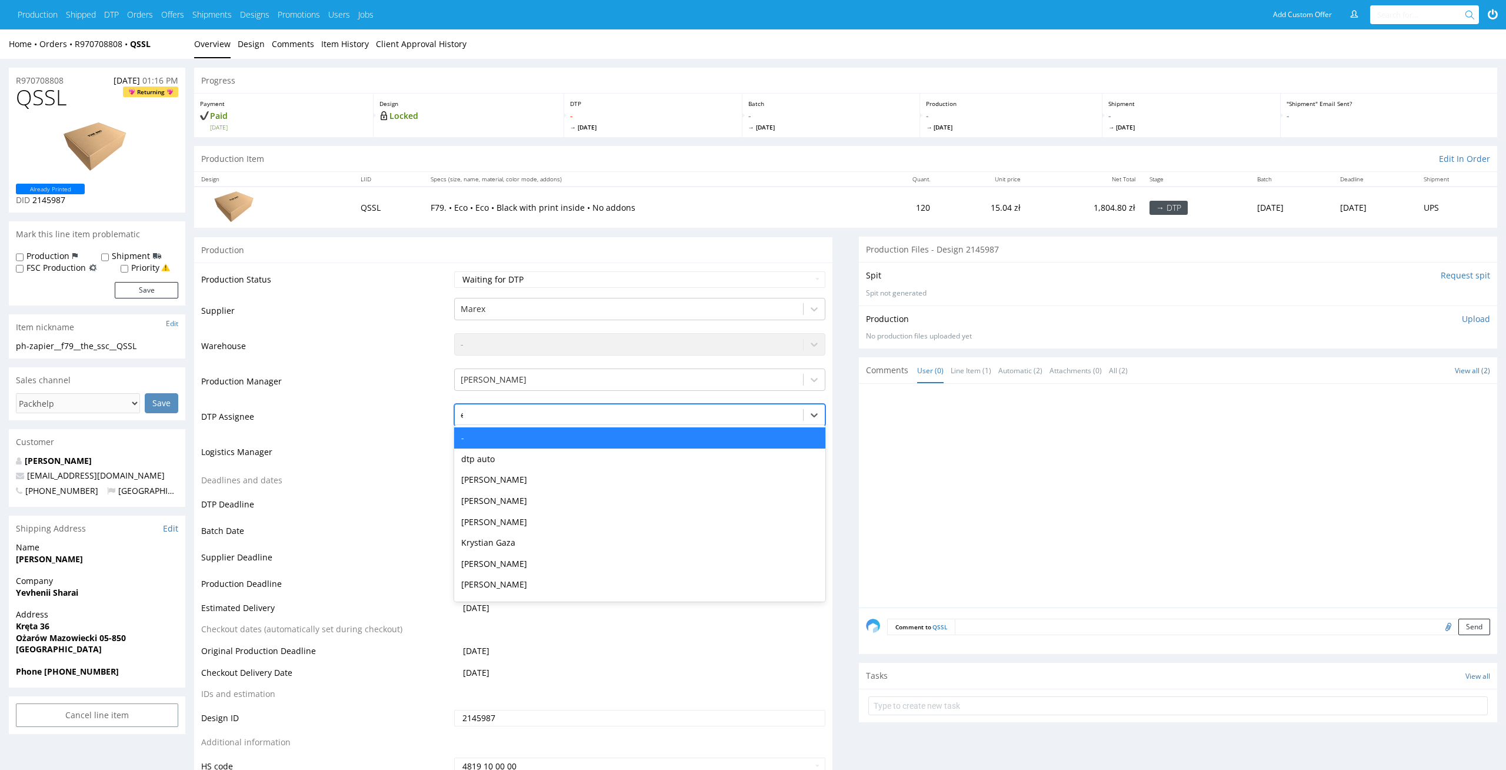
type input "el"
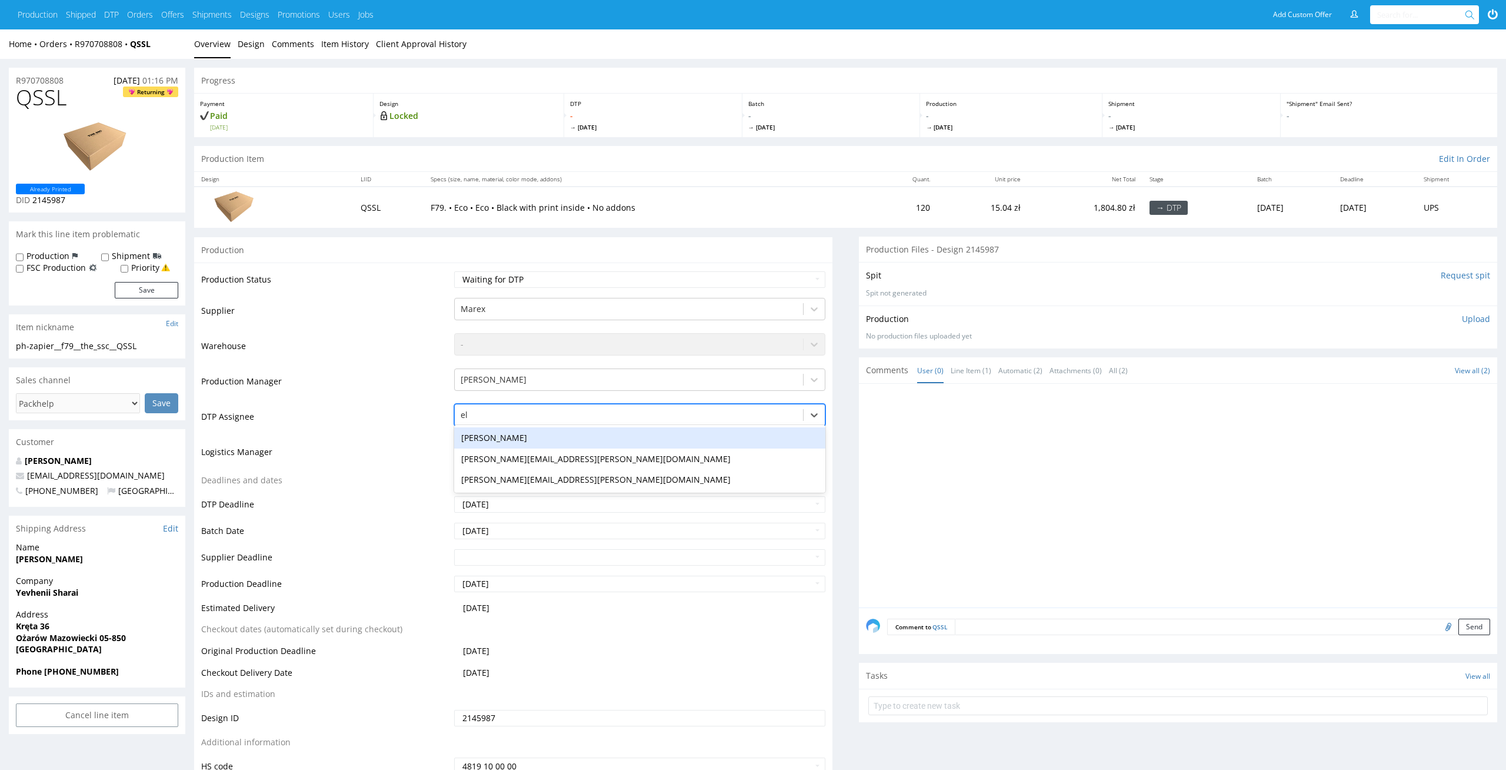
click at [505, 438] on div "Elżbieta Jelińska" at bounding box center [640, 437] width 372 height 21
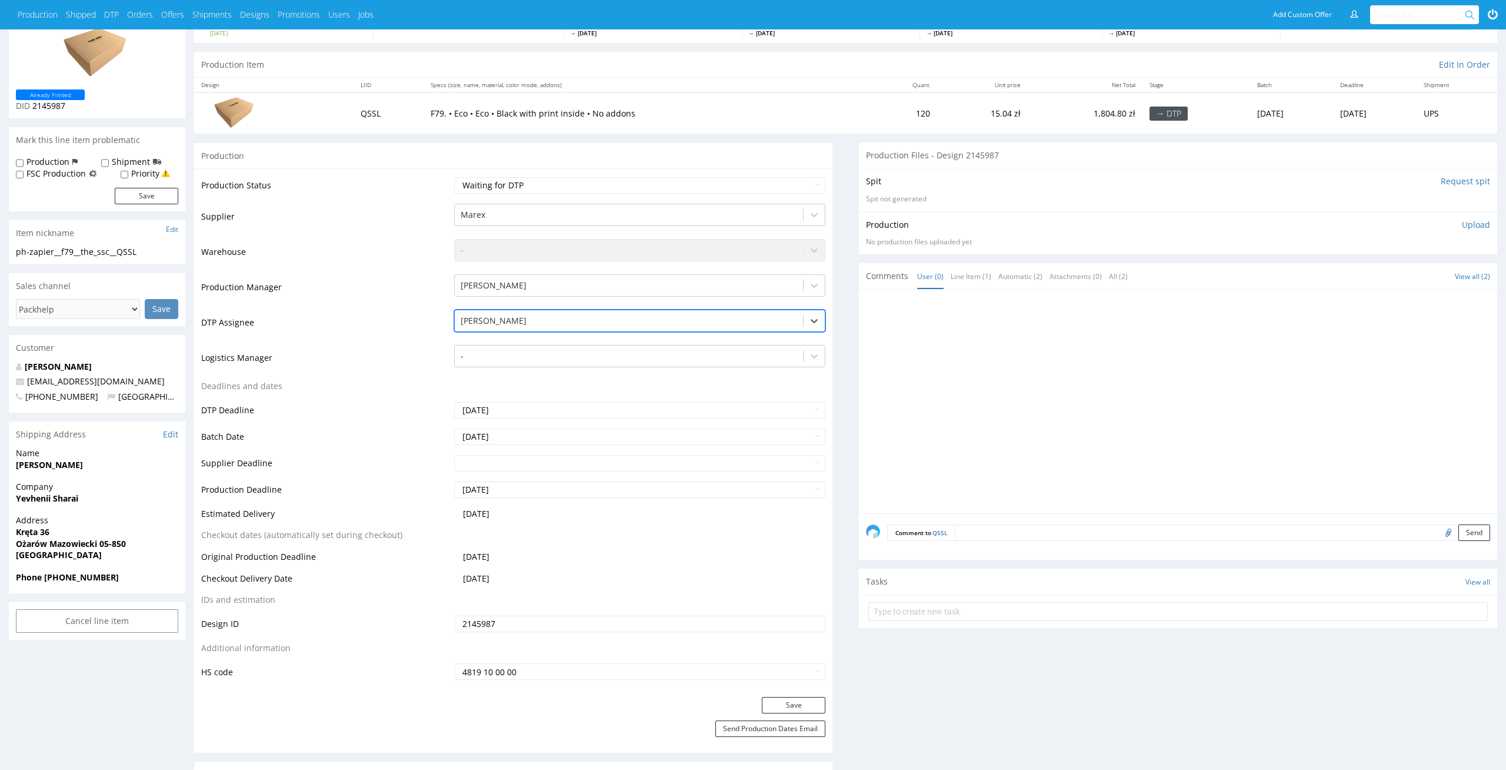
scroll to position [107, 0]
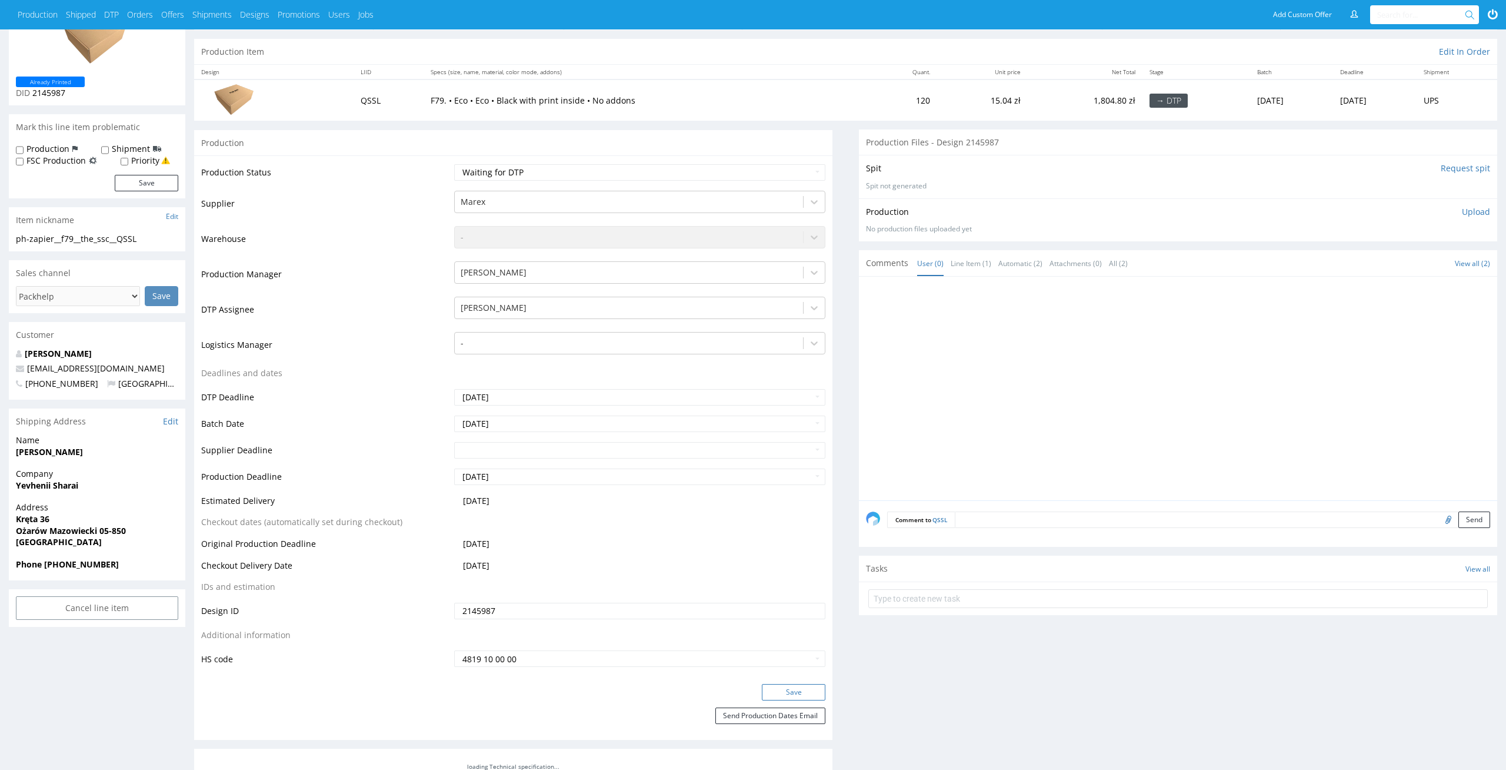
click at [814, 687] on button "Save" at bounding box center [794, 692] width 64 height 16
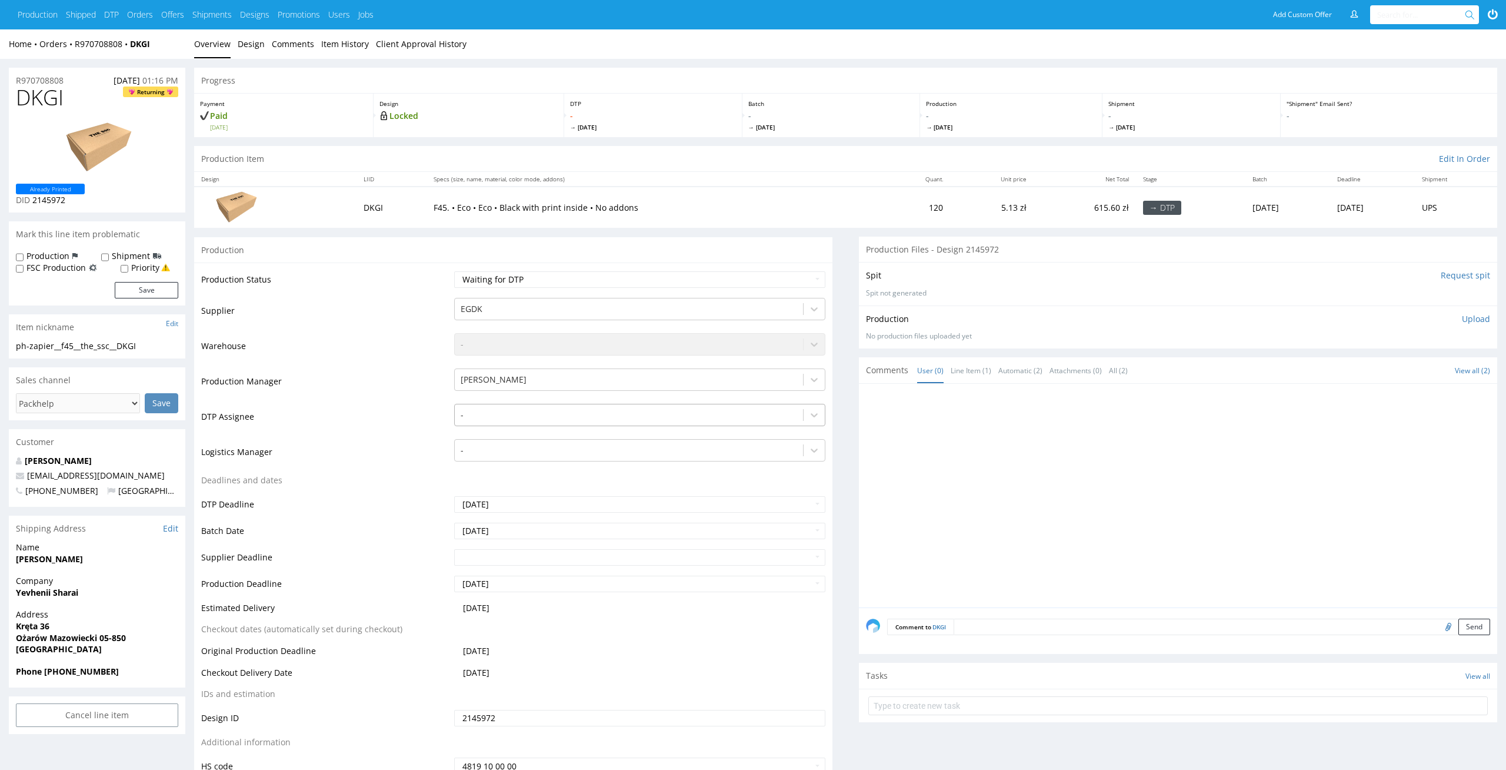
click at [744, 420] on div at bounding box center [629, 415] width 337 height 14
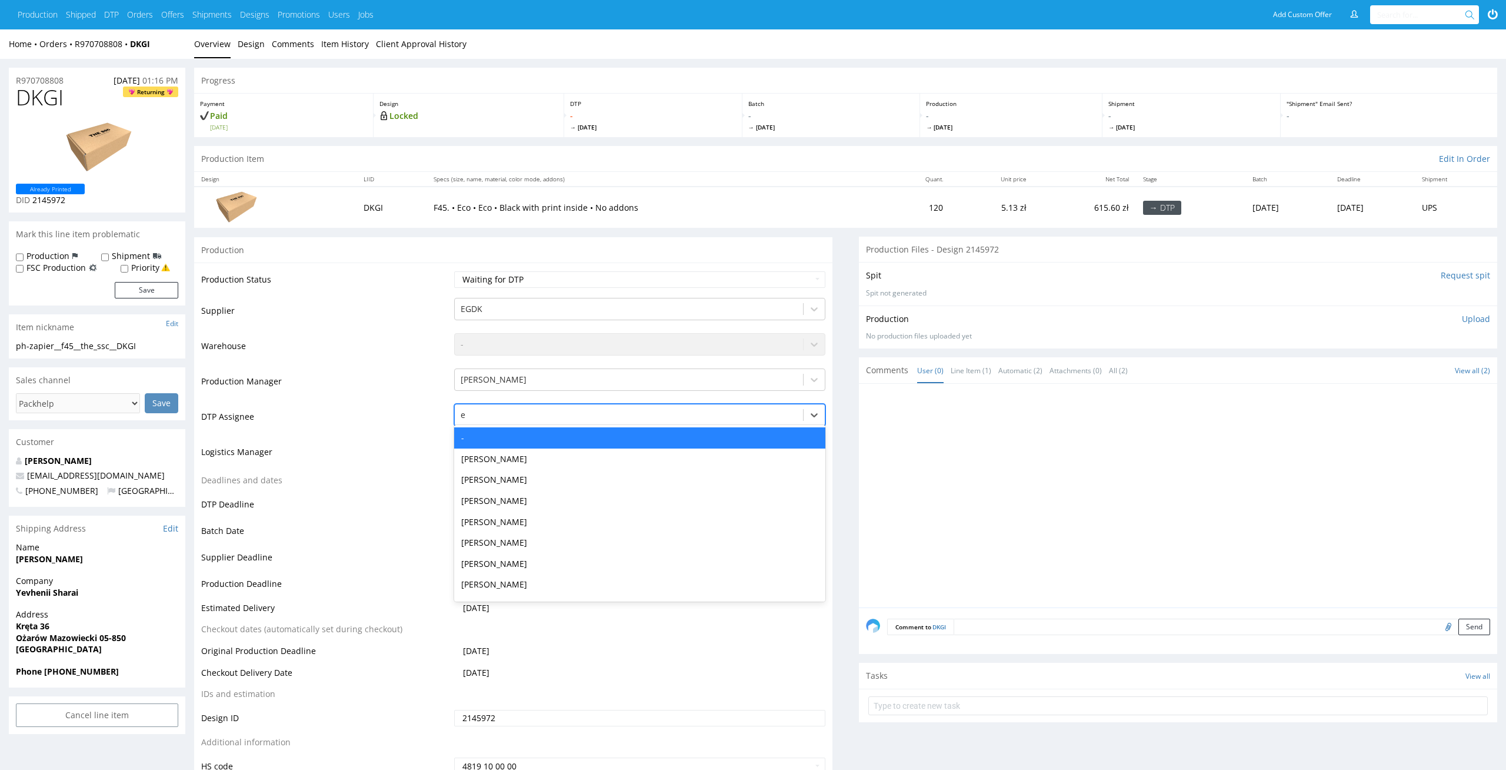
type input "el"
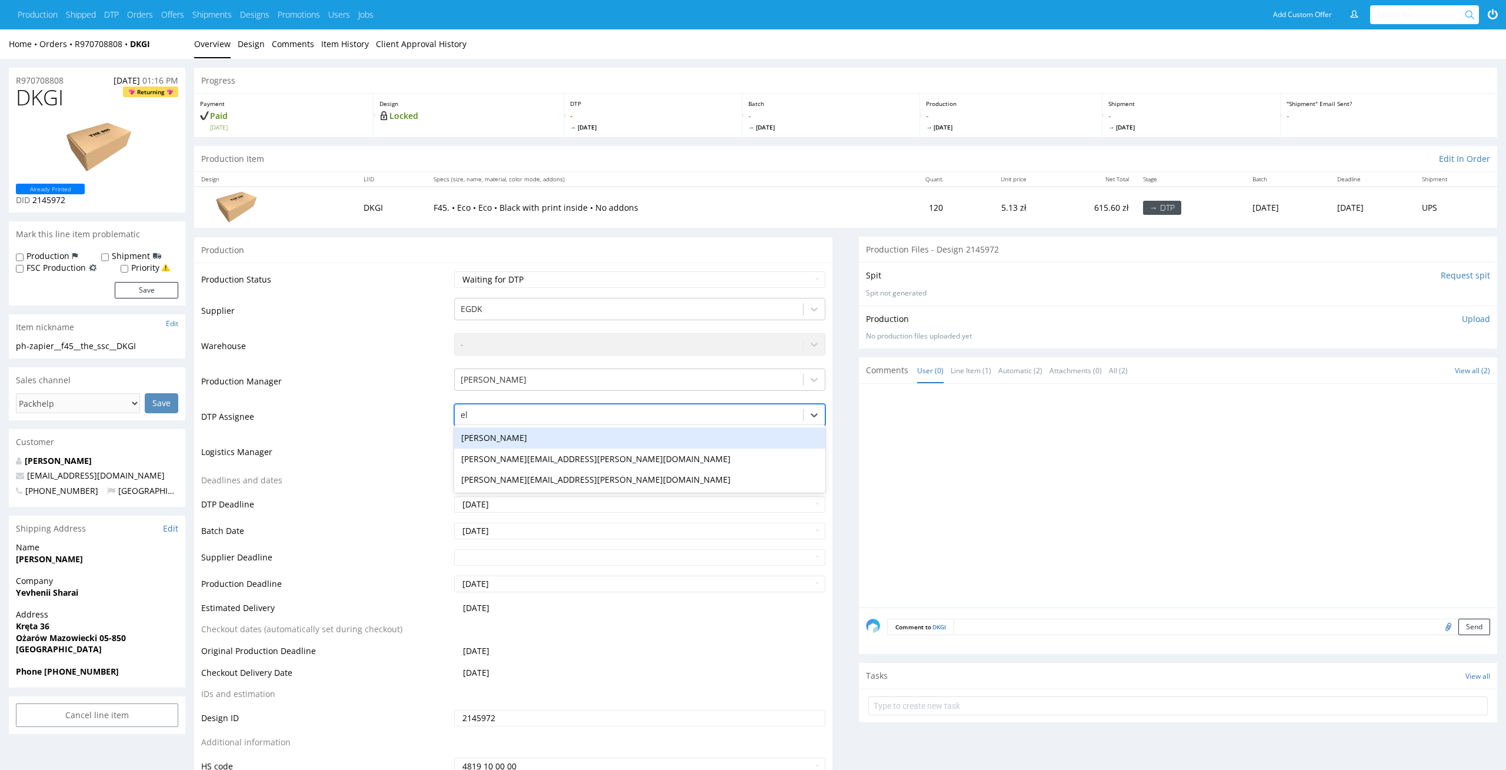
click at [717, 431] on div "[PERSON_NAME]" at bounding box center [640, 437] width 372 height 21
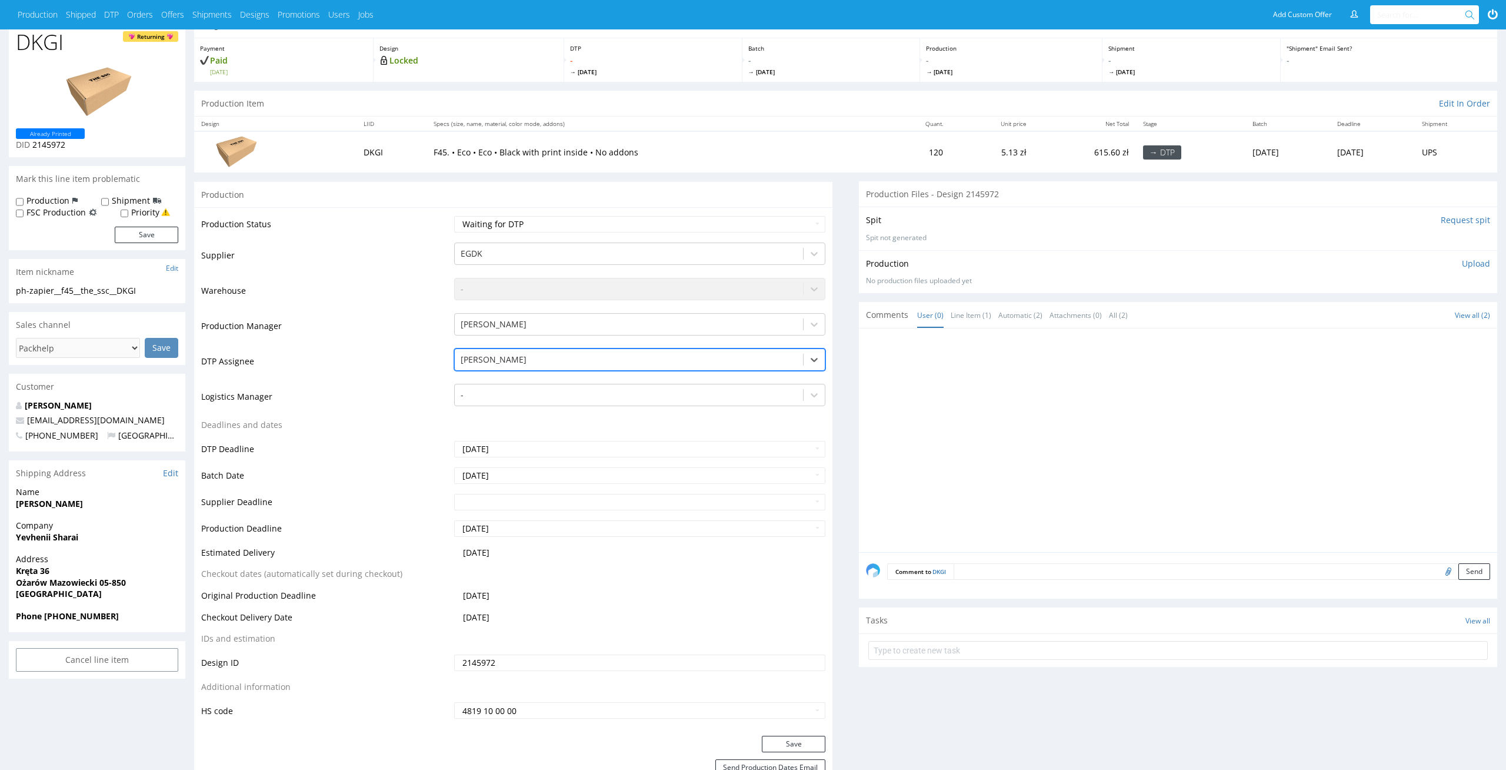
scroll to position [101, 0]
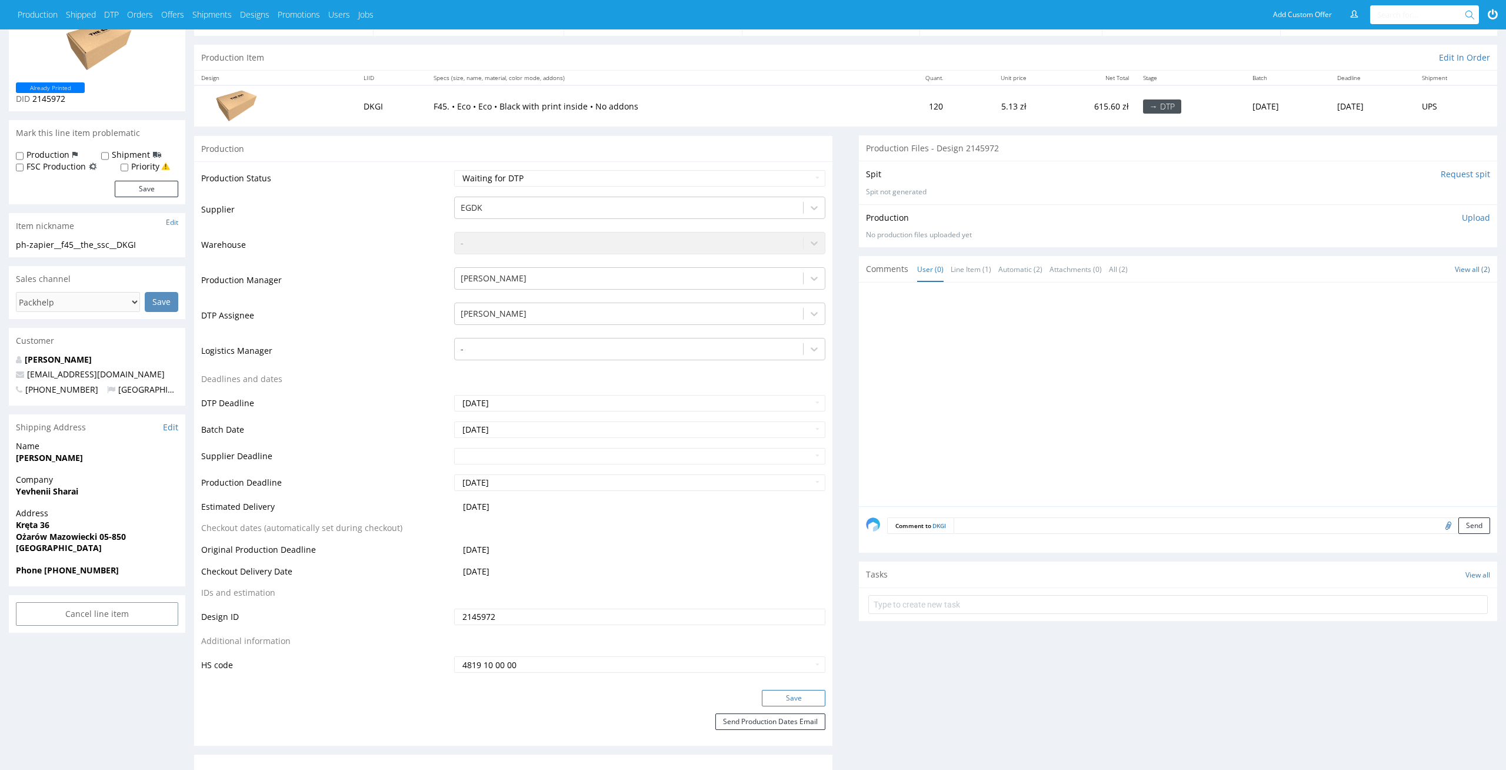
click at [822, 701] on button "Save" at bounding box center [794, 698] width 64 height 16
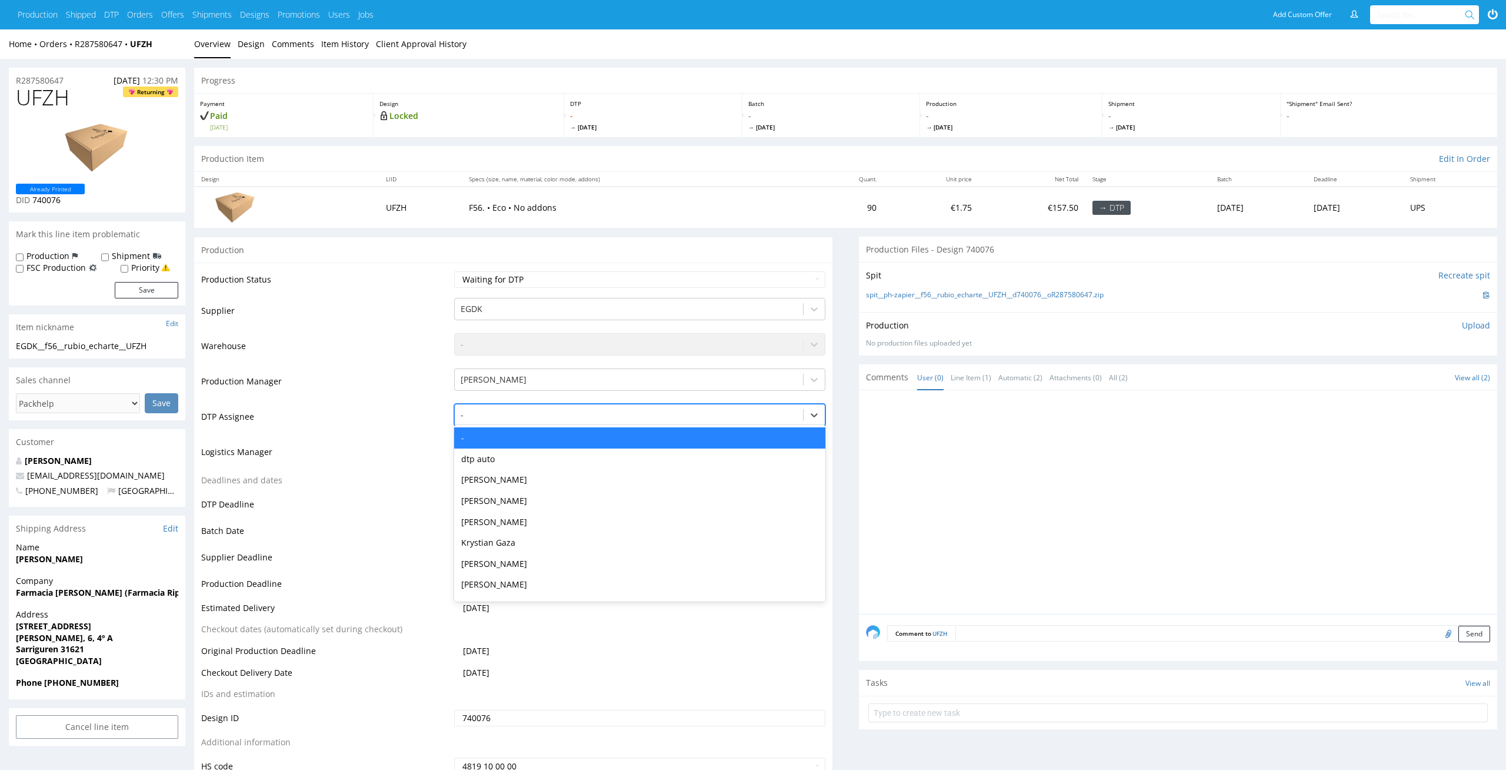
click at [704, 405] on div "-" at bounding box center [629, 414] width 349 height 19
type input "el"
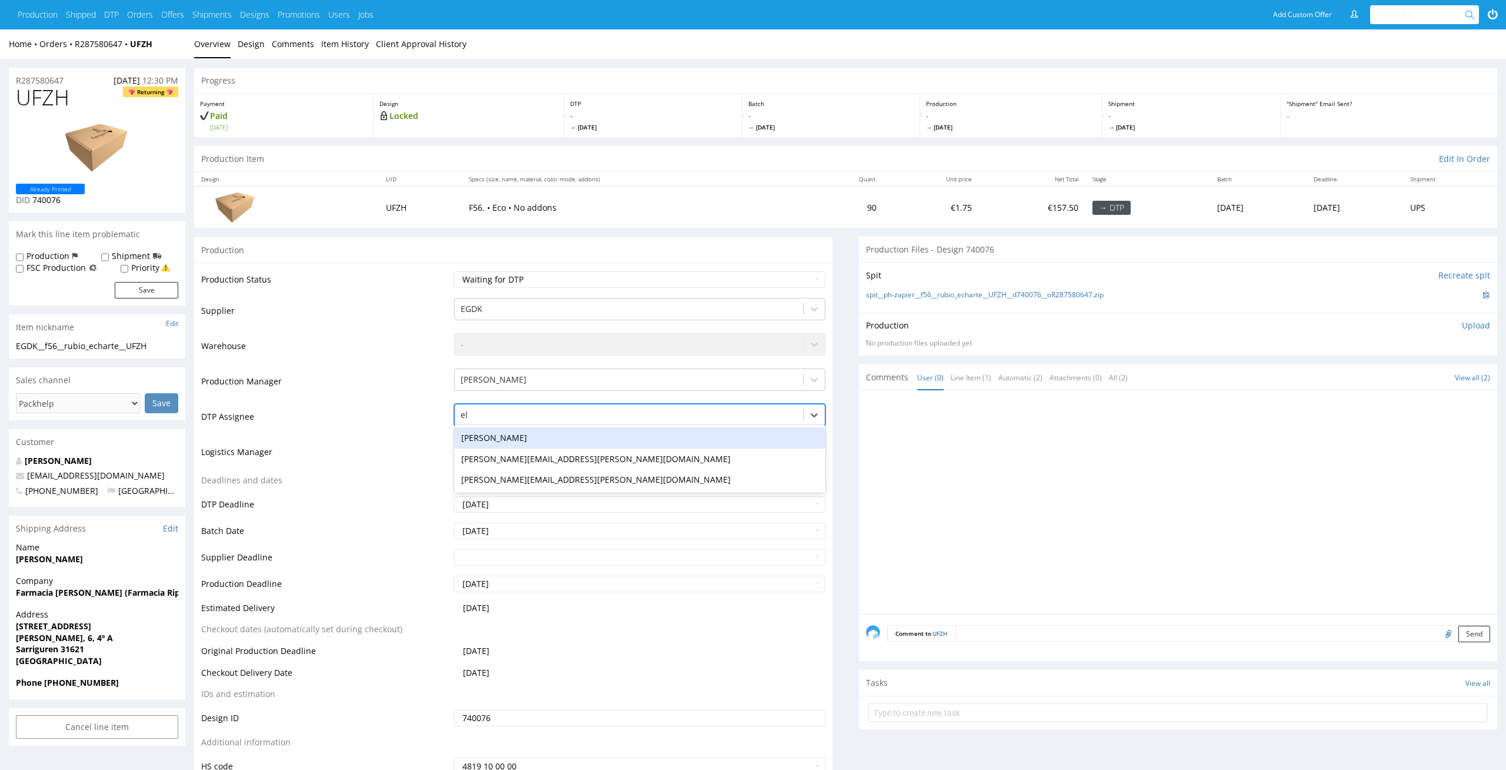
click at [681, 450] on div "[PERSON_NAME][EMAIL_ADDRESS][PERSON_NAME][DOMAIN_NAME]" at bounding box center [640, 458] width 372 height 21
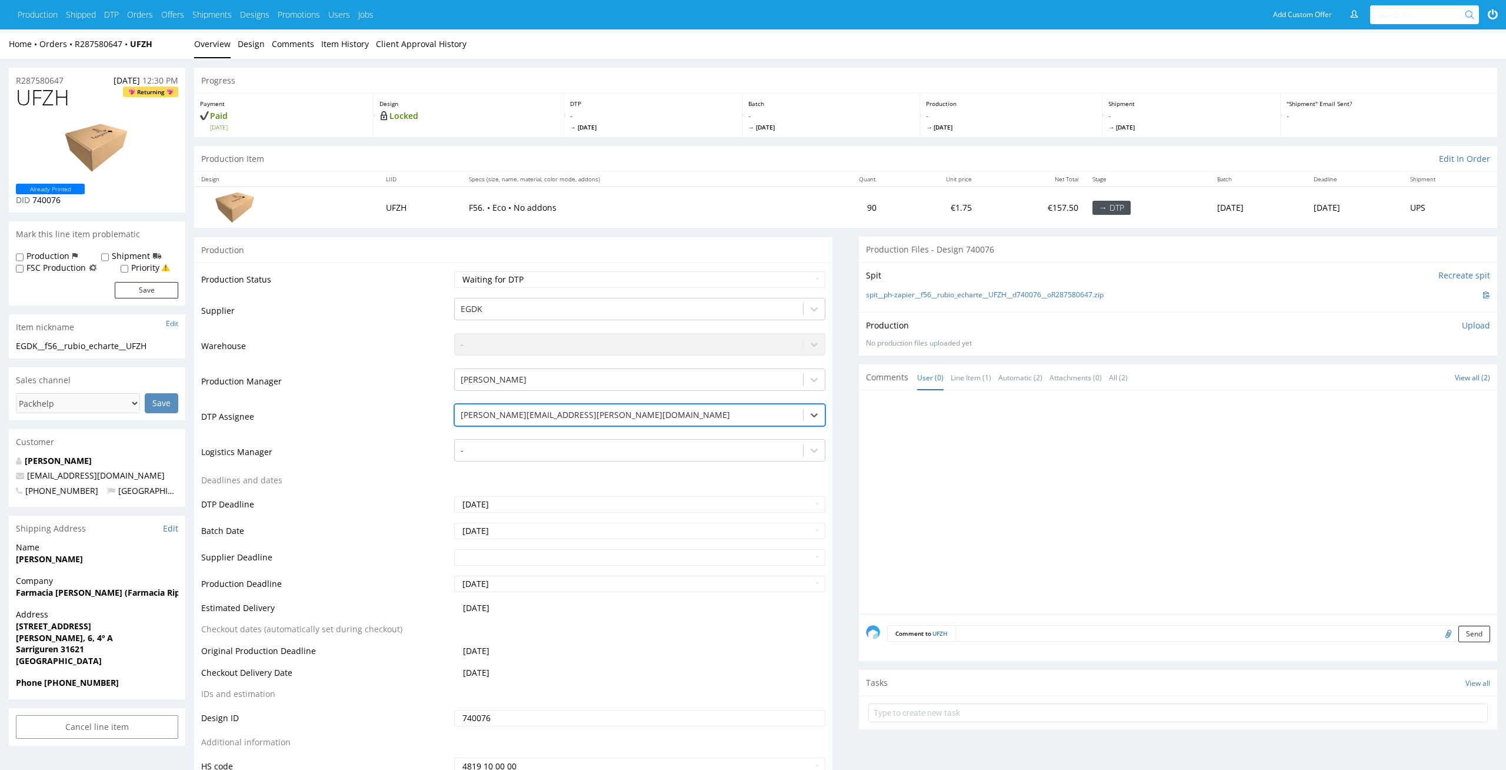
click at [695, 431] on td "option maciej.sikora@packhelp.com, selected. maciej.sikora@packhelp.com el" at bounding box center [638, 419] width 375 height 35
click at [733, 418] on div "el" at bounding box center [629, 415] width 337 height 14
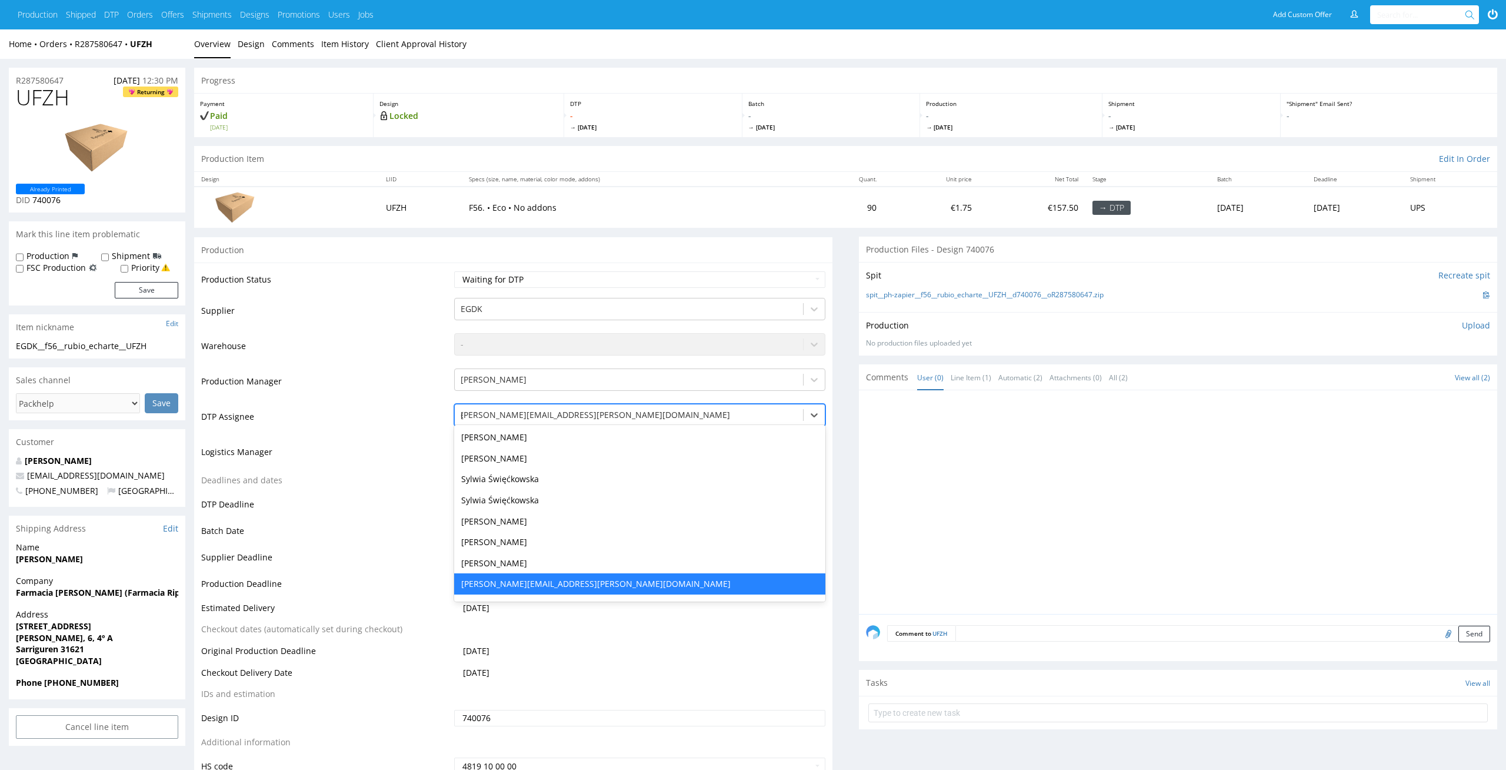
type input "el"
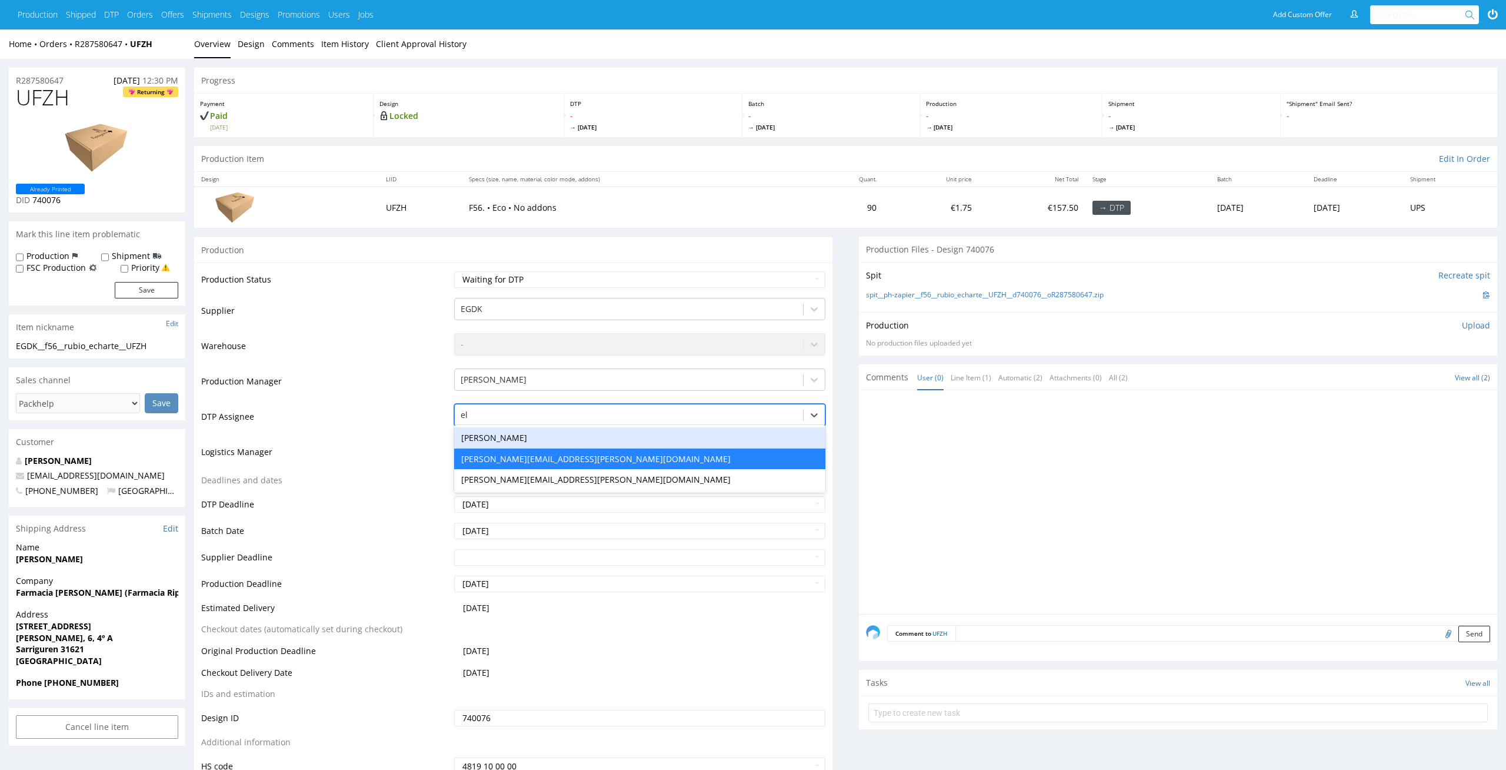
click at [630, 436] on div "[PERSON_NAME]" at bounding box center [640, 437] width 372 height 21
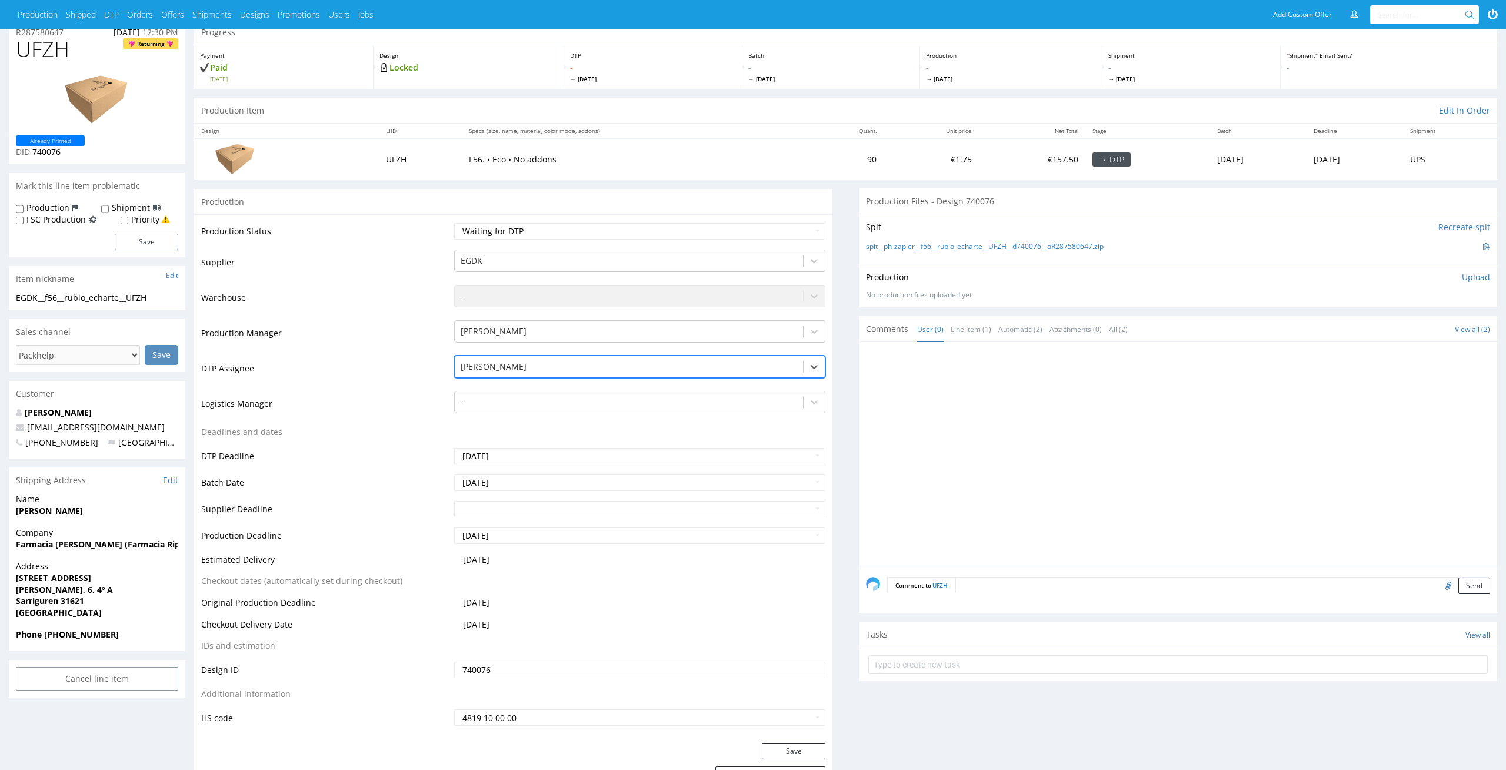
scroll to position [86, 0]
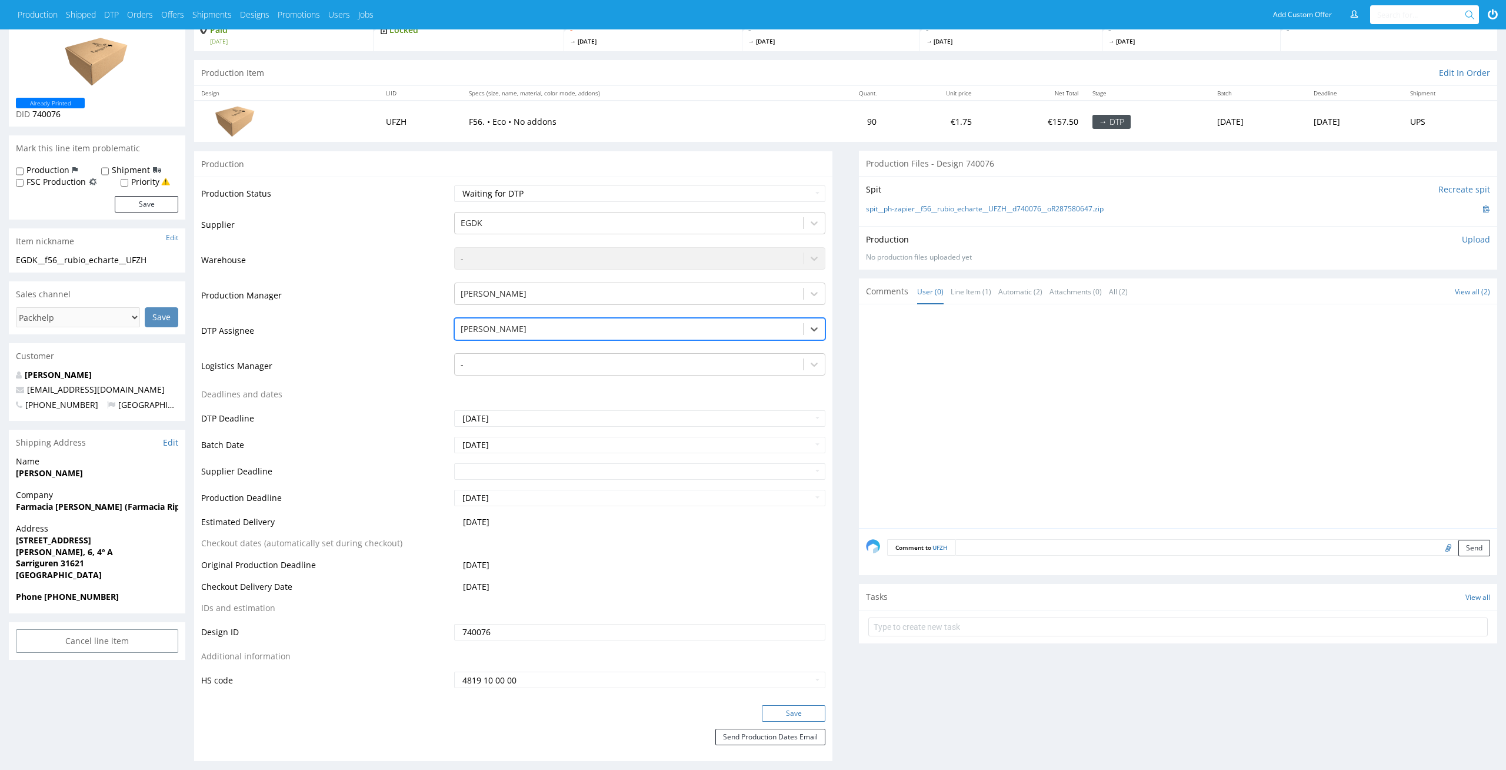
click at [819, 715] on button "Save" at bounding box center [794, 713] width 64 height 16
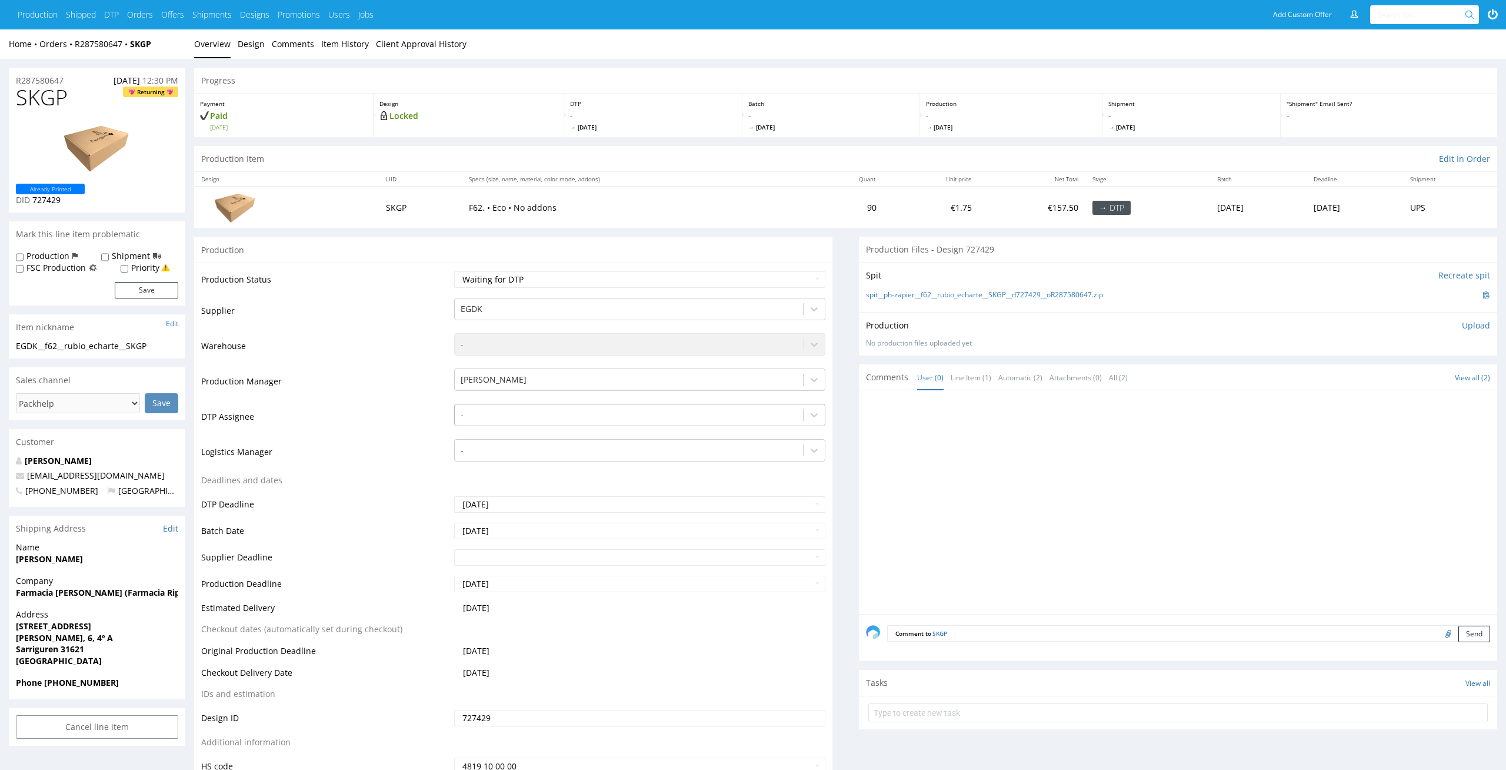
click at [656, 420] on div at bounding box center [629, 415] width 337 height 14
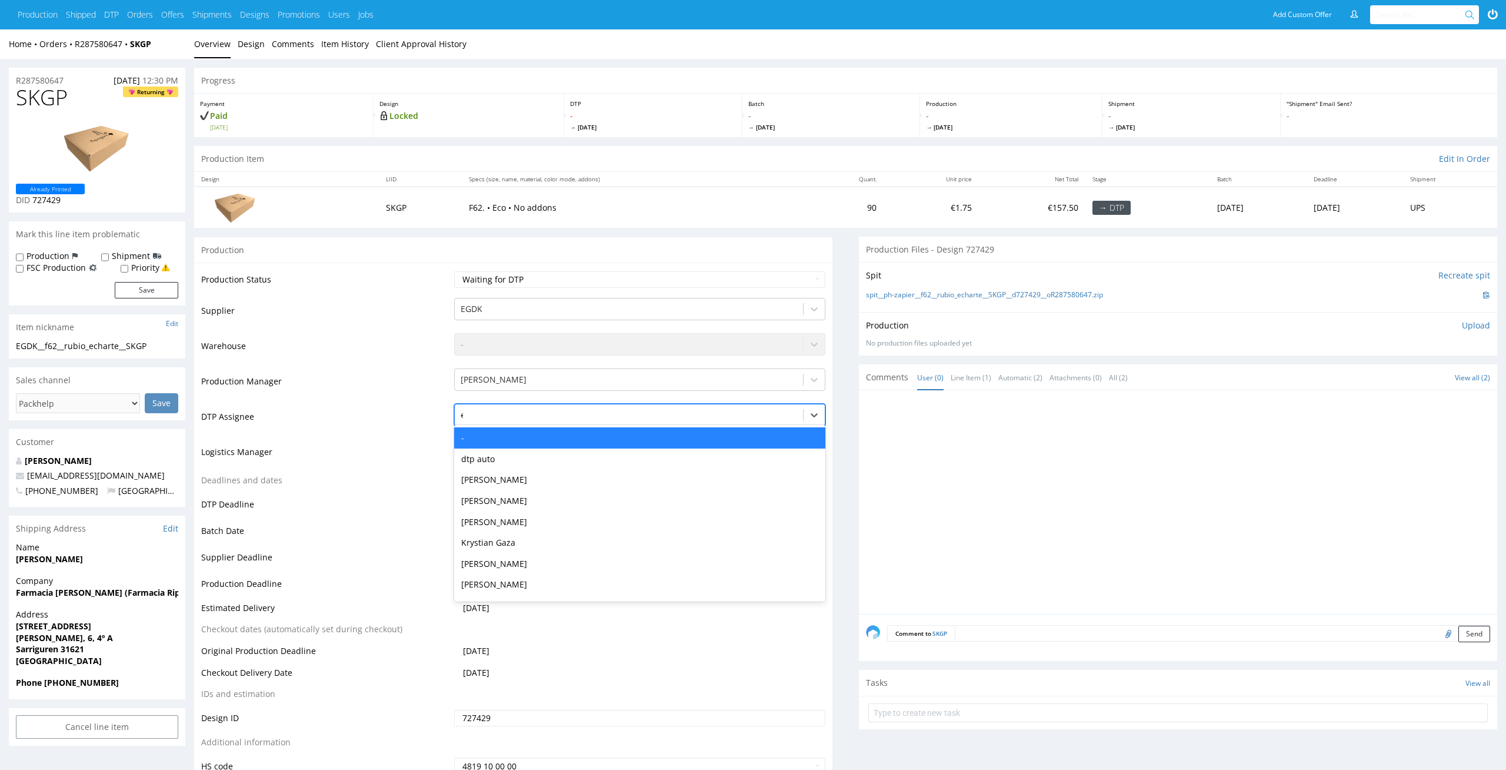
type input "el"
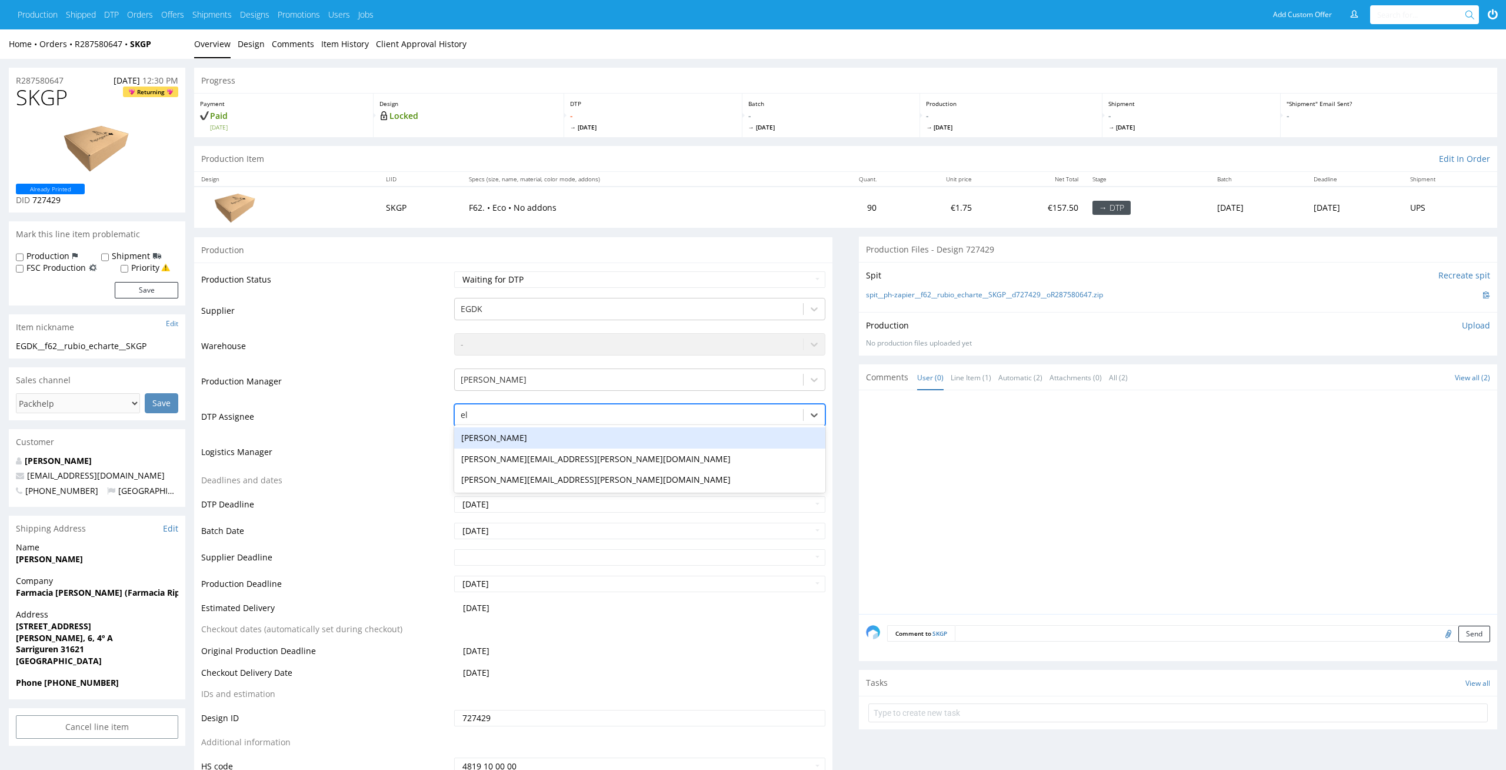
click at [653, 435] on div "Elżbieta Jelińska" at bounding box center [640, 437] width 372 height 21
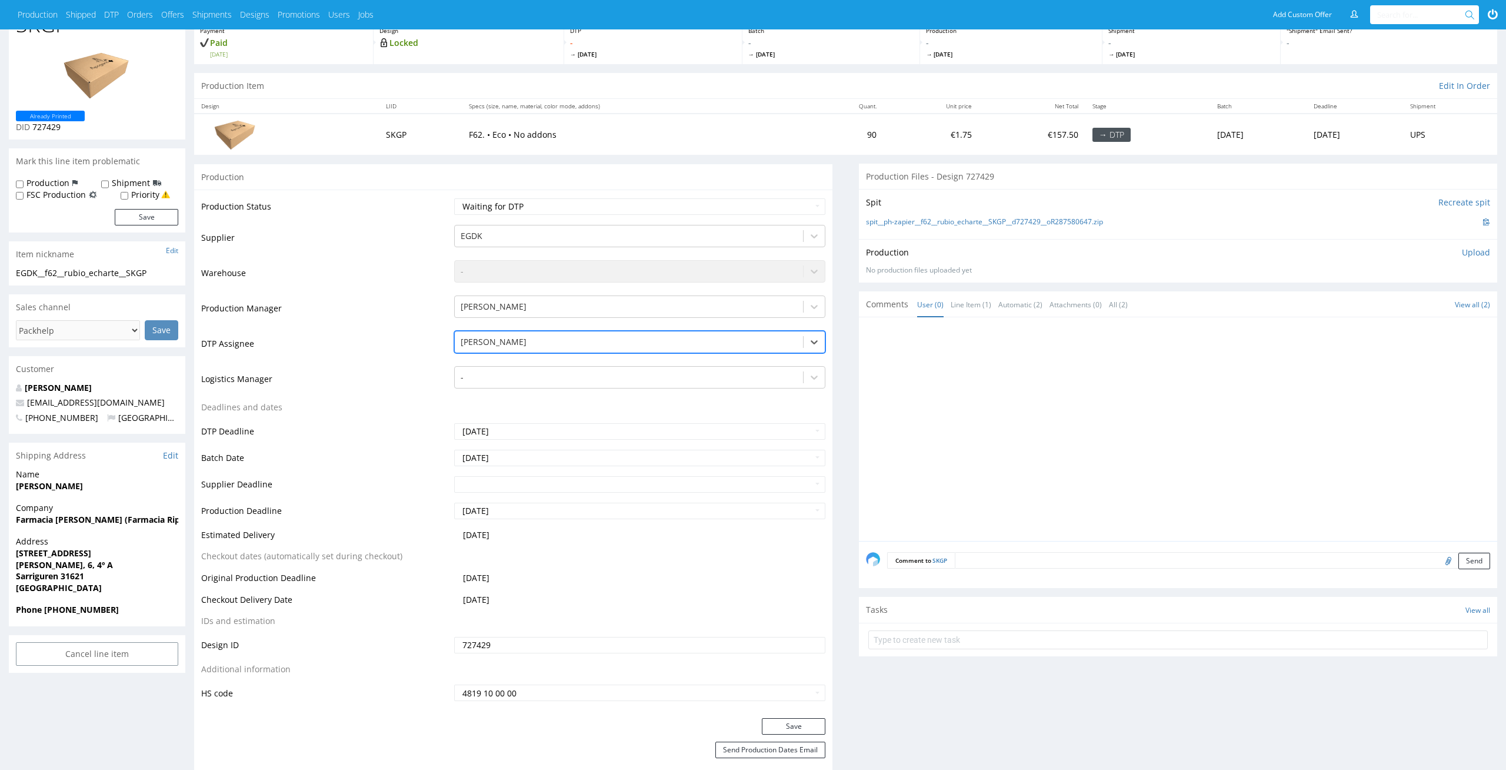
scroll to position [82, 0]
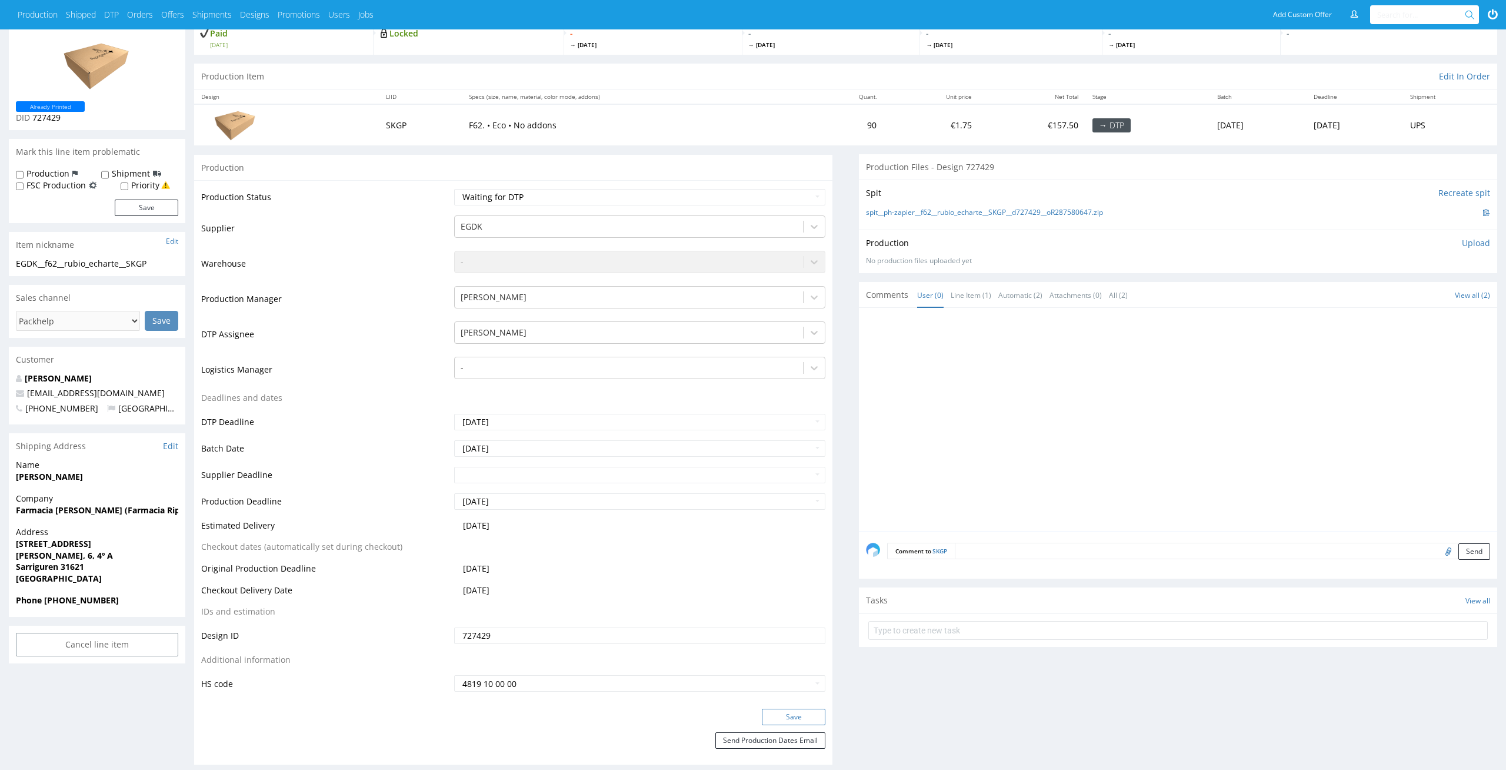
click at [817, 717] on button "Save" at bounding box center [794, 716] width 64 height 16
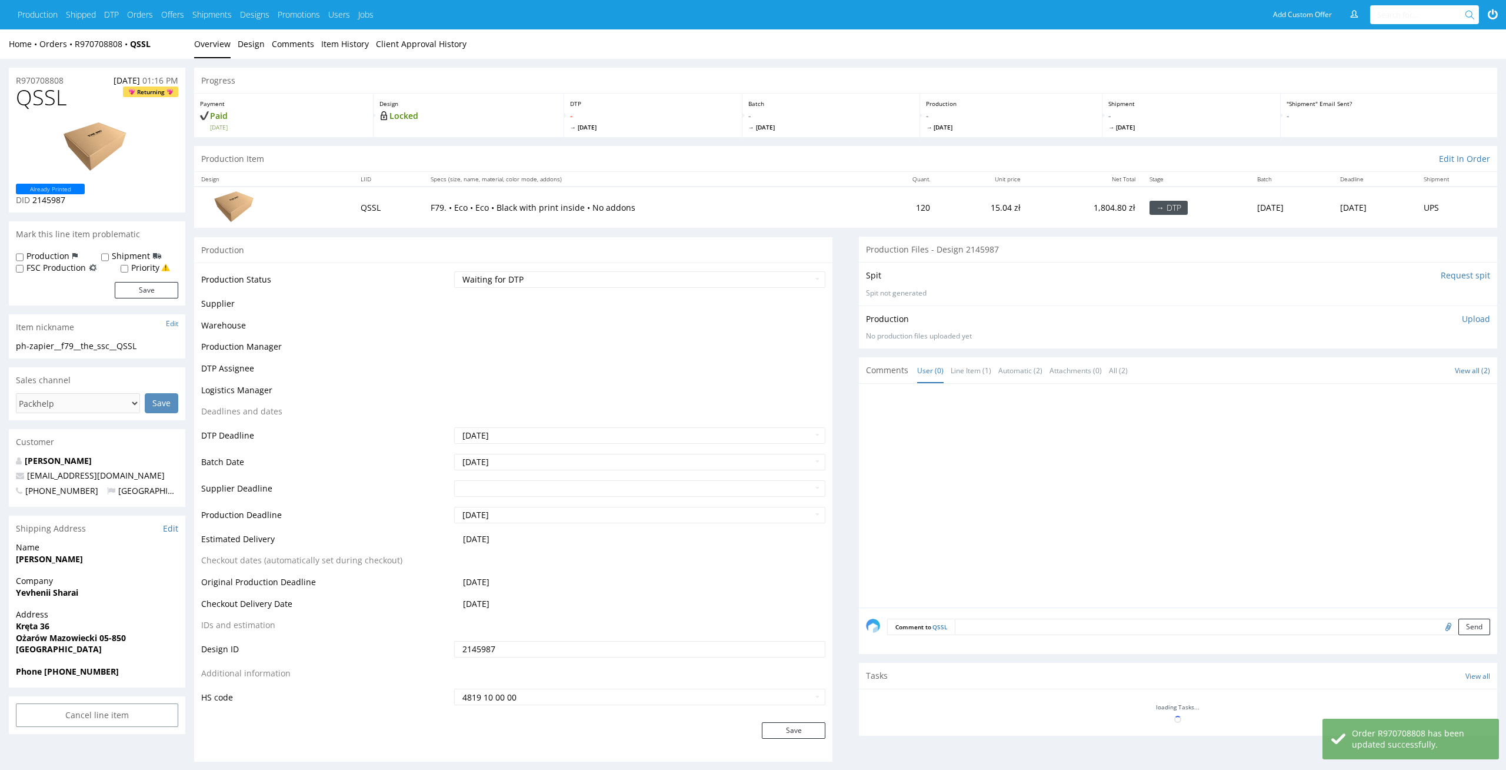
scroll to position [108, 0]
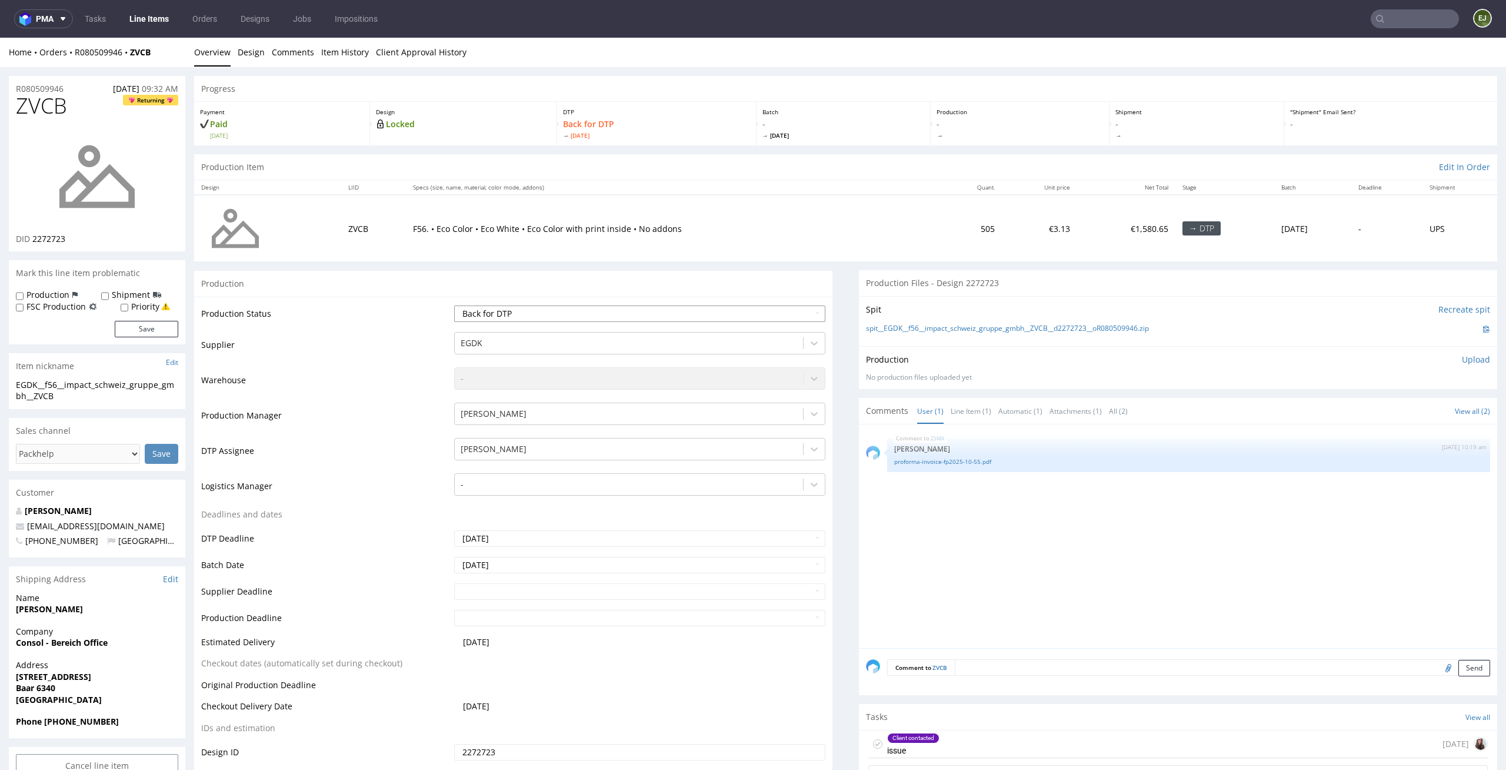
click at [764, 308] on select "Waiting for Artwork Waiting for Diecut Waiting for Mockup Waiting for DTP Waiti…" at bounding box center [640, 313] width 372 height 16
select select "dtp_in_process"
click at [454, 305] on select "Waiting for Artwork Waiting for Diecut Waiting for Mockup Waiting for DTP Waiti…" at bounding box center [640, 313] width 372 height 16
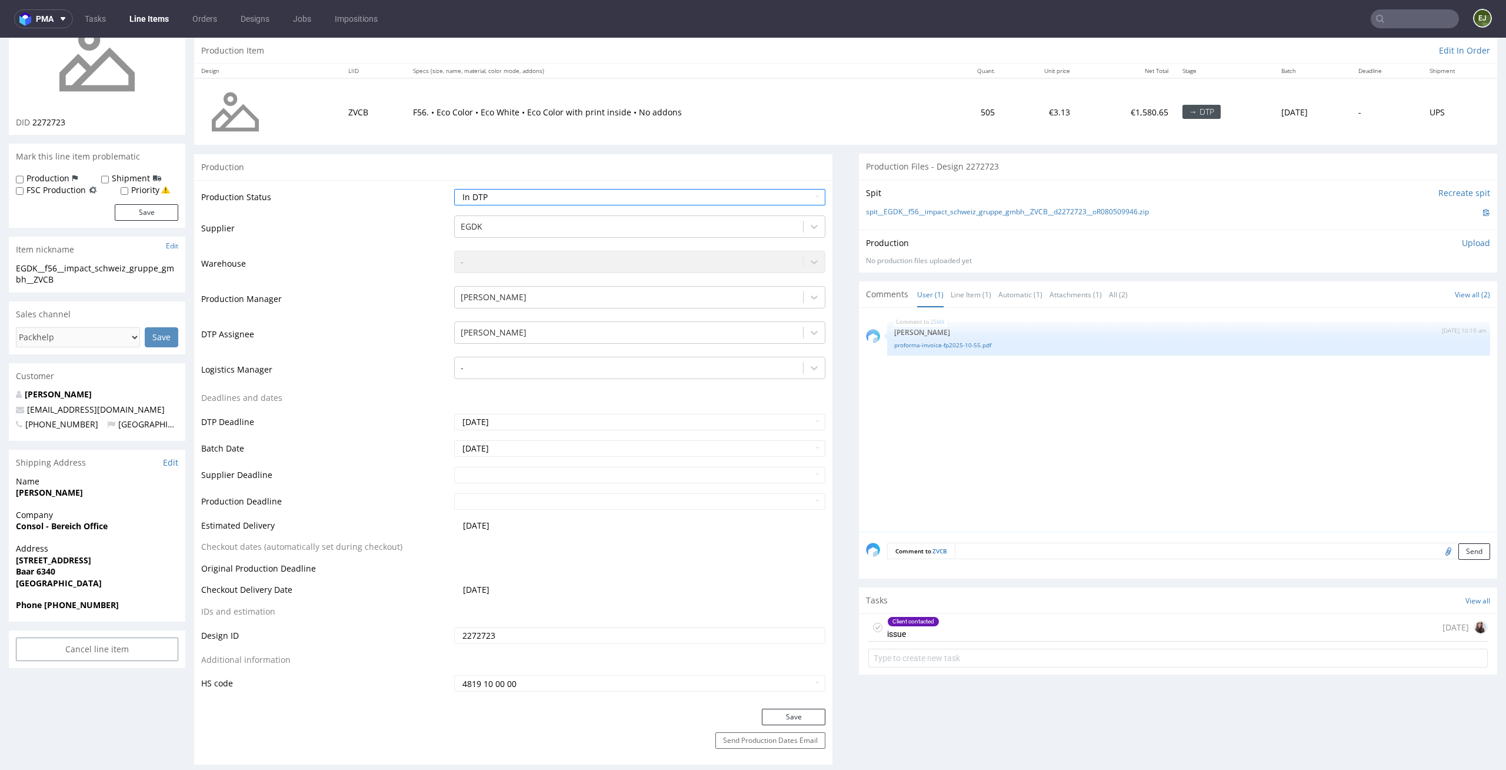
scroll to position [269, 0]
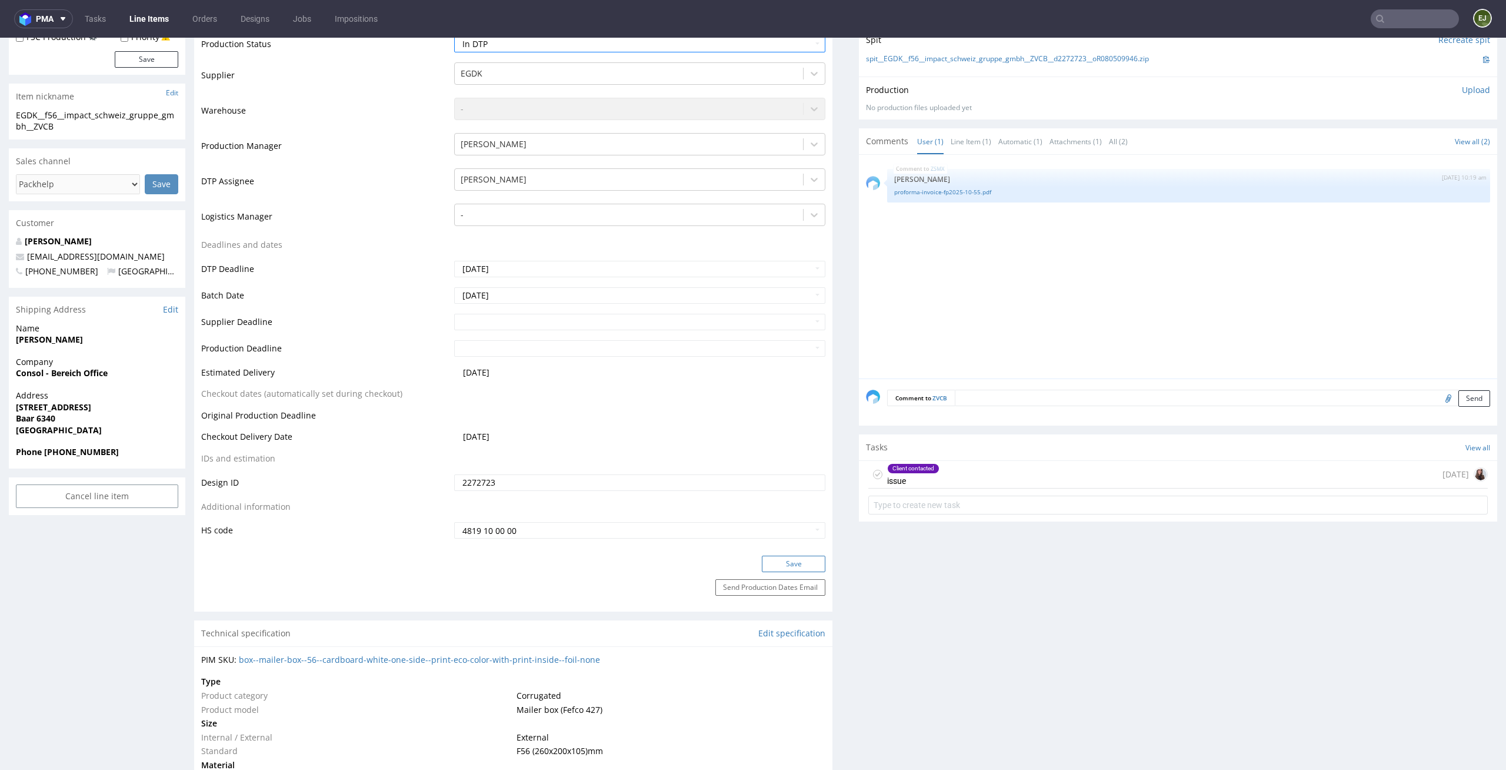
click at [768, 560] on button "Save" at bounding box center [794, 563] width 64 height 16
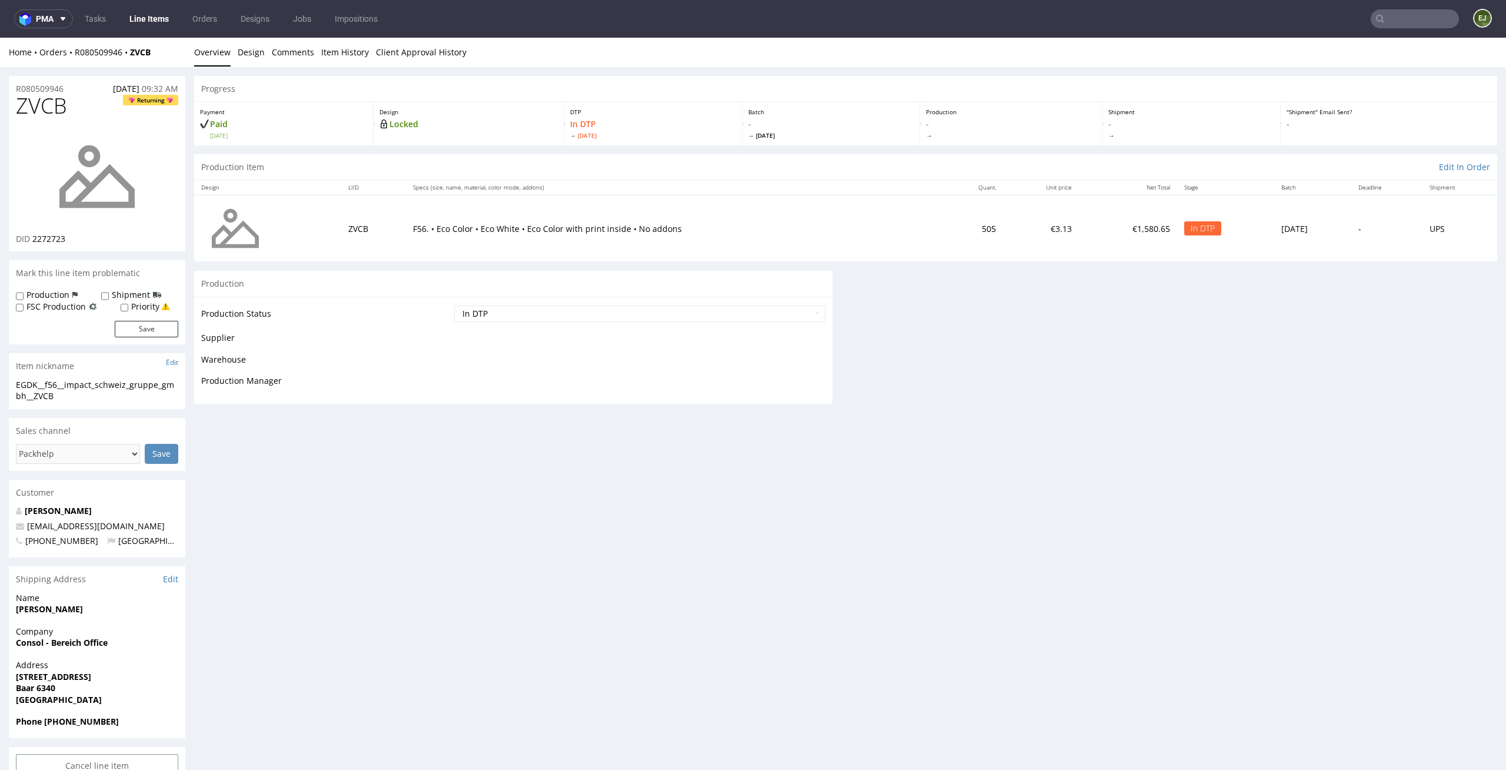
scroll to position [0, 0]
